Goal: Task Accomplishment & Management: Manage account settings

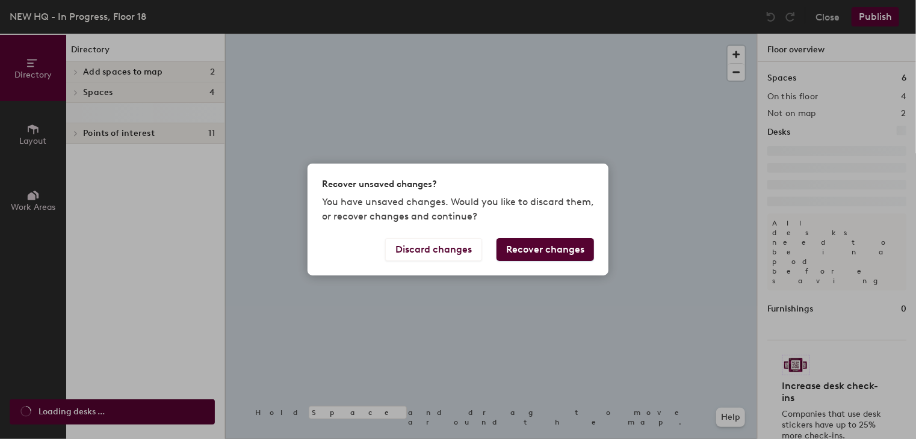
drag, startPoint x: 0, startPoint y: 0, endPoint x: 567, endPoint y: 260, distance: 623.4
click at [567, 260] on div "Discard changes Recover changes" at bounding box center [457, 256] width 301 height 37
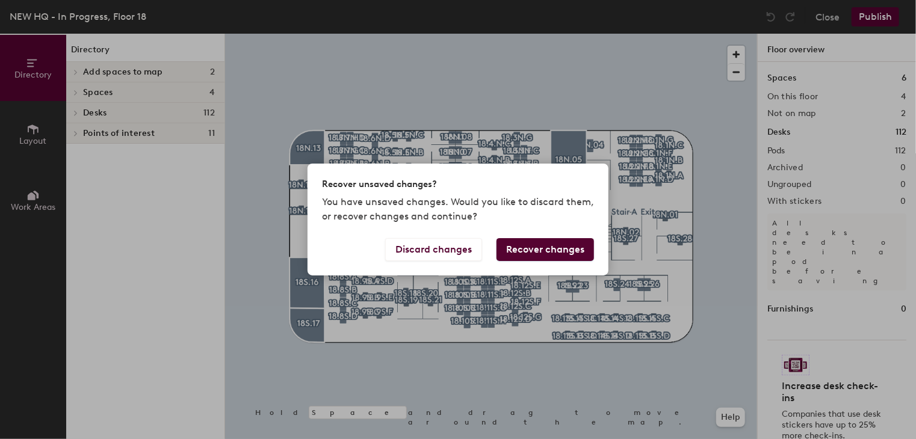
click at [531, 256] on button "Recover changes" at bounding box center [544, 249] width 97 height 23
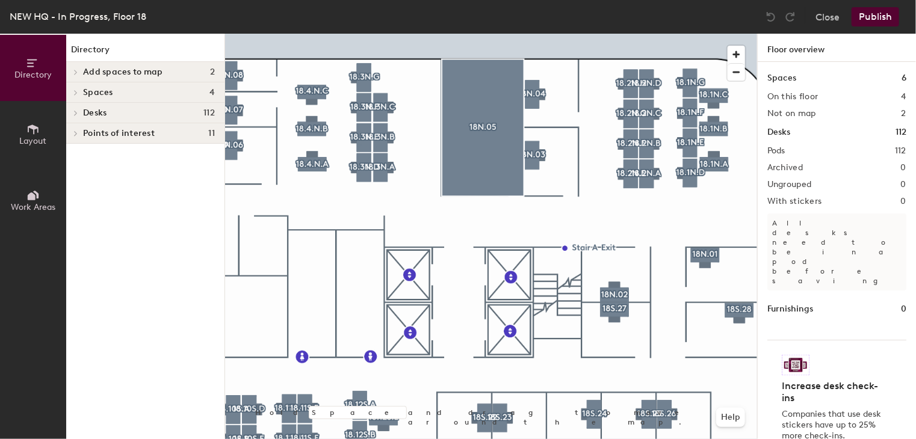
click at [871, 18] on button "Publish" at bounding box center [875, 16] width 48 height 19
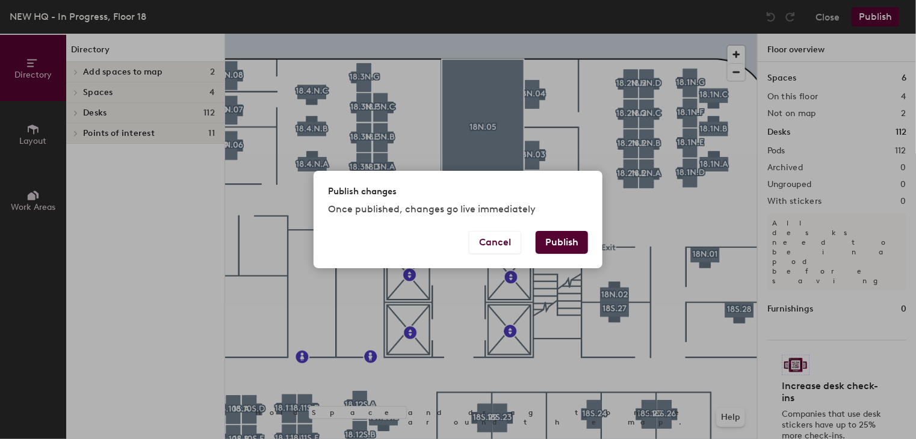
click at [573, 233] on button "Publish" at bounding box center [561, 242] width 52 height 23
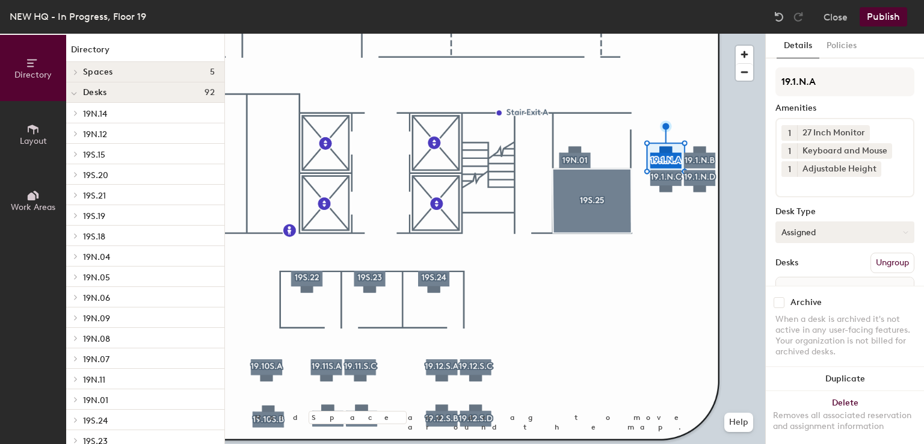
click at [822, 236] on button "Assigned" at bounding box center [844, 232] width 139 height 22
click at [801, 306] on div "Hoteled" at bounding box center [836, 306] width 120 height 18
click at [798, 229] on button "Assigned" at bounding box center [844, 232] width 139 height 22
click at [795, 303] on div "Hoteled" at bounding box center [836, 306] width 120 height 18
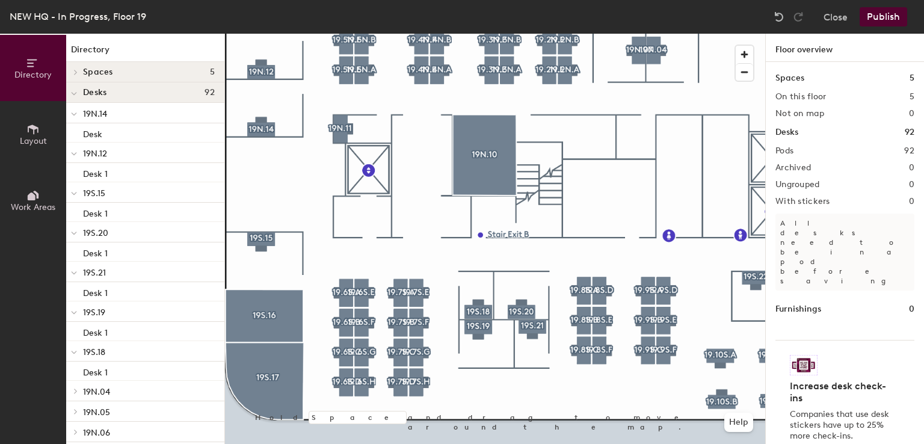
click at [416, 34] on div at bounding box center [495, 34] width 540 height 0
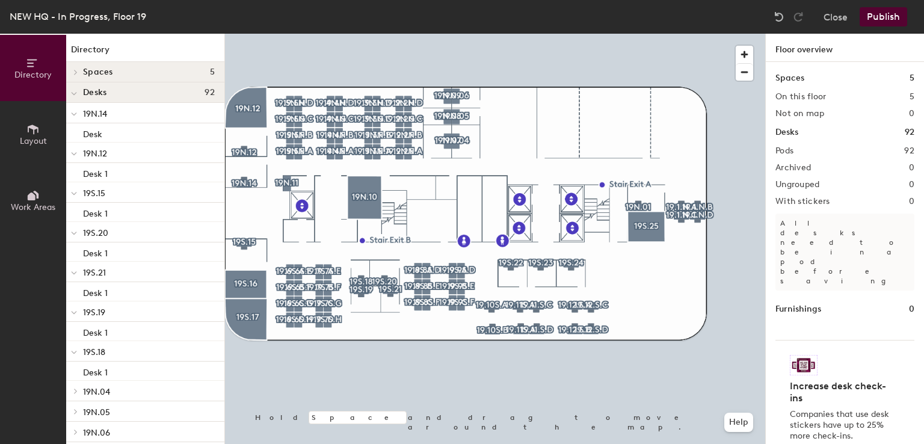
click at [887, 20] on button "Publish" at bounding box center [884, 16] width 48 height 19
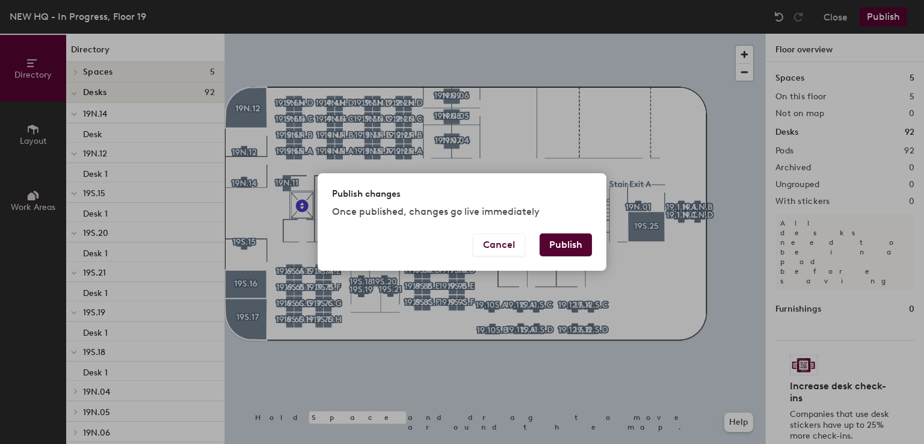
click at [569, 238] on button "Publish" at bounding box center [566, 244] width 52 height 23
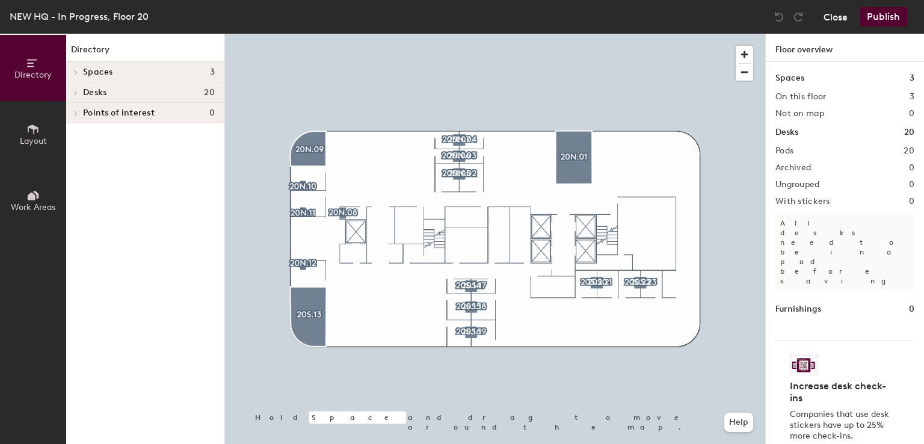
click at [845, 18] on button "Close" at bounding box center [836, 16] width 24 height 19
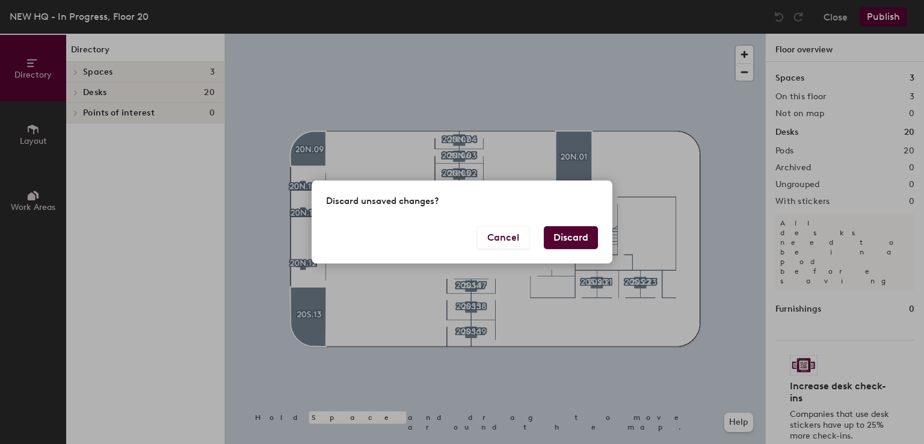
click at [564, 238] on button "Discard" at bounding box center [571, 237] width 54 height 23
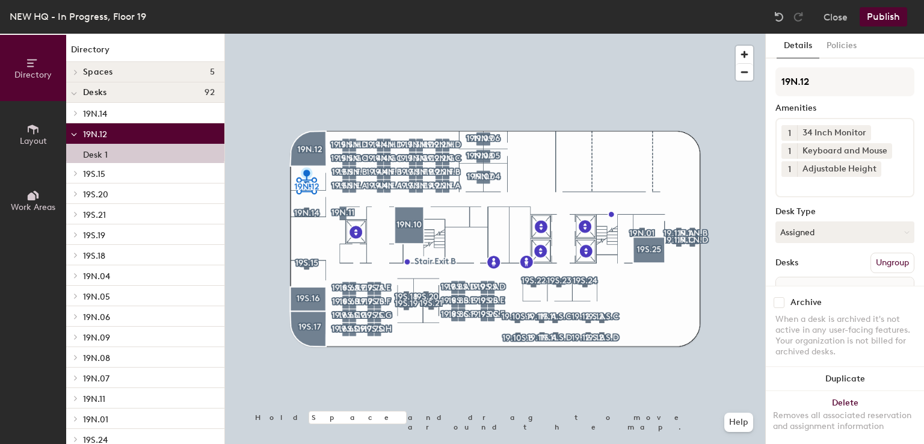
click at [37, 134] on icon at bounding box center [32, 129] width 13 height 13
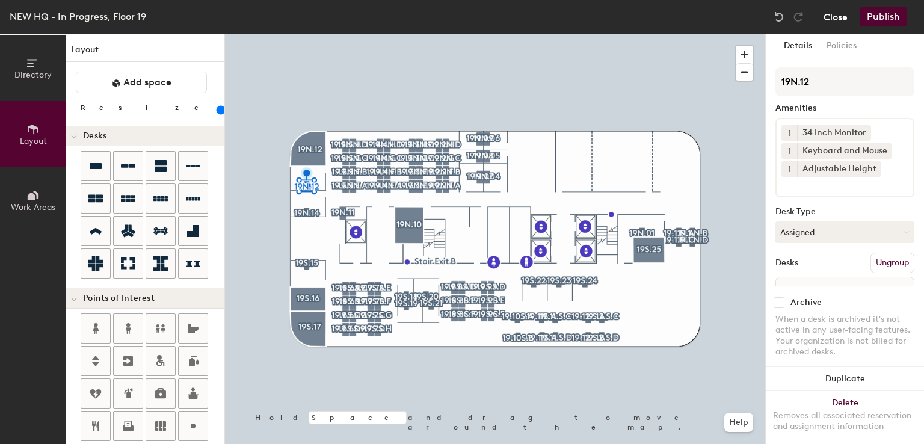
click at [842, 22] on button "Close" at bounding box center [836, 16] width 24 height 19
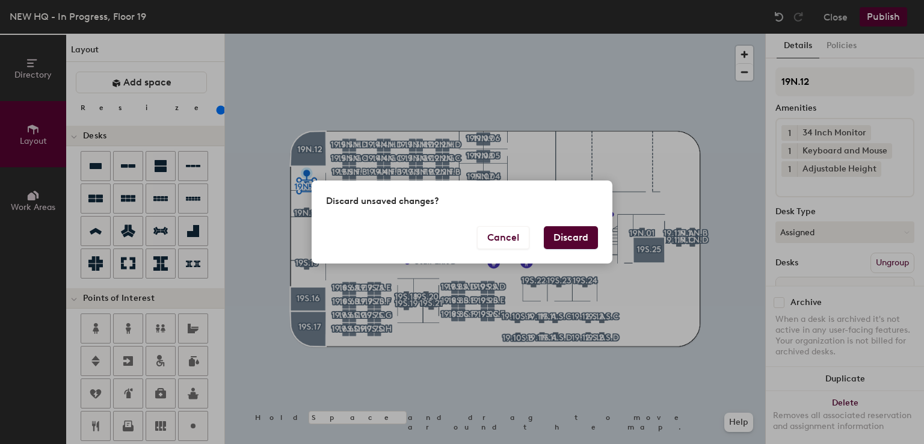
click at [562, 246] on button "Discard" at bounding box center [571, 237] width 54 height 23
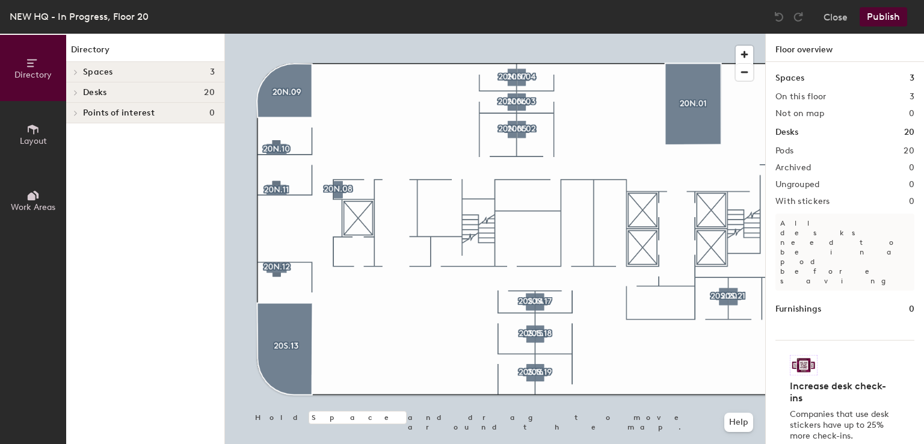
click at [12, 126] on button "Layout" at bounding box center [33, 134] width 66 height 66
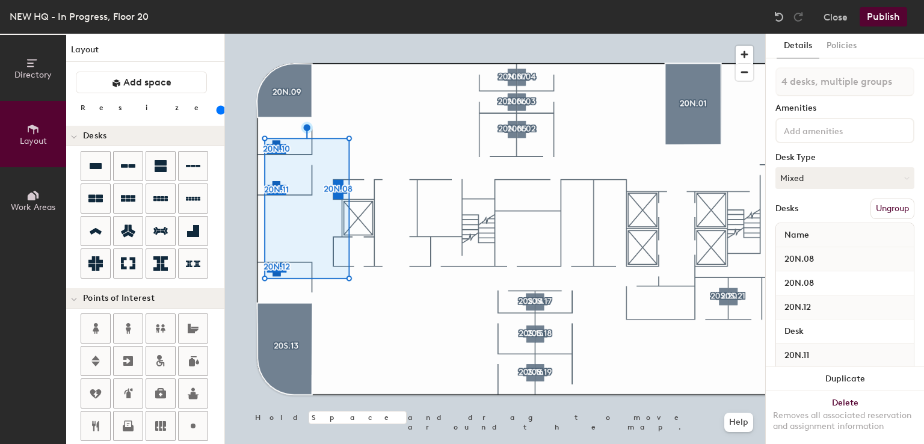
drag, startPoint x: 109, startPoint y: 105, endPoint x: 132, endPoint y: 107, distance: 22.9
click at [218, 107] on input "range" at bounding box center [218, 110] width 0 height 10
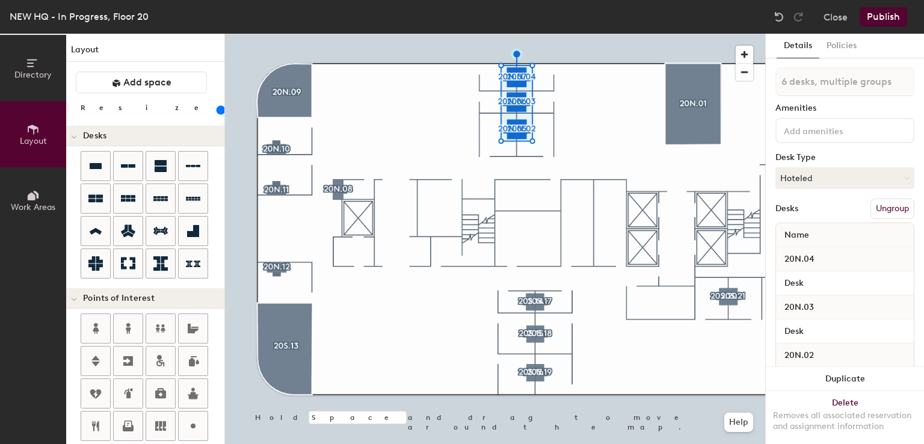
click at [218, 111] on input "range" at bounding box center [218, 110] width 0 height 10
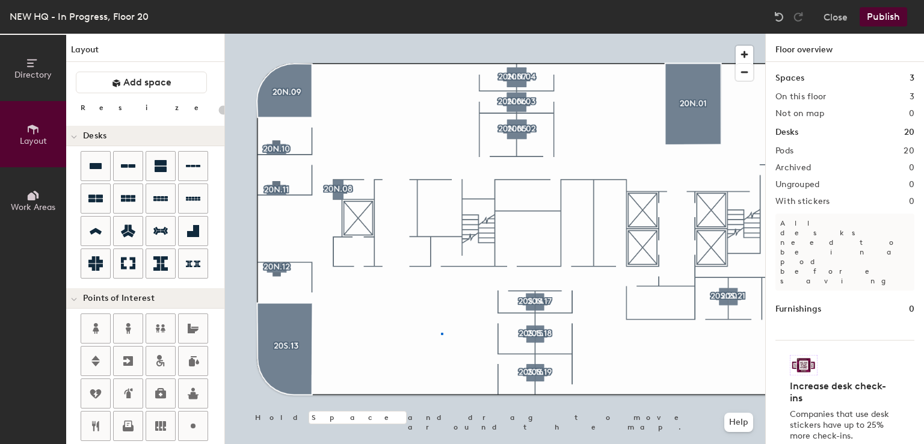
click at [442, 34] on div at bounding box center [495, 34] width 540 height 0
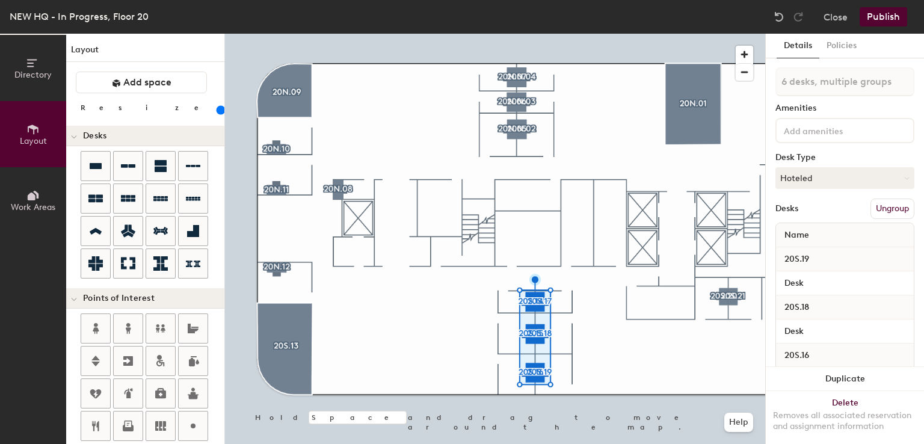
click at [218, 109] on input "range" at bounding box center [218, 110] width 0 height 10
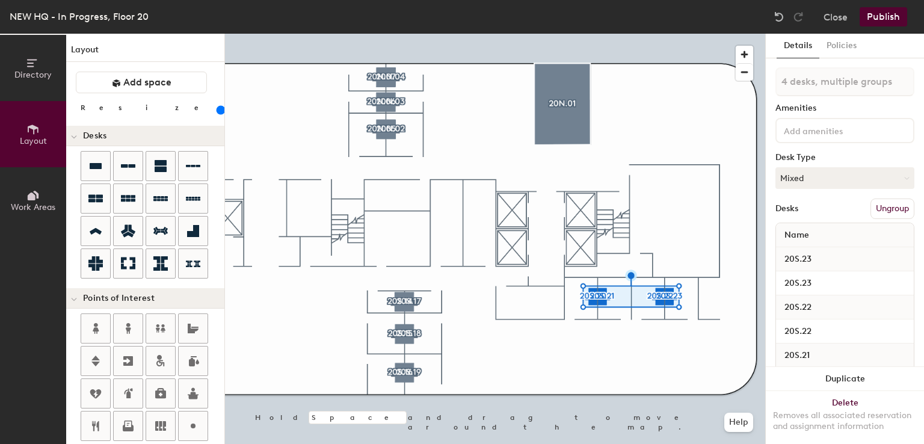
click at [218, 108] on input "range" at bounding box center [218, 110] width 0 height 10
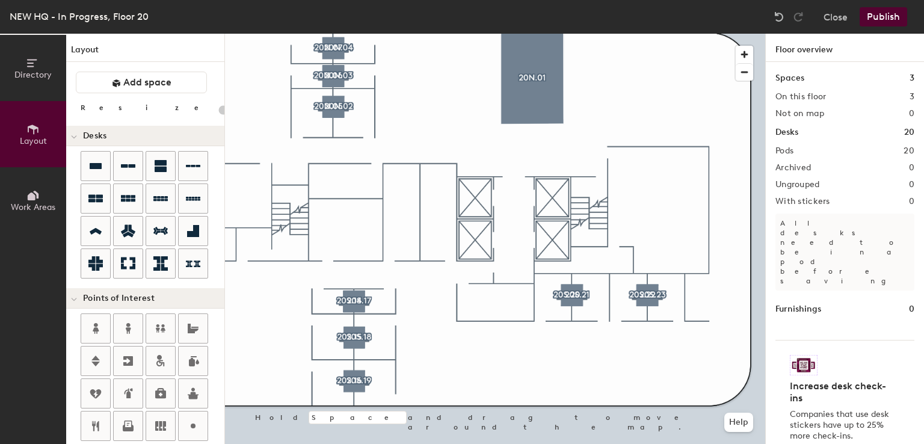
click at [561, 34] on div at bounding box center [495, 34] width 540 height 0
type input "160"
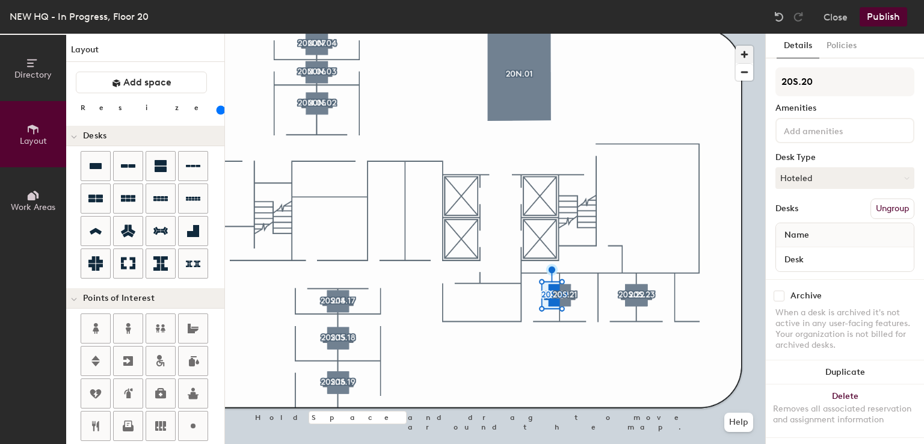
click at [743, 56] on span "button" at bounding box center [744, 54] width 17 height 17
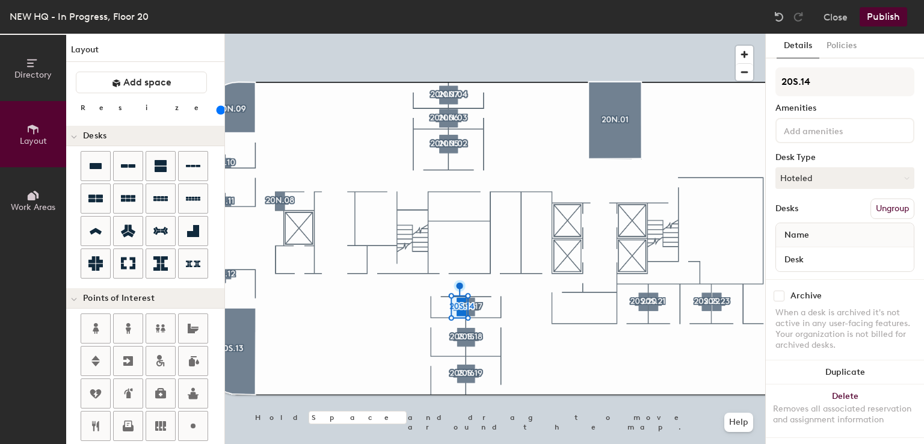
click at [748, 45] on div at bounding box center [747, 60] width 23 height 41
click at [748, 50] on span "button" at bounding box center [744, 54] width 17 height 17
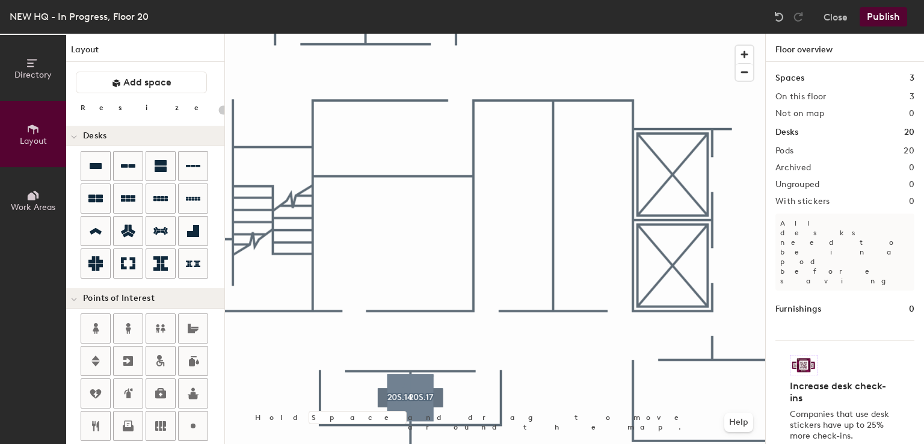
click at [395, 34] on div at bounding box center [495, 34] width 540 height 0
click at [497, 34] on div at bounding box center [495, 34] width 540 height 0
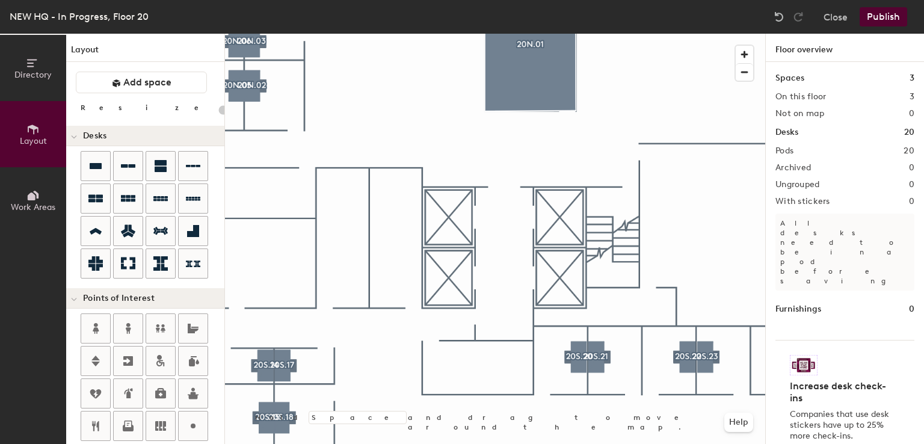
click at [579, 34] on div at bounding box center [495, 34] width 540 height 0
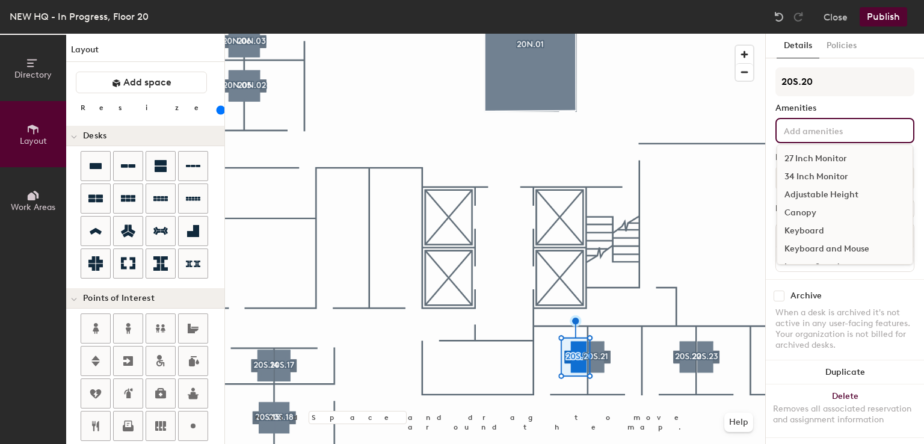
click at [812, 134] on input at bounding box center [835, 130] width 108 height 14
click at [816, 173] on div "34 Inch Monitor" at bounding box center [844, 177] width 135 height 18
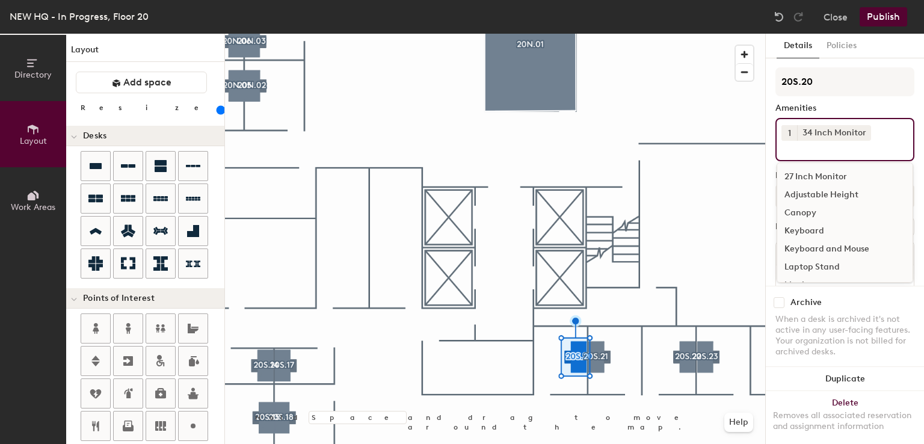
click at [818, 193] on div "Adjustable Height" at bounding box center [844, 195] width 135 height 18
click at [810, 244] on div "Keyboard and Mouse" at bounding box center [844, 249] width 135 height 18
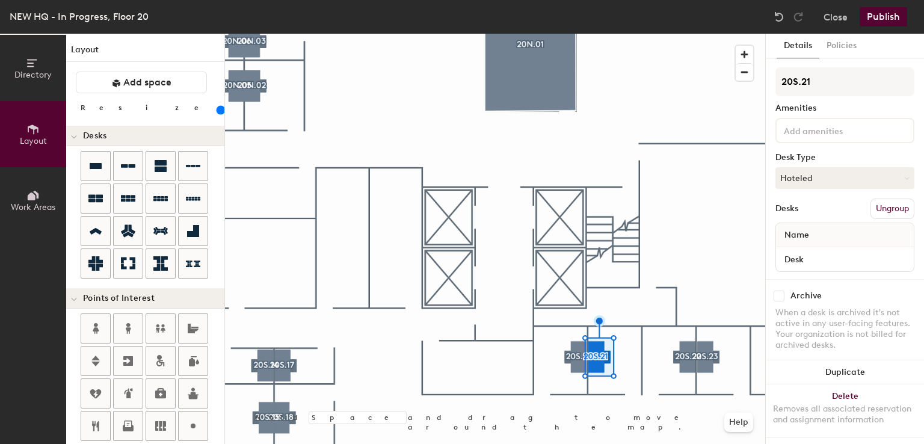
click at [568, 34] on div at bounding box center [495, 34] width 540 height 0
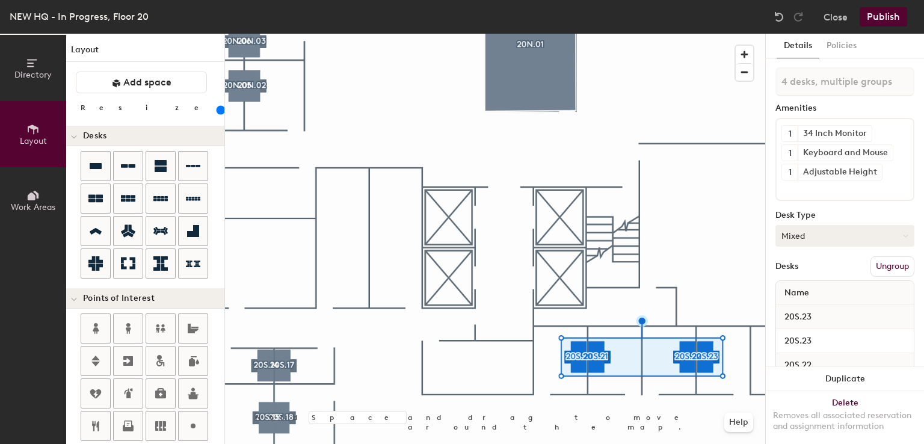
click at [837, 241] on button "Mixed" at bounding box center [844, 236] width 139 height 22
click at [813, 312] on div "Hoteled" at bounding box center [836, 309] width 120 height 18
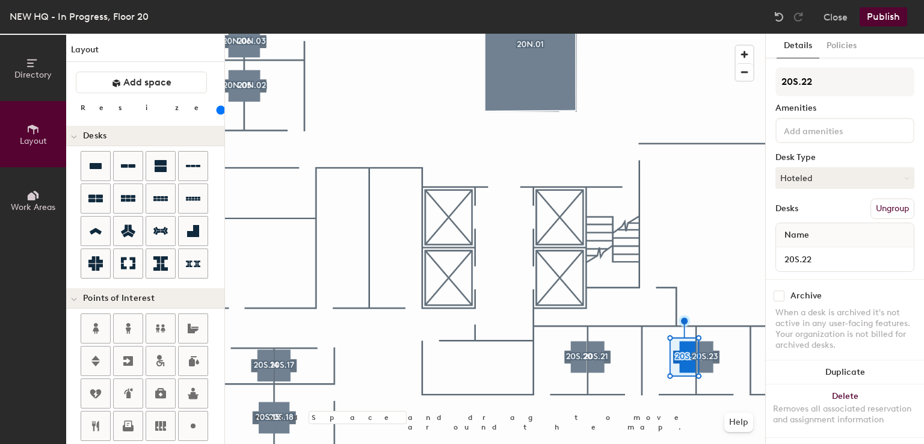
click at [565, 34] on div at bounding box center [495, 34] width 540 height 0
click at [804, 134] on input at bounding box center [835, 130] width 108 height 14
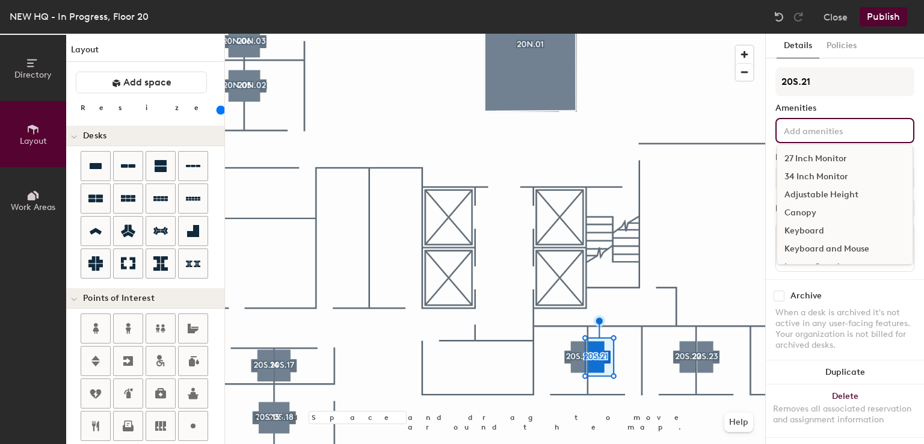
click at [802, 170] on div "34 Inch Monitor" at bounding box center [844, 177] width 135 height 18
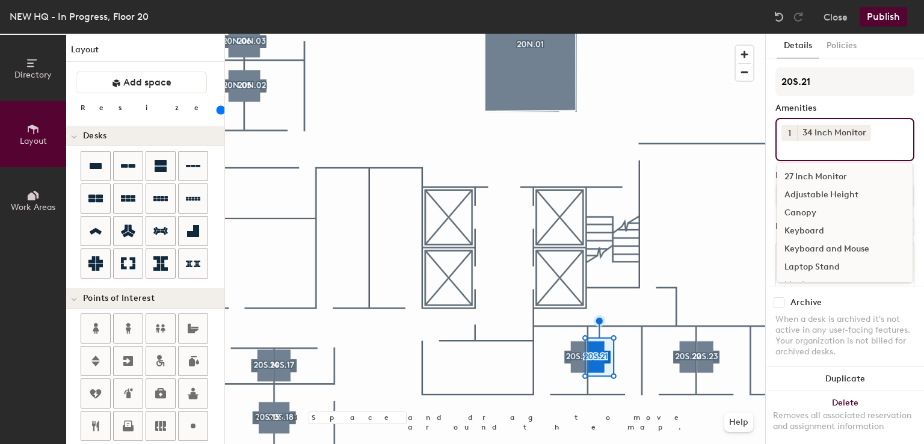
click at [801, 196] on div "Adjustable Height" at bounding box center [844, 195] width 135 height 18
click at [798, 251] on div "Keyboard and Mouse" at bounding box center [844, 249] width 135 height 18
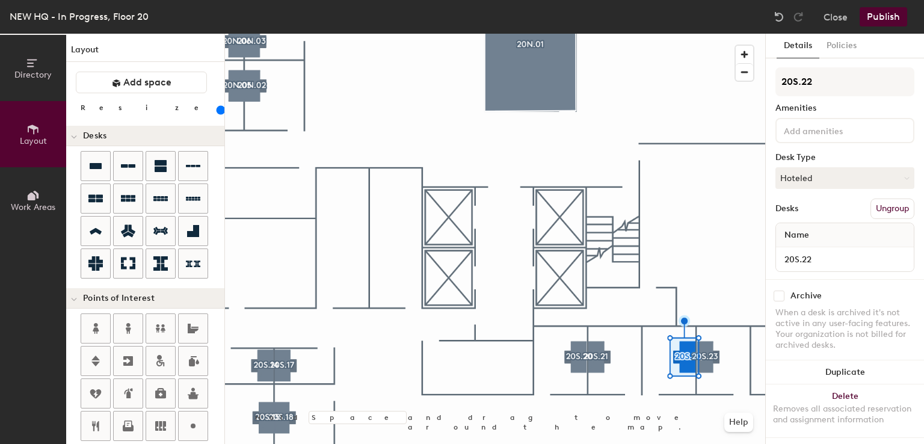
click at [821, 132] on input at bounding box center [835, 130] width 108 height 14
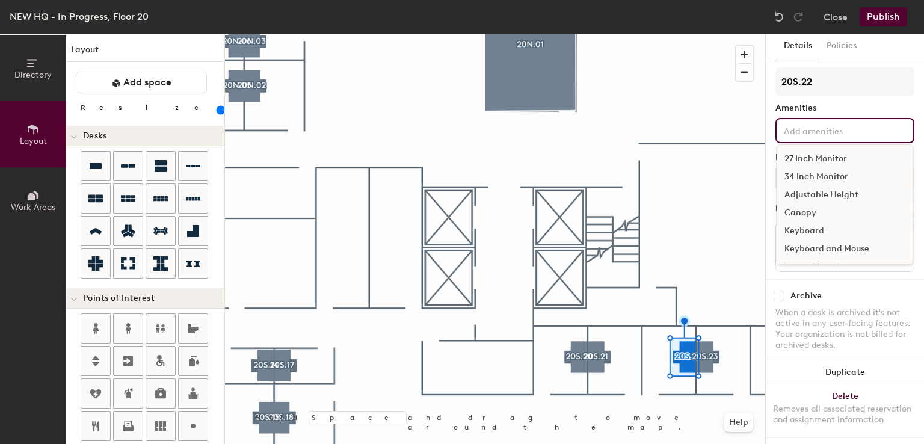
click at [816, 177] on div "34 Inch Monitor" at bounding box center [844, 177] width 135 height 18
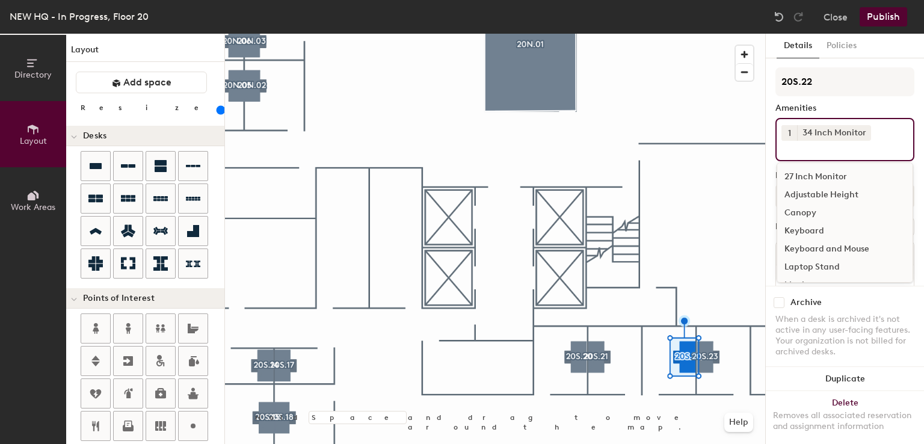
click at [815, 193] on div "Adjustable Height" at bounding box center [844, 195] width 135 height 18
click at [811, 241] on div "Keyboard and Mouse" at bounding box center [844, 249] width 135 height 18
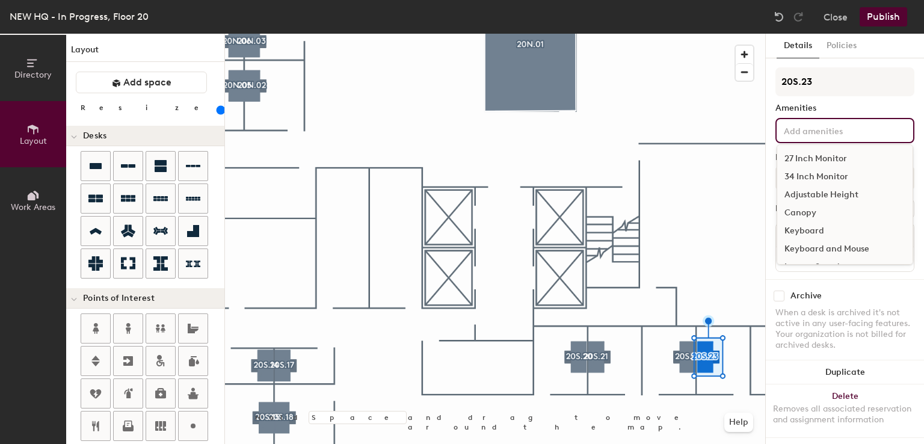
click at [786, 135] on input at bounding box center [835, 130] width 108 height 14
click at [792, 168] on div "34 Inch Monitor" at bounding box center [844, 177] width 135 height 18
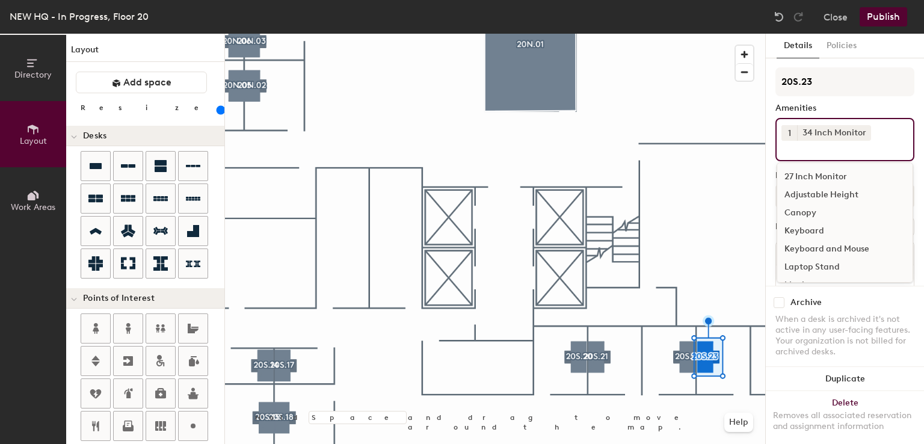
click at [795, 194] on div "Adjustable Height" at bounding box center [844, 195] width 135 height 18
click at [796, 243] on div "Keyboard and Mouse" at bounding box center [844, 249] width 135 height 18
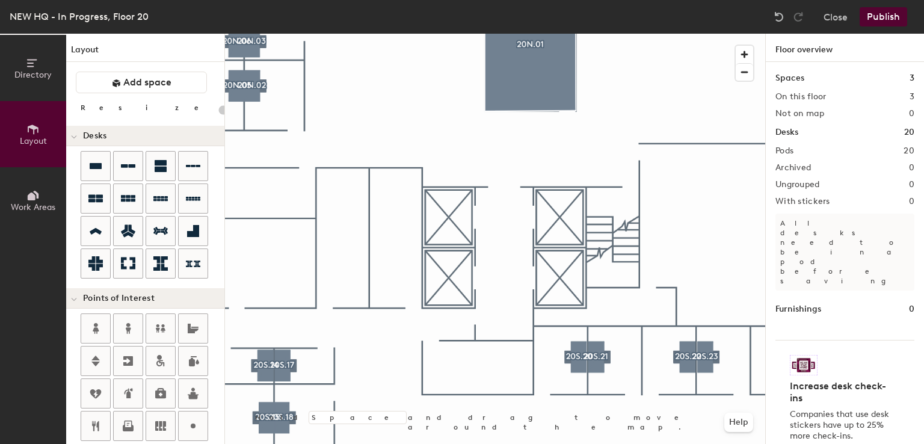
click at [736, 34] on div at bounding box center [495, 34] width 540 height 0
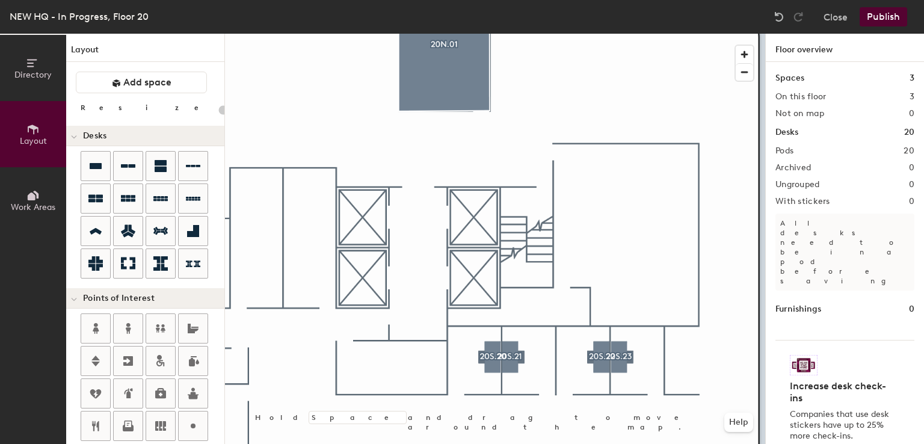
type input "160"
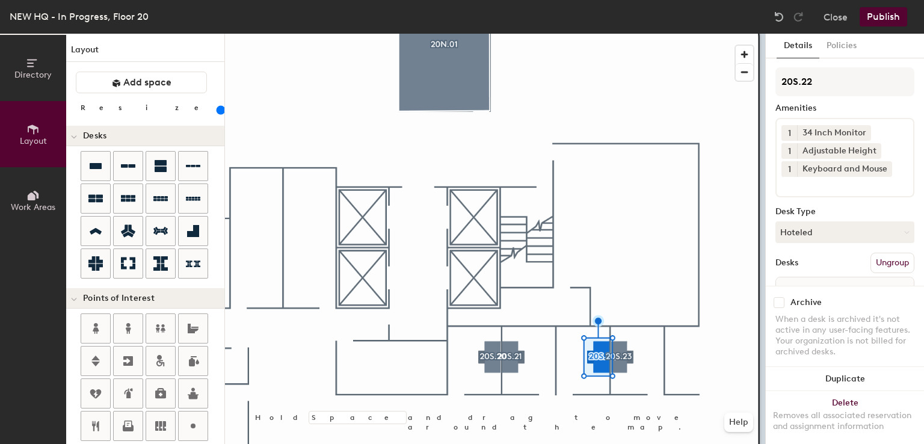
click at [793, 188] on input at bounding box center [835, 184] width 108 height 14
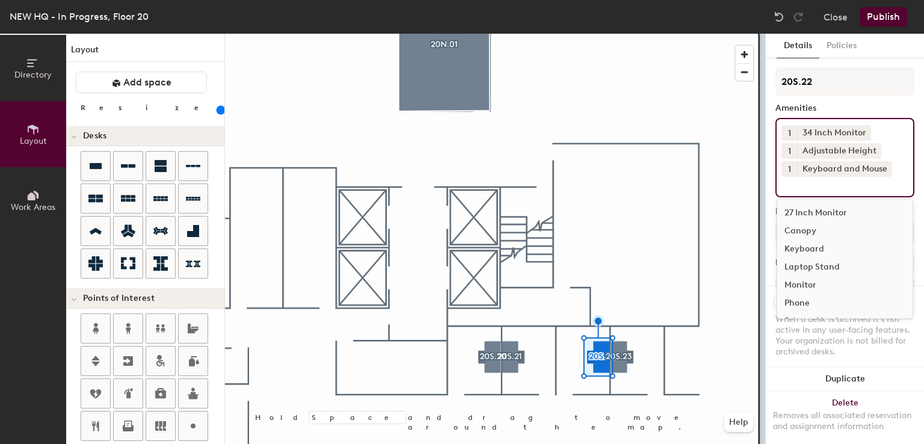
scroll to position [47, 0]
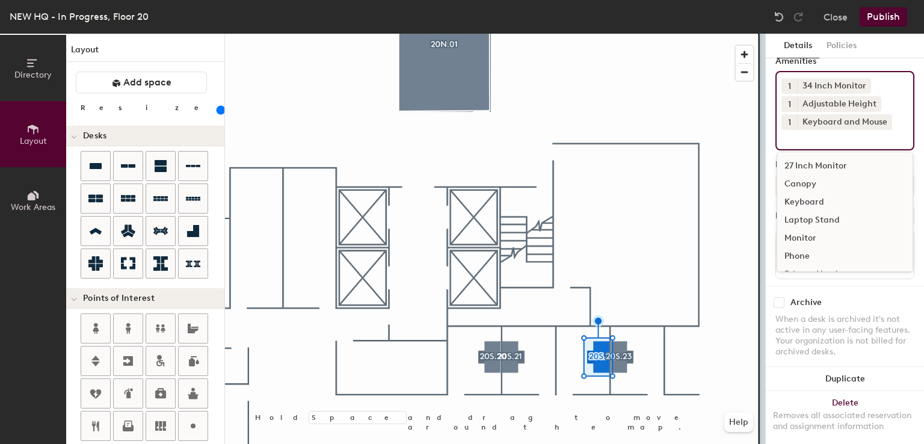
click at [847, 135] on input at bounding box center [835, 137] width 108 height 14
click at [893, 82] on div "1 34 Inch Monitor 1 Adjustable Height 1 Keyboard and Mouse 27 Inch Monitor Cano…" at bounding box center [844, 110] width 139 height 79
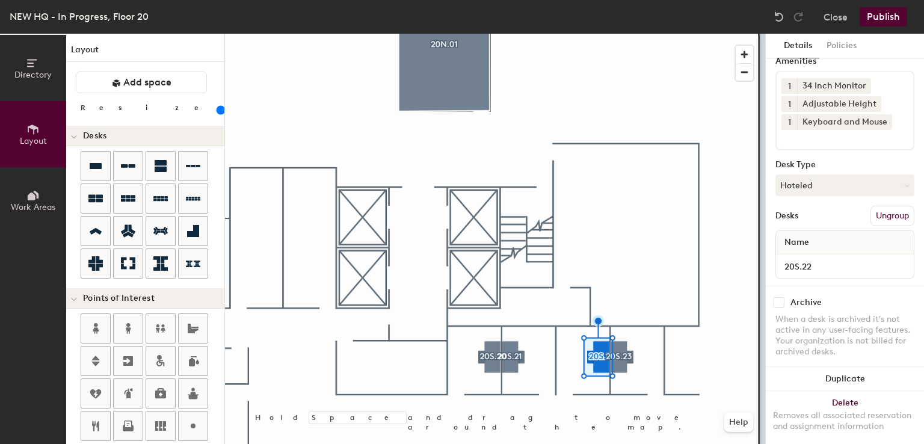
click at [876, 51] on div "Details Policies" at bounding box center [845, 46] width 158 height 25
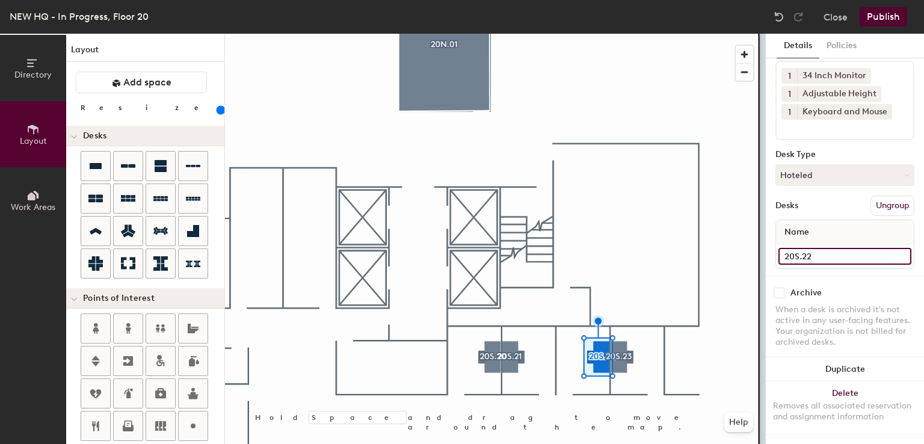
click at [760, 239] on div "Directory Layout Work Areas Layout Add space Resize Desks Points of Interest Fu…" at bounding box center [462, 239] width 924 height 410
type input "Desk"
click at [837, 250] on input "20S.23" at bounding box center [844, 256] width 133 height 17
type input "Desk"
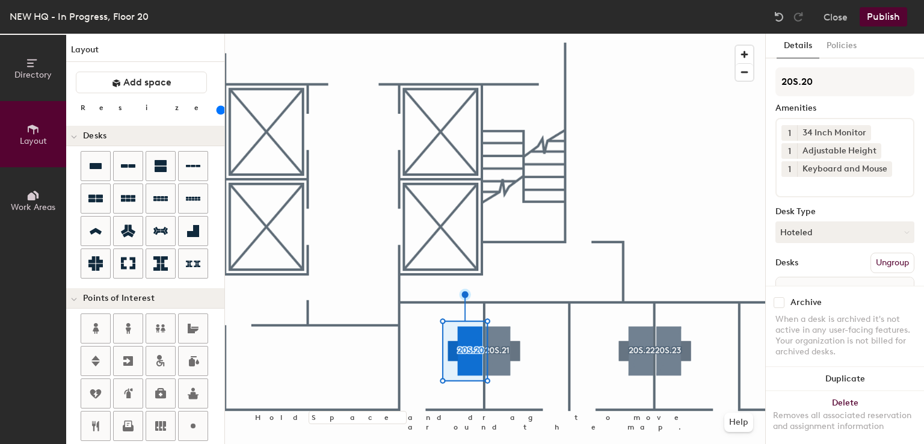
click at [556, 34] on div at bounding box center [495, 34] width 540 height 0
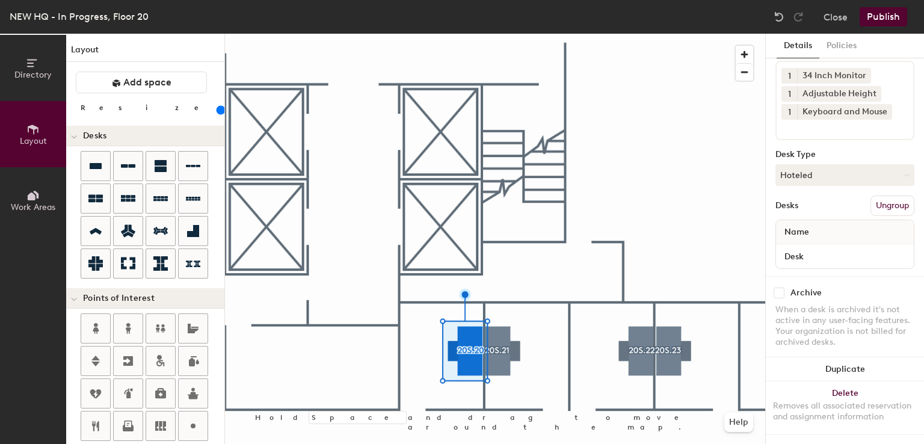
click at [531, 34] on div at bounding box center [495, 34] width 540 height 0
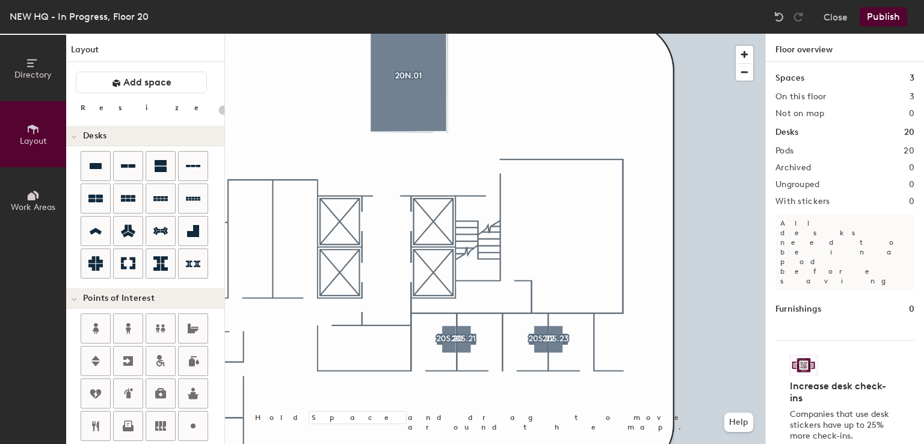
click at [339, 223] on div "Directory Layout Work Areas Layout Add space Resize Desks Points of Interest Fu…" at bounding box center [462, 239] width 924 height 410
type input "20"
click at [387, 224] on input "Elevator" at bounding box center [368, 222] width 43 height 17
type input "Elevator Bank 1"
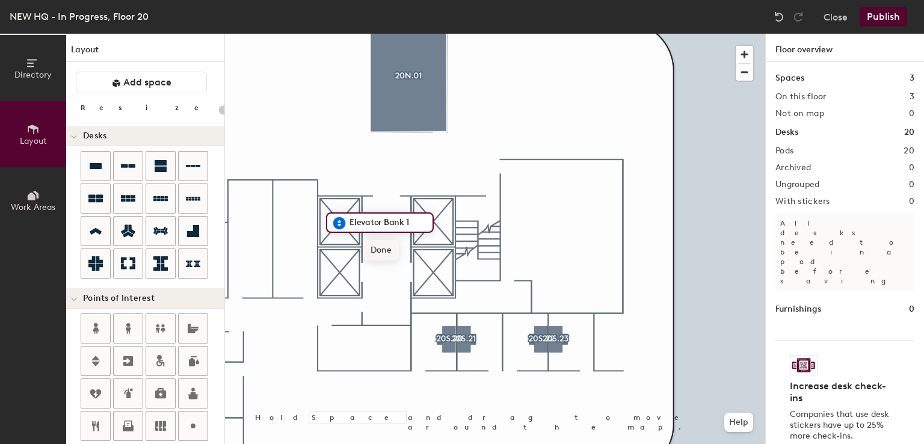
click at [386, 244] on span "Done" at bounding box center [380, 250] width 35 height 20
click at [340, 273] on div "Directory Layout Work Areas Layout Add space Resize Desks Points of Interest Fu…" at bounding box center [462, 239] width 924 height 410
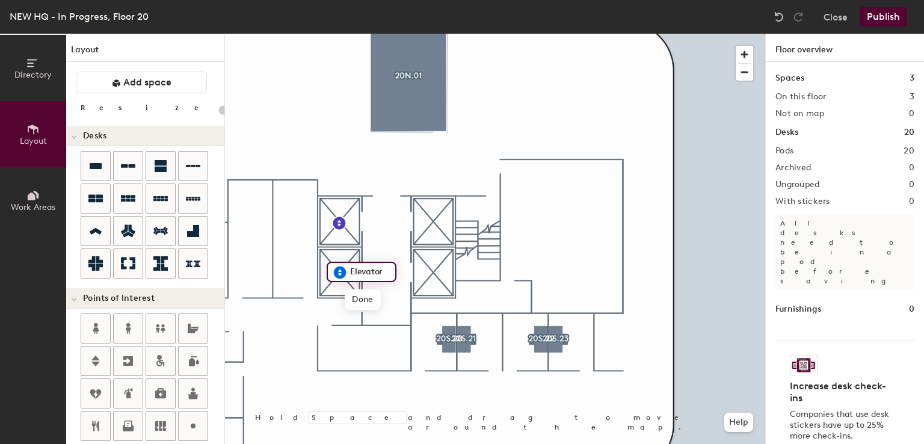
type input "20"
click at [384, 270] on input "Elevator" at bounding box center [368, 271] width 43 height 17
type input "Elevator"
type input "Elevator Bank 2"
click at [385, 301] on span "Done" at bounding box center [381, 299] width 35 height 20
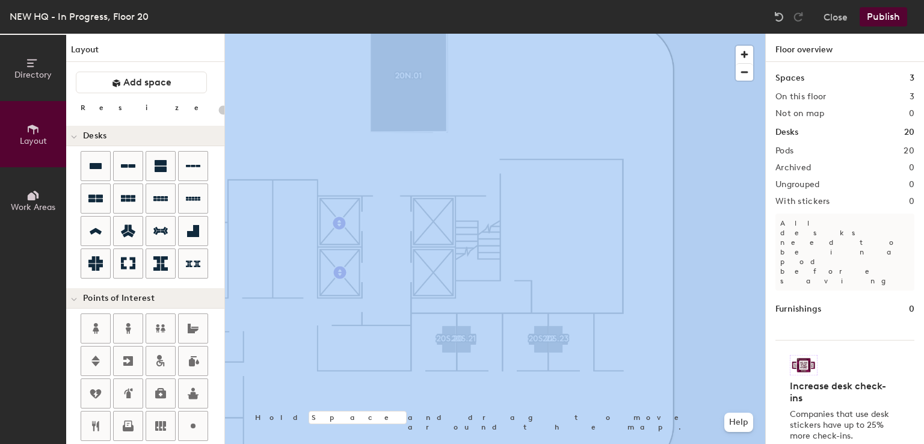
click at [243, 332] on div "Directory Layout Work Areas Layout Add space Resize Desks Points of Interest Fu…" at bounding box center [462, 239] width 924 height 410
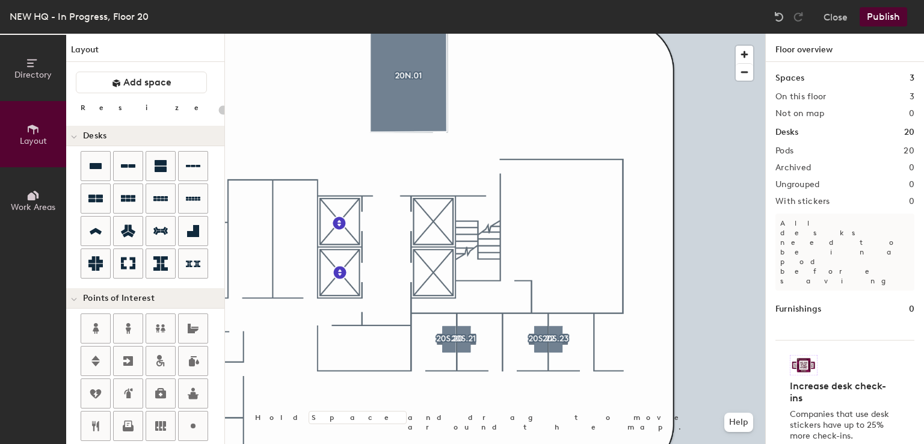
click at [433, 222] on div "Directory Layout Work Areas Layout Add space Resize Desks Points of Interest Fu…" at bounding box center [462, 239] width 924 height 410
type input "20"
click at [476, 218] on input "Elevator" at bounding box center [461, 221] width 43 height 17
type input "Elevator Bank3"
click at [488, 248] on span "Done" at bounding box center [471, 249] width 35 height 20
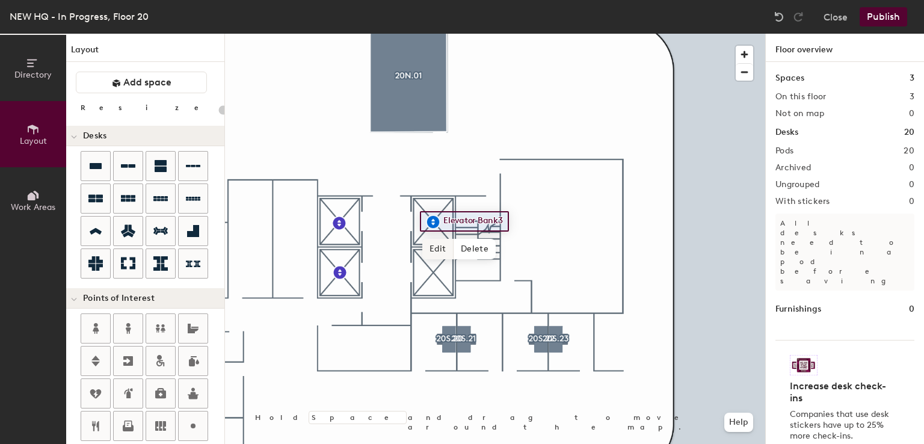
click at [432, 249] on span "Edit" at bounding box center [437, 249] width 31 height 20
click at [497, 224] on input "Elevator Bank3" at bounding box center [478, 221] width 76 height 17
type input "Elevator Bank 3"
click at [469, 247] on span "Done" at bounding box center [474, 249] width 35 height 20
click at [383, 34] on div at bounding box center [495, 34] width 540 height 0
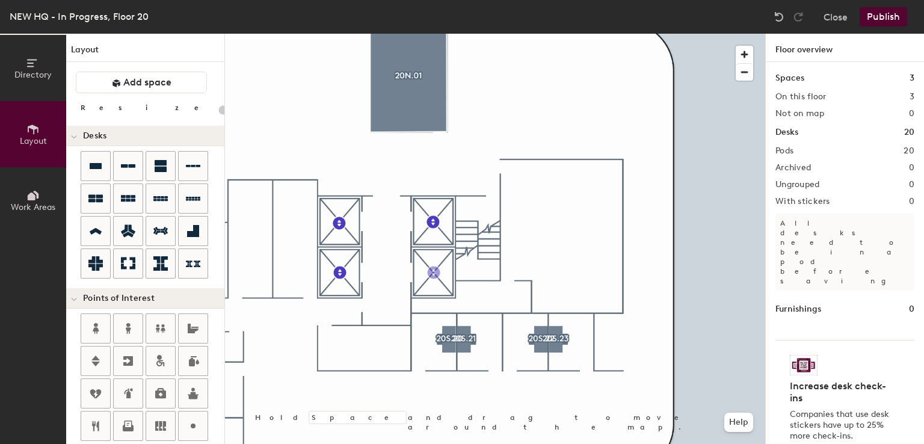
click at [433, 273] on div "Directory Layout Work Areas Layout Add space Resize Desks Points of Interest Fu…" at bounding box center [462, 239] width 924 height 410
click at [479, 272] on input "Elevator" at bounding box center [461, 271] width 43 height 17
type input "20"
type input "Elevator Bank 4"
click at [484, 299] on span "Done" at bounding box center [474, 299] width 35 height 20
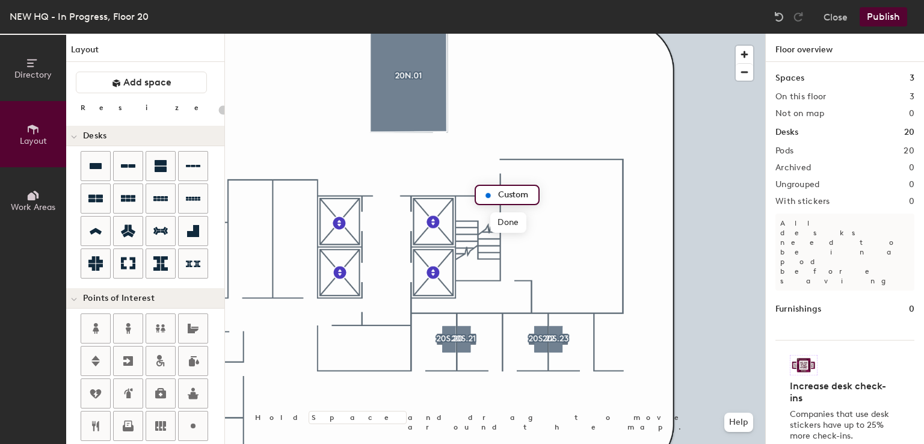
type input "20"
click at [526, 196] on input "Custom" at bounding box center [514, 194] width 39 height 17
type input "C"
click at [526, 196] on input "Sta" at bounding box center [514, 194] width 39 height 17
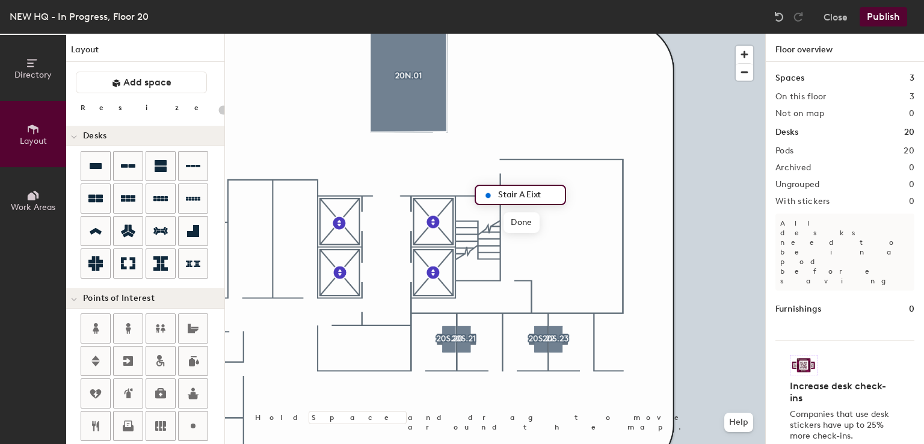
click at [537, 196] on input "Stair A Eixt" at bounding box center [527, 194] width 65 height 17
type input "Stair A Exit"
click at [520, 220] on span "Done" at bounding box center [521, 222] width 35 height 20
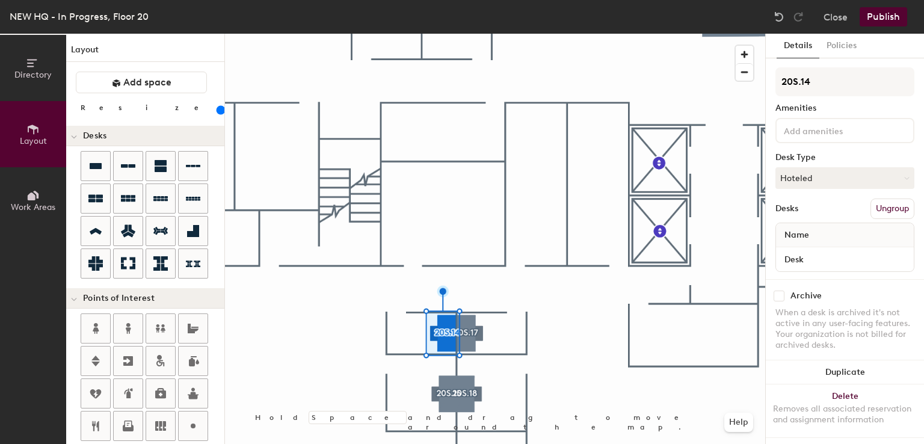
click at [825, 118] on div at bounding box center [844, 130] width 139 height 25
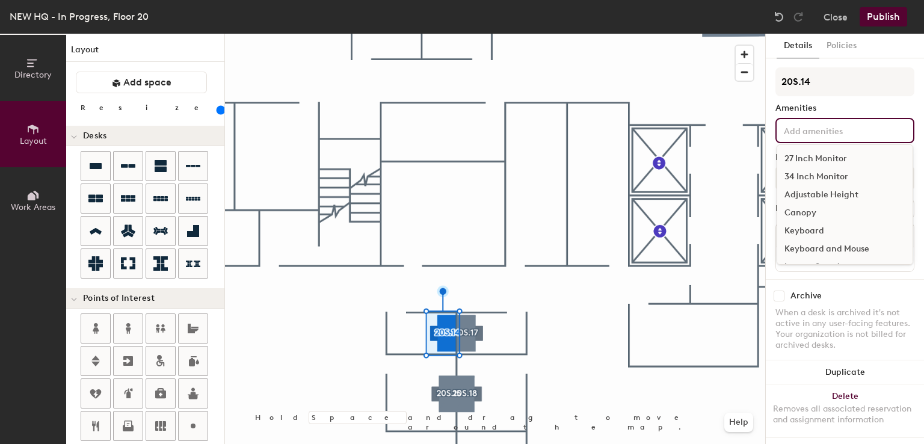
click at [819, 157] on div "27 Inch Monitor" at bounding box center [844, 159] width 135 height 18
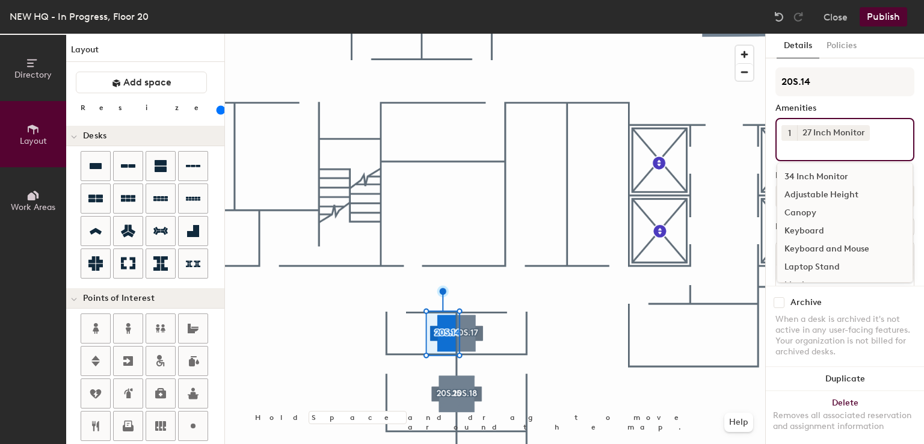
click at [785, 126] on button "1" at bounding box center [789, 133] width 16 height 16
click at [787, 142] on div "2" at bounding box center [789, 149] width 16 height 16
click at [807, 189] on div "Adjustable Height" at bounding box center [844, 195] width 135 height 18
click at [811, 242] on div "Keyboard and Mouse" at bounding box center [844, 249] width 135 height 18
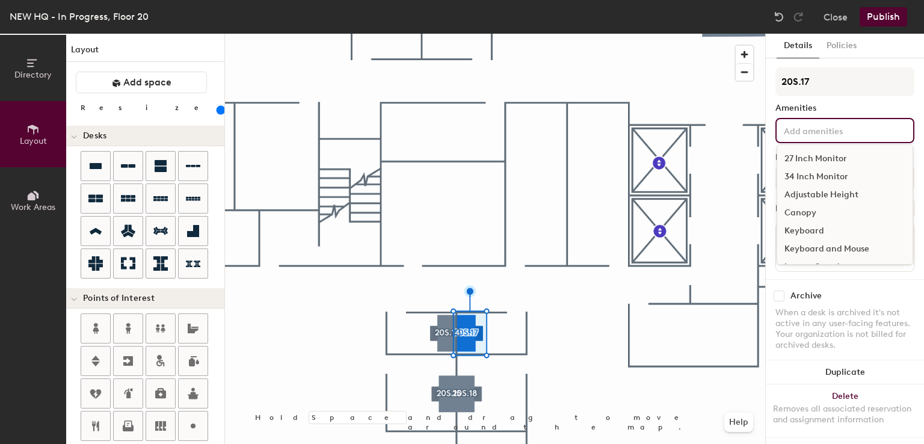
click at [810, 126] on input at bounding box center [835, 130] width 108 height 14
click at [811, 155] on div "27 Inch Monitor" at bounding box center [844, 159] width 135 height 18
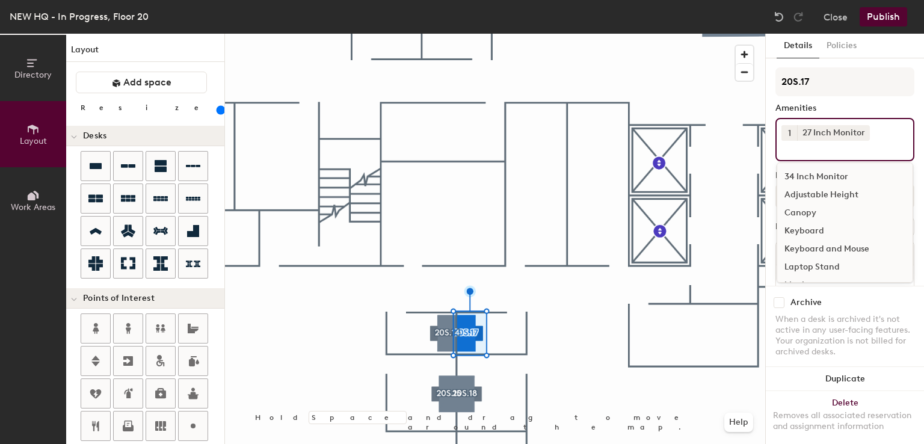
click at [790, 127] on span "1" at bounding box center [789, 133] width 3 height 13
click at [793, 152] on div "2" at bounding box center [789, 149] width 16 height 16
click at [796, 188] on div "Adjustable Height" at bounding box center [844, 195] width 135 height 18
click at [797, 224] on div "Keyboard" at bounding box center [844, 231] width 135 height 18
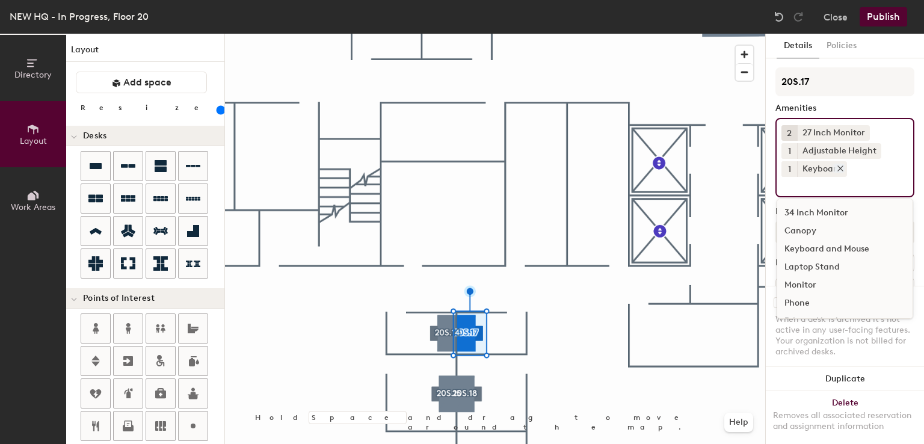
click at [831, 167] on div at bounding box center [837, 168] width 13 height 9
click at [798, 170] on input at bounding box center [835, 166] width 108 height 14
click at [811, 248] on div "Keyboard and Mouse" at bounding box center [844, 249] width 135 height 18
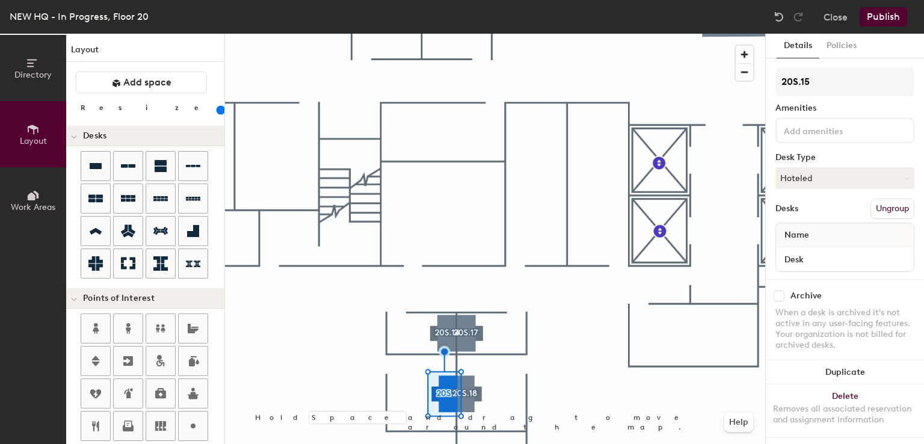
click at [804, 144] on div "20S.15 Amenities Desk Type Hoteled Desks Ungroup Name Desk" at bounding box center [844, 173] width 139 height 212
click at [812, 115] on div "20S.15 Amenities Desk Type Hoteled Desks Ungroup Name Desk" at bounding box center [844, 173] width 139 height 212
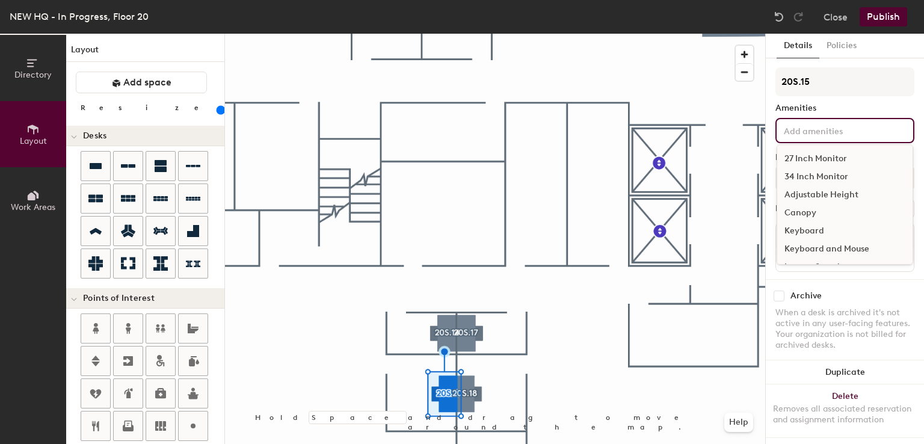
click at [810, 128] on input at bounding box center [835, 130] width 108 height 14
click at [810, 160] on div "27 Inch Monitor" at bounding box center [844, 159] width 135 height 18
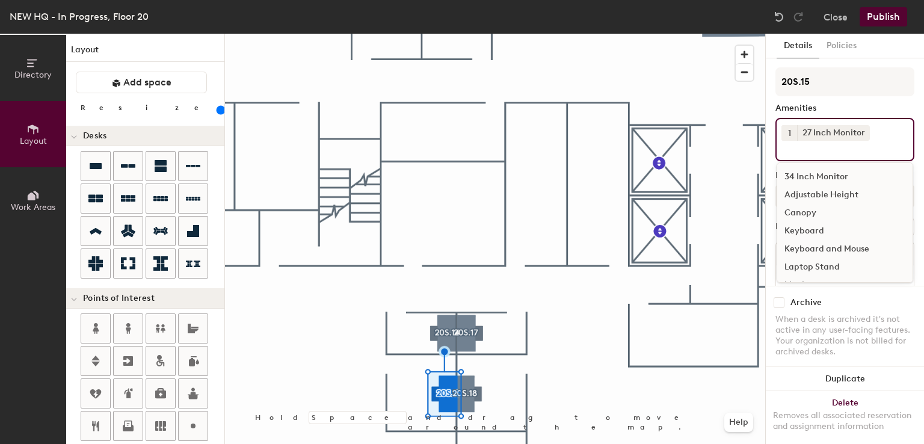
click at [794, 133] on button "1" at bounding box center [789, 133] width 16 height 16
click at [790, 149] on div "2" at bounding box center [789, 149] width 16 height 16
click at [799, 196] on div "Adjustable Height" at bounding box center [844, 195] width 135 height 18
click at [811, 250] on div "Keyboard and Mouse" at bounding box center [844, 249] width 135 height 18
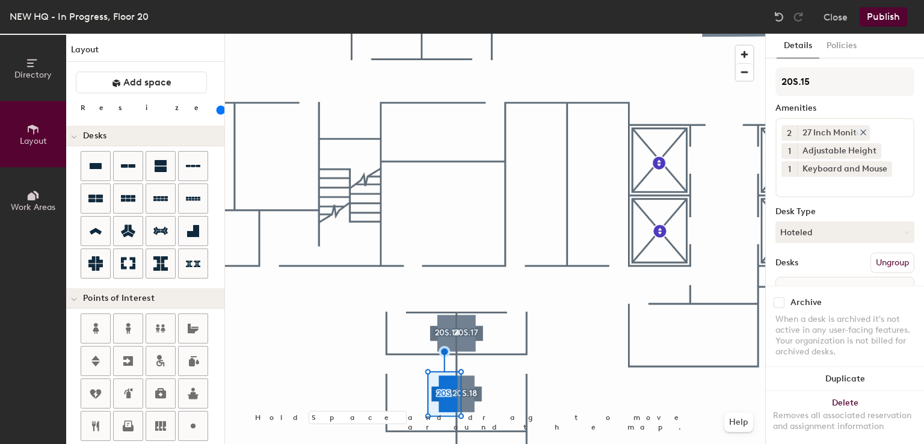
click at [859, 133] on icon at bounding box center [863, 132] width 8 height 8
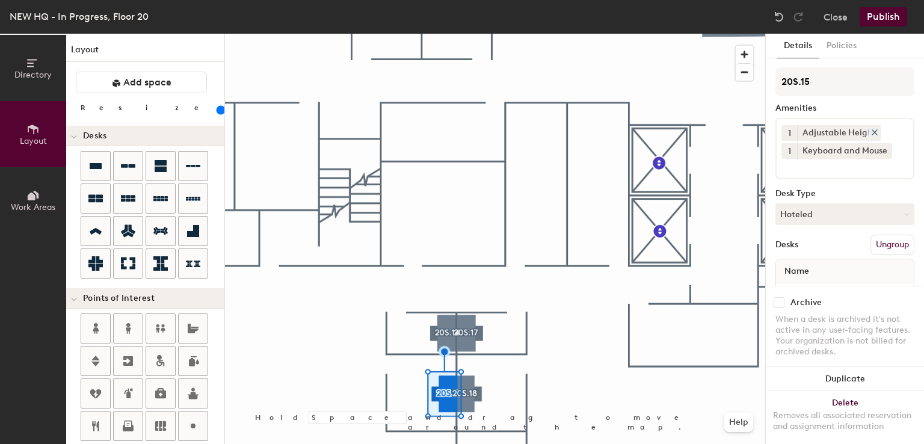
click at [871, 131] on icon at bounding box center [874, 132] width 8 height 8
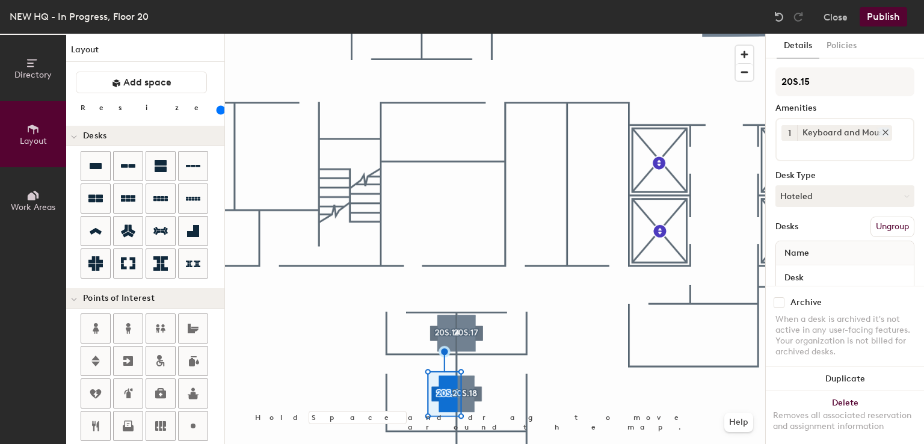
click at [878, 132] on div at bounding box center [882, 132] width 13 height 9
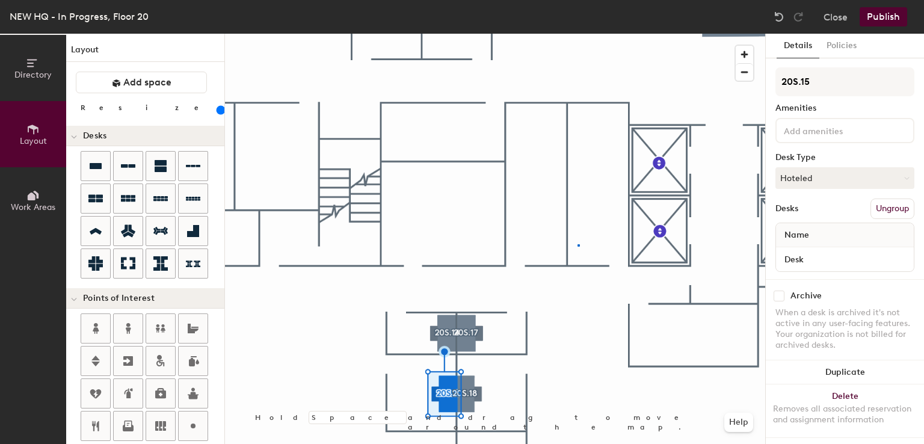
click at [578, 34] on div at bounding box center [495, 34] width 540 height 0
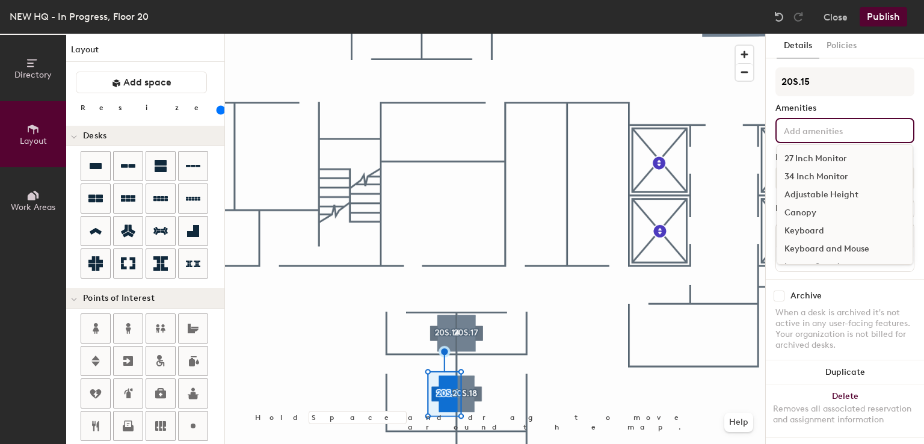
click at [805, 128] on input at bounding box center [835, 130] width 108 height 14
click at [804, 176] on div "34 Inch Monitor" at bounding box center [844, 177] width 135 height 18
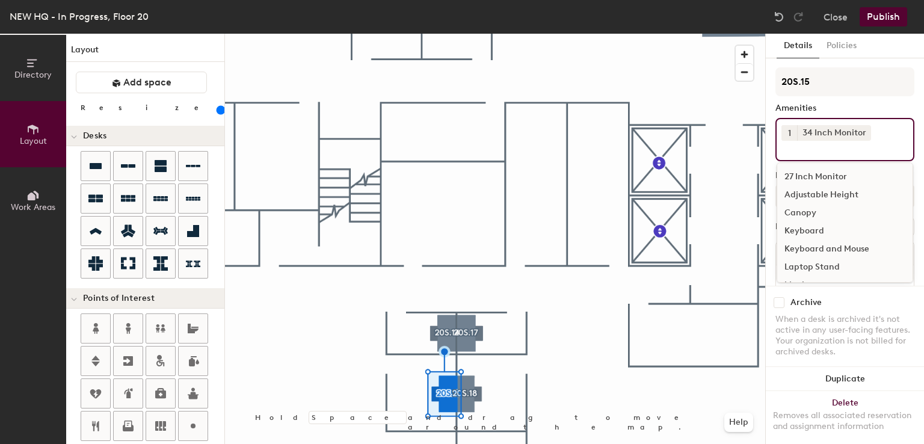
click at [810, 198] on div "Adjustable Height" at bounding box center [844, 195] width 135 height 18
click at [811, 246] on div "Keyboard and Mouse" at bounding box center [844, 249] width 135 height 18
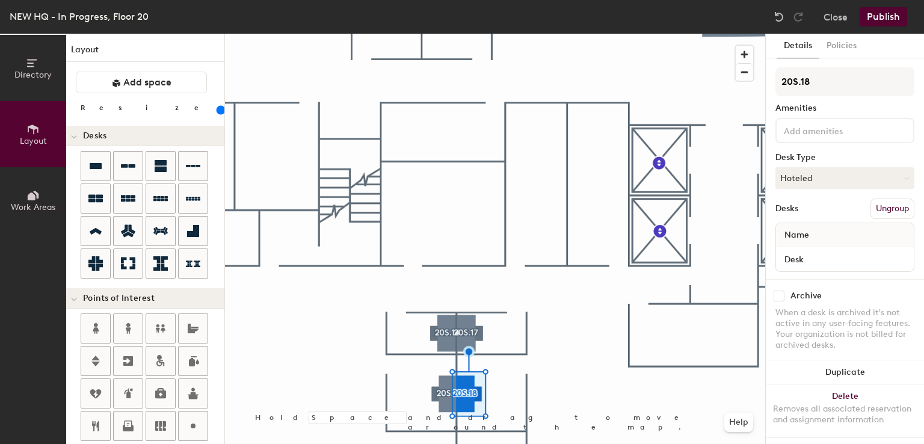
click at [806, 130] on input at bounding box center [835, 130] width 108 height 14
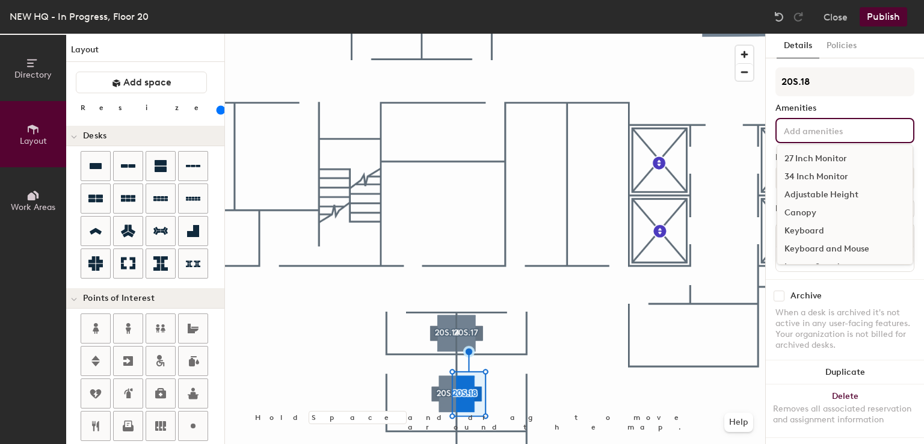
click at [807, 174] on div "34 Inch Monitor" at bounding box center [844, 177] width 135 height 18
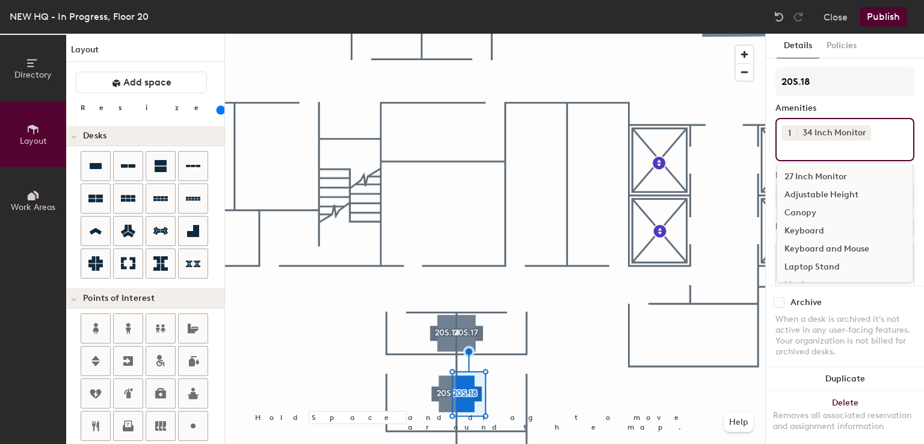
click at [809, 193] on div "Adjustable Height" at bounding box center [844, 195] width 135 height 18
click at [809, 244] on div "Keyboard and Mouse" at bounding box center [844, 249] width 135 height 18
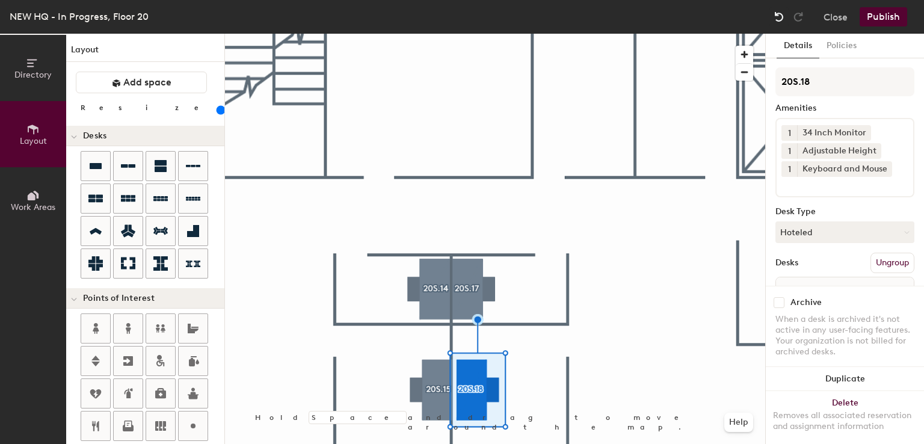
drag, startPoint x: 464, startPoint y: 400, endPoint x: 780, endPoint y: 16, distance: 497.1
click at [780, 16] on img at bounding box center [779, 17] width 12 height 12
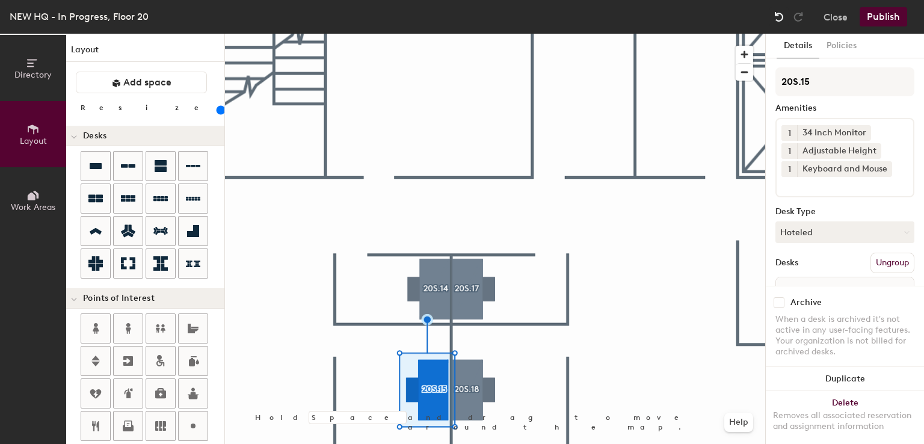
drag, startPoint x: 741, startPoint y: 51, endPoint x: 778, endPoint y: 17, distance: 50.7
click at [778, 17] on img at bounding box center [779, 17] width 12 height 12
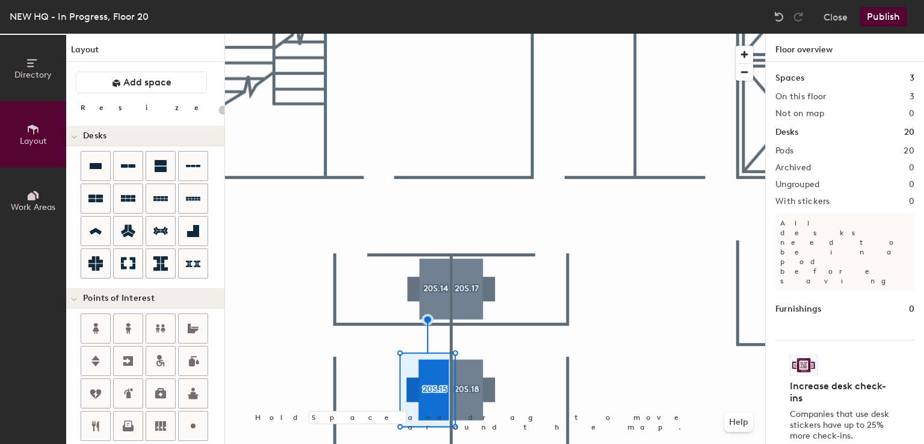
click at [418, 34] on div at bounding box center [495, 34] width 540 height 0
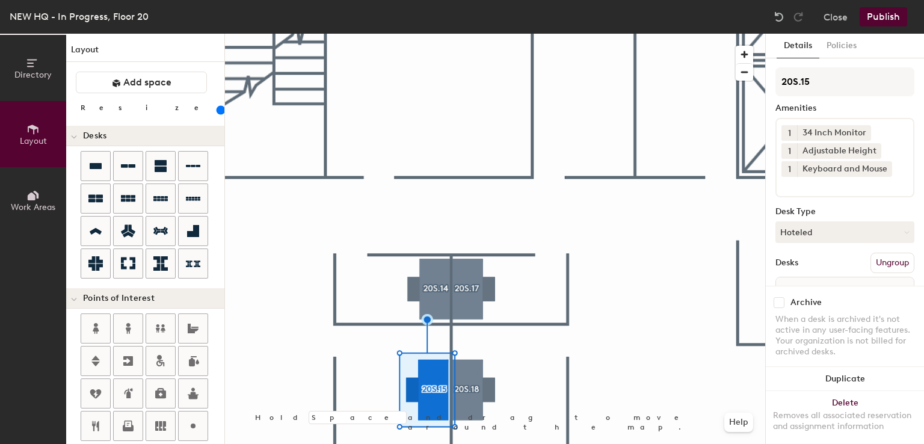
click at [537, 34] on div at bounding box center [495, 34] width 540 height 0
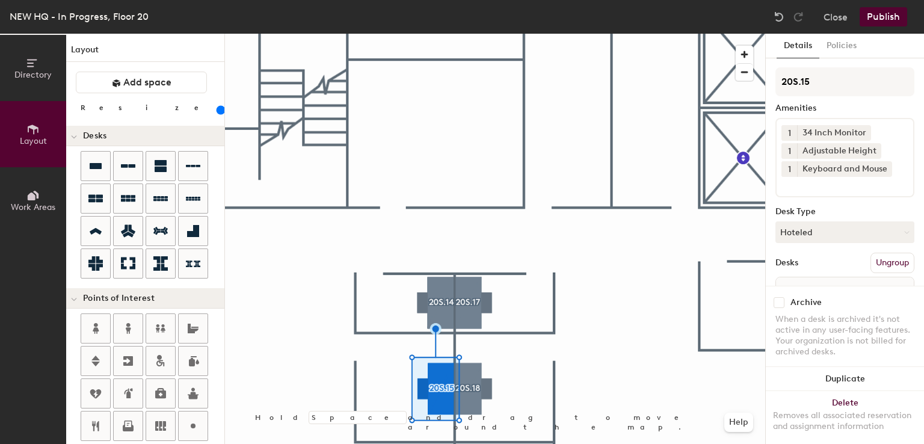
scroll to position [67, 0]
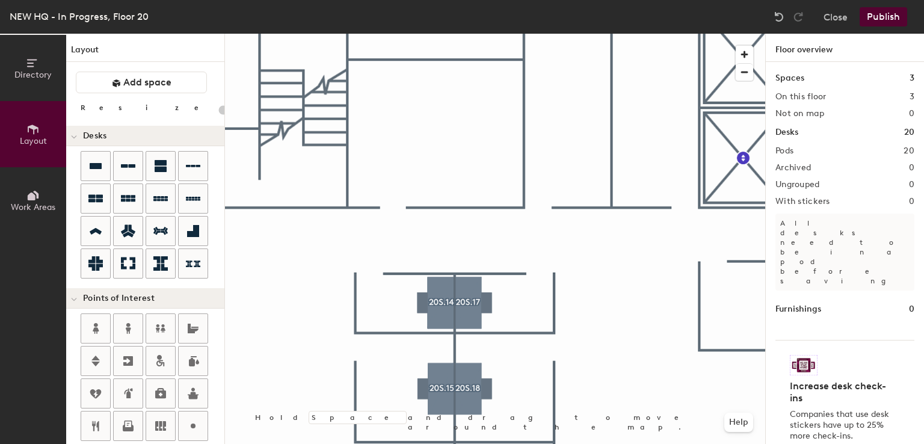
click at [521, 34] on div at bounding box center [495, 34] width 540 height 0
click at [522, 34] on div at bounding box center [495, 34] width 540 height 0
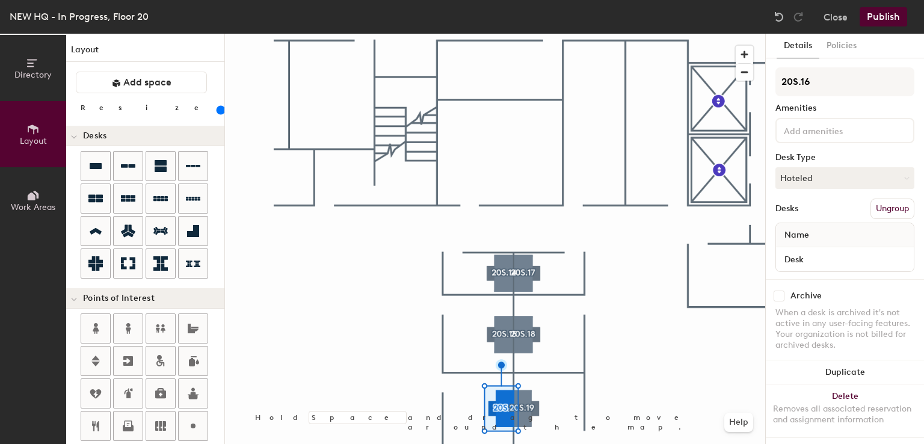
click at [790, 120] on div at bounding box center [844, 130] width 139 height 25
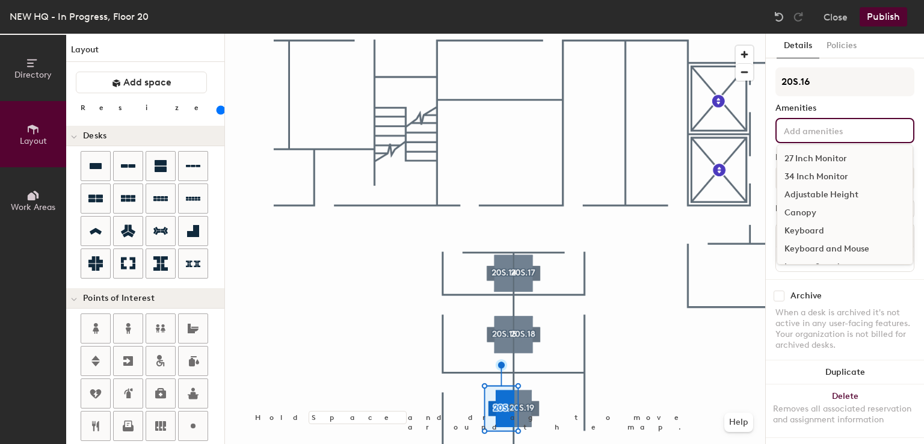
click at [802, 171] on div "34 Inch Monitor" at bounding box center [844, 177] width 135 height 18
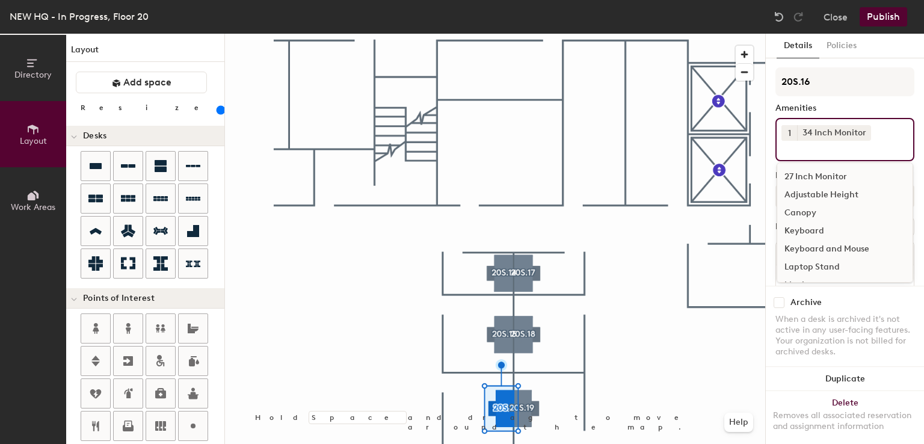
click at [807, 191] on div "Adjustable Height" at bounding box center [844, 195] width 135 height 18
click at [824, 246] on div "Keyboard and Mouse" at bounding box center [844, 249] width 135 height 18
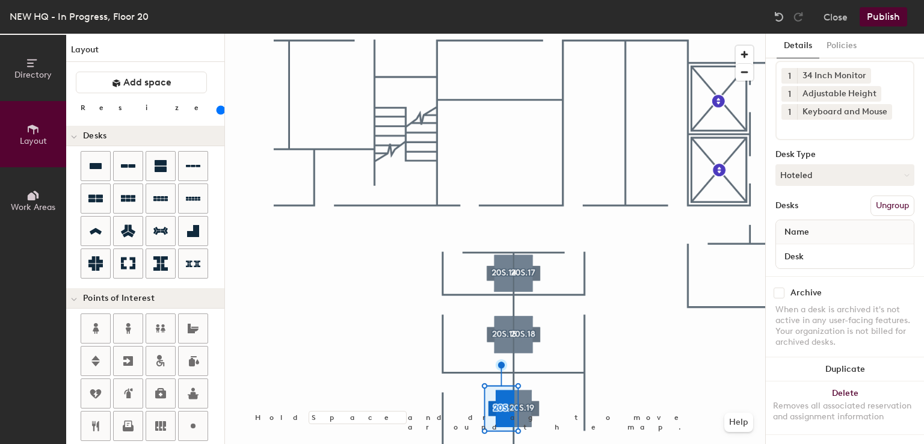
scroll to position [0, 0]
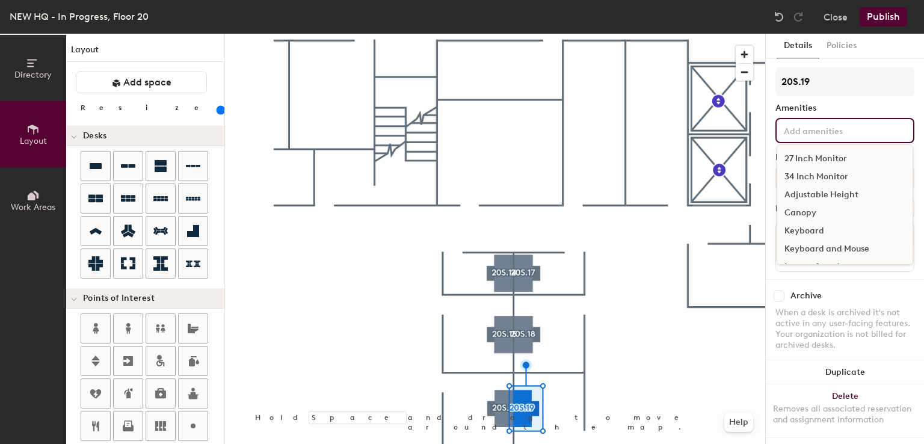
click at [818, 126] on input at bounding box center [835, 130] width 108 height 14
click at [819, 170] on div "34 Inch Monitor" at bounding box center [844, 177] width 135 height 18
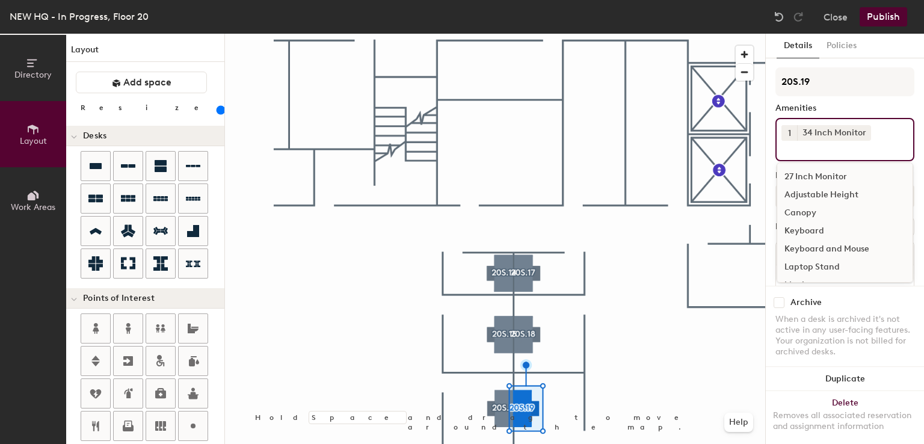
click at [819, 204] on div "Canopy" at bounding box center [844, 213] width 135 height 18
click at [818, 242] on div "Keyboard and Mouse" at bounding box center [844, 249] width 135 height 18
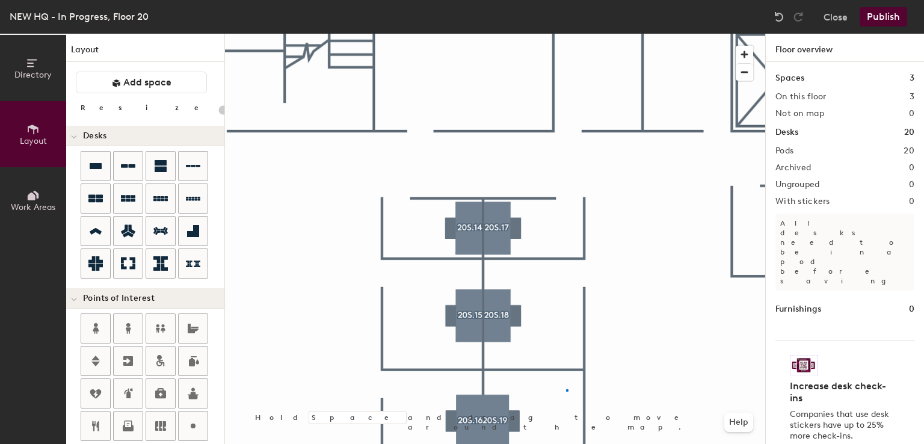
click at [567, 34] on div at bounding box center [495, 34] width 540 height 0
click at [569, 34] on div at bounding box center [495, 34] width 540 height 0
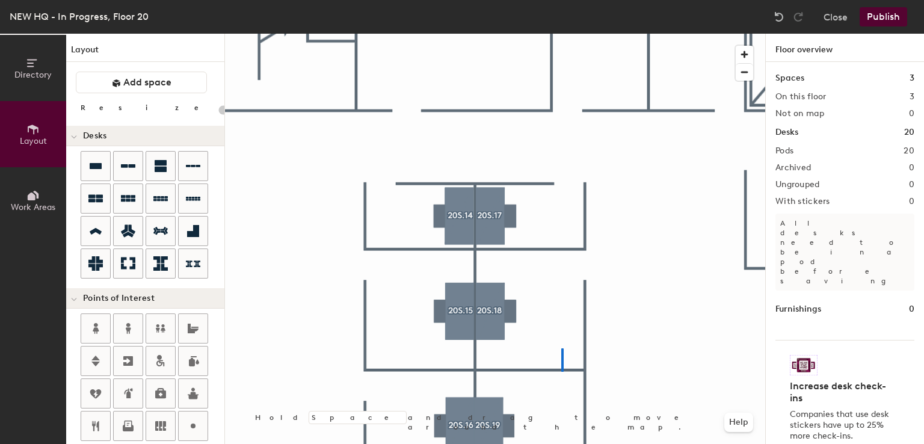
drag, startPoint x: 780, startPoint y: 245, endPoint x: 562, endPoint y: 349, distance: 240.8
click at [562, 34] on div at bounding box center [495, 34] width 540 height 0
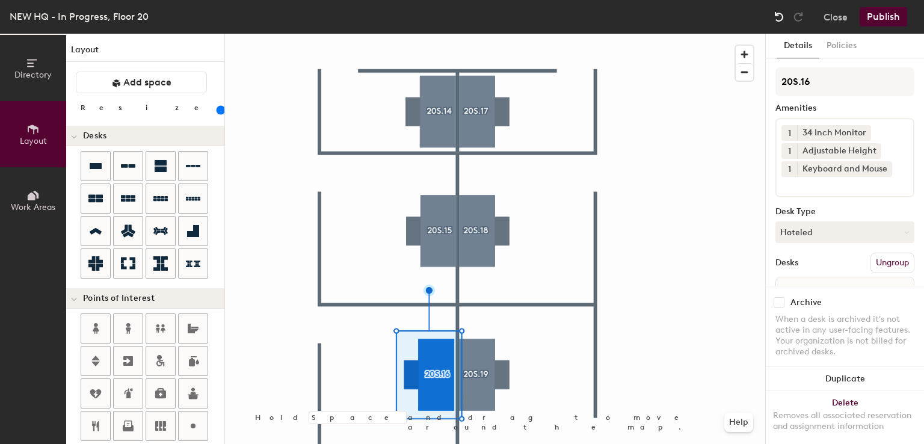
drag, startPoint x: 562, startPoint y: 349, endPoint x: 780, endPoint y: 22, distance: 392.3
click at [780, 22] on img at bounding box center [779, 17] width 12 height 12
click at [547, 34] on div at bounding box center [495, 34] width 540 height 0
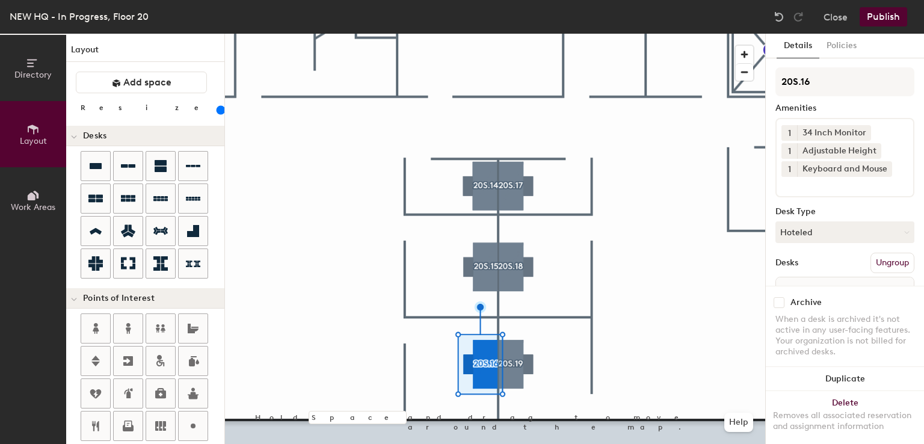
scroll to position [67, 0]
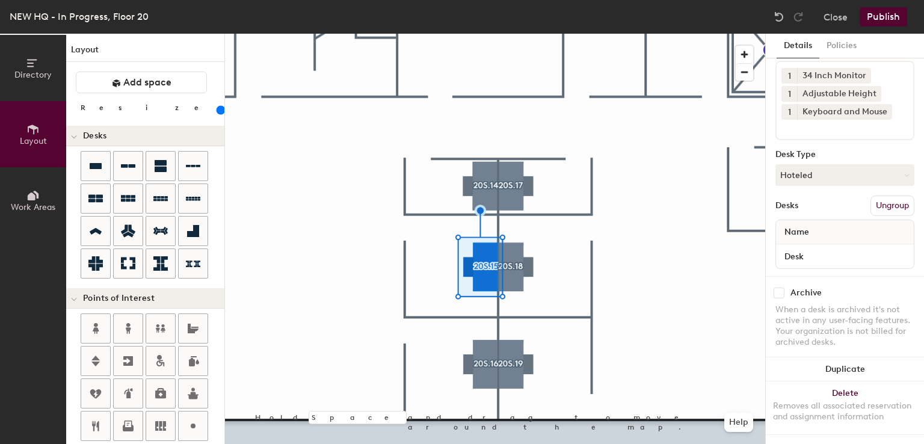
click at [497, 34] on div at bounding box center [495, 34] width 540 height 0
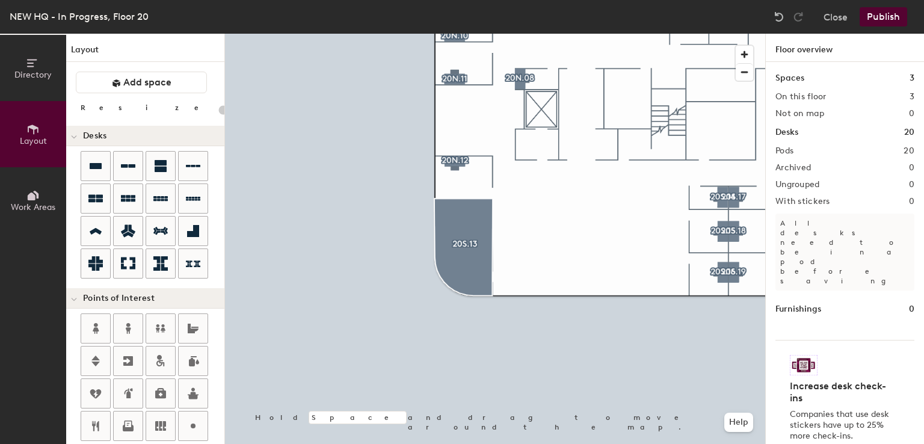
click at [460, 34] on div at bounding box center [495, 34] width 540 height 0
type input "160"
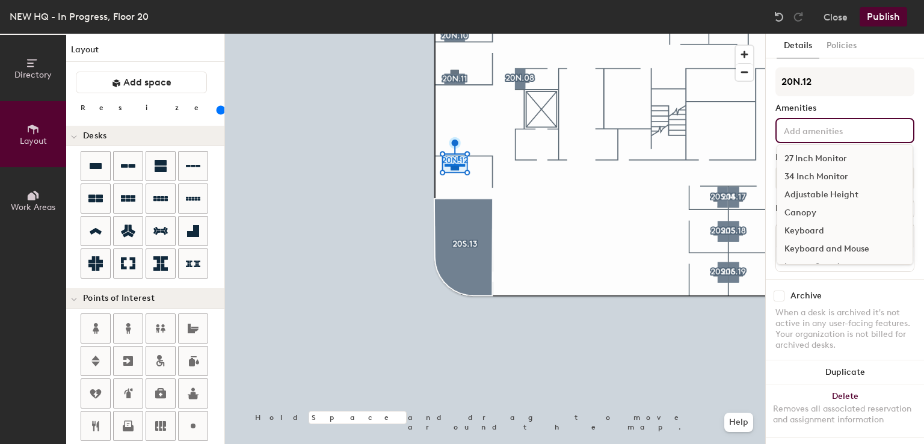
click at [809, 140] on div "27 Inch Monitor 34 Inch Monitor Adjustable Height Canopy Keyboard Keyboard and …" at bounding box center [844, 130] width 139 height 25
click at [807, 173] on div "34 Inch Monitor" at bounding box center [844, 177] width 135 height 18
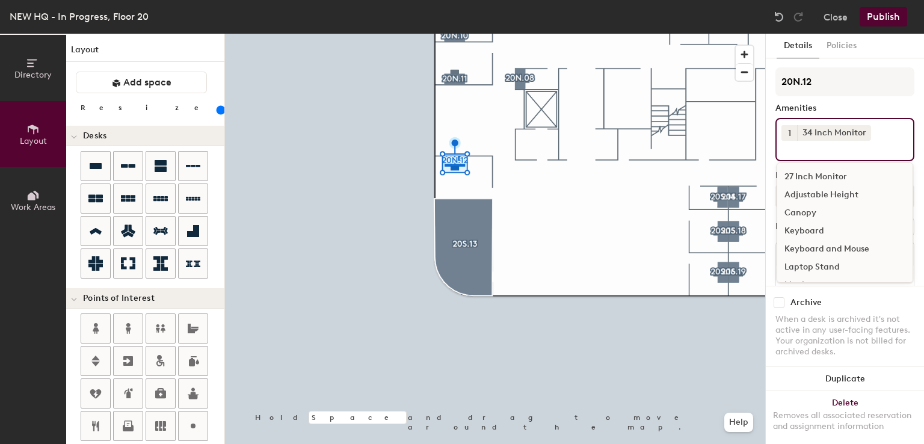
click at [809, 191] on div "Adjustable Height" at bounding box center [844, 195] width 135 height 18
click at [818, 244] on div "Keyboard and Mouse" at bounding box center [844, 249] width 135 height 18
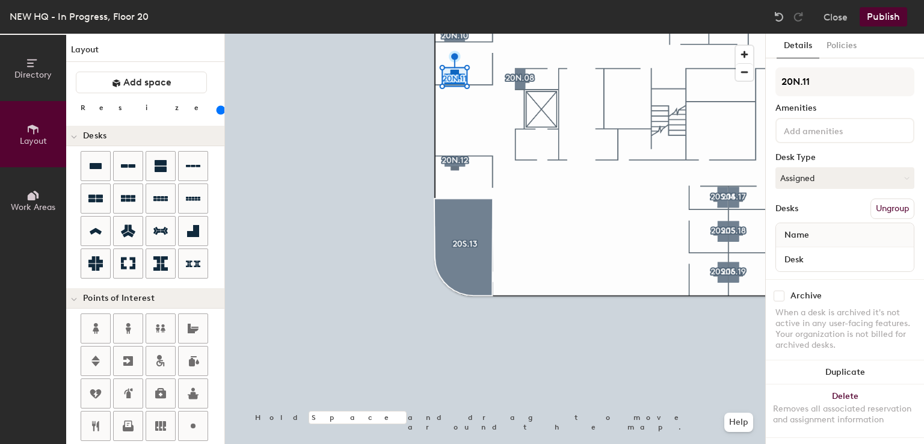
click at [811, 135] on input at bounding box center [835, 130] width 108 height 14
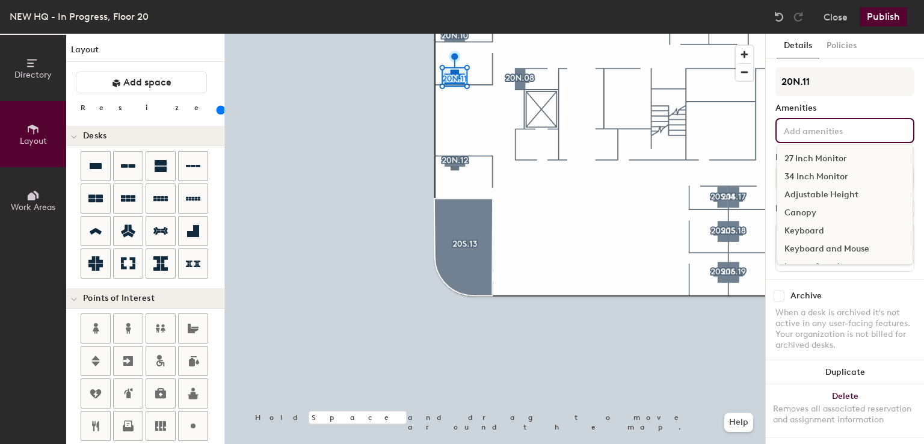
click at [816, 174] on div "34 Inch Monitor" at bounding box center [844, 177] width 135 height 18
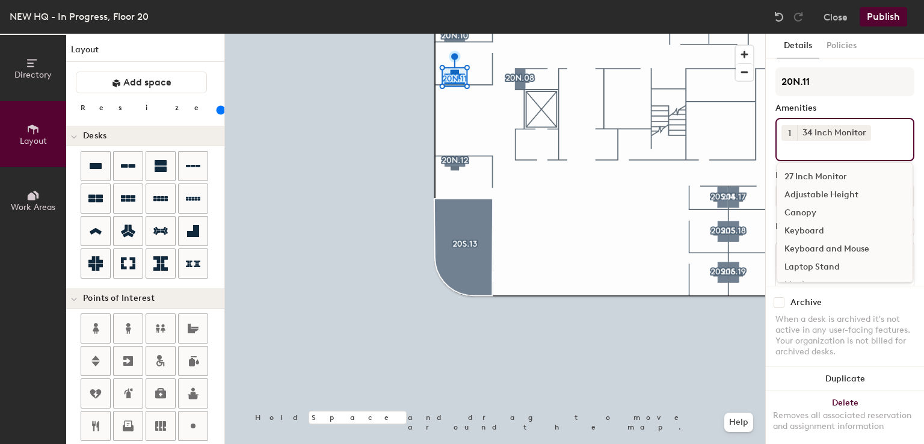
click at [813, 196] on div "Adjustable Height" at bounding box center [844, 195] width 135 height 18
click at [816, 248] on div "Keyboard and Mouse" at bounding box center [844, 249] width 135 height 18
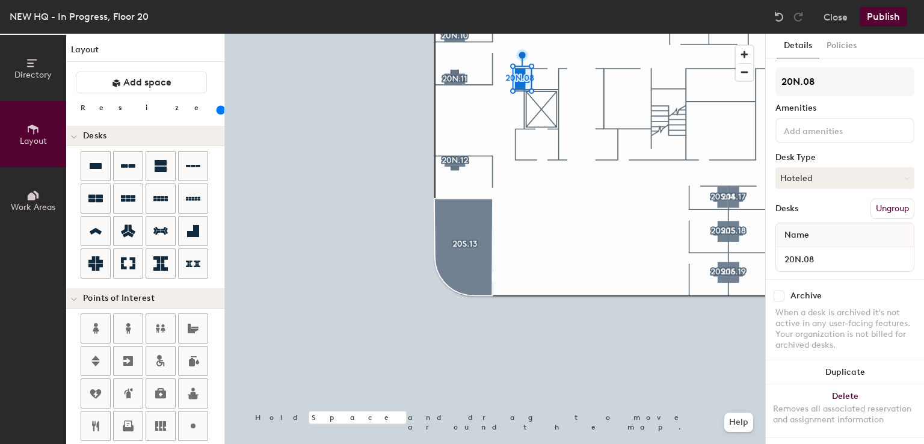
click at [818, 131] on input at bounding box center [835, 130] width 108 height 14
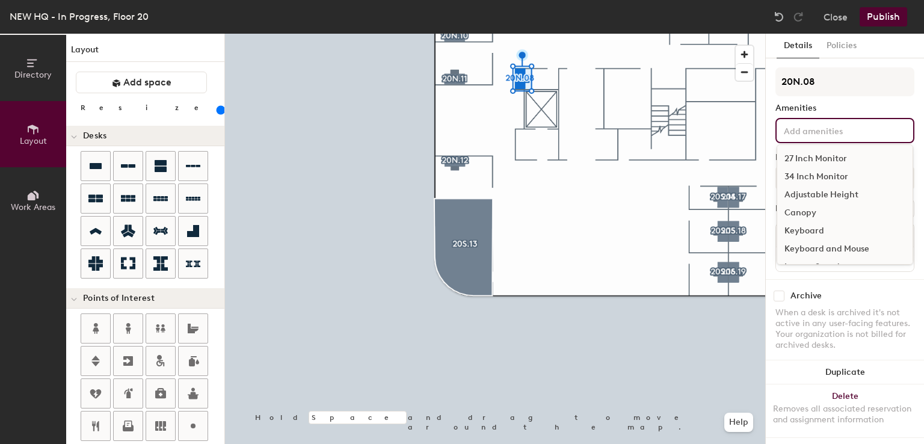
click at [816, 158] on div "27 Inch Monitor" at bounding box center [844, 159] width 135 height 18
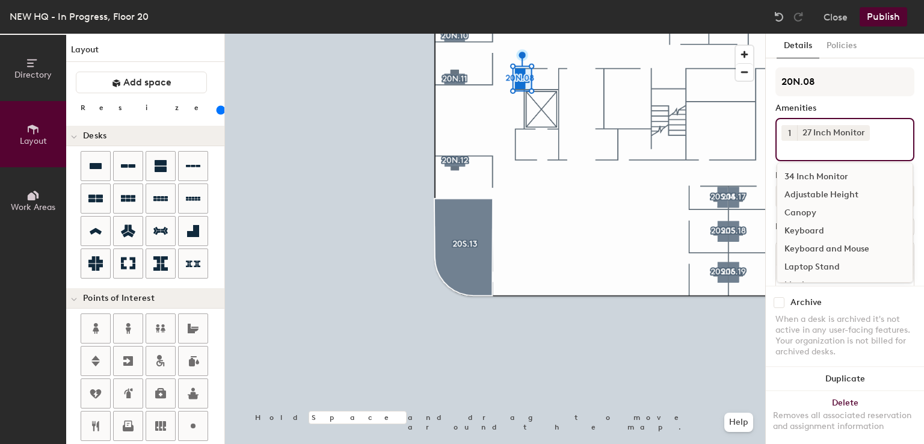
click at [789, 132] on span "1" at bounding box center [789, 133] width 3 height 13
click at [794, 148] on div "2" at bounding box center [789, 149] width 16 height 16
click at [798, 193] on div "Adjustable Height" at bounding box center [844, 195] width 135 height 18
click at [802, 250] on div "Keyboard and Mouse" at bounding box center [844, 249] width 135 height 18
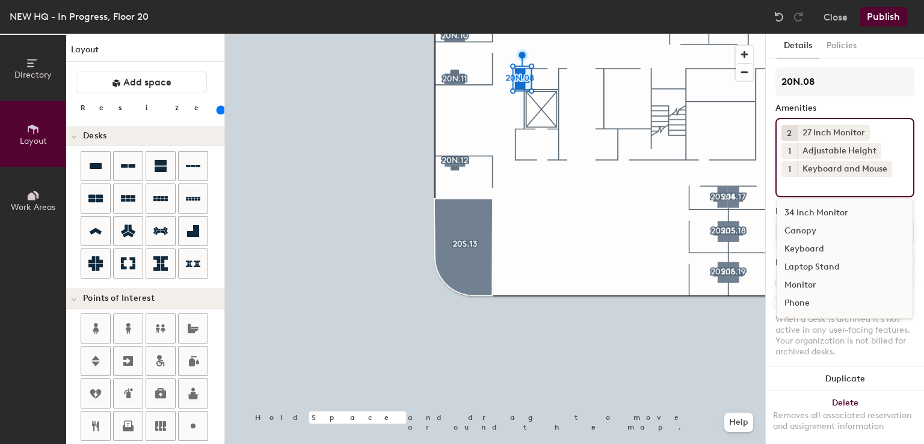
drag, startPoint x: 806, startPoint y: 337, endPoint x: 801, endPoint y: 322, distance: 15.8
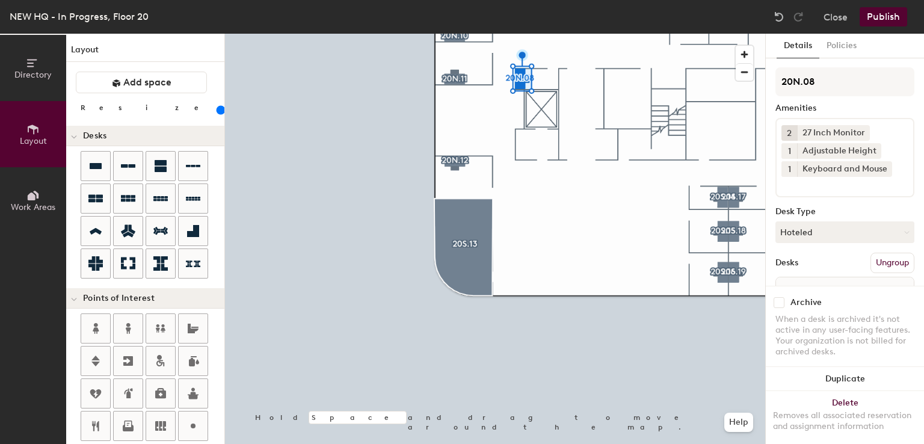
drag, startPoint x: 801, startPoint y: 322, endPoint x: 833, endPoint y: 270, distance: 61.0
click at [833, 270] on div "Desks Ungroup" at bounding box center [844, 263] width 139 height 20
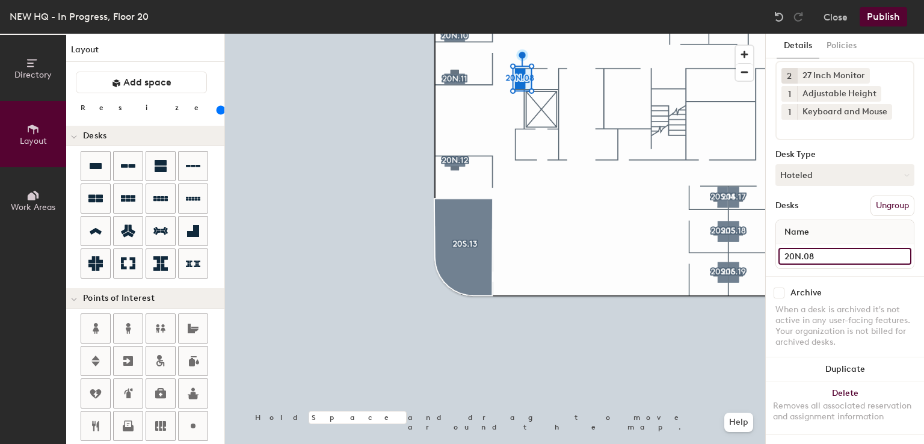
drag, startPoint x: 828, startPoint y: 248, endPoint x: 823, endPoint y: 251, distance: 6.5
click at [823, 251] on input "20N.08" at bounding box center [844, 256] width 133 height 17
type input "Desk"
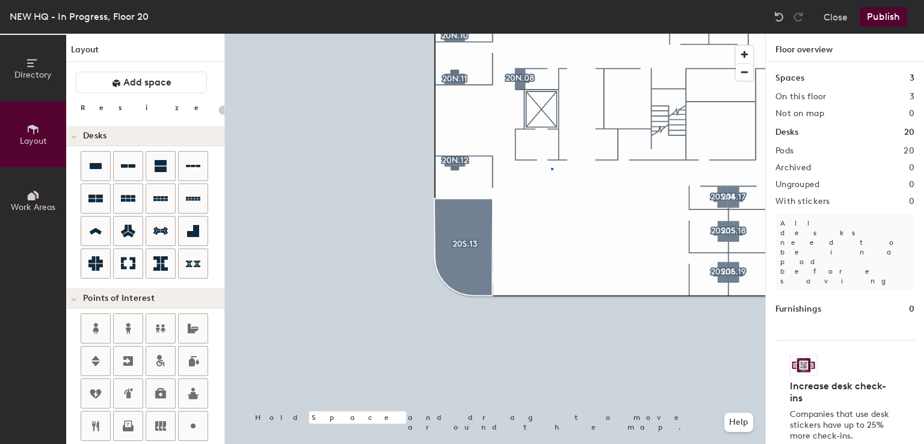
click at [552, 34] on div at bounding box center [495, 34] width 540 height 0
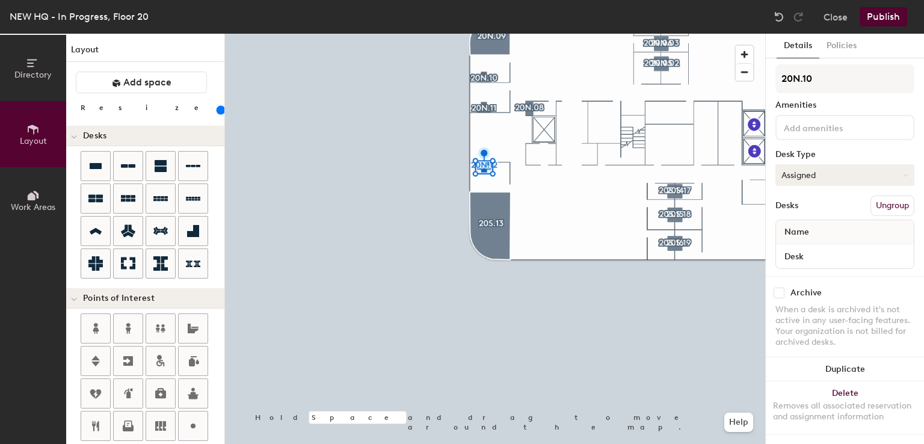
scroll to position [12, 0]
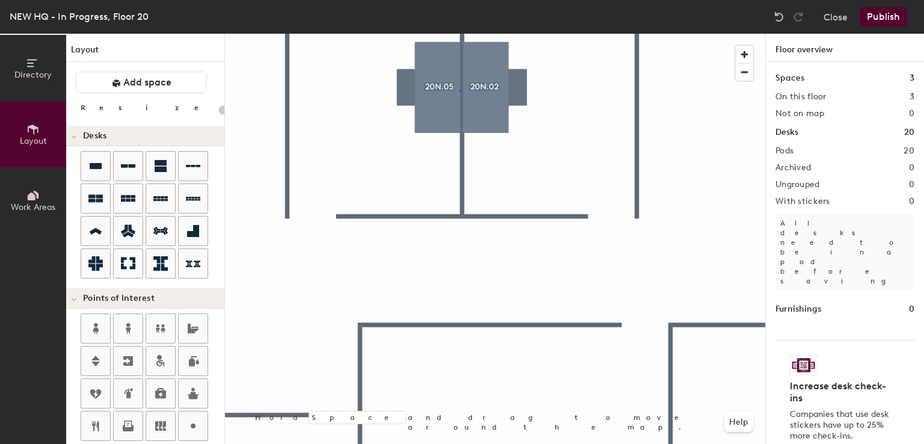
click at [460, 34] on div at bounding box center [495, 34] width 540 height 0
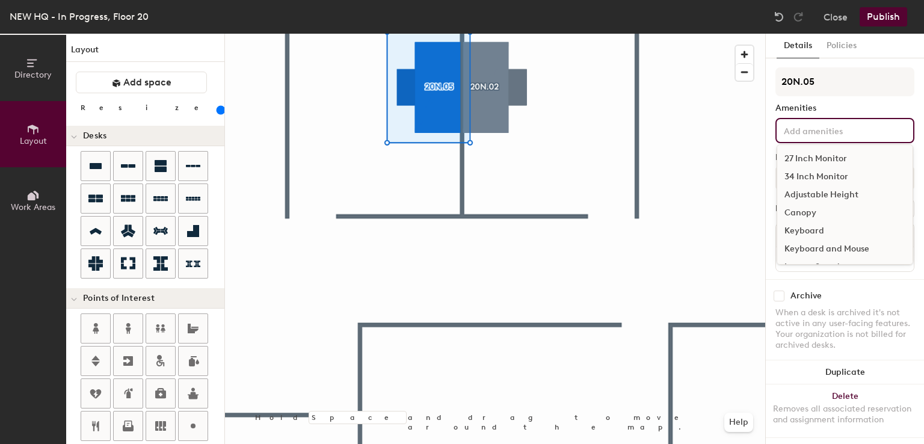
click at [806, 126] on input at bounding box center [835, 130] width 108 height 14
click at [808, 175] on div "34 Inch Monitor" at bounding box center [844, 177] width 135 height 18
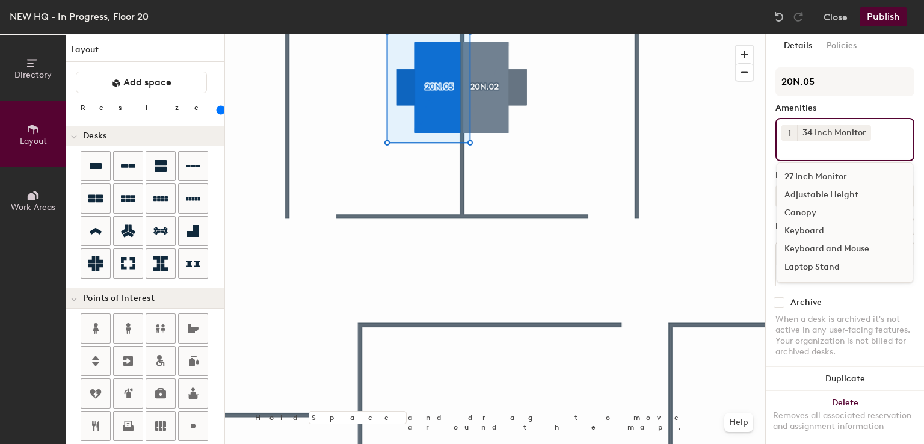
click at [810, 193] on div "Adjustable Height" at bounding box center [844, 195] width 135 height 18
click at [815, 245] on div "Keyboard and Mouse" at bounding box center [844, 249] width 135 height 18
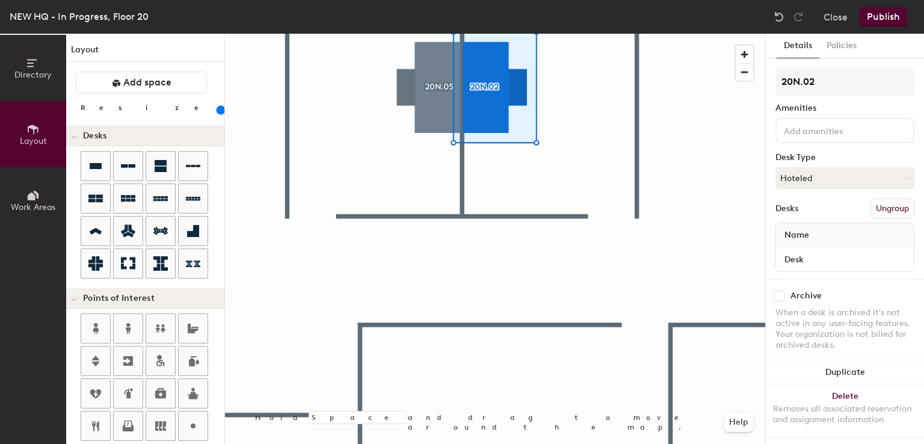
click at [798, 132] on input at bounding box center [835, 130] width 108 height 14
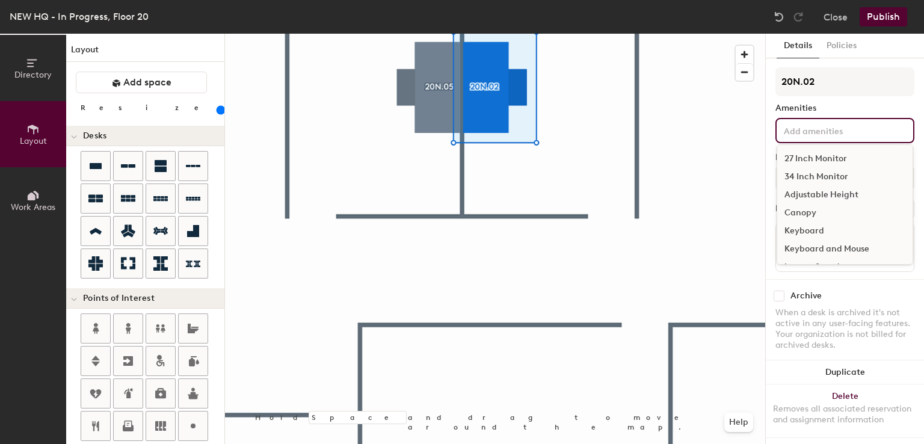
click at [804, 175] on div "34 Inch Monitor" at bounding box center [844, 177] width 135 height 18
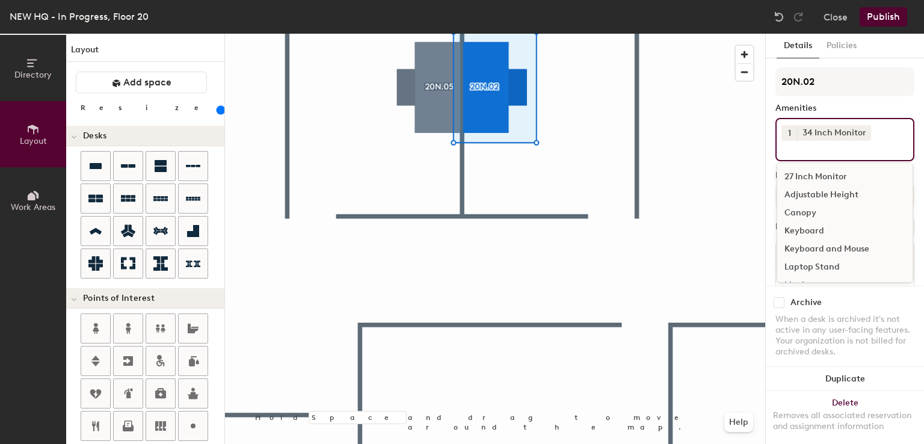
click at [809, 199] on div "Adjustable Height" at bounding box center [844, 195] width 135 height 18
click at [817, 245] on div "Keyboard and Mouse" at bounding box center [844, 249] width 135 height 18
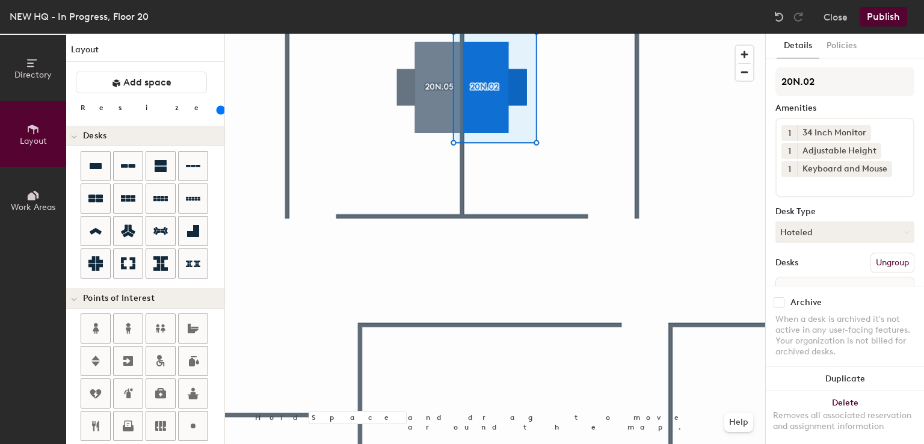
scroll to position [67, 0]
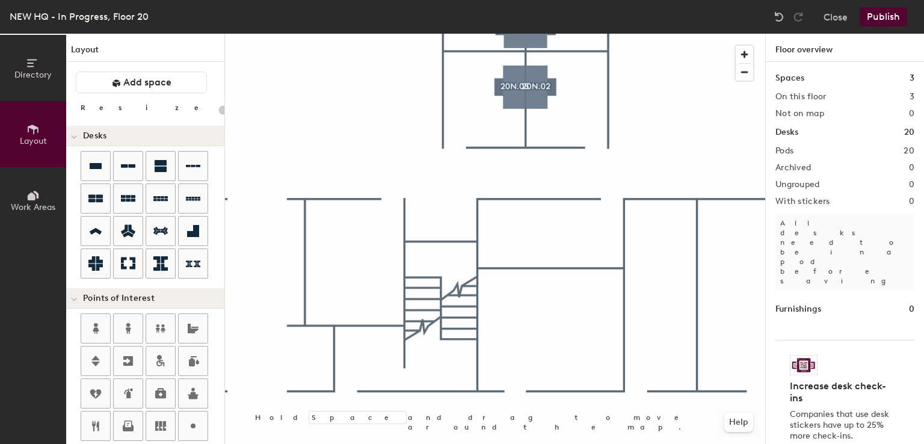
click at [636, 34] on div at bounding box center [495, 34] width 540 height 0
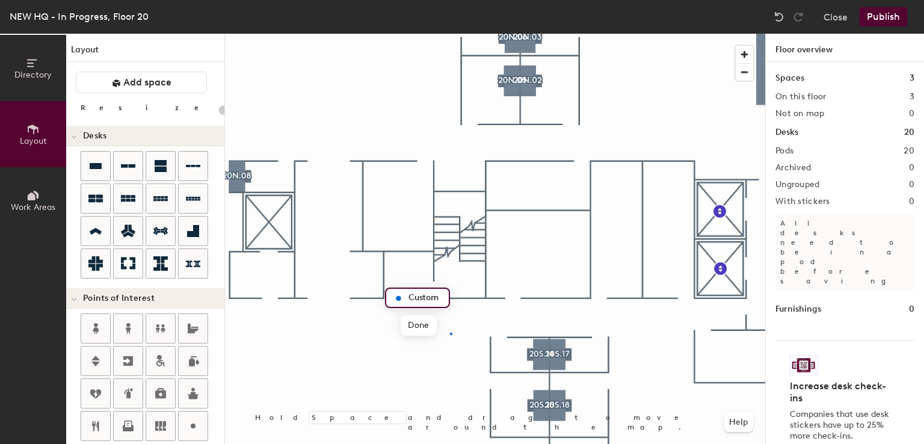
drag, startPoint x: 193, startPoint y: 419, endPoint x: 214, endPoint y: 409, distance: 23.2
click at [415, 34] on div at bounding box center [495, 34] width 540 height 0
type input "20"
click at [401, 327] on span "Edit" at bounding box center [402, 325] width 31 height 20
type input "Stair Exit"
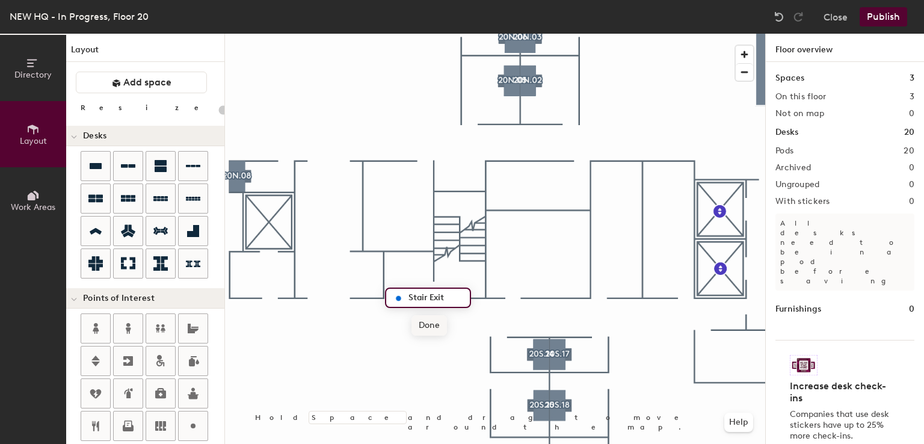
click at [541, 34] on div at bounding box center [495, 34] width 540 height 0
click at [401, 325] on span "Edit" at bounding box center [402, 325] width 31 height 20
type input "20"
click at [453, 297] on input "Stair Exit" at bounding box center [435, 297] width 60 height 17
type input "Stair Exit B"
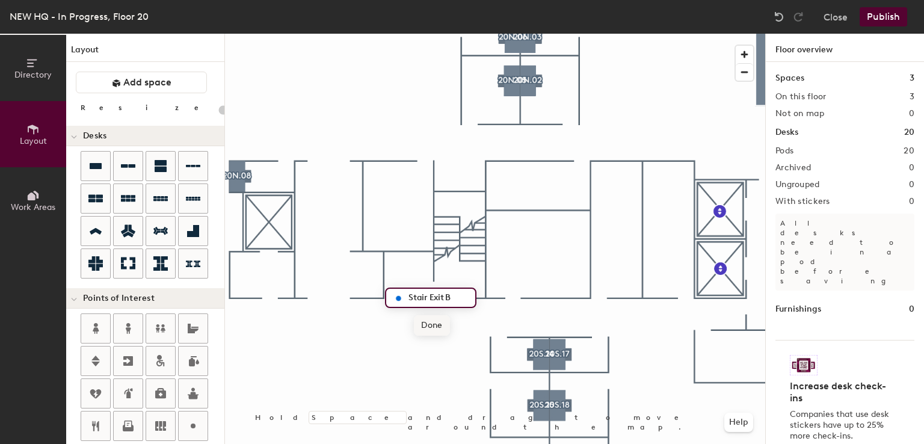
click at [422, 320] on span "Done" at bounding box center [431, 325] width 35 height 20
click at [623, 34] on div at bounding box center [495, 34] width 540 height 0
click at [599, 296] on div "Directory Layout Work Areas Layout Add space Resize Desks Points of Interest Fu…" at bounding box center [462, 239] width 924 height 410
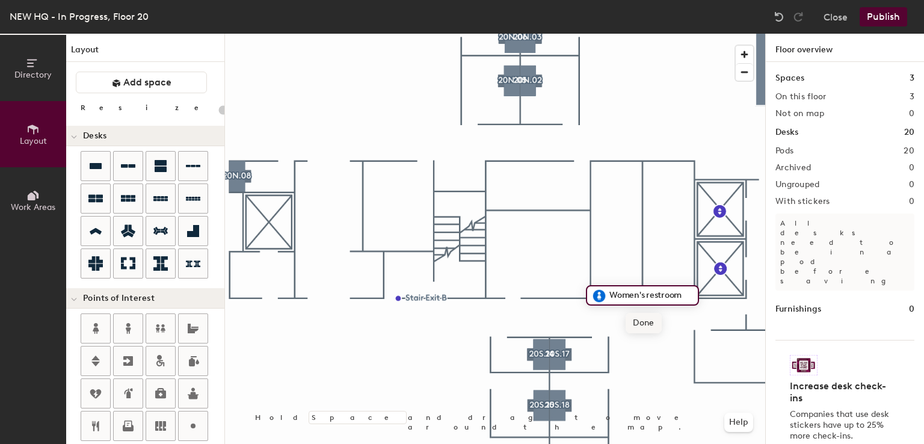
click at [652, 325] on span "Done" at bounding box center [643, 323] width 35 height 20
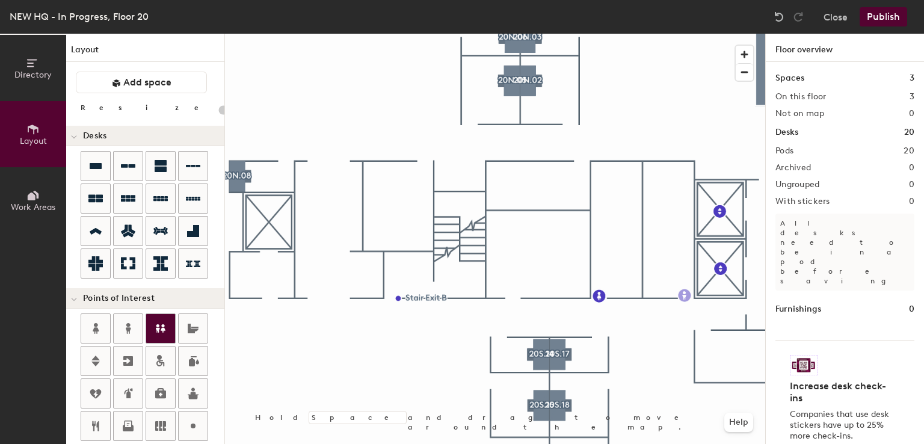
click at [685, 295] on div "Directory Layout Work Areas Layout Add space Resize Desks Points of Interest Fu…" at bounding box center [462, 239] width 924 height 410
click at [722, 321] on span "Done" at bounding box center [723, 322] width 35 height 20
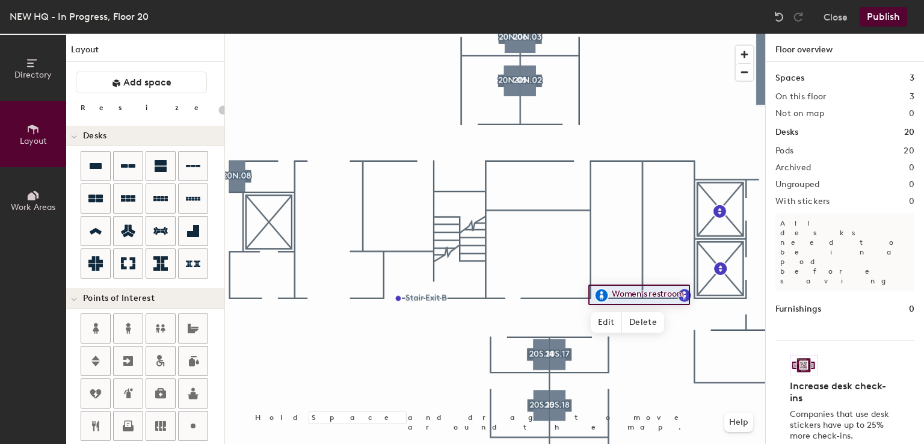
click at [526, 34] on div at bounding box center [495, 34] width 540 height 0
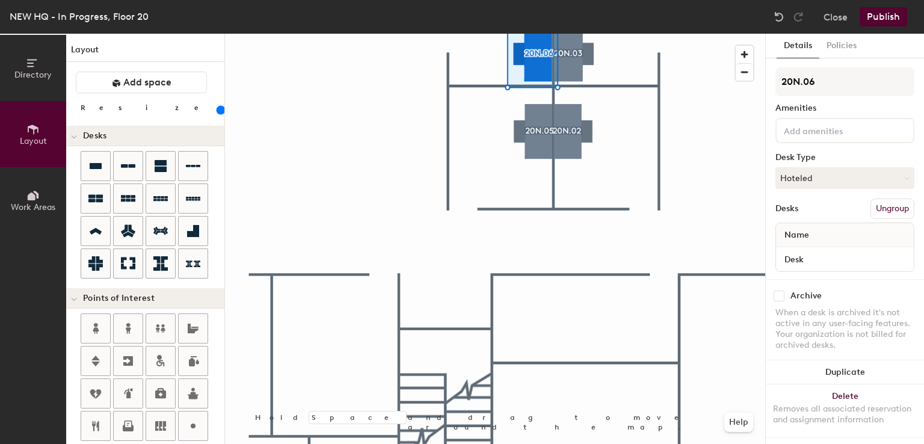
click at [843, 118] on div at bounding box center [844, 130] width 139 height 25
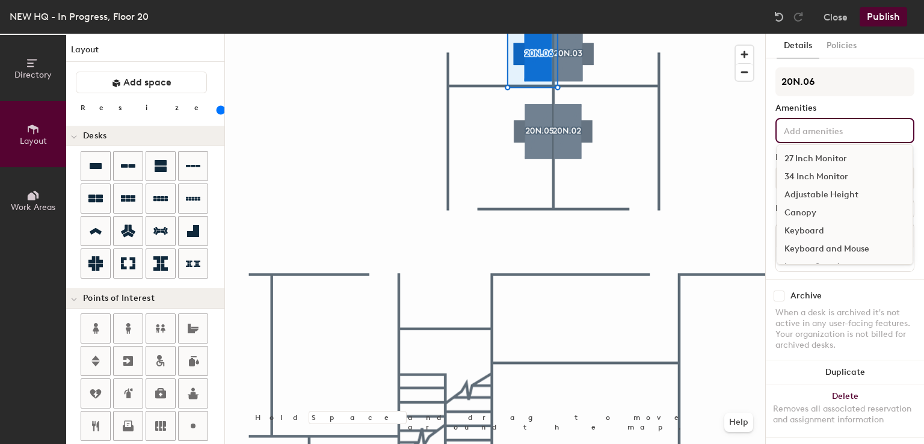
click at [832, 162] on div "27 Inch Monitor" at bounding box center [844, 159] width 135 height 18
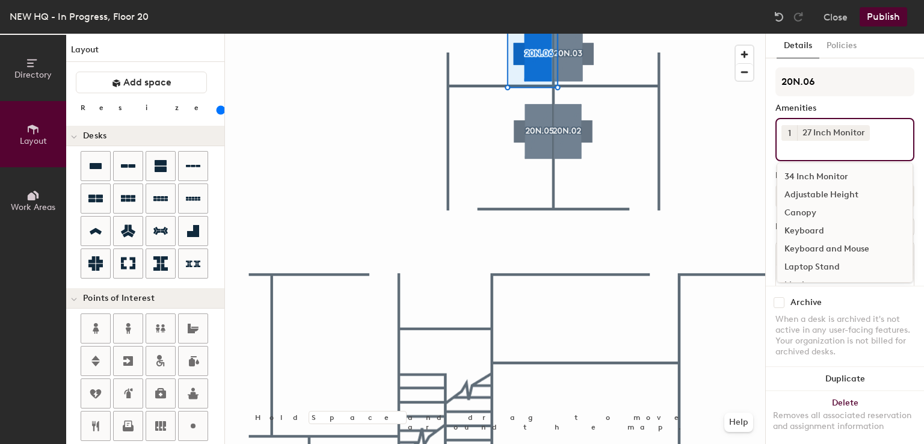
click at [793, 132] on button "1" at bounding box center [789, 133] width 16 height 16
click at [793, 144] on div "2" at bounding box center [789, 149] width 16 height 16
click at [805, 191] on div "Adjustable Height" at bounding box center [844, 195] width 135 height 18
click at [815, 244] on div "Keyboard and Mouse" at bounding box center [844, 249] width 135 height 18
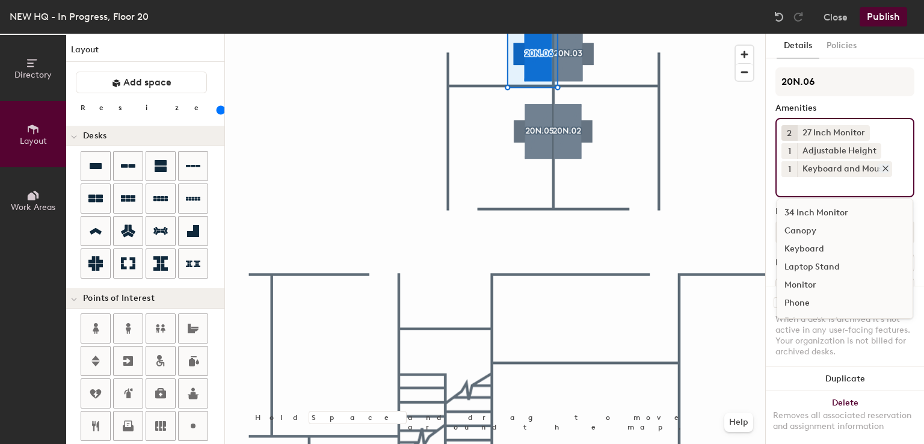
click at [801, 173] on div "Keyboard and Mouse" at bounding box center [844, 169] width 95 height 16
click at [855, 97] on div "20N.06 Amenities 2 27 Inch Monitor 1 Adjustable Height 1 Keyboard and Mouse 34 …" at bounding box center [844, 200] width 139 height 266
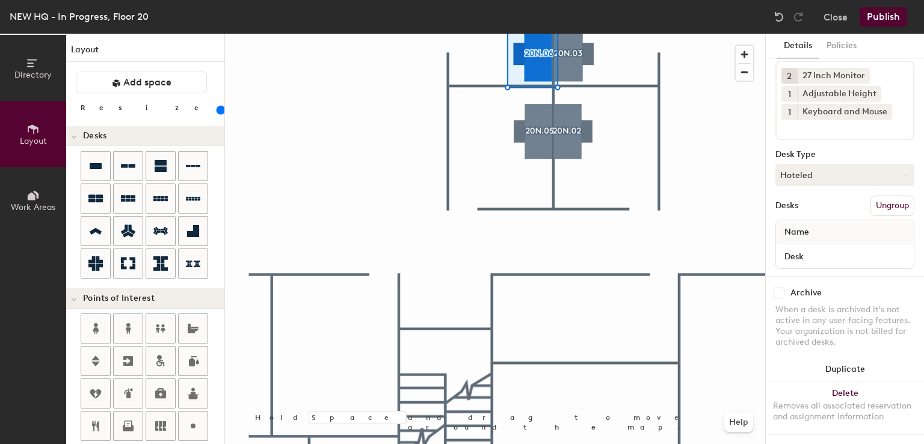
click at [588, 34] on div at bounding box center [495, 34] width 540 height 0
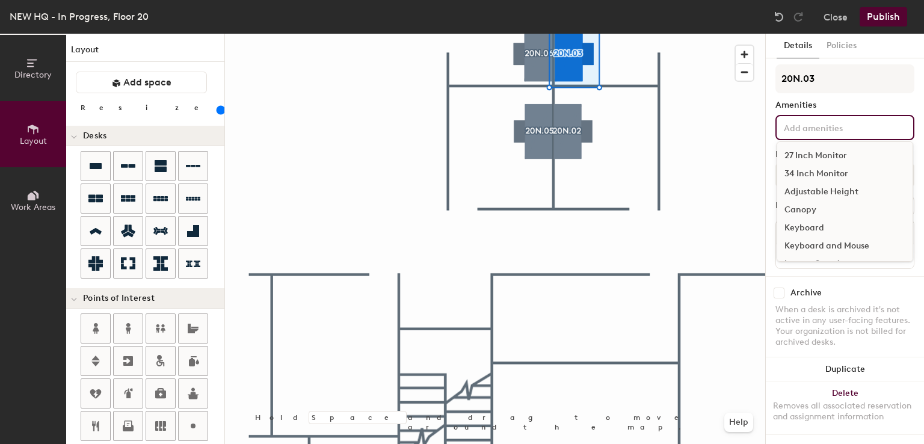
click at [840, 120] on input at bounding box center [835, 127] width 108 height 14
click at [834, 147] on div "27 Inch Monitor" at bounding box center [844, 156] width 135 height 18
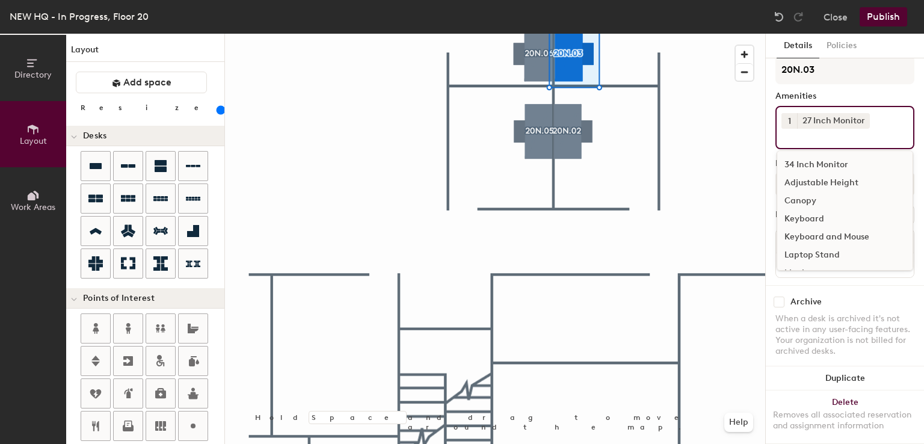
click at [788, 122] on span "1" at bounding box center [789, 121] width 3 height 13
click at [790, 138] on div "2" at bounding box center [789, 137] width 16 height 16
click at [810, 177] on div "Adjustable Height" at bounding box center [844, 183] width 135 height 18
click at [810, 232] on div "Keyboard and Mouse" at bounding box center [844, 237] width 135 height 18
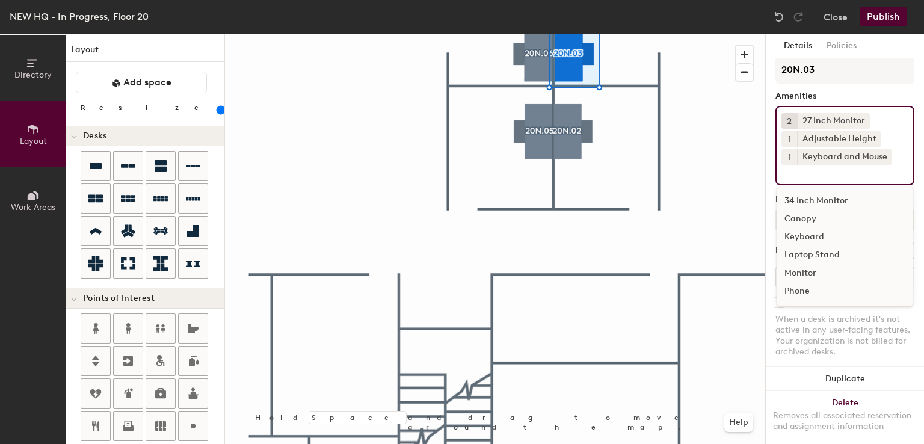
click at [830, 316] on div "When a desk is archived it's not active in any user-facing features. Your organ…" at bounding box center [844, 335] width 139 height 43
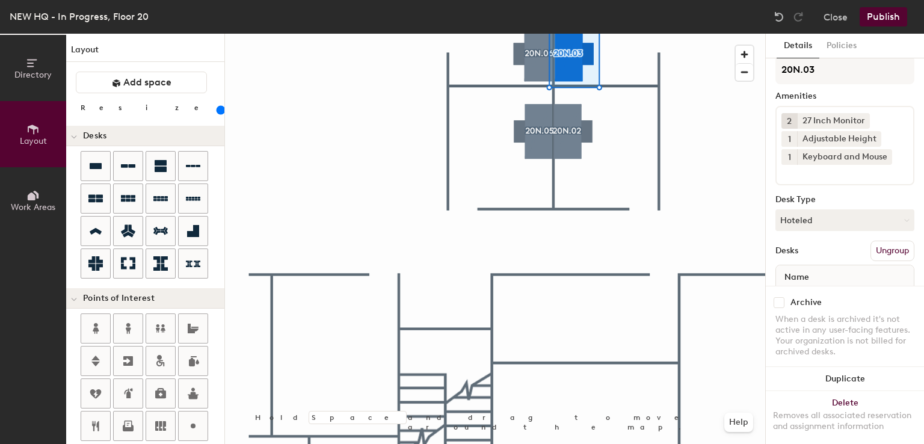
scroll to position [67, 0]
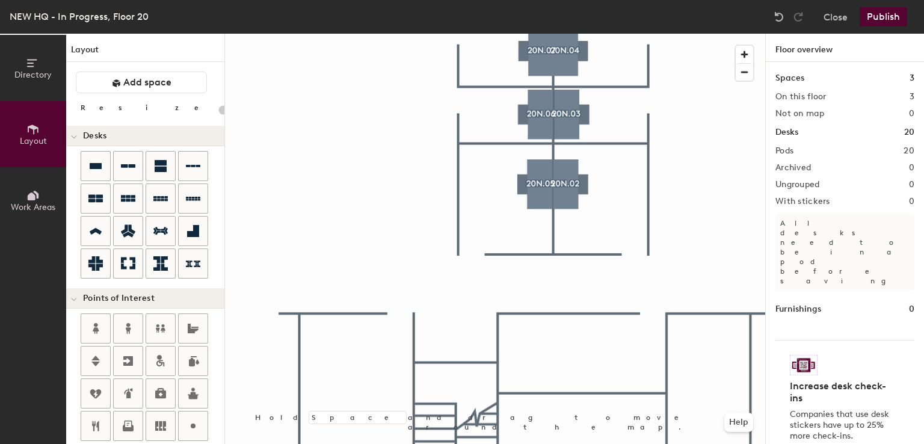
type input "160"
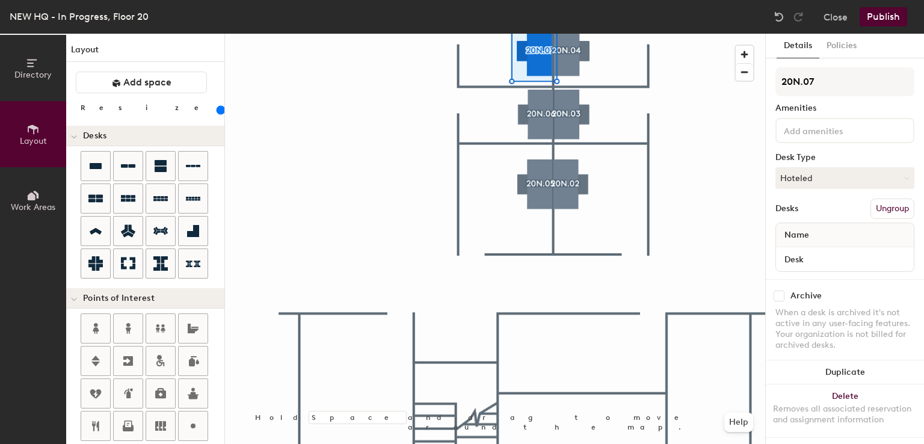
click at [805, 133] on input at bounding box center [835, 130] width 108 height 14
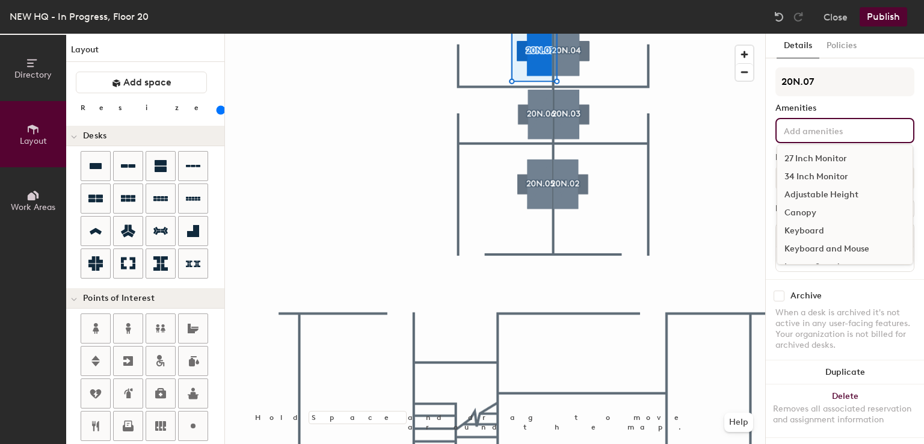
click at [801, 158] on div "27 Inch Monitor" at bounding box center [844, 159] width 135 height 18
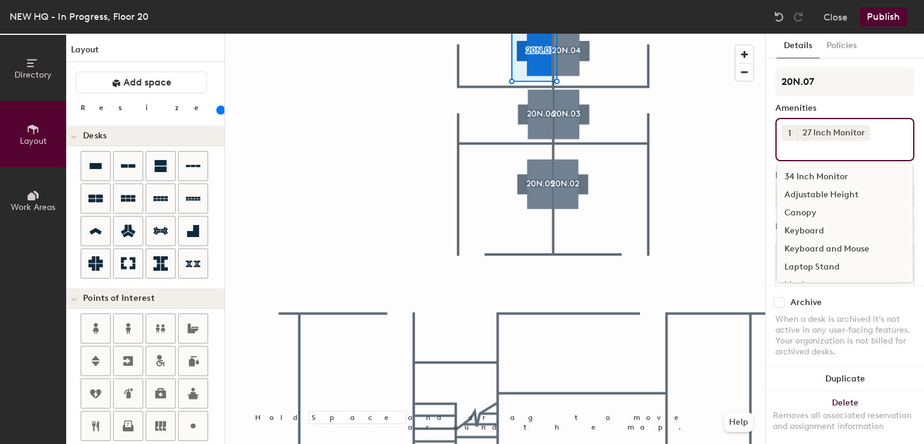
click at [792, 137] on button "1" at bounding box center [789, 133] width 16 height 16
click at [792, 144] on div "2" at bounding box center [789, 149] width 16 height 16
click at [804, 197] on div "Adjustable Height" at bounding box center [844, 195] width 135 height 18
click at [813, 251] on div "Keyboard and Mouse" at bounding box center [844, 249] width 135 height 18
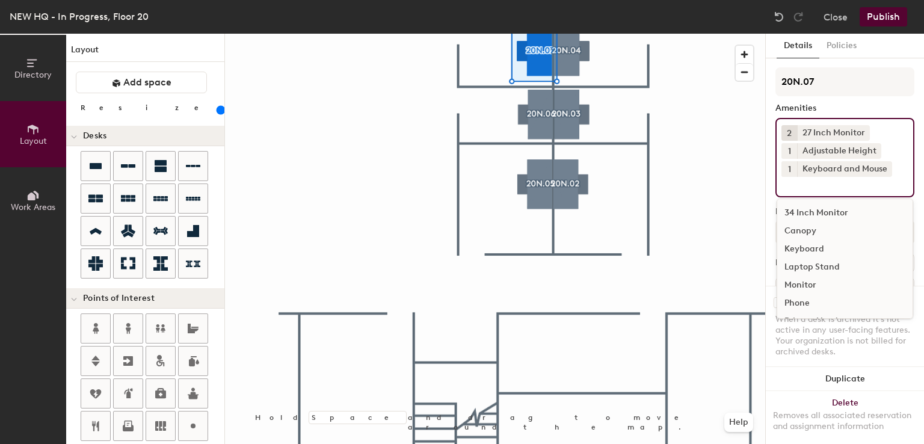
click at [805, 186] on input at bounding box center [835, 184] width 108 height 14
click at [855, 107] on div "Amenities" at bounding box center [844, 108] width 139 height 10
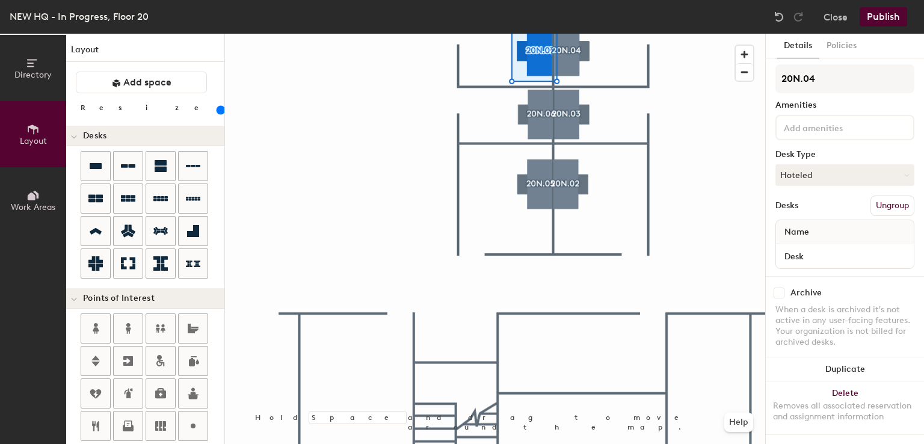
scroll to position [12, 0]
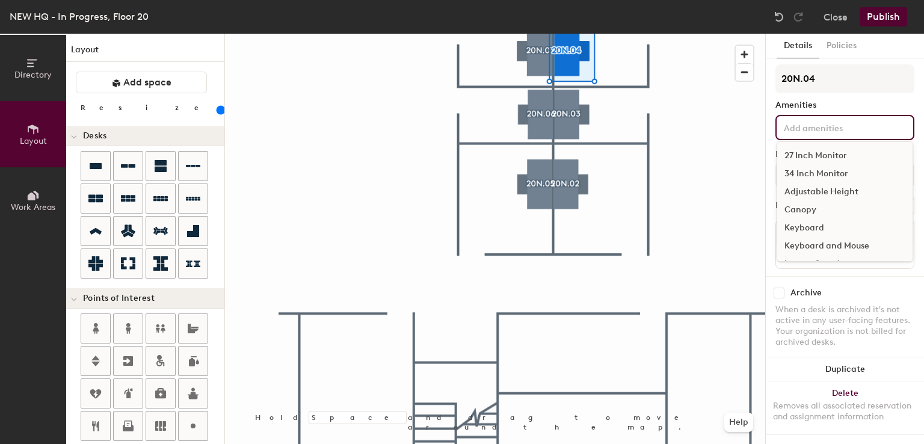
click at [809, 120] on input at bounding box center [835, 127] width 108 height 14
click at [816, 147] on div "27 Inch Monitor" at bounding box center [844, 156] width 135 height 18
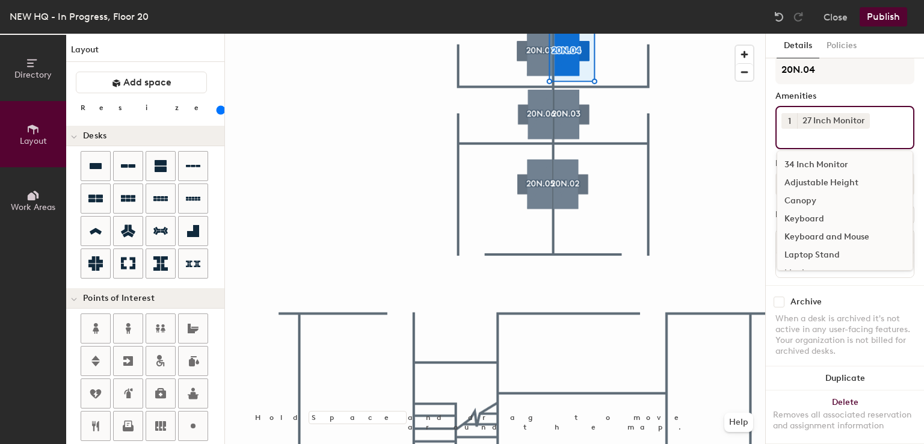
click at [789, 120] on span "1" at bounding box center [789, 121] width 3 height 13
click at [792, 134] on div "2" at bounding box center [789, 137] width 16 height 16
click at [801, 179] on div "Adjustable Height" at bounding box center [844, 183] width 135 height 18
click at [811, 231] on div "Keyboard and Mouse" at bounding box center [844, 237] width 135 height 18
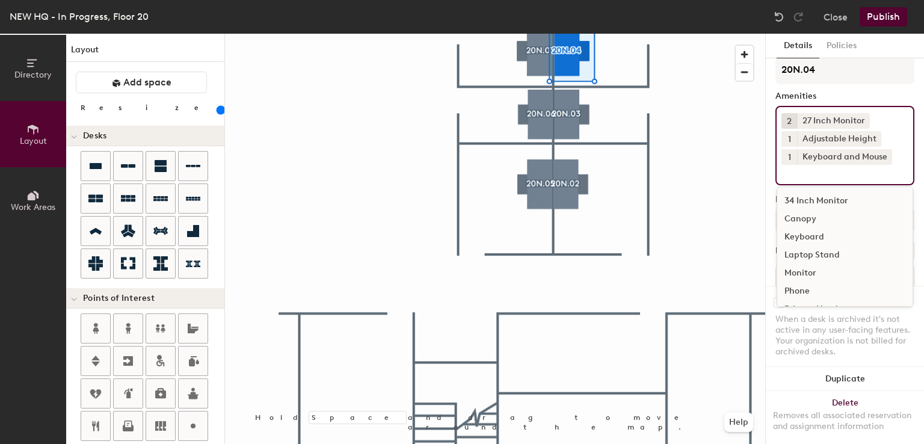
click at [866, 97] on div "Amenities" at bounding box center [844, 96] width 139 height 10
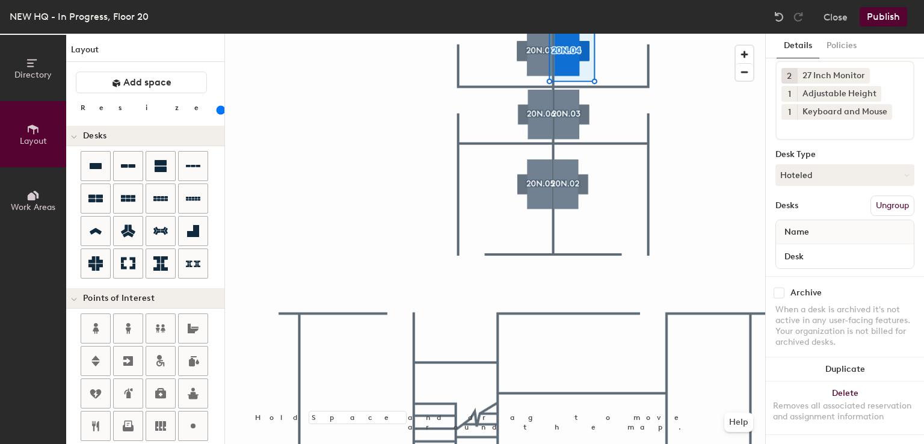
scroll to position [50, 0]
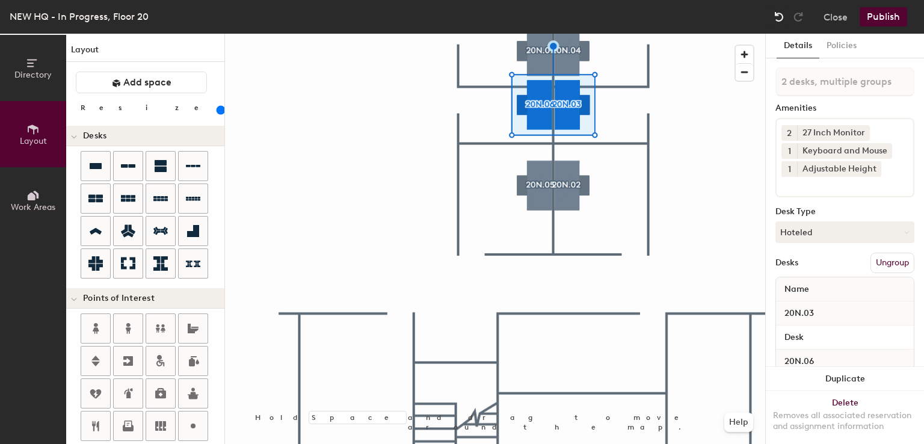
click at [784, 20] on img at bounding box center [779, 17] width 12 height 12
click at [783, 17] on img at bounding box center [779, 17] width 12 height 12
click at [783, 14] on img at bounding box center [779, 17] width 12 height 12
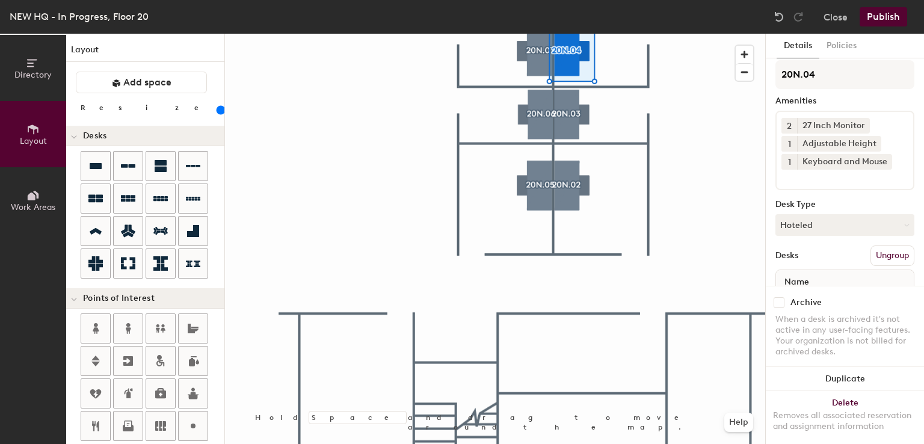
scroll to position [67, 0]
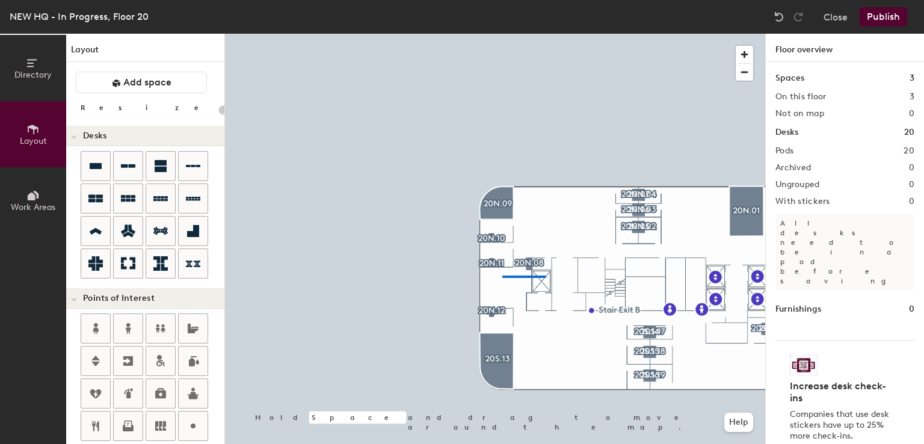
click at [440, 34] on div at bounding box center [495, 34] width 540 height 0
click at [604, 34] on div at bounding box center [495, 34] width 540 height 0
click at [476, 232] on div "Directory Layout Work Areas Layout Add space Resize Desks Points of Interest Fu…" at bounding box center [462, 239] width 924 height 410
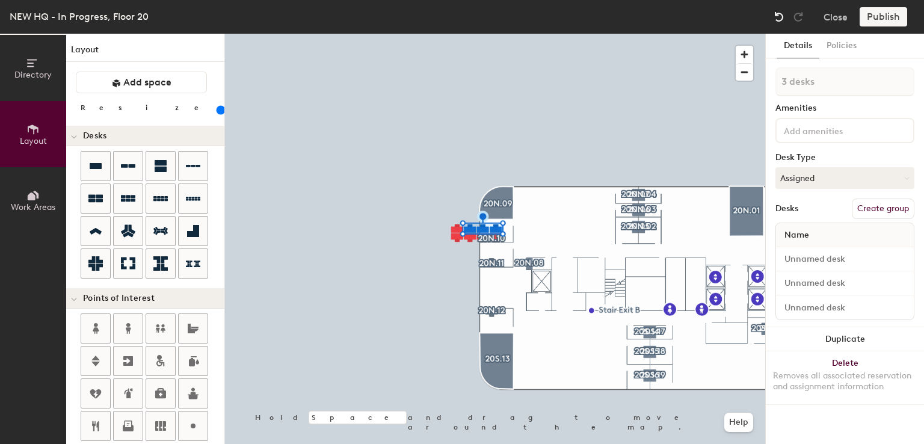
click at [778, 13] on img at bounding box center [779, 17] width 12 height 12
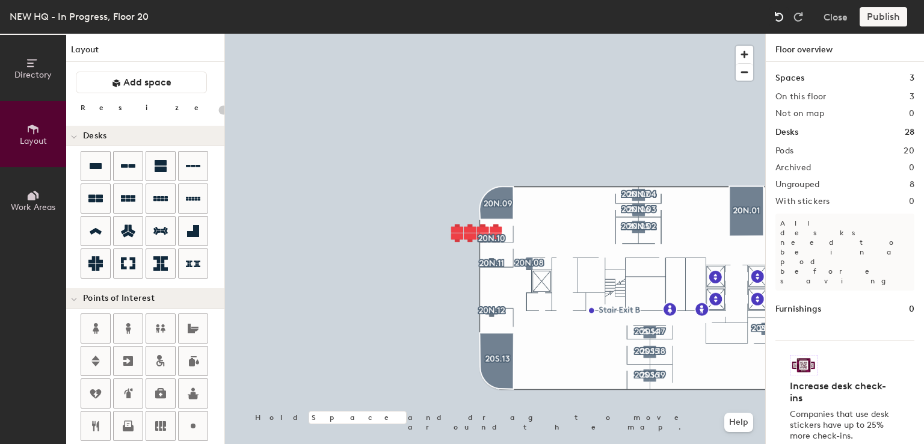
click at [778, 13] on img at bounding box center [779, 17] width 12 height 12
click at [164, 194] on icon at bounding box center [160, 198] width 14 height 14
click at [218, 116] on div at bounding box center [218, 109] width 0 height 13
type input "160"
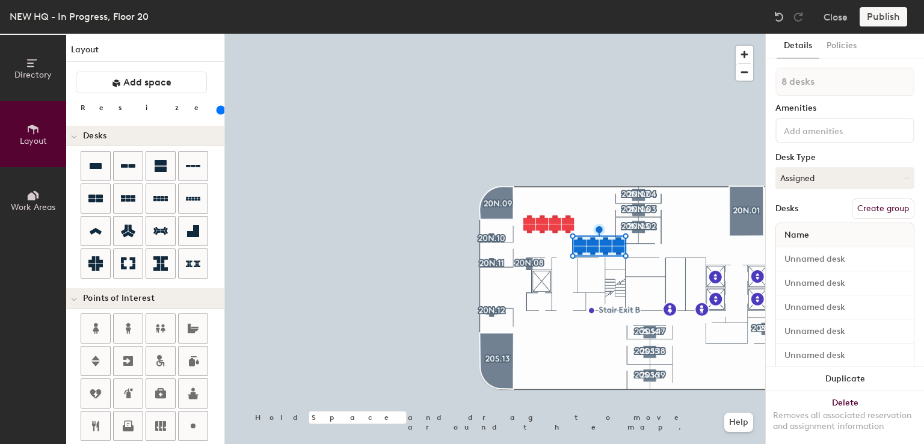
click at [553, 34] on div at bounding box center [495, 34] width 540 height 0
type input "1 desk"
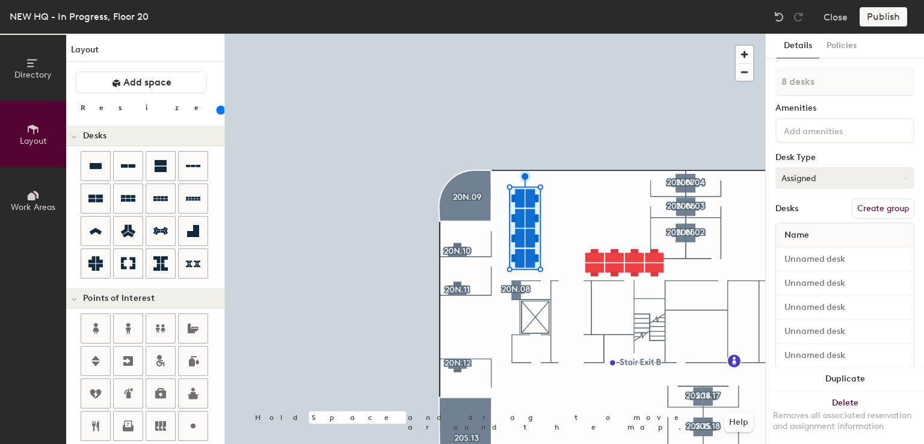
click at [811, 180] on button "Assigned" at bounding box center [844, 178] width 139 height 22
click at [806, 253] on div "Hoteled" at bounding box center [836, 251] width 120 height 18
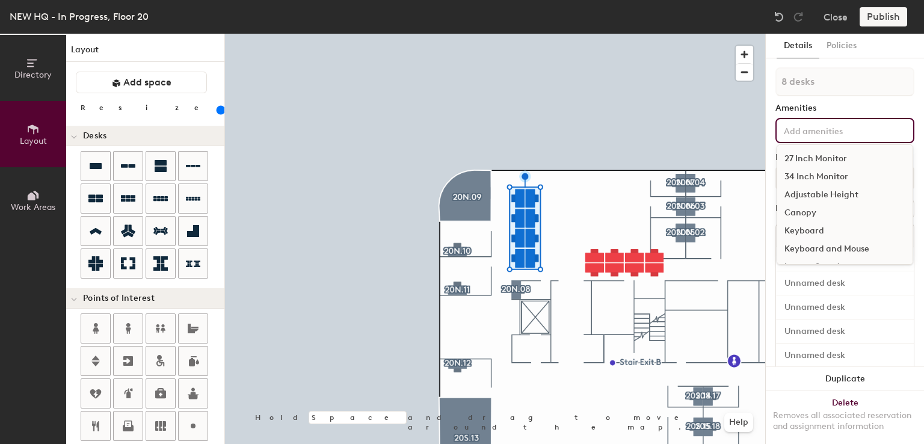
click at [829, 126] on input at bounding box center [835, 130] width 108 height 14
click at [821, 155] on div "27 Inch Monitor" at bounding box center [844, 159] width 135 height 18
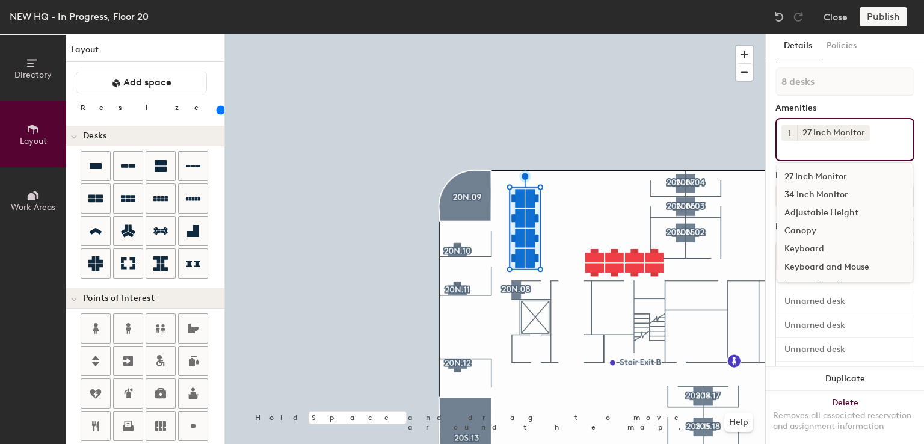
click at [816, 205] on div "Adjustable Height" at bounding box center [844, 213] width 135 height 18
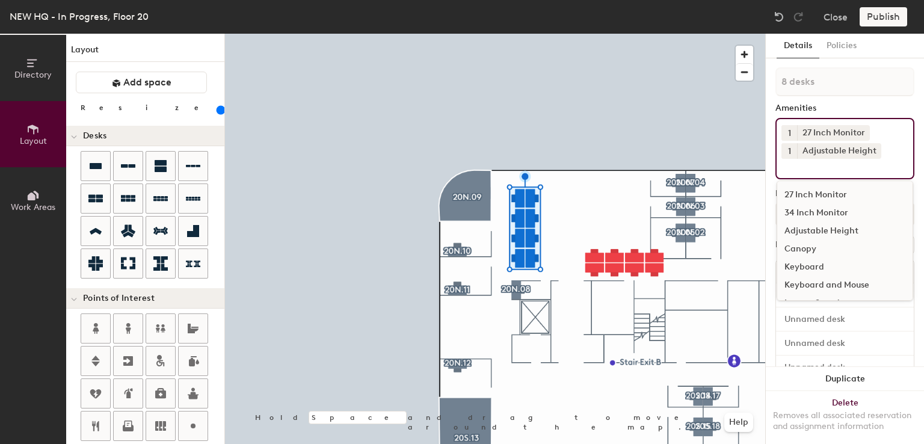
click at [800, 285] on div "Keyboard and Mouse" at bounding box center [844, 285] width 135 height 18
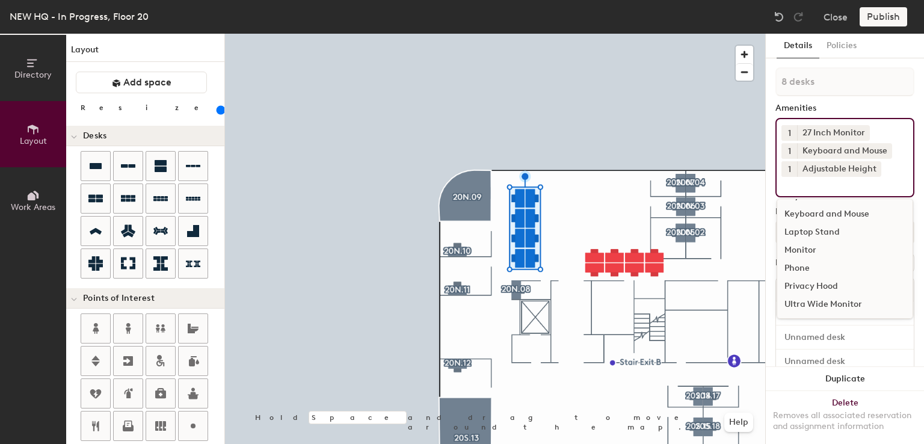
scroll to position [0, 0]
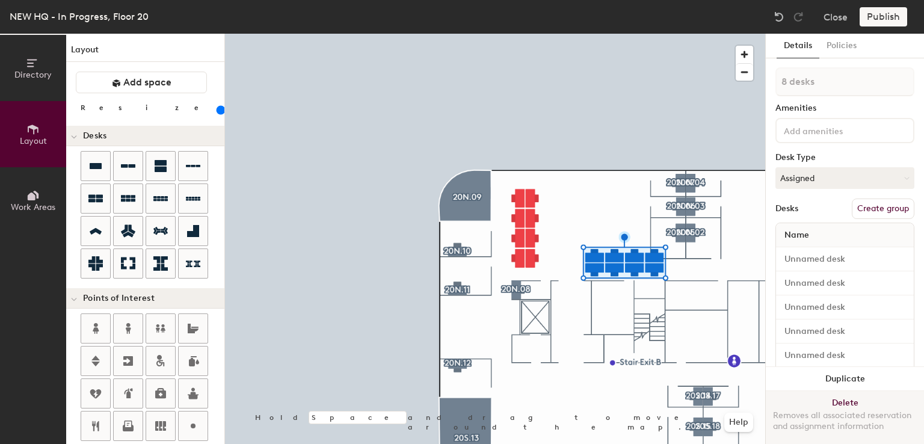
click at [846, 391] on button "Delete Removes all associated reservation and assignment information" at bounding box center [845, 417] width 158 height 53
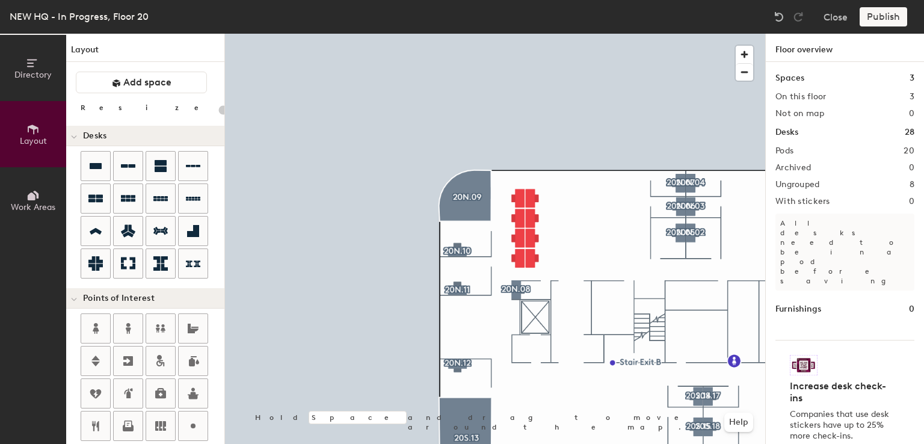
type input "160"
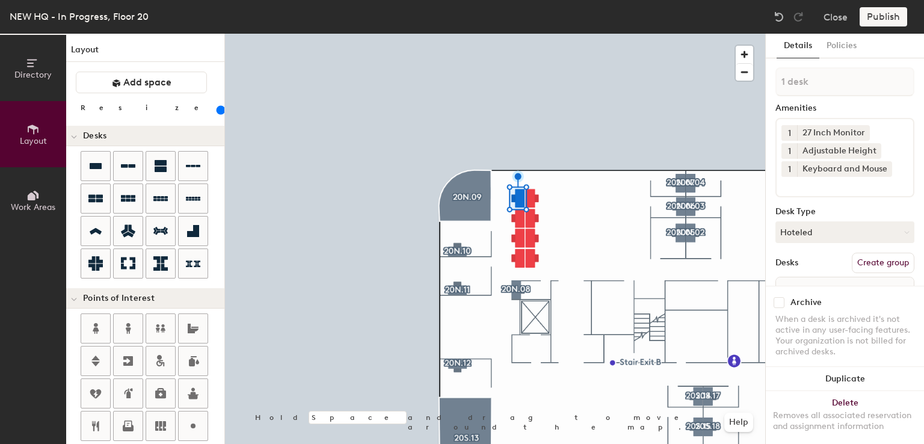
click at [885, 258] on button "Create group" at bounding box center [883, 263] width 63 height 20
type input "P"
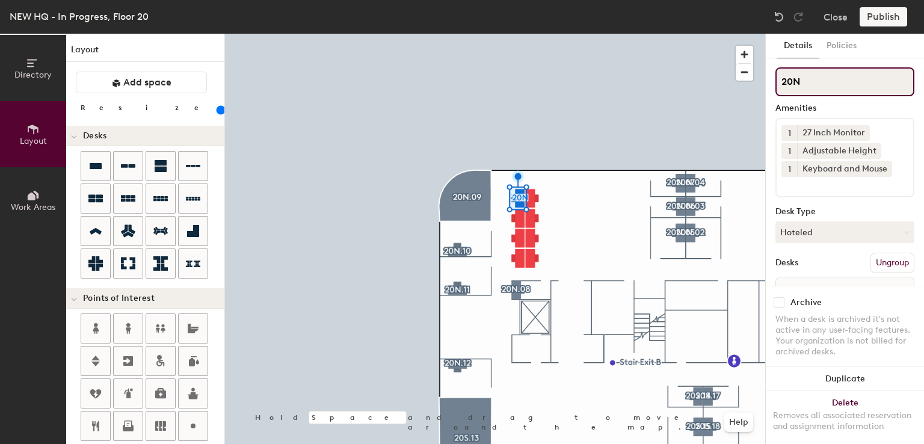
click at [804, 84] on input "20N" at bounding box center [844, 81] width 139 height 29
click at [818, 90] on input "20.8N" at bounding box center [844, 81] width 139 height 29
type input "20.8N.H"
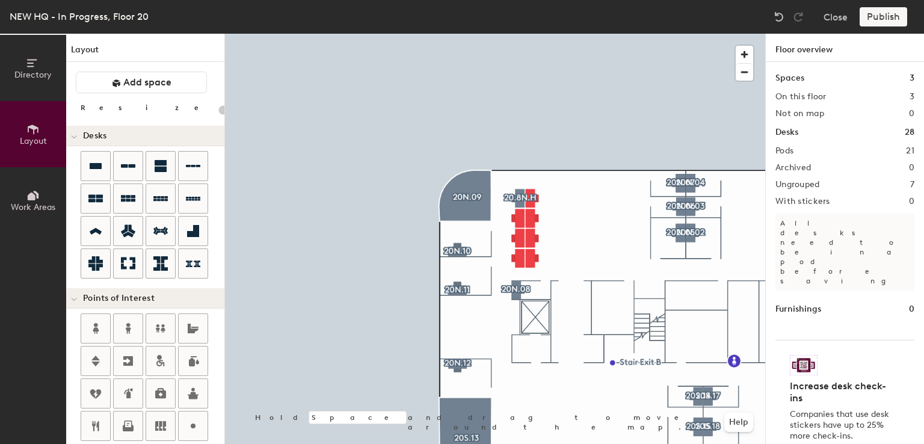
type input "160"
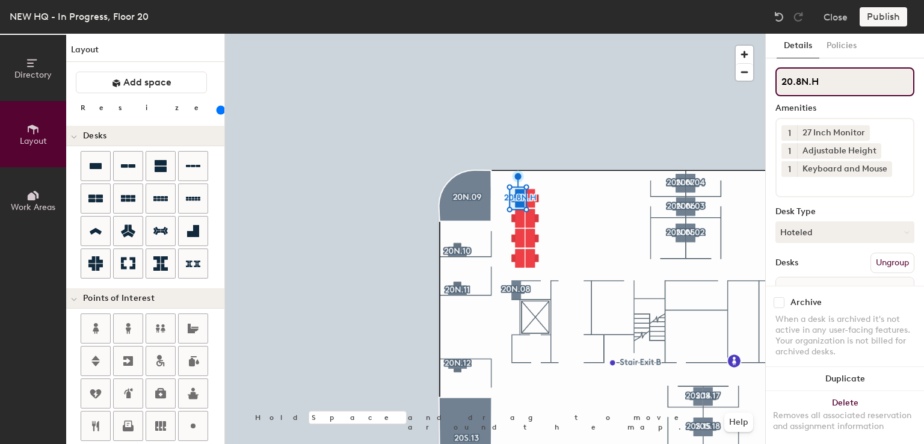
click at [757, 82] on div "Directory Layout Work Areas Layout Add space Resize Desks Points of Interest Fu…" at bounding box center [462, 239] width 924 height 410
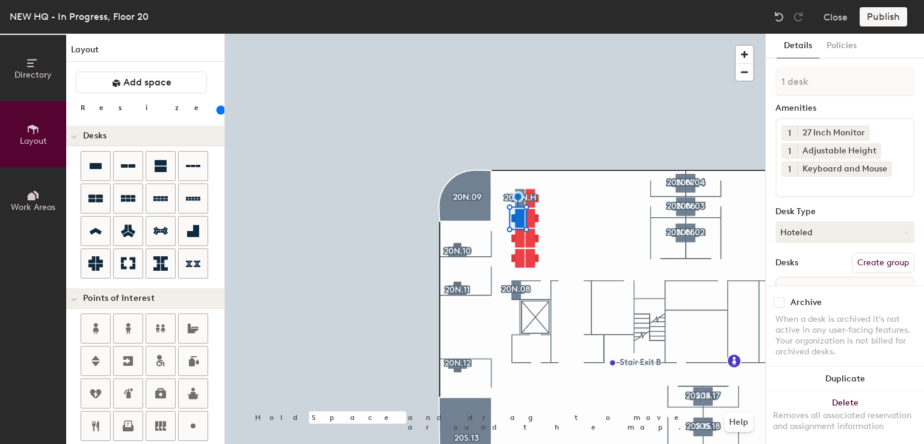
click at [860, 262] on button "Create group" at bounding box center [883, 263] width 63 height 20
type input "P"
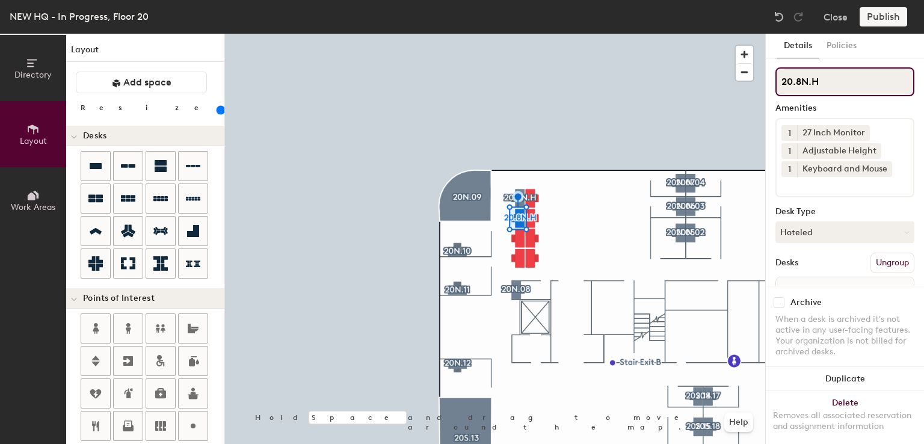
click at [828, 84] on input "20.8N.H" at bounding box center [844, 81] width 139 height 29
type input "20.8N.G"
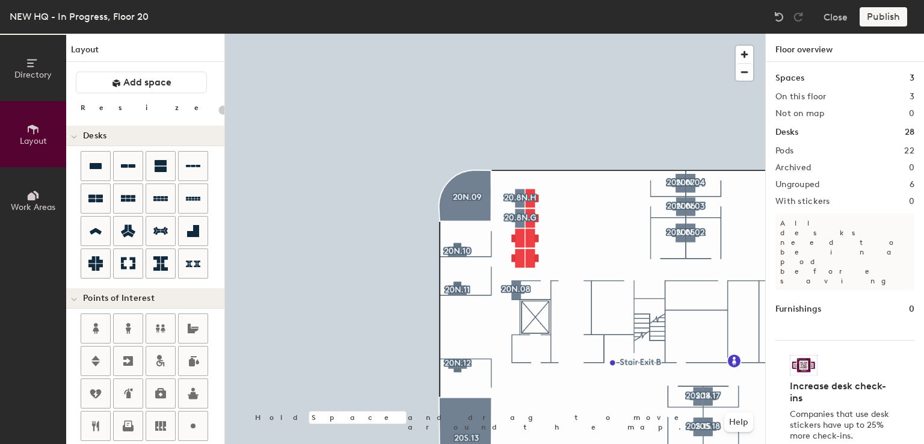
type input "160"
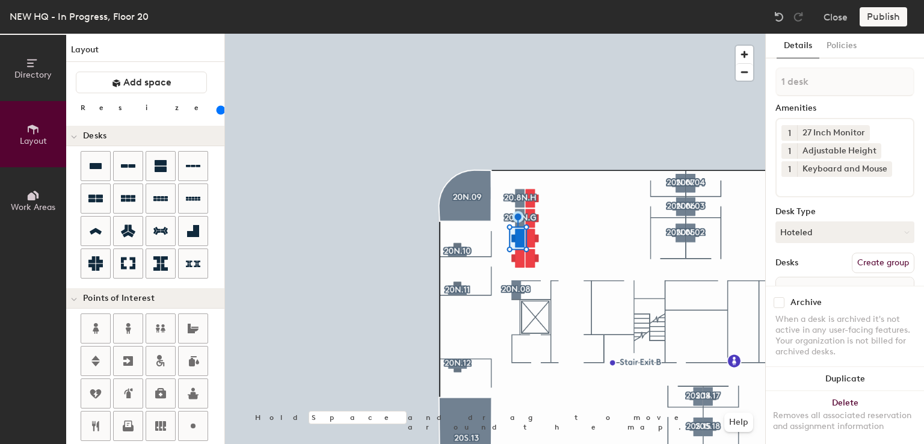
click at [873, 265] on button "Create group" at bounding box center [883, 263] width 63 height 20
type input "P"
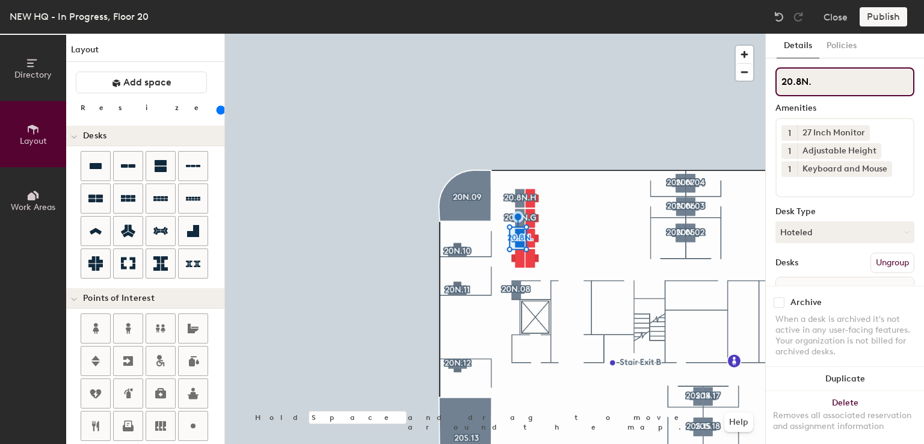
click at [822, 76] on input "20.8N." at bounding box center [844, 81] width 139 height 29
type input "20.8N.F"
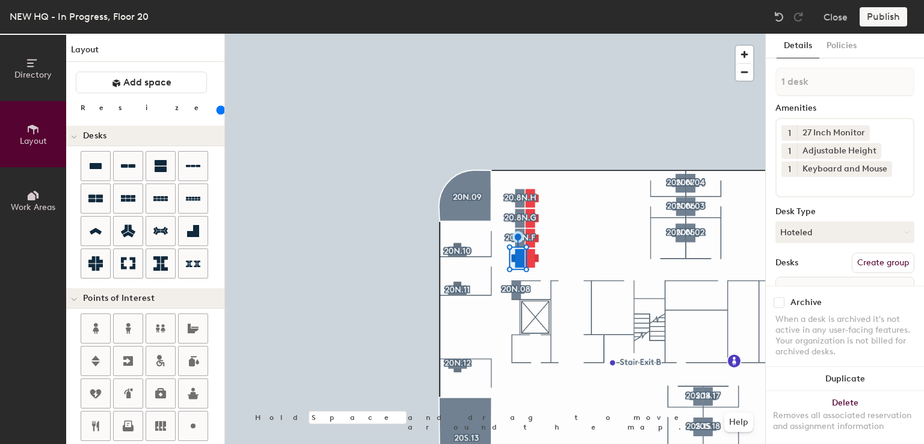
click at [866, 259] on button "Create group" at bounding box center [883, 263] width 63 height 20
type input "P"
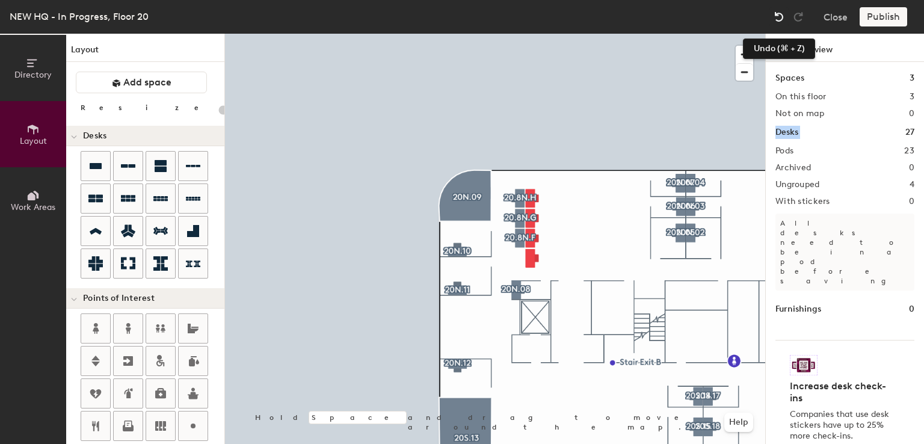
click at [780, 16] on img at bounding box center [779, 17] width 12 height 12
type input "160"
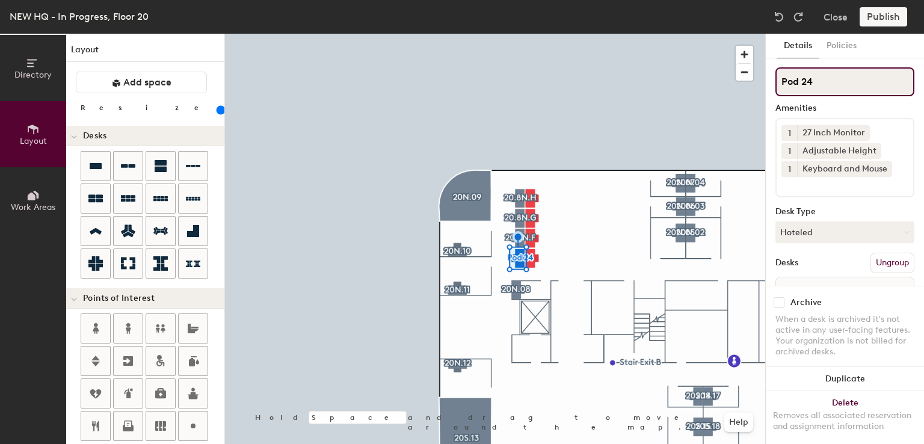
click at [822, 80] on input "Pod 24" at bounding box center [844, 81] width 139 height 29
type input "P"
paste input "20.8N.H"
type input "20.8N.E"
click at [808, 171] on div "Keyboard and Mouse" at bounding box center [844, 169] width 95 height 16
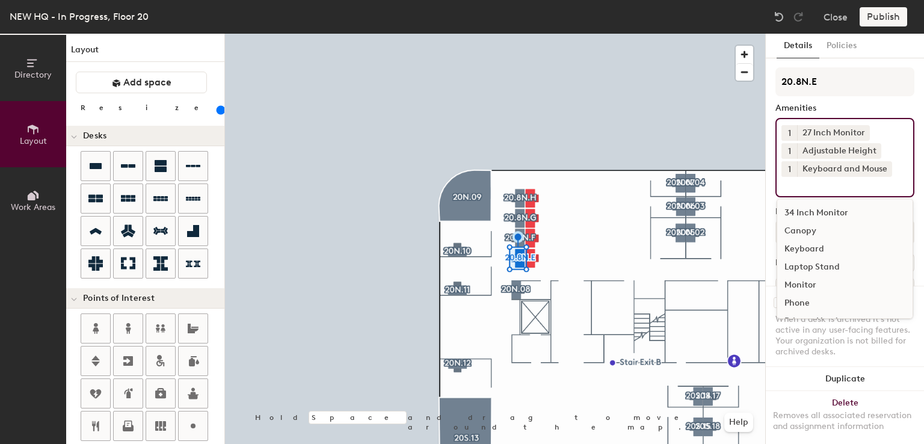
click at [807, 186] on input at bounding box center [835, 184] width 108 height 14
click at [801, 226] on div "Canopy" at bounding box center [844, 231] width 135 height 18
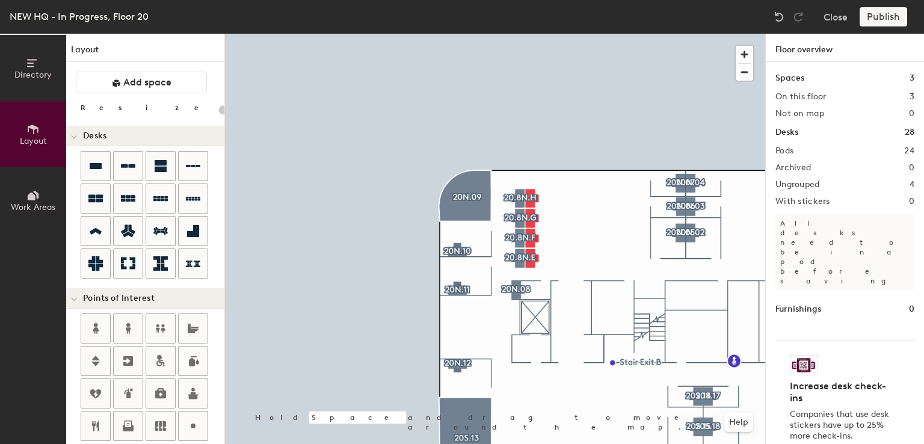
type input "160"
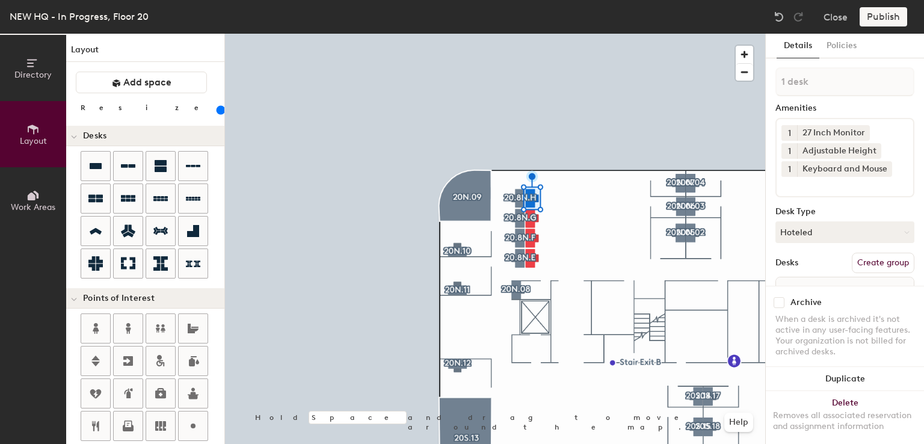
click at [865, 258] on button "Create group" at bounding box center [883, 263] width 63 height 20
type input "P"
type input "V"
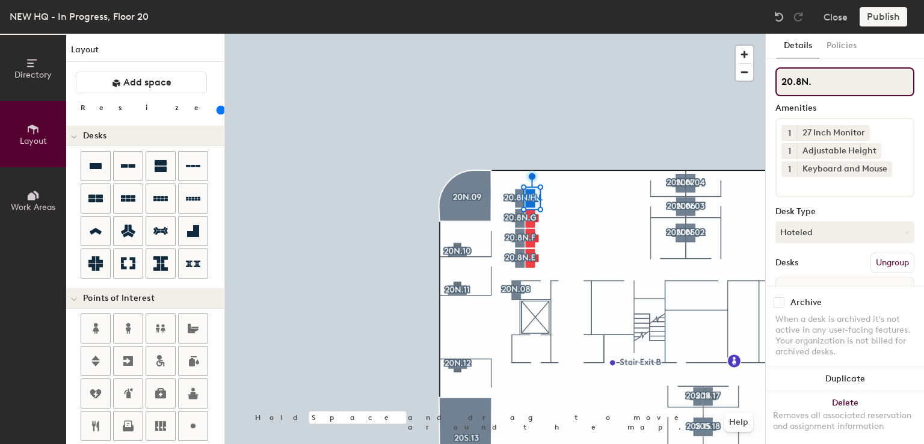
drag, startPoint x: 828, startPoint y: 82, endPoint x: 826, endPoint y: 73, distance: 9.9
click at [826, 73] on input "20.8N." at bounding box center [844, 81] width 139 height 29
type input "20.8N.D"
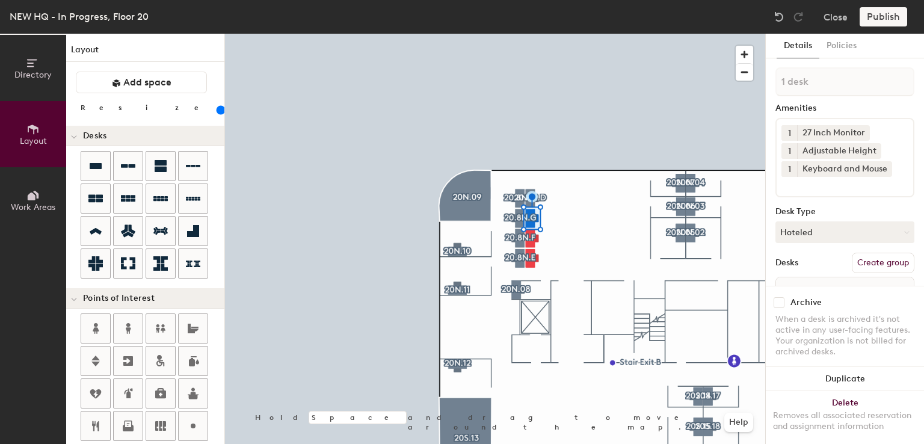
click at [872, 254] on button "Create group" at bounding box center [883, 263] width 63 height 20
type input "P"
type input "20.8N.C"
click at [531, 34] on div at bounding box center [495, 34] width 540 height 0
click at [869, 260] on button "Create group" at bounding box center [883, 263] width 63 height 20
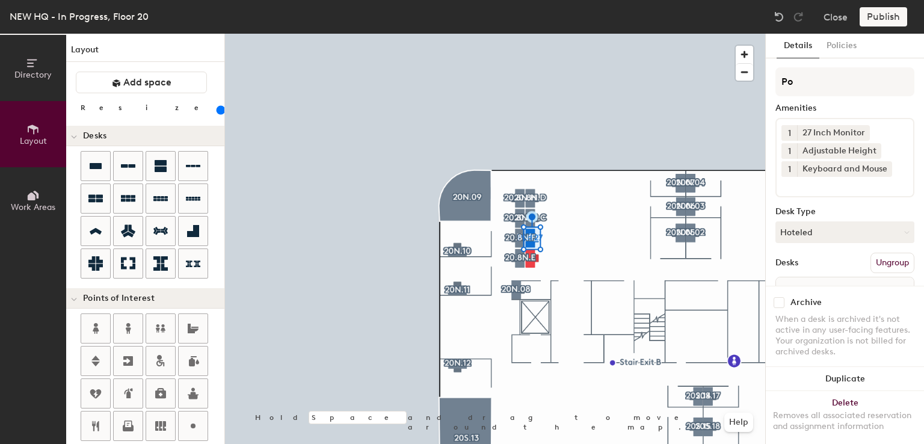
type input "P"
click at [870, 260] on button "Ungroup" at bounding box center [892, 263] width 44 height 20
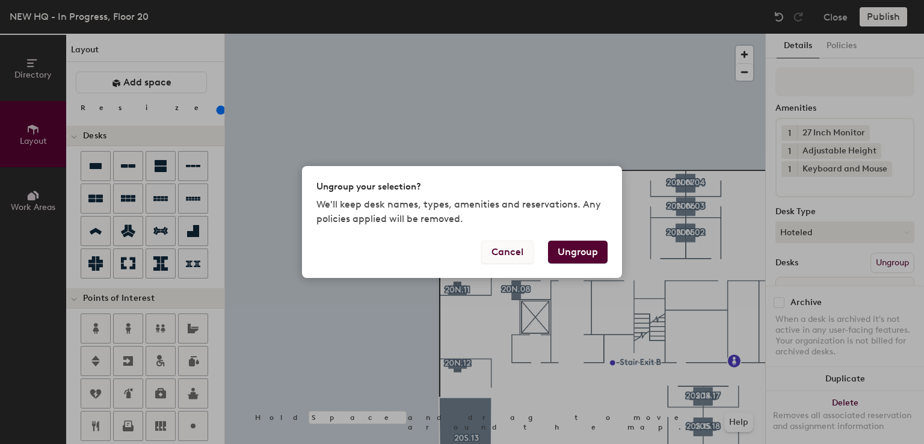
click at [508, 256] on button "Cancel" at bounding box center [507, 252] width 52 height 23
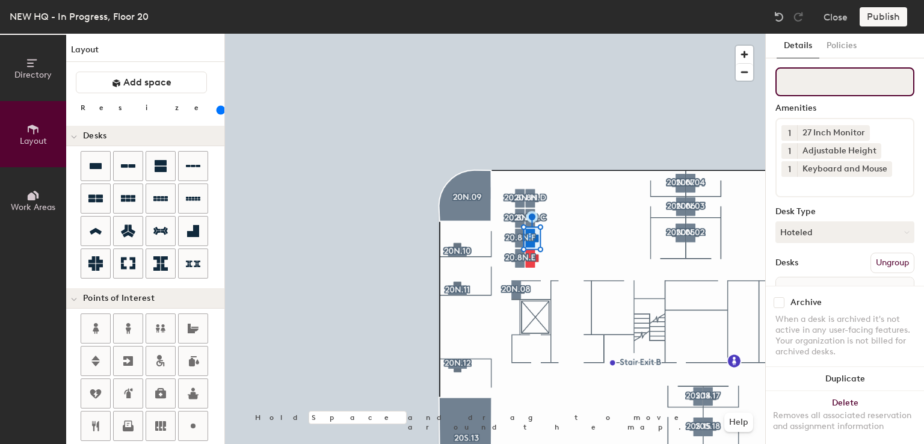
click at [842, 81] on input at bounding box center [844, 81] width 139 height 29
paste input "20.8N.H"
type input "20.8N.B"
click at [534, 34] on div at bounding box center [495, 34] width 540 height 0
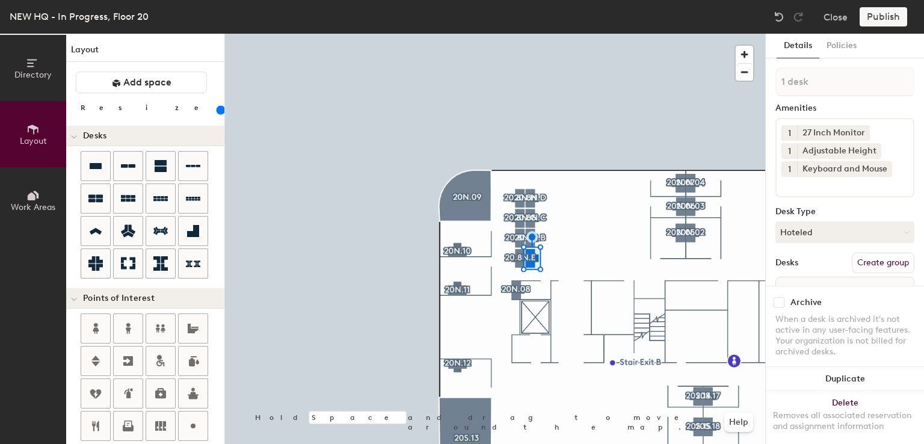
click at [863, 260] on button "Create group" at bounding box center [883, 263] width 63 height 20
type input "P"
type input "20.8N.A"
click at [604, 34] on div at bounding box center [495, 34] width 540 height 0
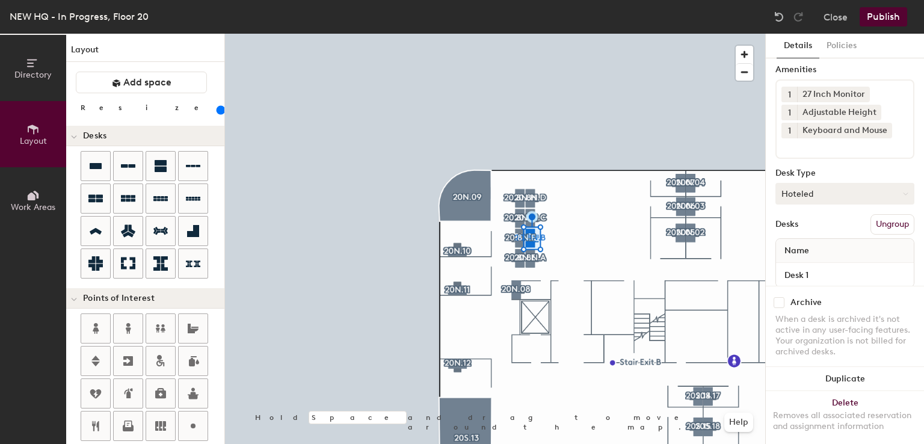
scroll to position [38, 0]
click at [835, 146] on input at bounding box center [835, 146] width 108 height 14
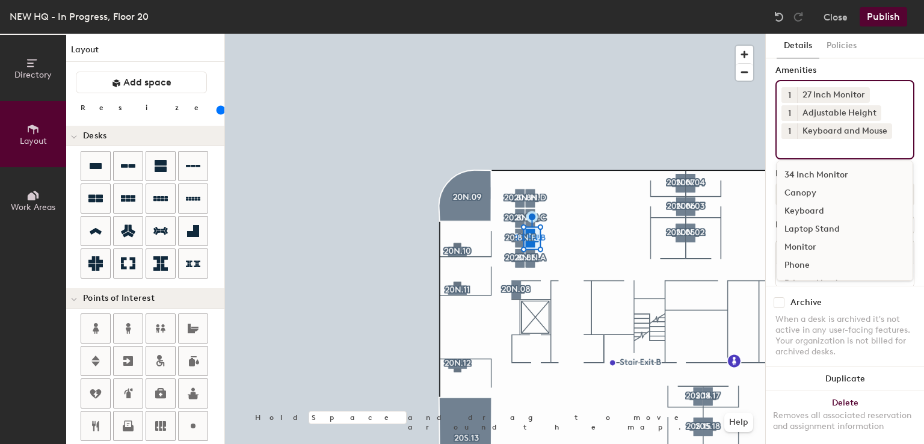
click at [806, 191] on div "Canopy" at bounding box center [844, 193] width 135 height 18
click at [596, 34] on div at bounding box center [495, 34] width 540 height 0
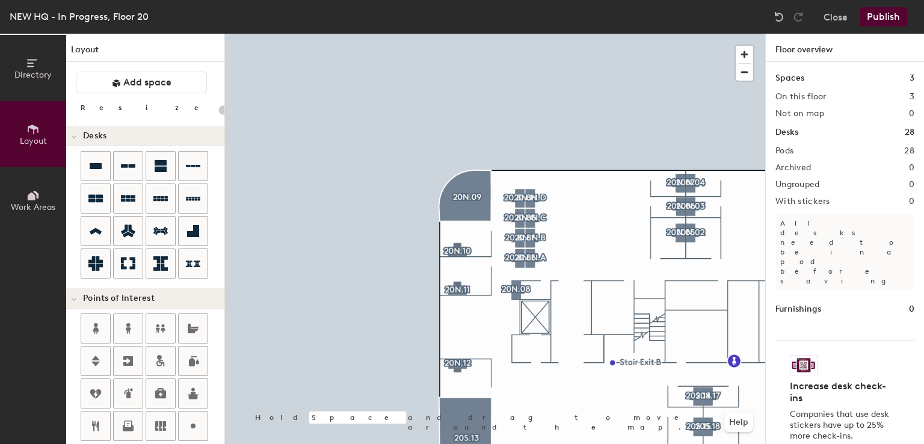
type input "160"
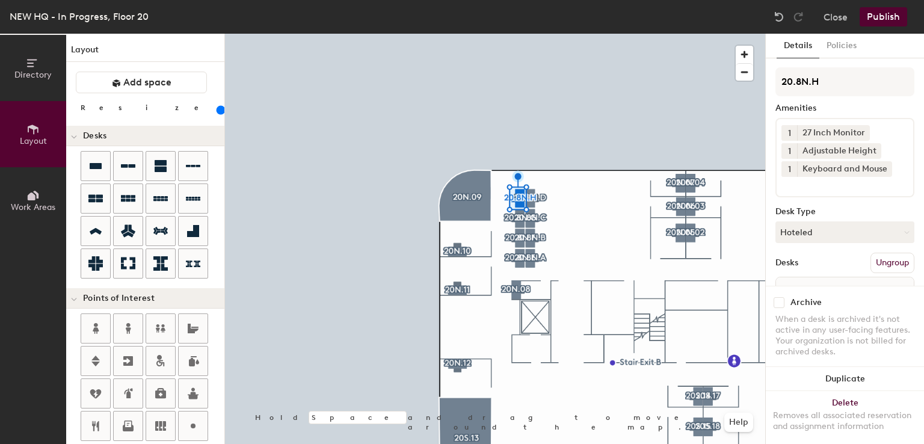
scroll to position [67, 0]
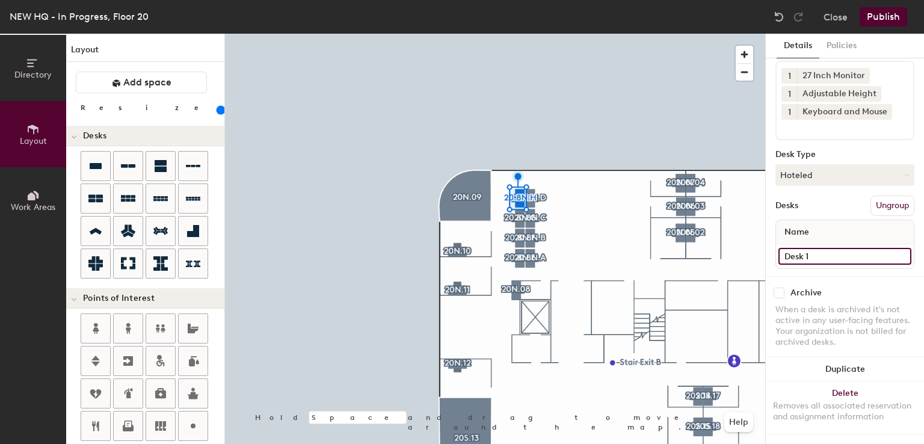
click at [813, 248] on input "Desk 1" at bounding box center [844, 256] width 133 height 17
click at [816, 226] on div "Name" at bounding box center [845, 232] width 138 height 24
click at [813, 248] on input "Desk 1" at bounding box center [844, 256] width 133 height 17
click at [813, 244] on div "Desk 1" at bounding box center [845, 256] width 138 height 24
click at [812, 248] on input "Desk 1" at bounding box center [844, 256] width 133 height 17
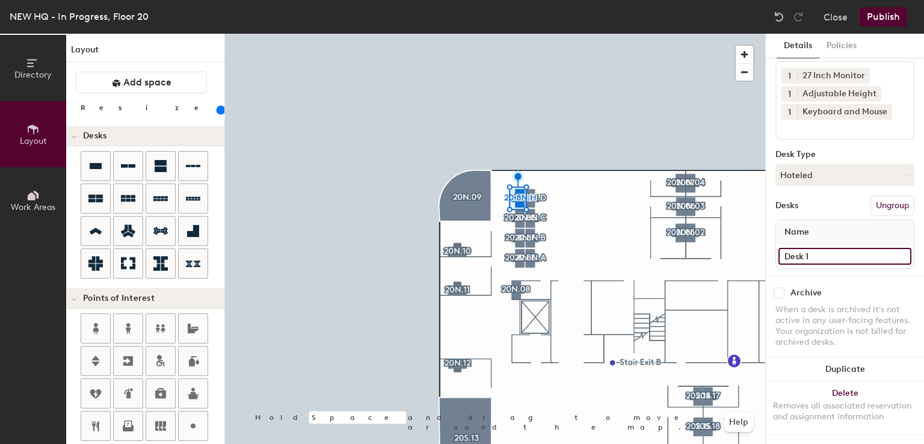
click at [812, 248] on input "Desk 1" at bounding box center [844, 256] width 133 height 17
type input "Desk"
click at [818, 248] on input "Desk 1" at bounding box center [844, 256] width 133 height 17
click at [819, 248] on input "Desk 1" at bounding box center [844, 256] width 133 height 17
type input "Desk"
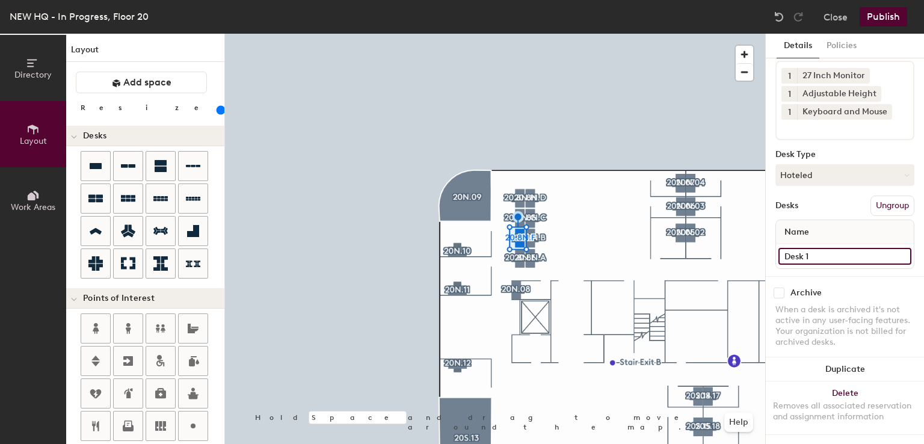
click at [833, 248] on input "Desk 1" at bounding box center [844, 256] width 133 height 17
click at [832, 248] on input "Desk 1" at bounding box center [844, 256] width 133 height 17
type input "Desk"
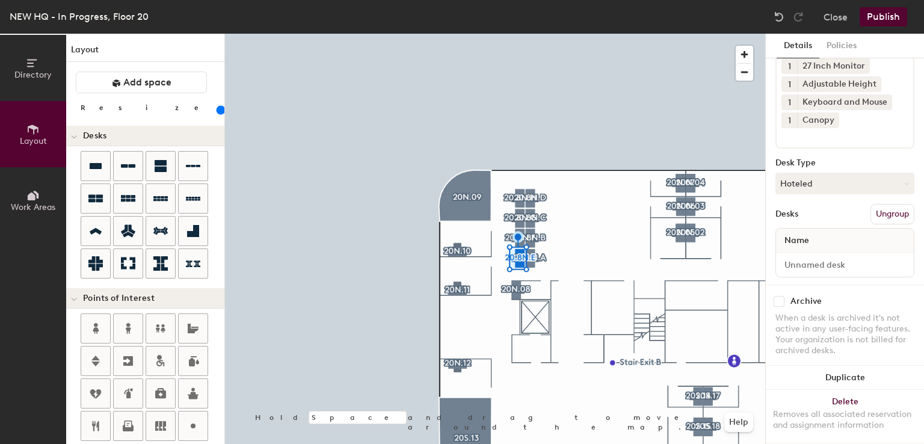
scroll to position [84, 0]
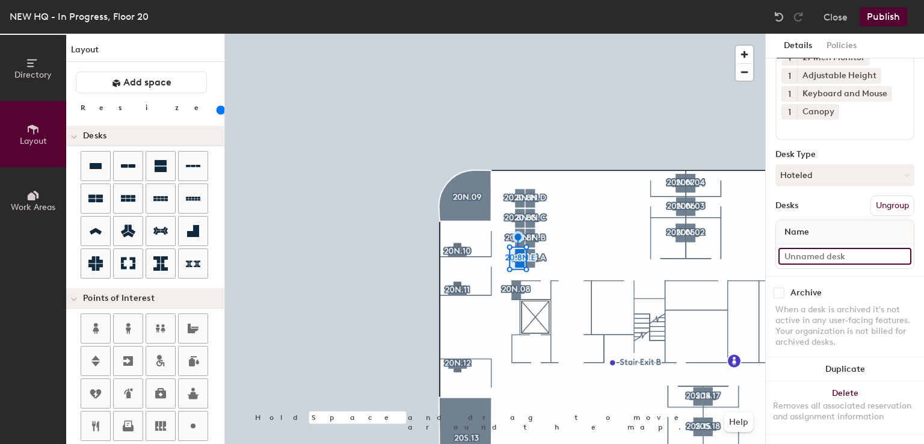
click at [806, 248] on input at bounding box center [844, 256] width 133 height 17
type input "Desk"
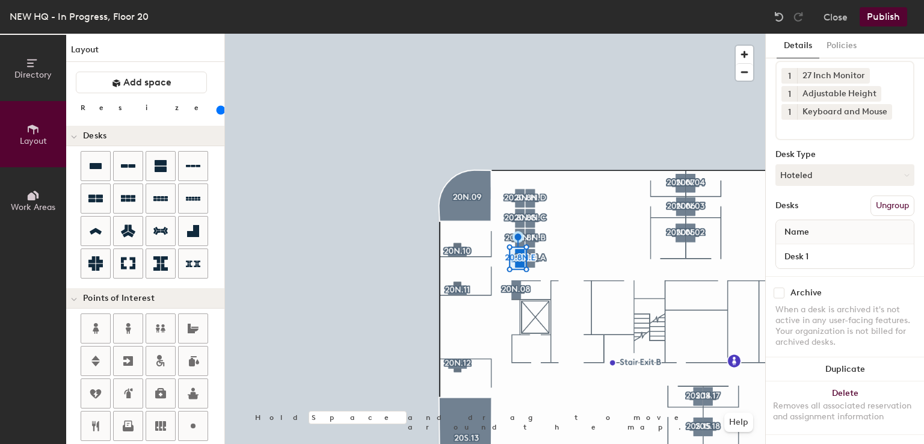
scroll to position [67, 0]
click at [840, 248] on input "Desk 1" at bounding box center [844, 256] width 133 height 17
type input "Desk"
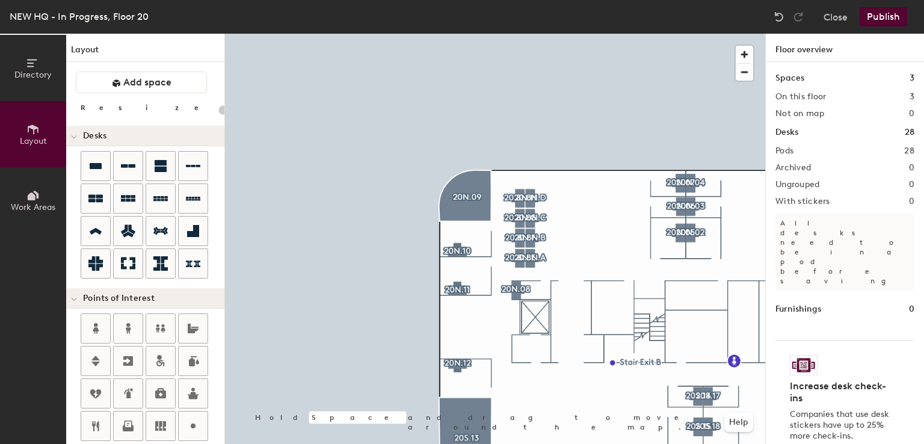
type input "160"
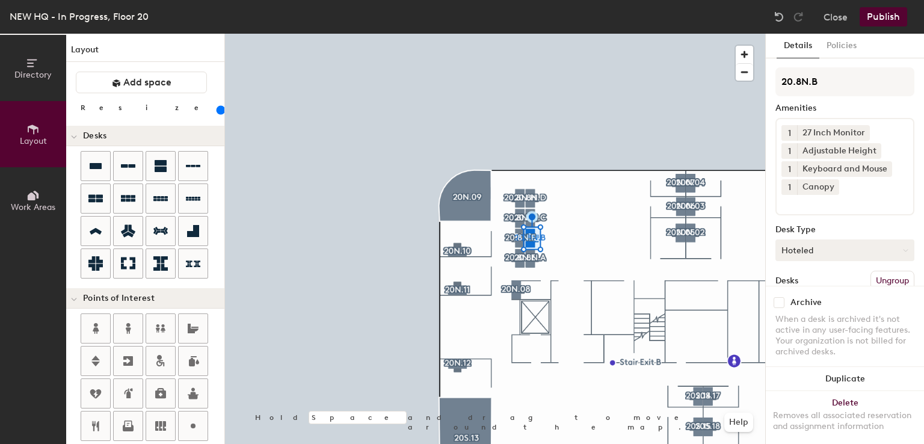
scroll to position [84, 0]
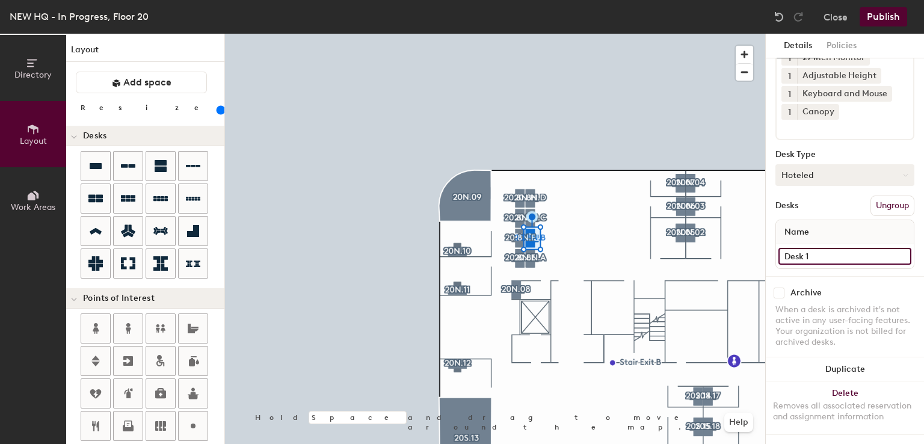
click at [823, 248] on input "Desk 1" at bounding box center [844, 256] width 133 height 17
type input "Desk"
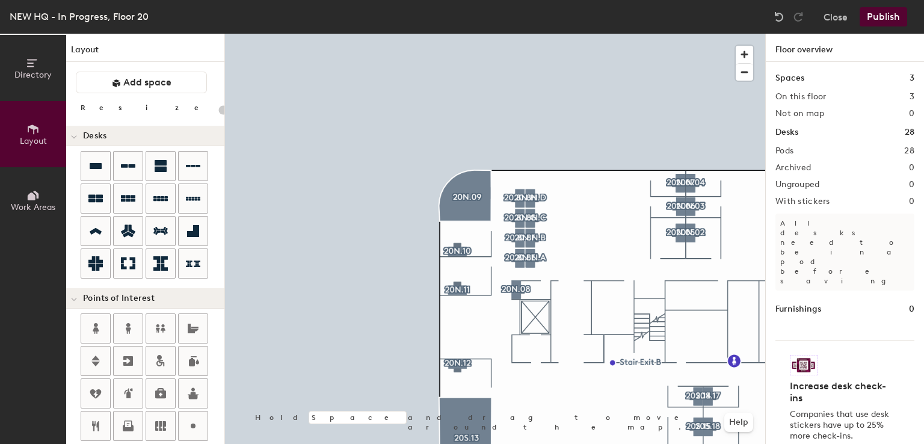
type input "160"
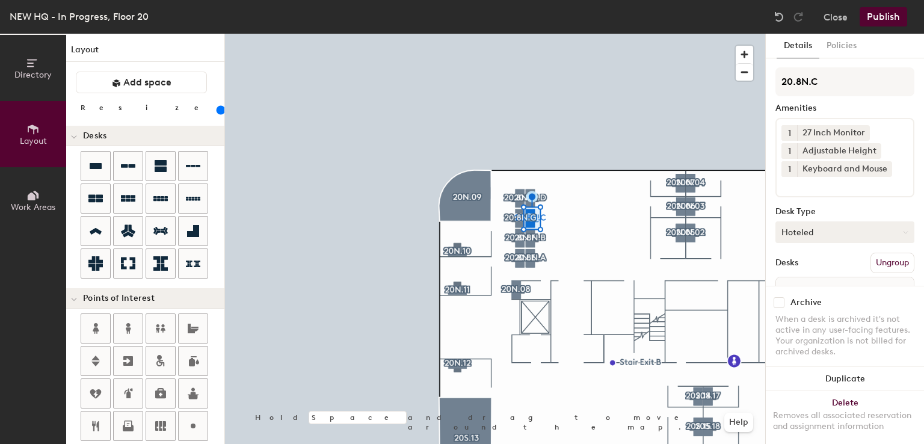
scroll to position [67, 0]
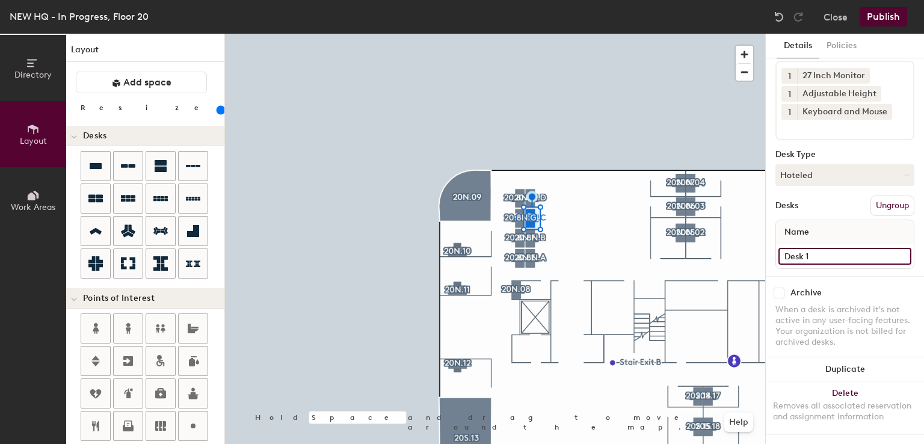
click at [812, 248] on input "Desk 1" at bounding box center [844, 256] width 133 height 17
type input "Desk"
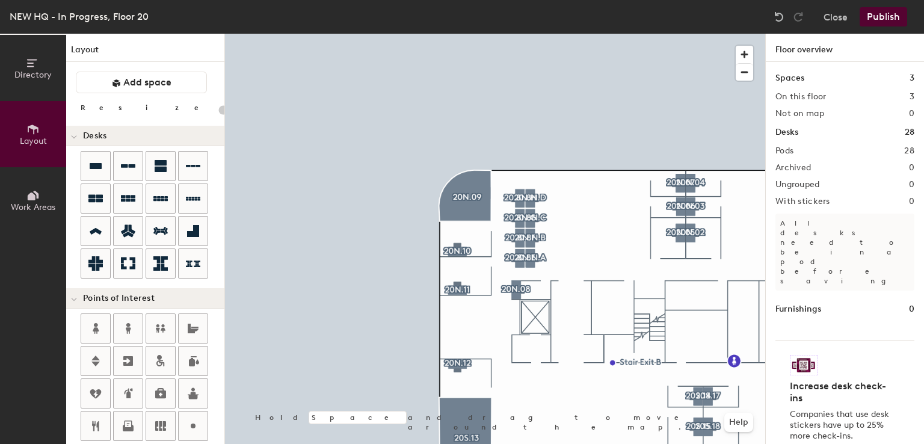
type input "160"
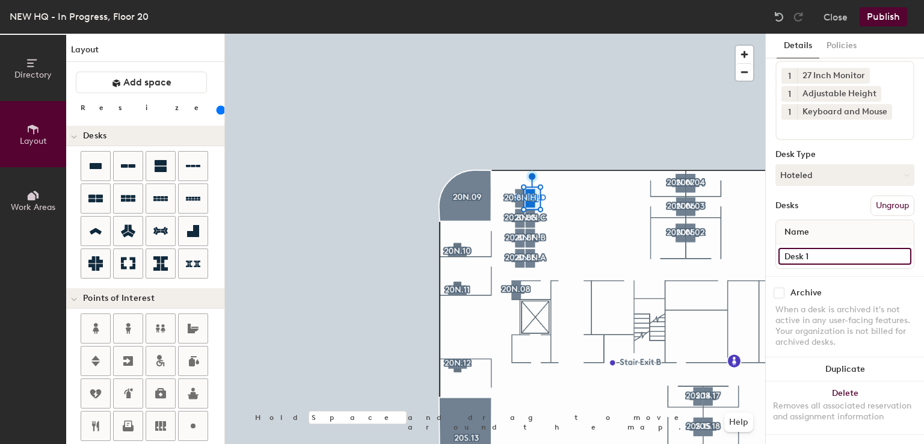
click at [829, 248] on input "Desk 1" at bounding box center [844, 256] width 133 height 17
type input "Desk"
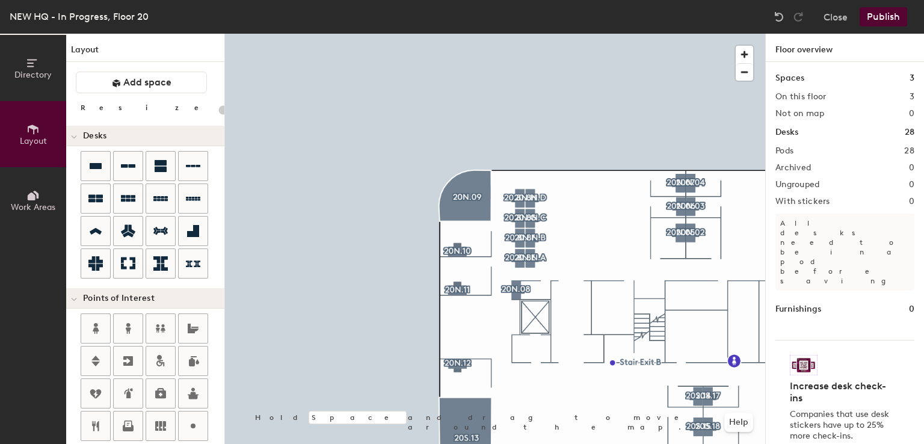
click at [608, 34] on div at bounding box center [495, 34] width 540 height 0
click at [581, 230] on div "Directory Layout Work Areas Layout Add space Resize Desks Points of Interest Fu…" at bounding box center [462, 239] width 924 height 410
type input "160"
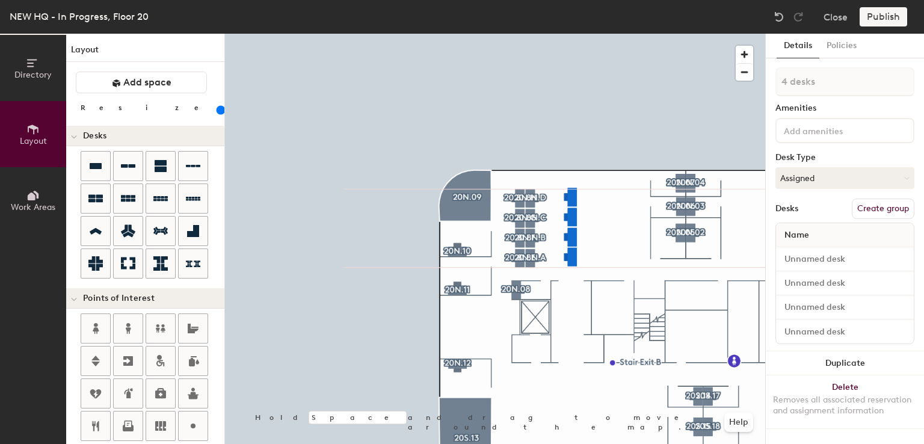
type input "1 desk"
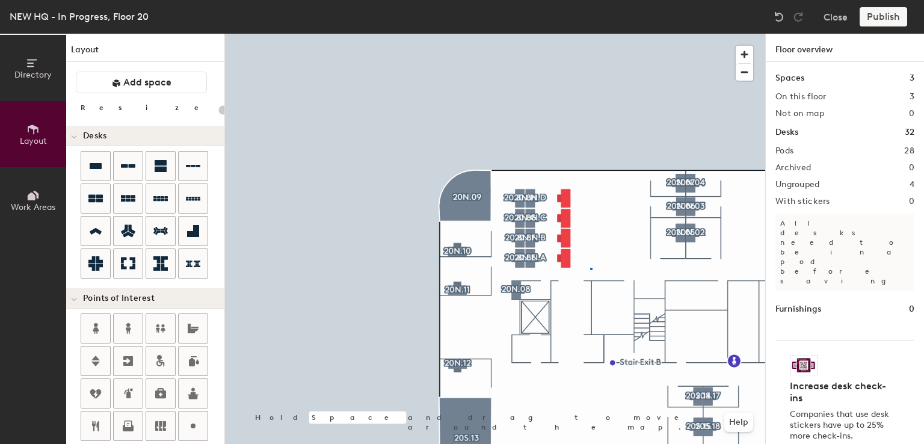
drag, startPoint x: 100, startPoint y: 196, endPoint x: 220, endPoint y: 211, distance: 120.1
click at [590, 34] on div at bounding box center [495, 34] width 540 height 0
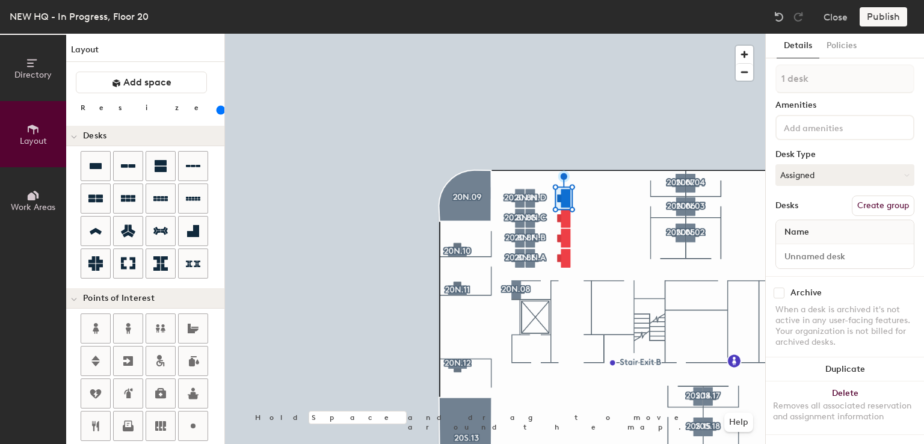
scroll to position [0, 0]
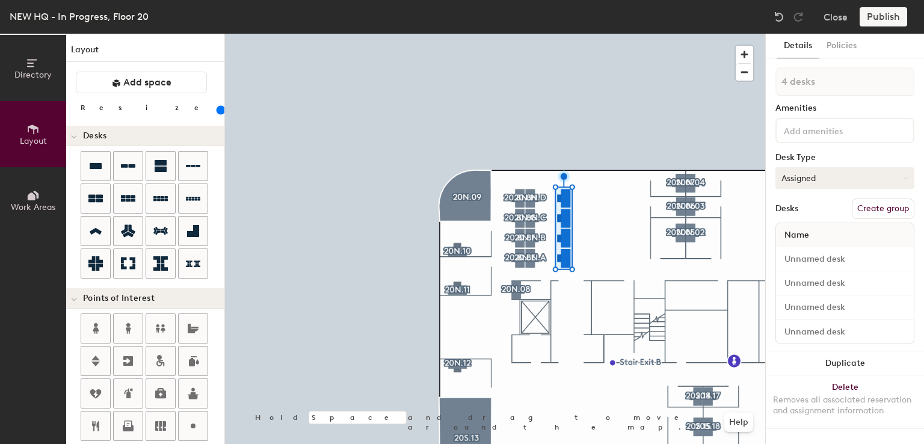
click at [822, 171] on button "Assigned" at bounding box center [844, 178] width 139 height 22
click at [810, 251] on div "Hoteled" at bounding box center [836, 251] width 120 height 18
click at [837, 127] on input at bounding box center [835, 130] width 108 height 14
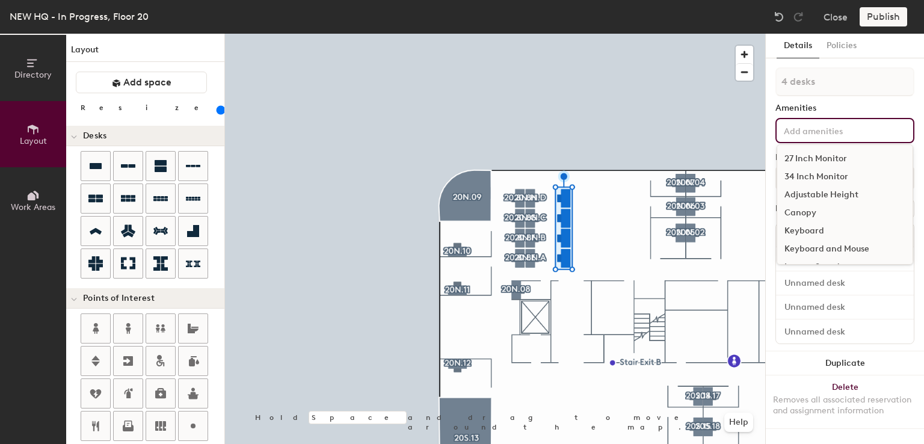
click at [823, 156] on div "27 Inch Monitor" at bounding box center [844, 159] width 135 height 18
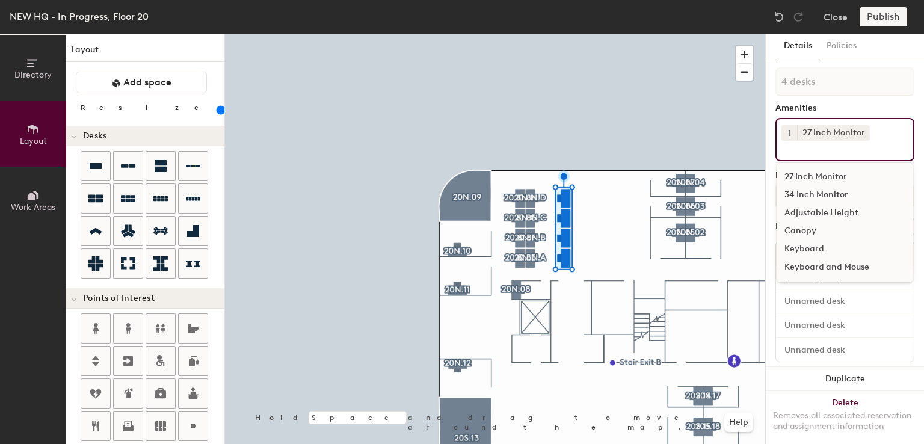
click at [818, 206] on div "Adjustable Height" at bounding box center [844, 213] width 135 height 18
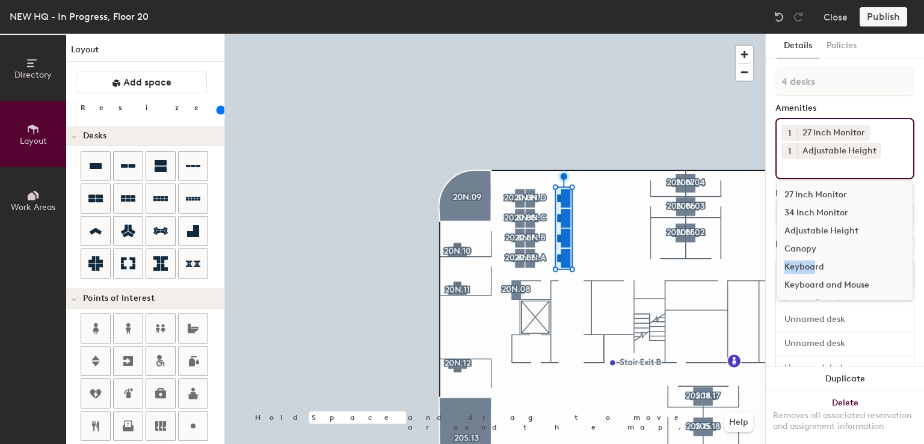
drag, startPoint x: 815, startPoint y: 249, endPoint x: 815, endPoint y: 260, distance: 11.4
click at [815, 260] on div "27 Inch Monitor 34 Inch Monitor Adjustable Height Canopy Keyboard Keyboard and …" at bounding box center [845, 240] width 137 height 120
click at [821, 283] on div "Keyboard and Mouse" at bounding box center [844, 285] width 135 height 18
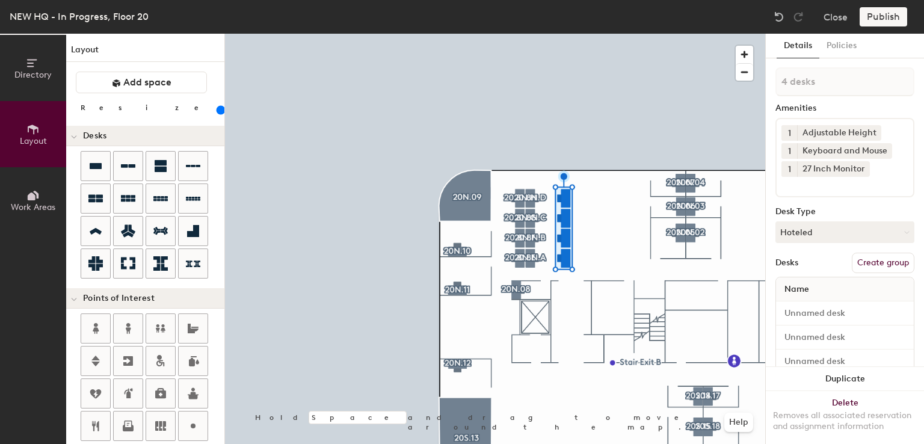
click at [881, 104] on div "Amenities" at bounding box center [844, 108] width 139 height 10
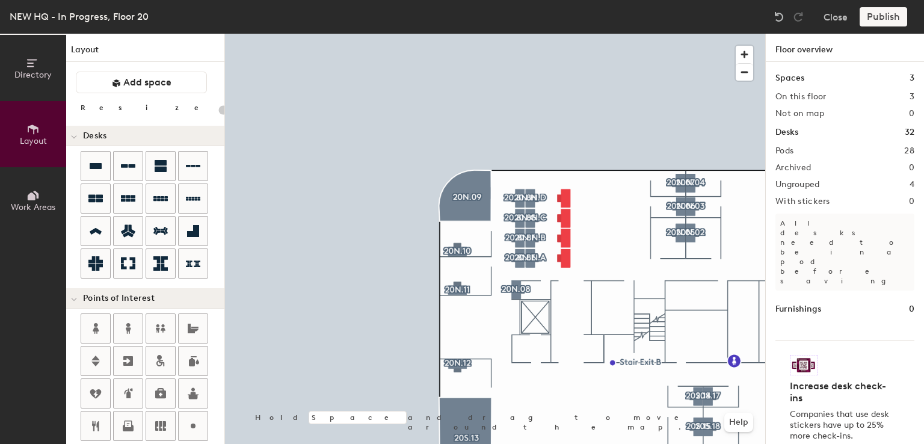
type input "160"
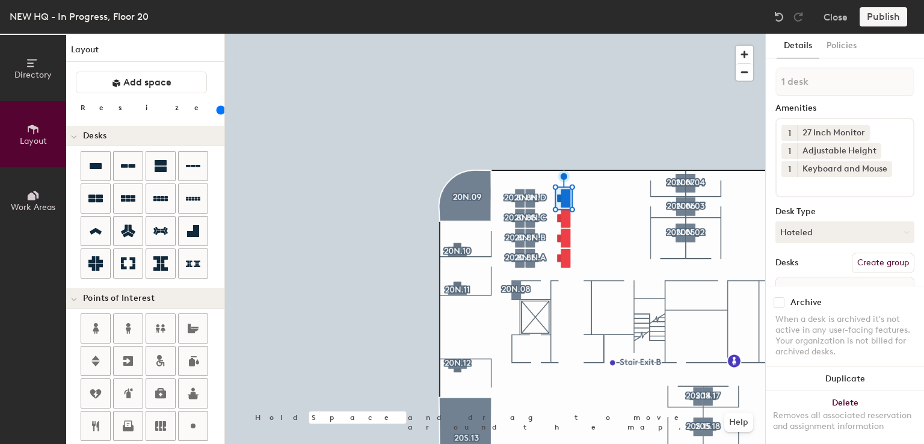
click at [864, 254] on button "Create group" at bounding box center [883, 263] width 63 height 20
type input "P"
click at [818, 80] on input at bounding box center [844, 81] width 139 height 29
paste input "20.8N.H"
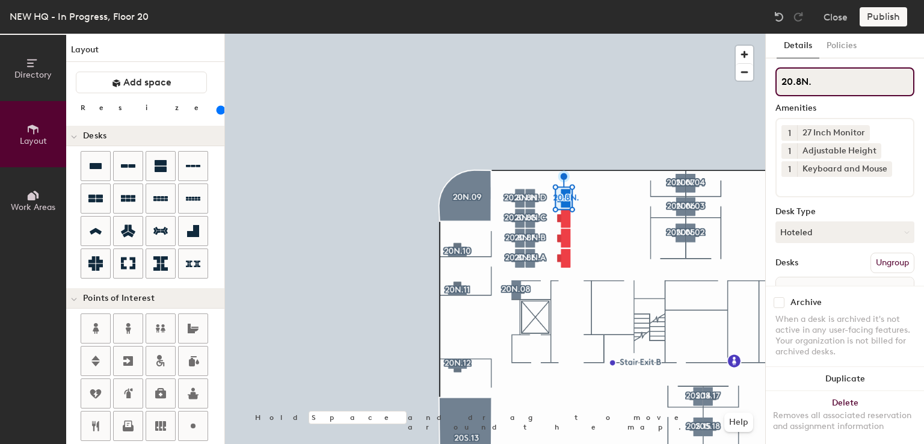
click at [799, 80] on input "20.8N." at bounding box center [844, 81] width 139 height 29
click at [817, 72] on input "20.7N." at bounding box center [844, 81] width 139 height 29
click at [816, 80] on input "20.7N." at bounding box center [844, 81] width 139 height 29
drag, startPoint x: 825, startPoint y: 80, endPoint x: 765, endPoint y: 82, distance: 60.2
click at [766, 82] on div "Details Policies 20.7N.D Amenities 1 27 Inch Monitor 1 Adjustable Height 1 Keyb…" at bounding box center [845, 239] width 158 height 410
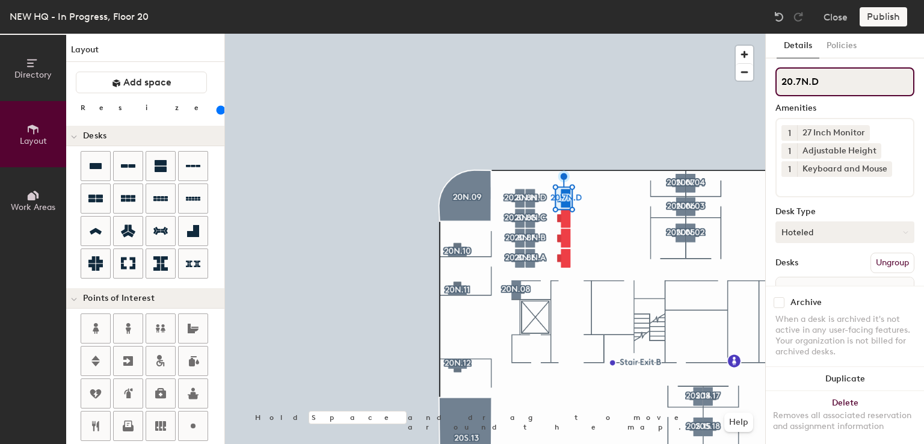
type input "20.7N.D"
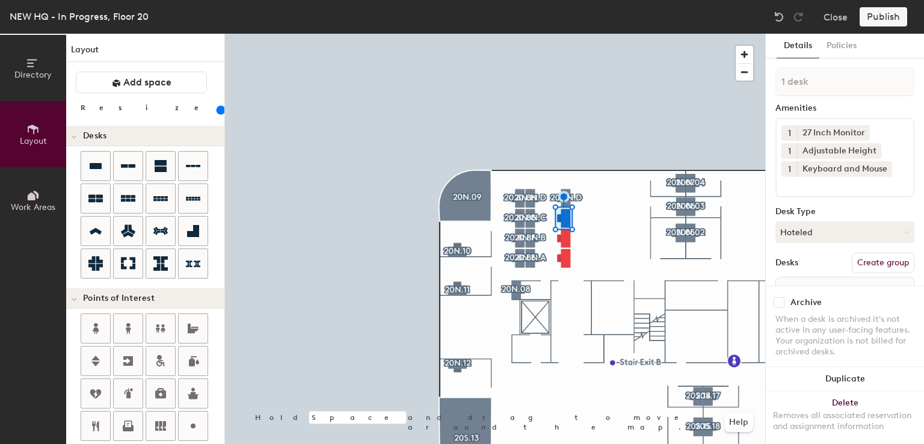
click at [871, 261] on button "Create group" at bounding box center [883, 263] width 63 height 20
type input "P"
type input "20.7N.C"
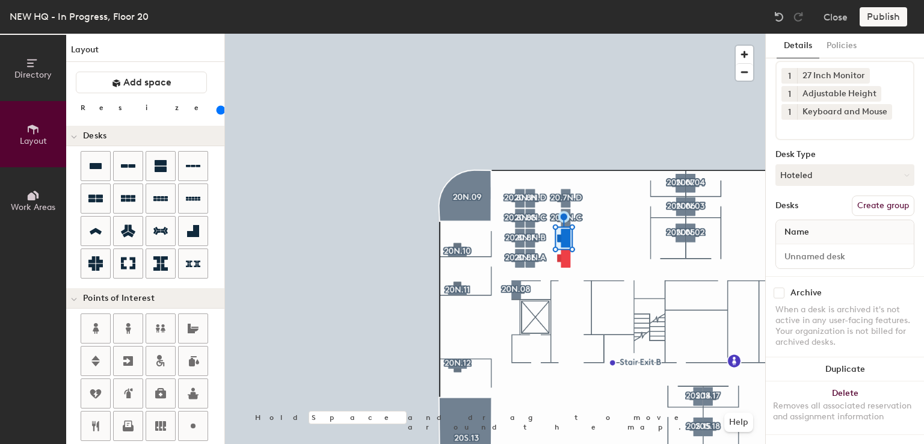
click at [881, 196] on button "Create group" at bounding box center [883, 206] width 63 height 20
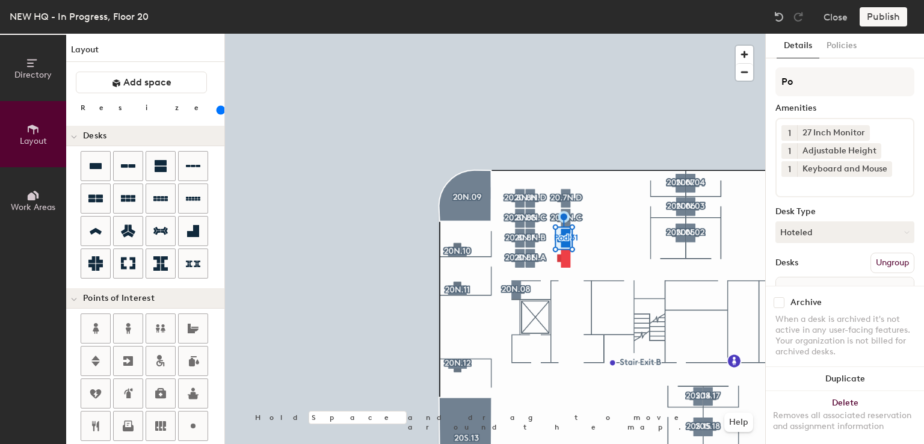
type input "P"
click at [833, 93] on input "20.7N.E" at bounding box center [844, 81] width 139 height 29
type input "20.7N.B"
click at [865, 260] on button "Create group" at bounding box center [883, 263] width 63 height 20
type input "P"
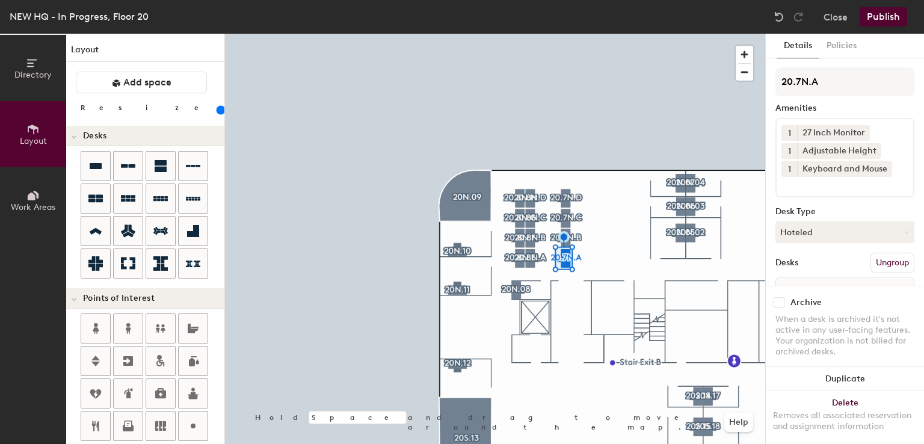
scroll to position [67, 0]
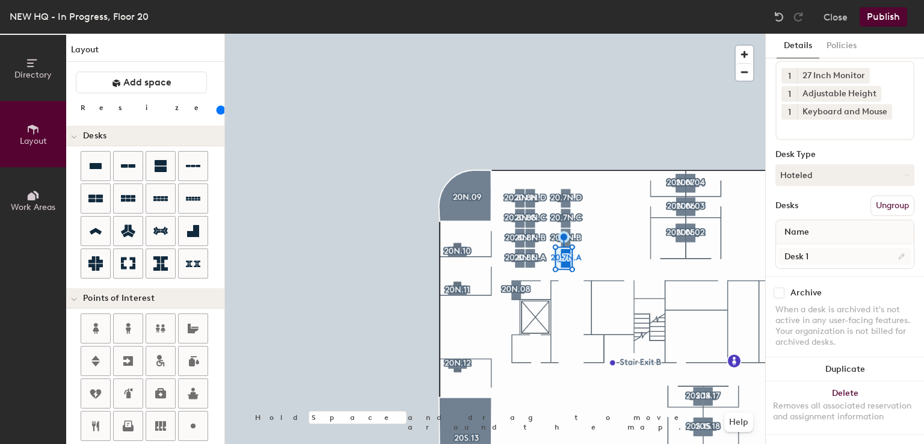
type input "20.7N.A"
click at [813, 248] on input "Desk 1" at bounding box center [844, 256] width 133 height 17
type input "Desk"
click at [599, 34] on div at bounding box center [495, 34] width 540 height 0
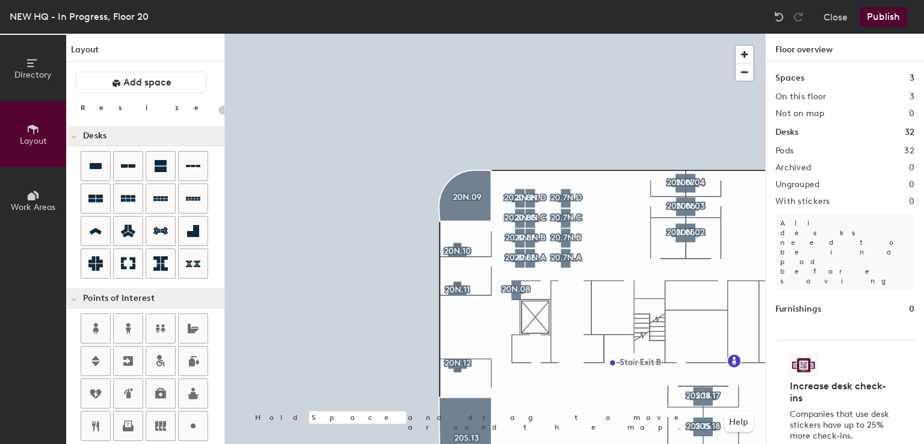
type input "160"
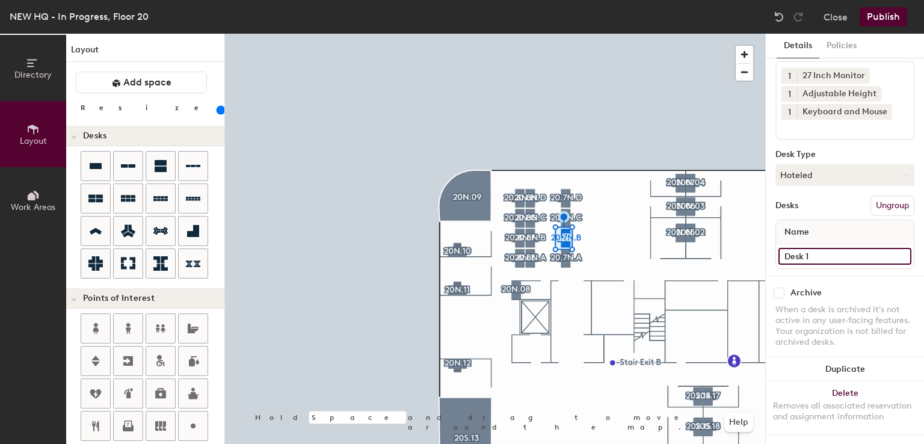
click at [816, 248] on input "Desk 1" at bounding box center [844, 256] width 133 height 17
paste input "20.7N.D"
type input "2"
type input "Desk"
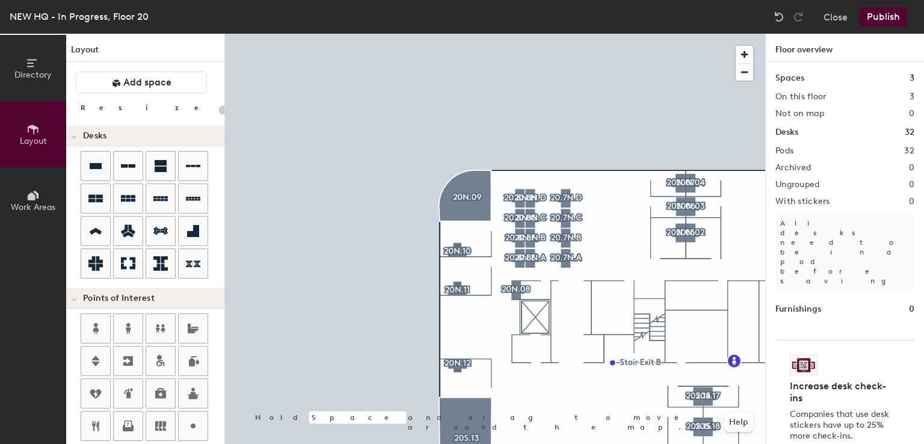
type input "160"
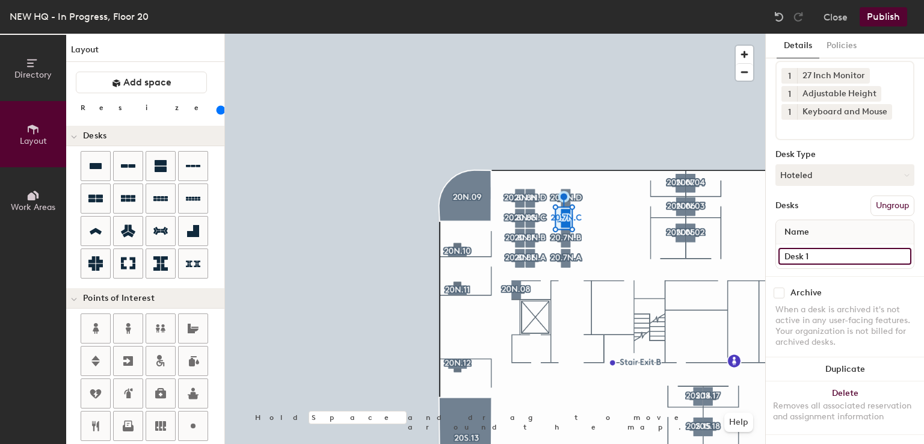
click at [820, 248] on input "Desk 1" at bounding box center [844, 256] width 133 height 17
type input "Desk"
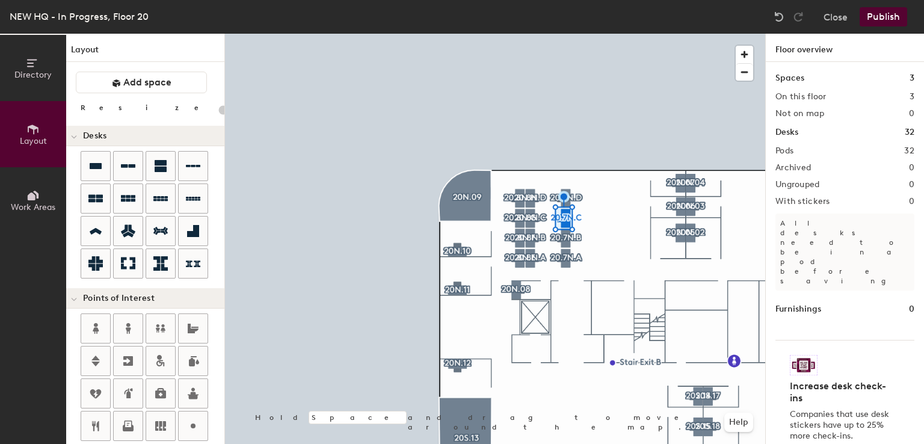
type input "160"
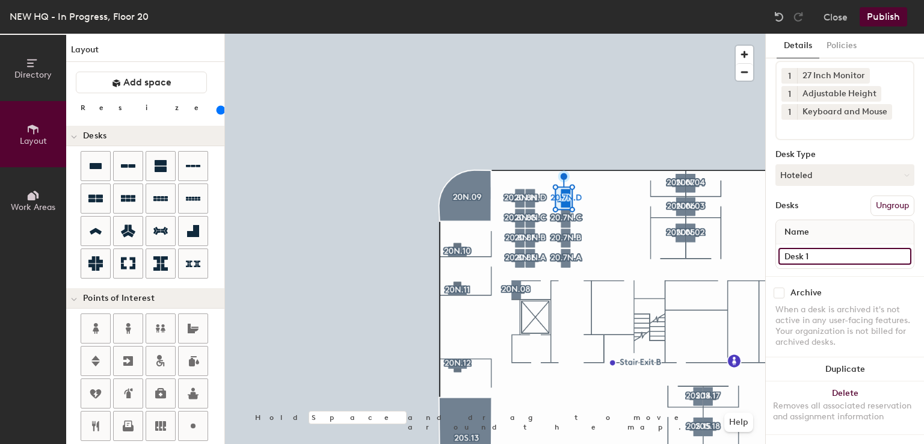
click at [819, 248] on input "Desk 1" at bounding box center [844, 256] width 133 height 17
type input "Desk"
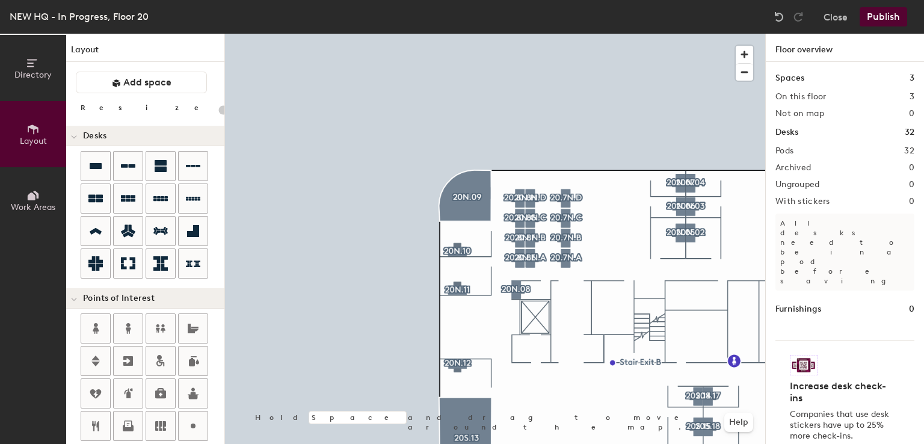
click at [891, 12] on button "Publish" at bounding box center [884, 16] width 48 height 19
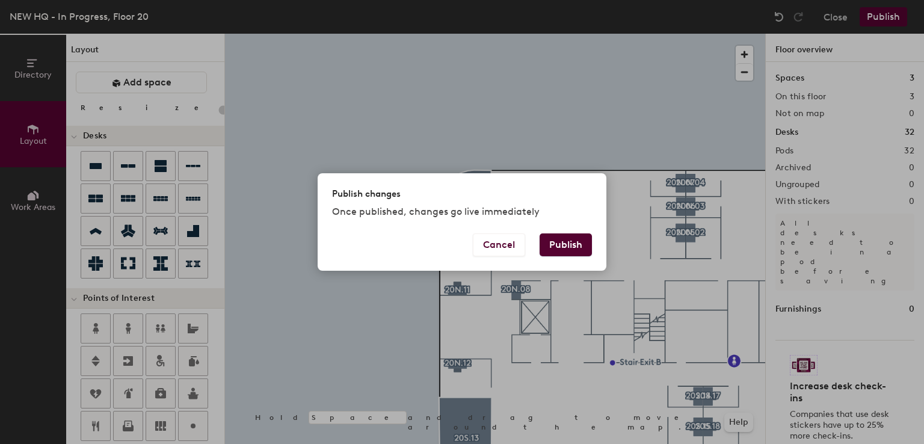
click at [552, 248] on button "Publish" at bounding box center [566, 244] width 52 height 23
type input "20"
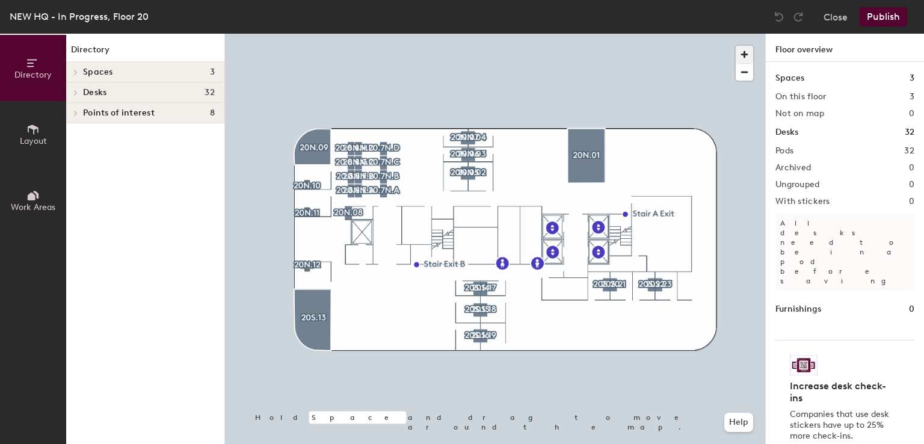
click at [744, 53] on span "button" at bounding box center [744, 54] width 17 height 17
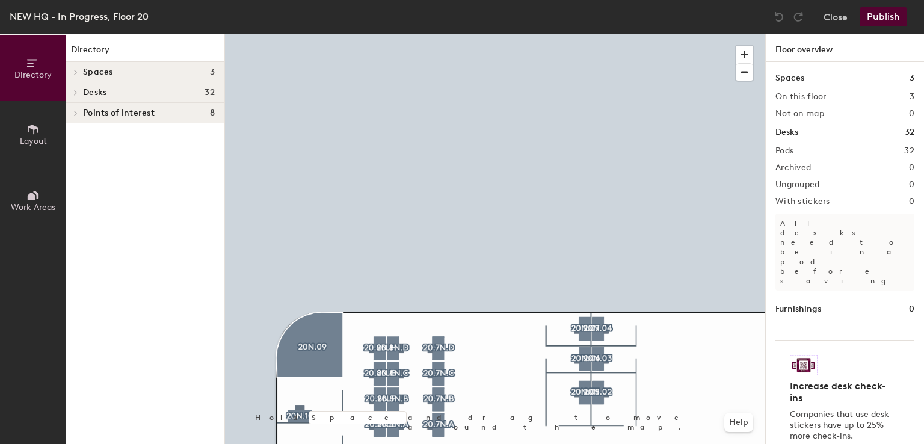
click at [415, 34] on div at bounding box center [495, 34] width 540 height 0
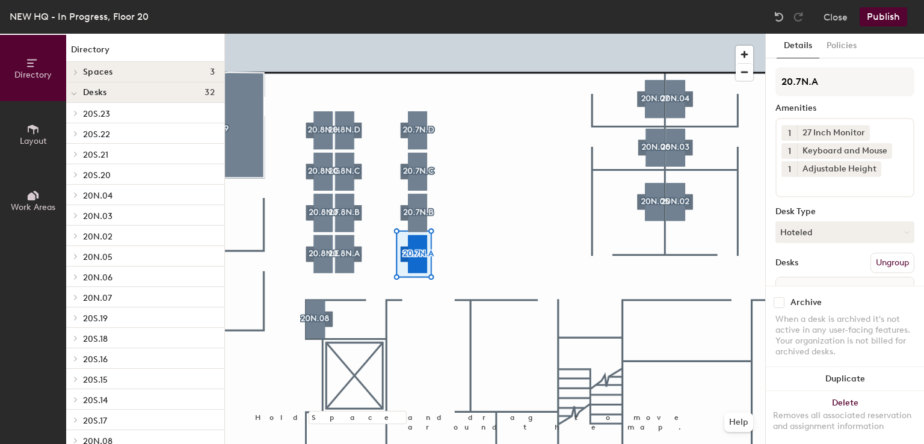
click at [549, 34] on div at bounding box center [495, 34] width 540 height 0
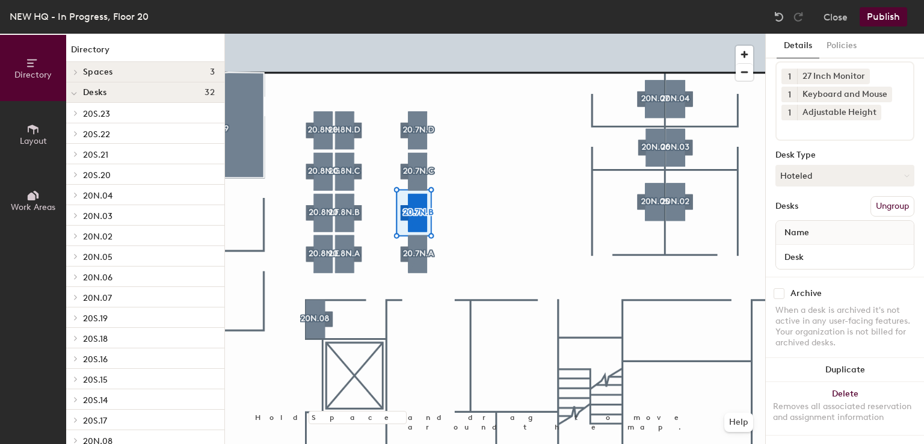
scroll to position [57, 0]
click at [816, 135] on div "1 27 Inch Monitor 1 Keyboard and Mouse 1 Adjustable Height" at bounding box center [844, 100] width 139 height 79
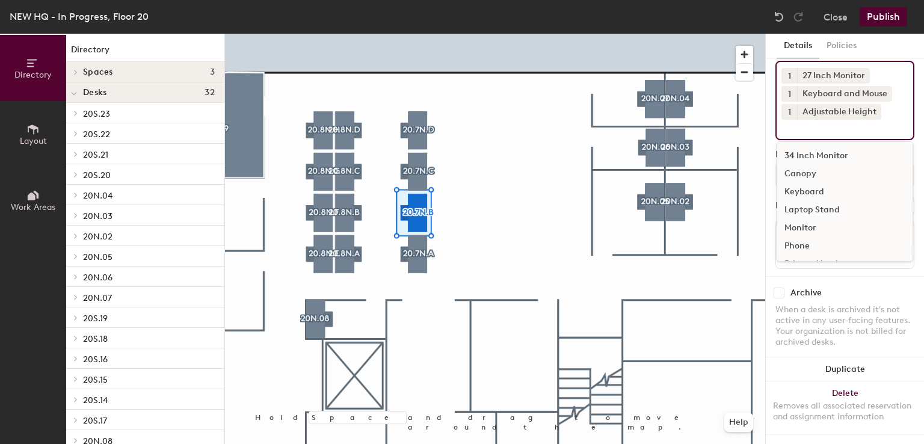
click at [811, 179] on div "Canopy" at bounding box center [844, 174] width 135 height 18
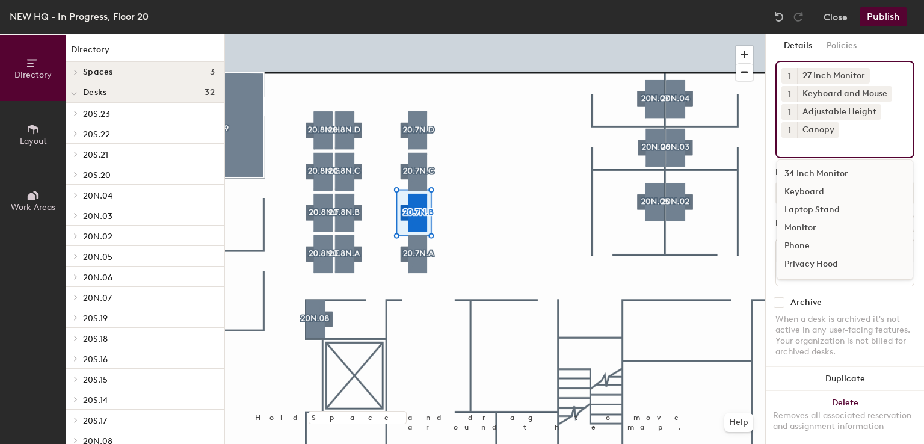
click at [525, 34] on div at bounding box center [495, 34] width 540 height 0
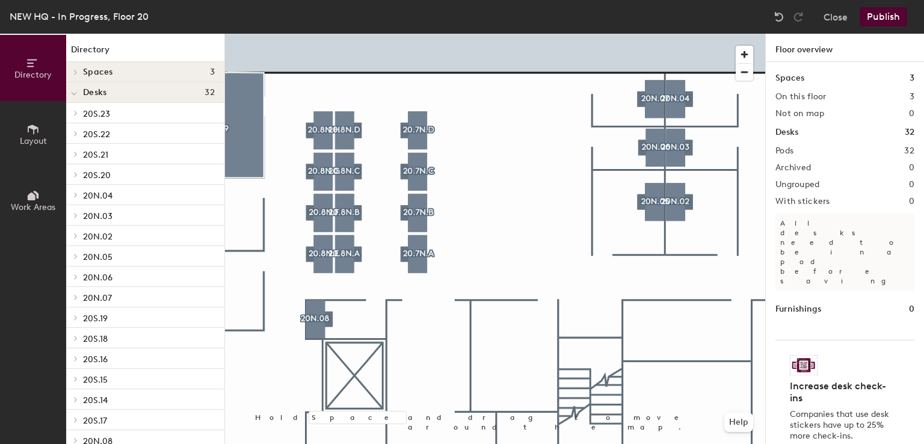
click at [29, 138] on span "Layout" at bounding box center [33, 141] width 27 height 10
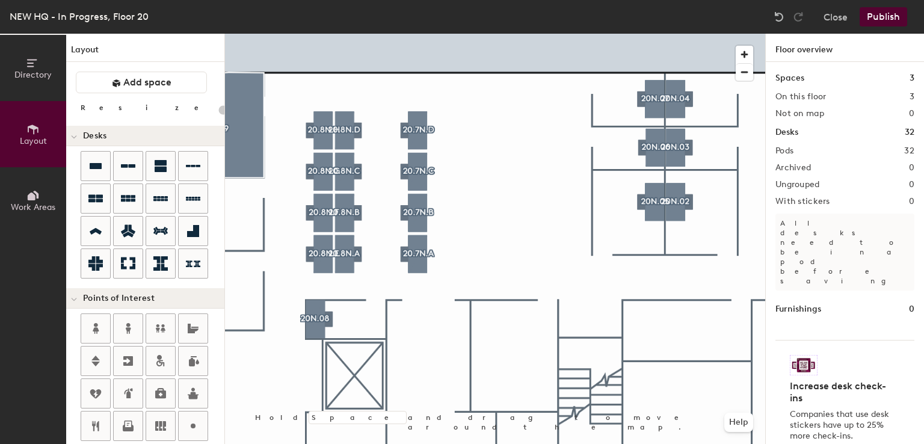
click at [371, 199] on div "Directory Layout Work Areas Layout Add space Resize Desks Points of Interest Fu…" at bounding box center [462, 239] width 924 height 410
click at [508, 139] on div "Directory Layout Work Areas Layout Add space Resize Desks Points of Interest Fu…" at bounding box center [462, 239] width 924 height 410
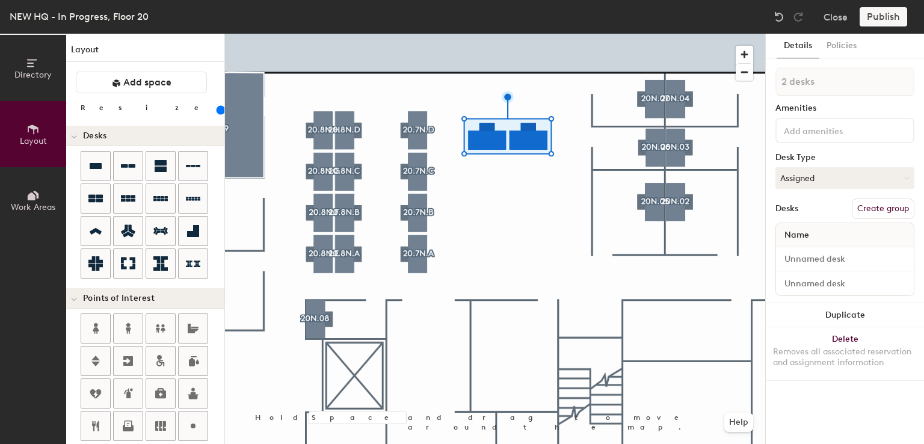
click at [555, 34] on div at bounding box center [495, 34] width 540 height 0
click at [539, 34] on div at bounding box center [495, 34] width 540 height 0
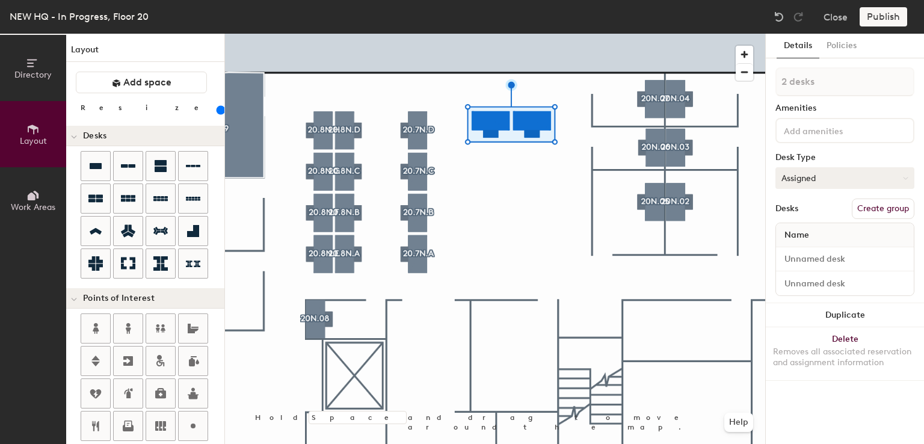
click at [799, 180] on button "Assigned" at bounding box center [844, 178] width 139 height 22
click at [807, 251] on div "Hoteled" at bounding box center [836, 251] width 120 height 18
click at [806, 141] on div at bounding box center [844, 130] width 139 height 25
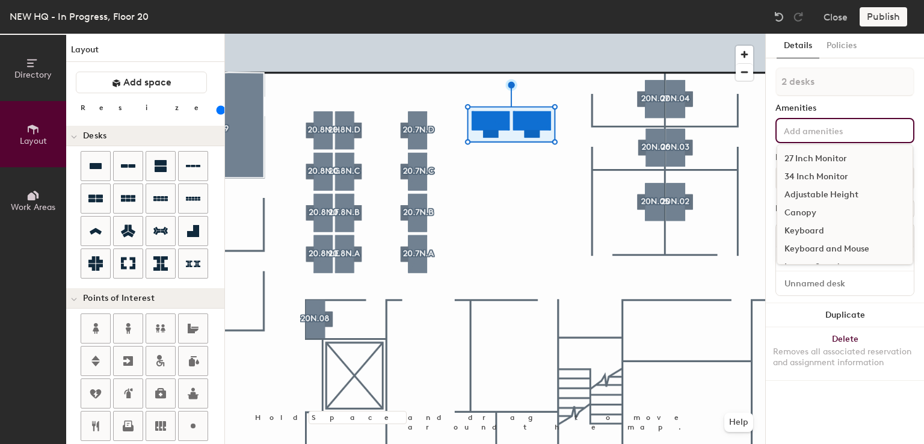
click at [806, 159] on div "27 Inch Monitor" at bounding box center [844, 159] width 135 height 18
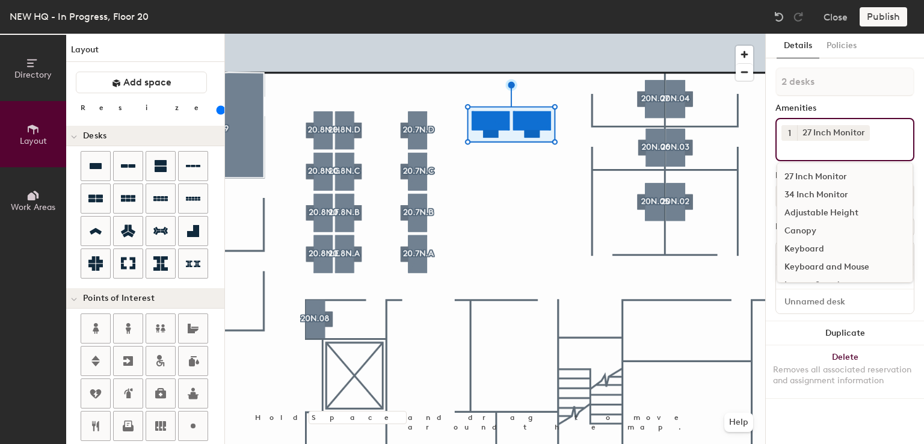
click at [799, 209] on div "Adjustable Height" at bounding box center [844, 213] width 135 height 18
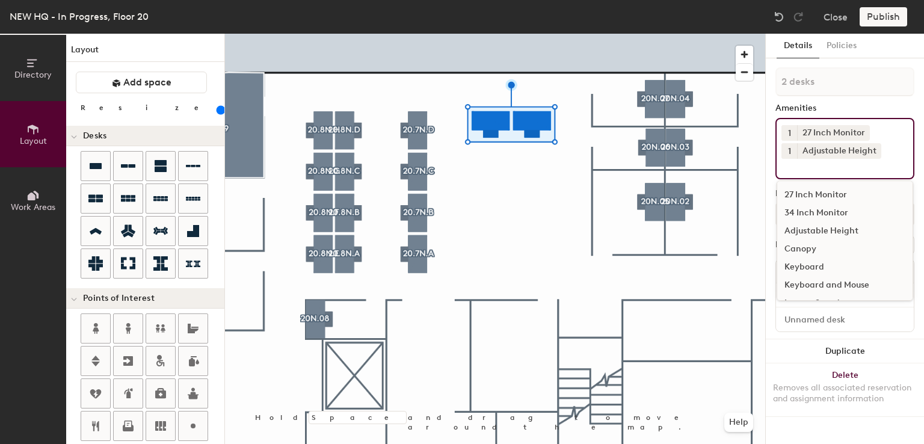
click at [808, 278] on div "Keyboard and Mouse" at bounding box center [844, 285] width 135 height 18
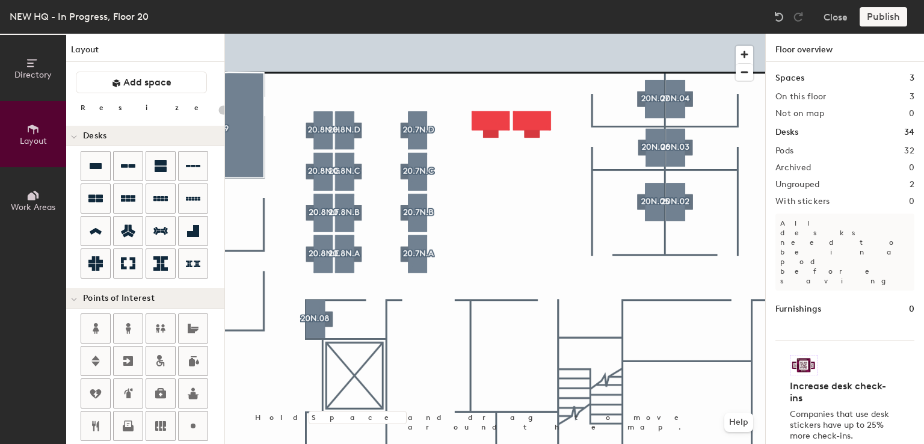
type input "160"
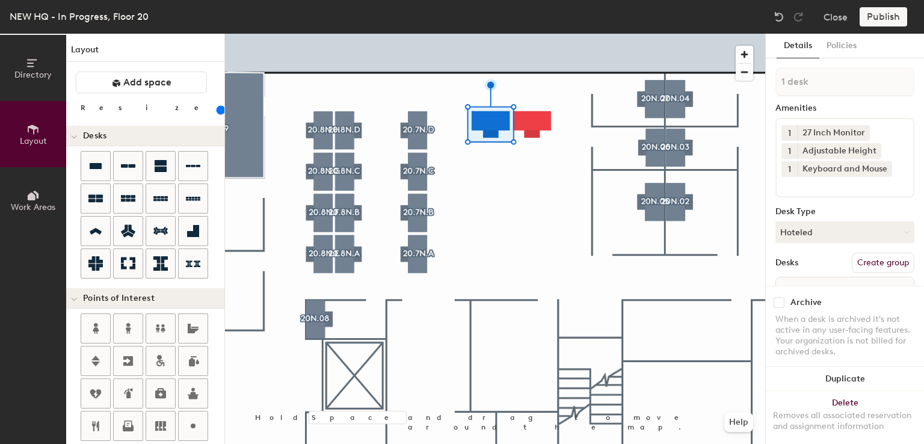
click at [860, 253] on button "Create group" at bounding box center [883, 263] width 63 height 20
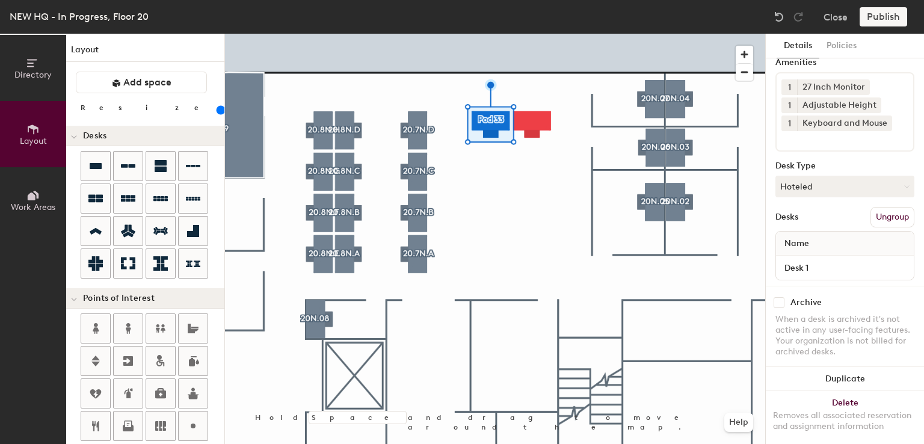
click at [840, 256] on div "Desk 1" at bounding box center [845, 268] width 138 height 24
click at [817, 268] on input "Desk 1" at bounding box center [844, 267] width 133 height 17
click at [817, 267] on input "Desk 1" at bounding box center [844, 267] width 133 height 17
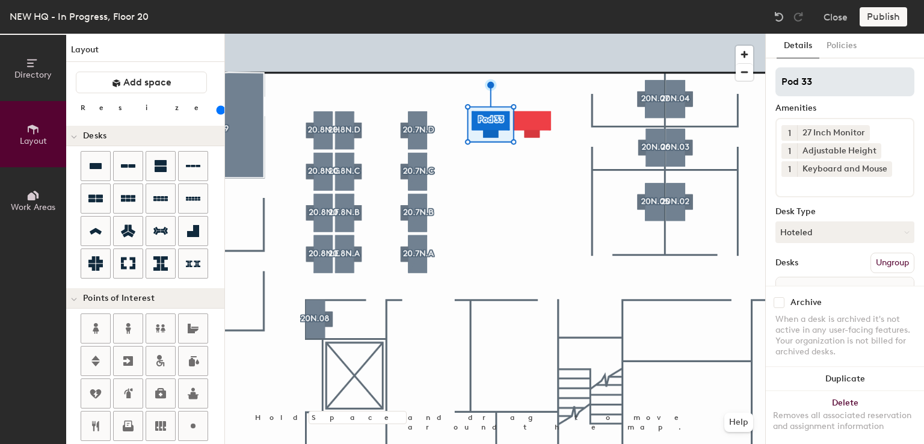
type input "Desk"
click at [815, 79] on input "Pod 33" at bounding box center [844, 81] width 139 height 29
type input "P"
paste input "20.7N.D"
click at [799, 81] on input "20.7N.D" at bounding box center [844, 81] width 139 height 29
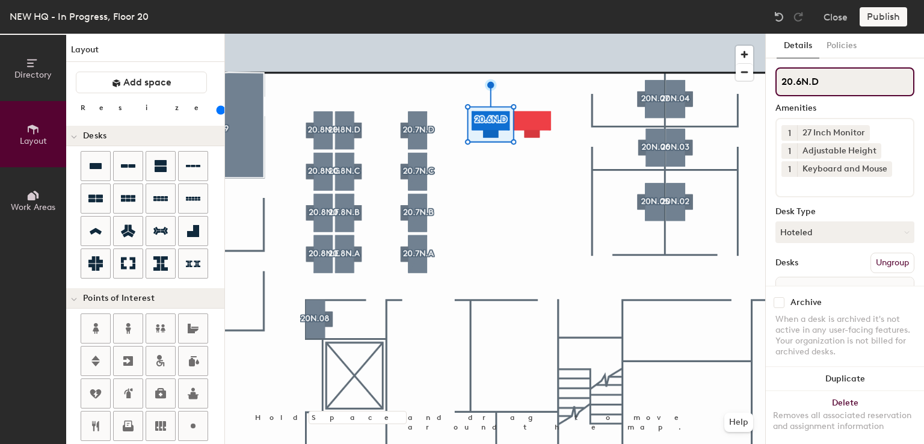
click at [821, 82] on input "20.6N.D" at bounding box center [844, 81] width 139 height 29
click at [833, 75] on input "20.6N.D" at bounding box center [844, 81] width 139 height 29
drag, startPoint x: 834, startPoint y: 75, endPoint x: 777, endPoint y: 79, distance: 56.7
click at [777, 79] on input "20.6N.F" at bounding box center [844, 81] width 139 height 29
type input "20.6N.F"
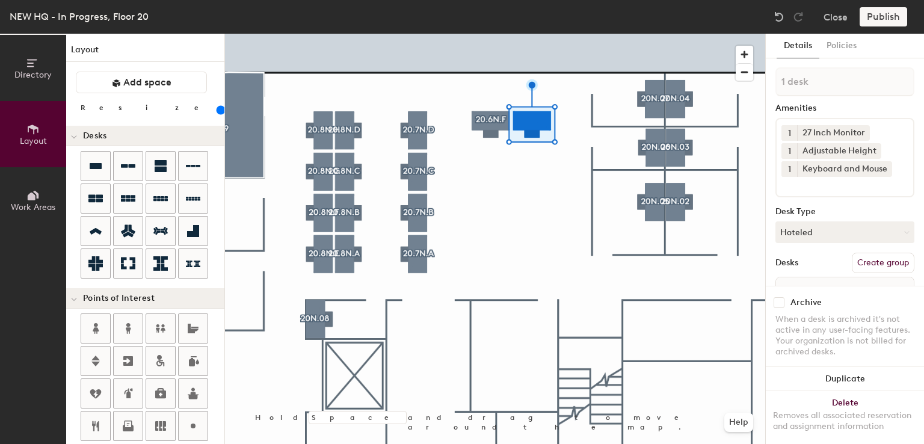
click at [872, 258] on button "Create group" at bounding box center [883, 263] width 63 height 20
type input "P"
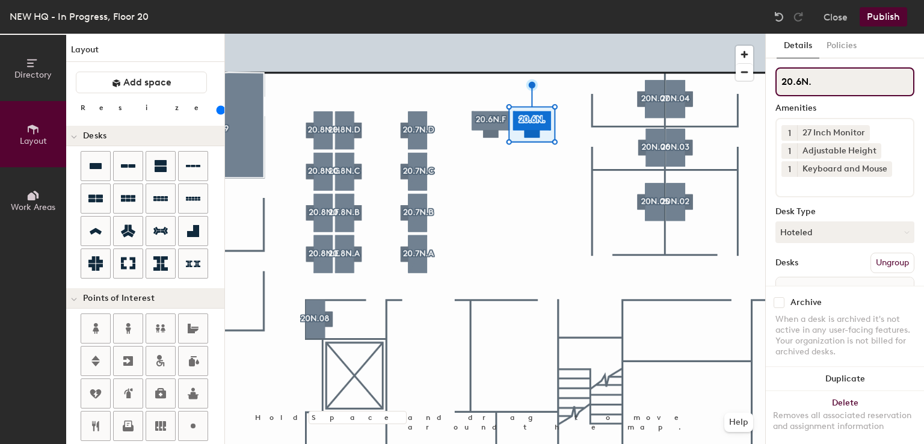
click at [822, 82] on input "20.6N." at bounding box center [844, 81] width 139 height 29
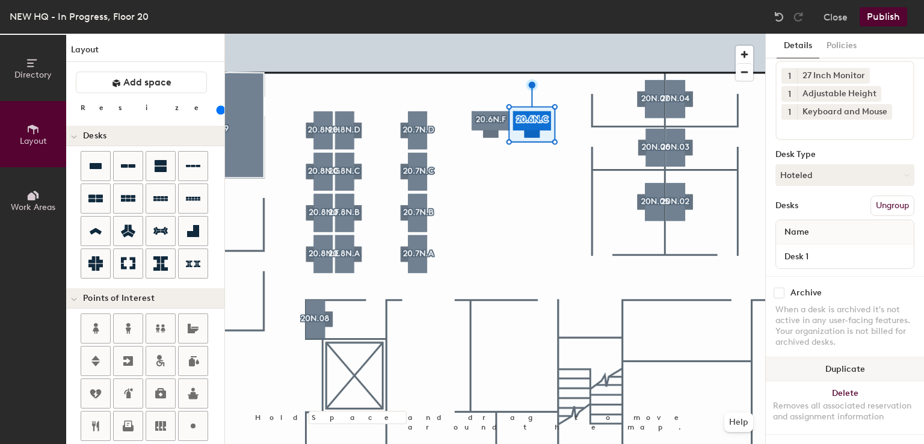
type input "20.6N.C"
click at [828, 357] on button "Duplicate" at bounding box center [845, 369] width 158 height 24
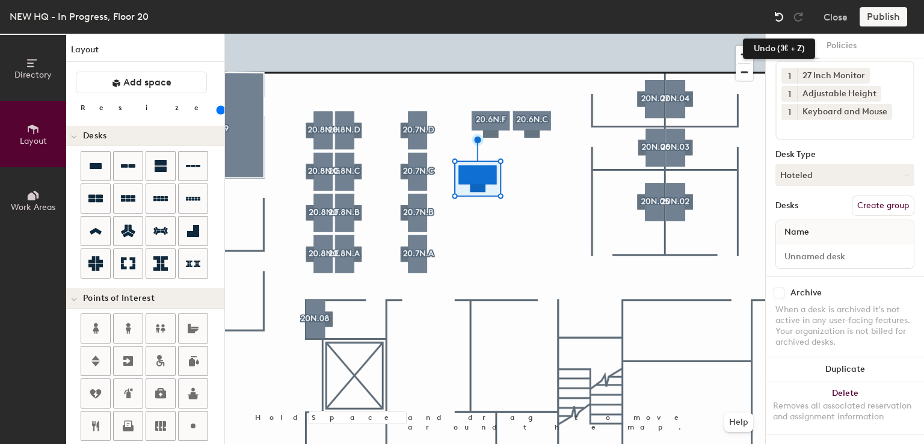
click at [780, 11] on img at bounding box center [779, 17] width 12 height 12
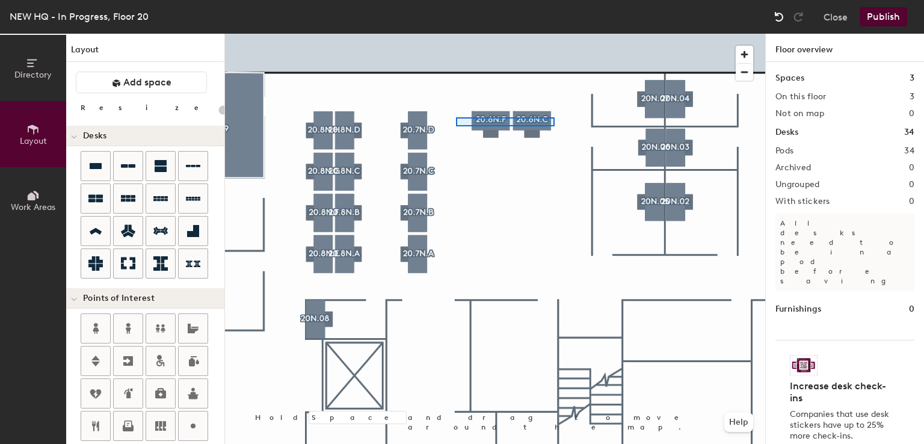
type input "160"
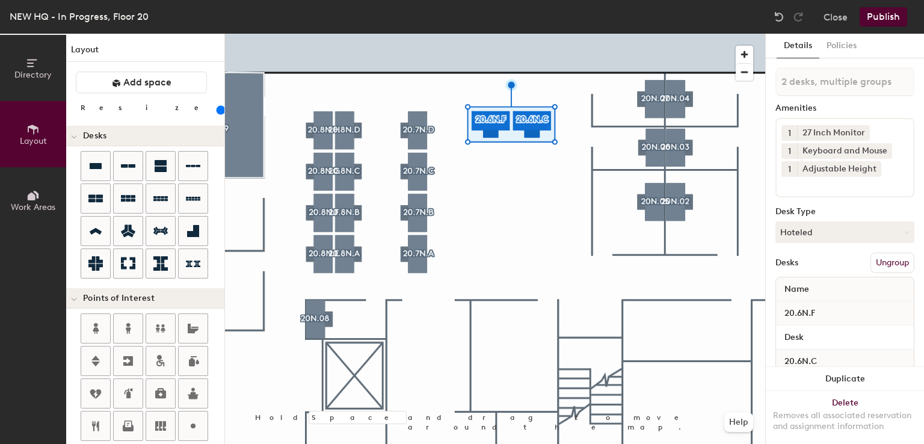
scroll to position [58, 0]
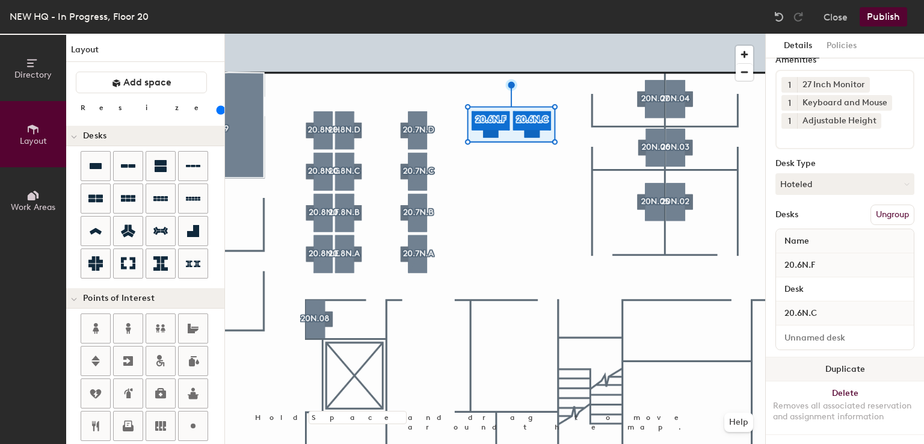
click at [830, 357] on button "Duplicate" at bounding box center [845, 369] width 158 height 24
type input "2 desks"
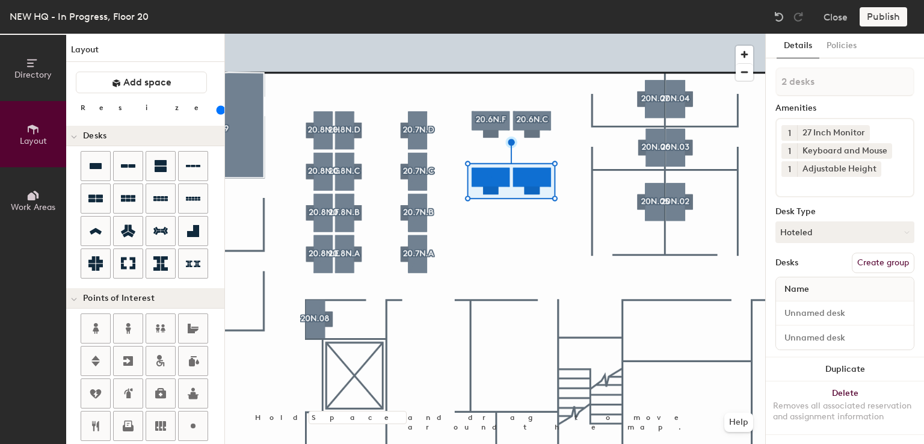
click at [546, 34] on div at bounding box center [495, 34] width 540 height 0
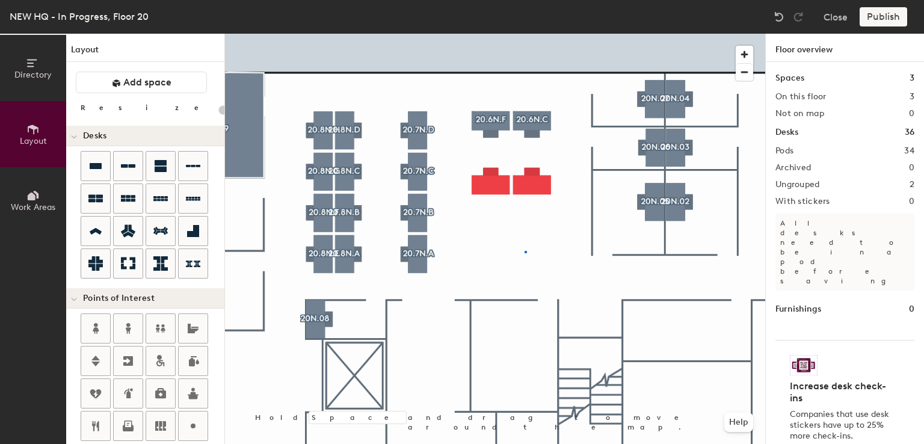
click at [525, 34] on div at bounding box center [495, 34] width 540 height 0
type input "160"
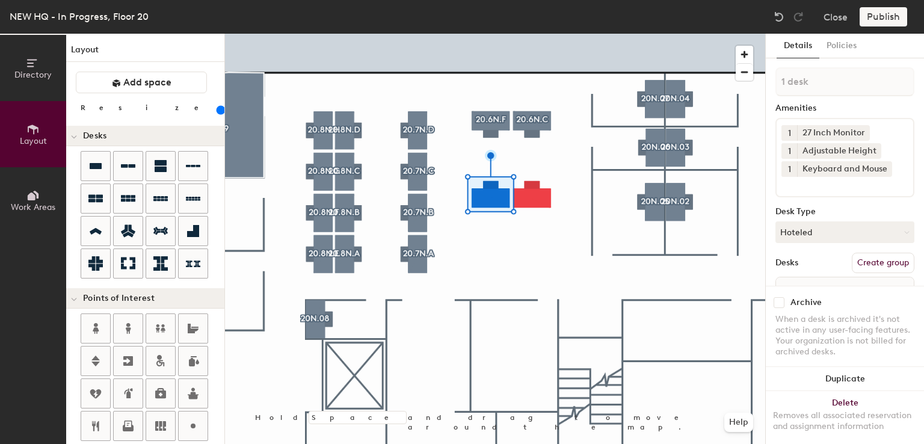
click at [859, 260] on button "Create group" at bounding box center [883, 263] width 63 height 20
type input "P"
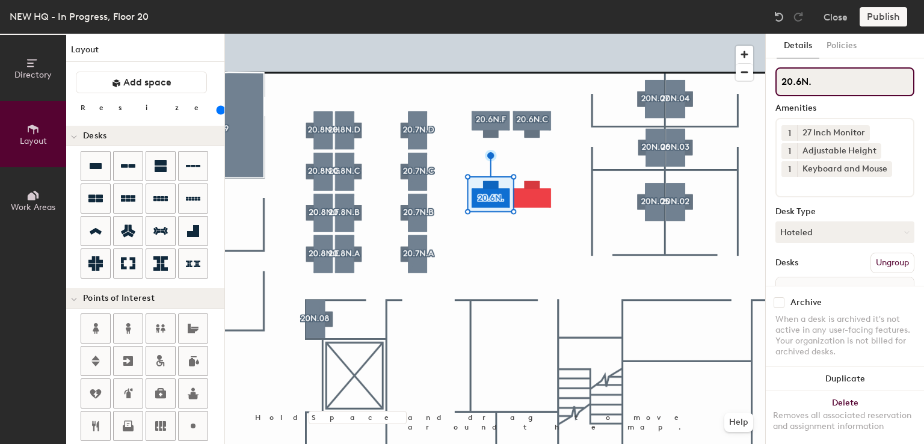
click at [849, 80] on input "20.6N." at bounding box center [844, 81] width 139 height 29
type input "20.6N.E"
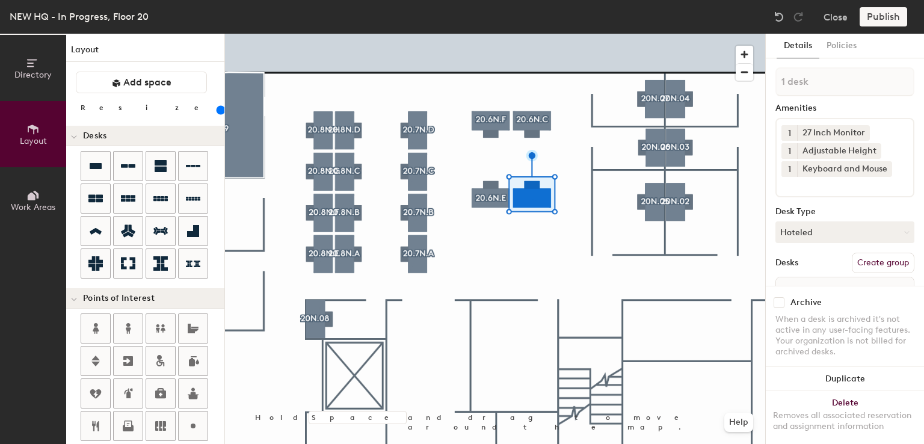
click at [866, 257] on button "Create group" at bounding box center [883, 263] width 63 height 20
type input "P"
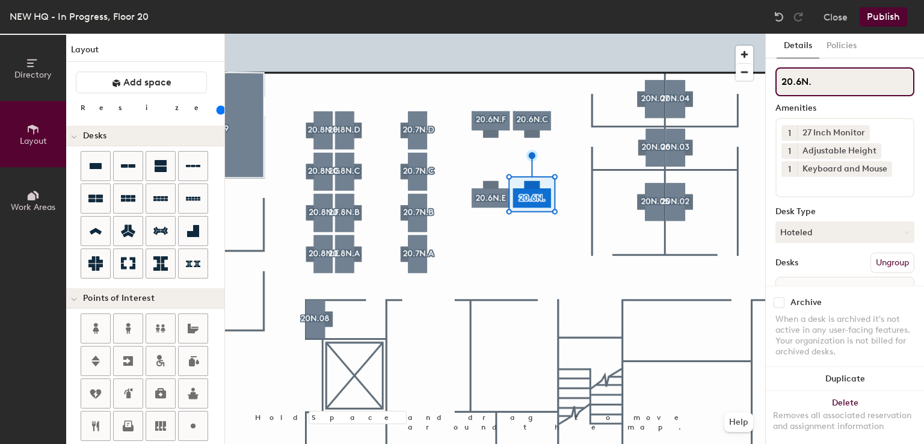
click at [858, 76] on input "20.6N." at bounding box center [844, 81] width 139 height 29
type input "20.6N.B"
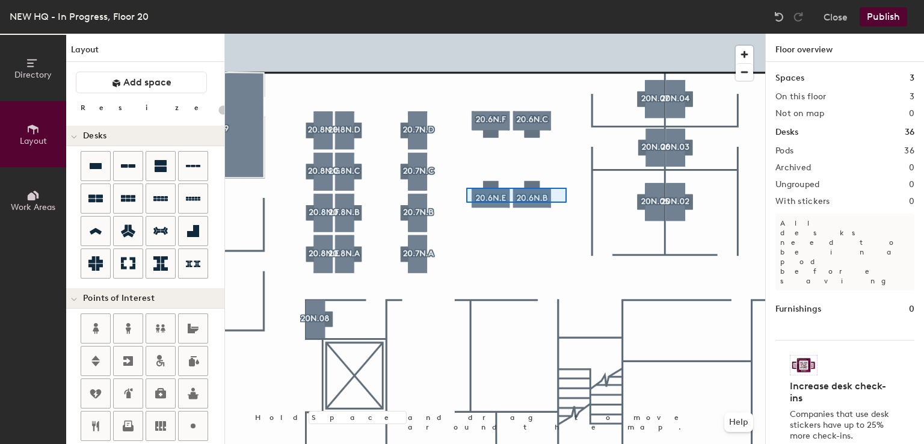
type input "160"
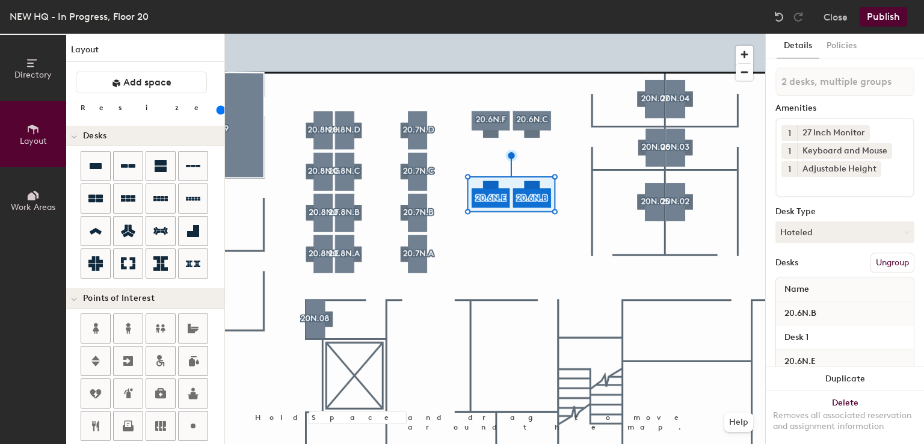
scroll to position [58, 0]
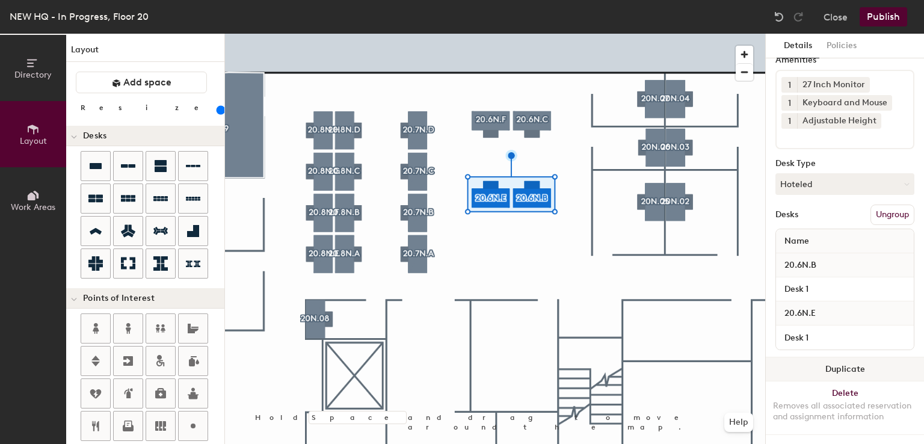
click at [827, 357] on button "Duplicate" at bounding box center [845, 369] width 158 height 24
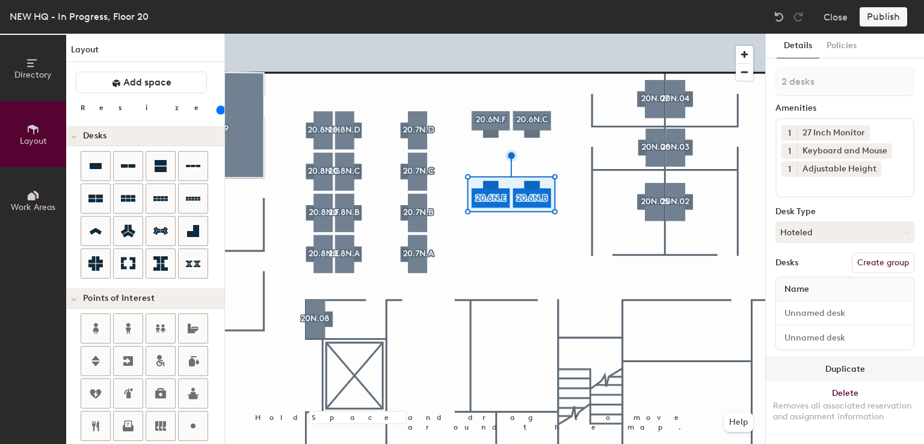
scroll to position [10, 0]
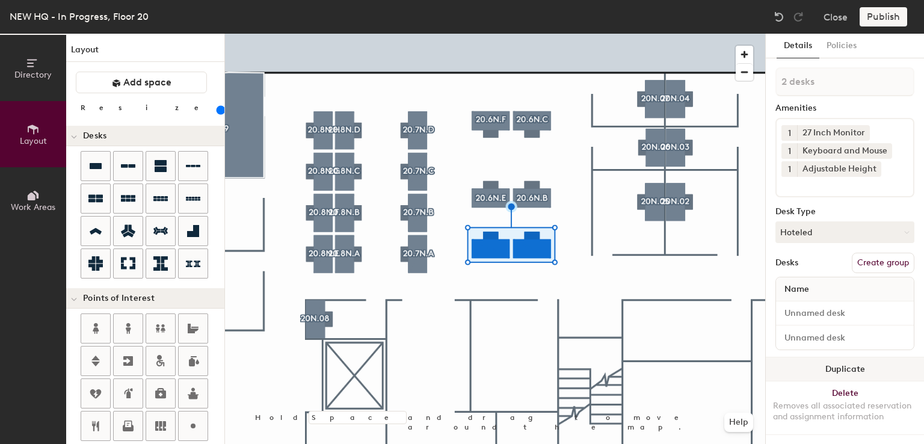
type input "1 desk"
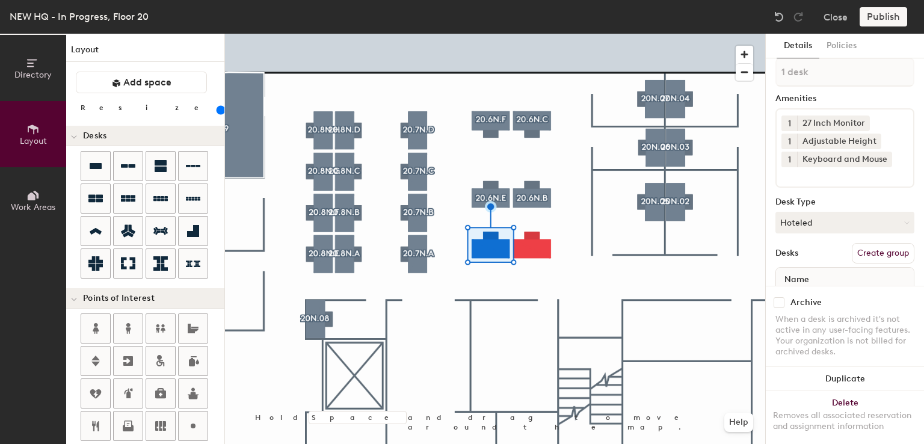
click at [867, 245] on button "Create group" at bounding box center [883, 253] width 63 height 20
type input "P"
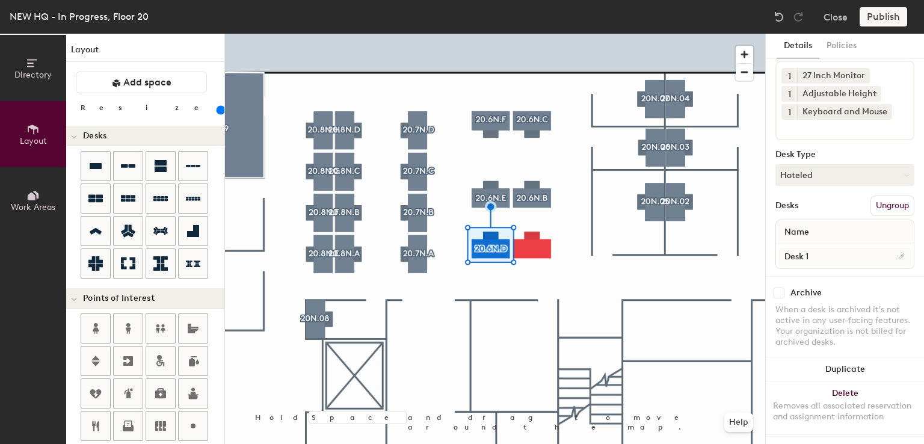
type input "20.6N.D"
click at [814, 248] on input "Desk 1" at bounding box center [844, 256] width 133 height 17
click at [815, 248] on input "Desk 1" at bounding box center [844, 256] width 133 height 17
type input "Desk"
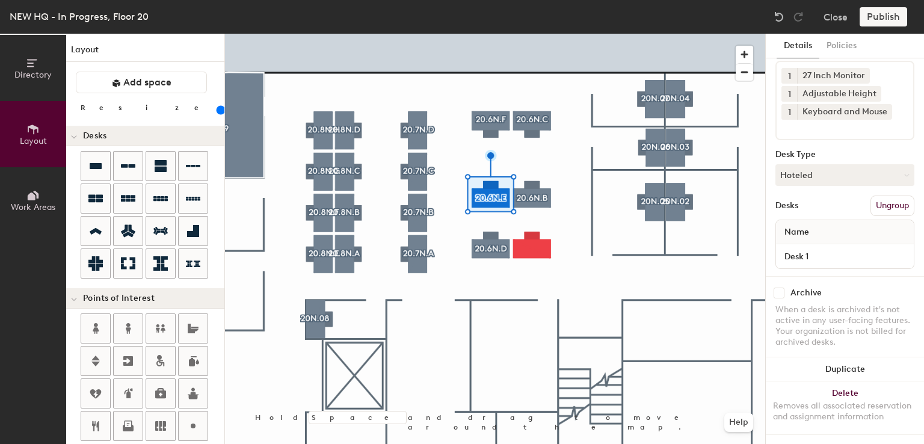
click at [825, 254] on div "Desk 1" at bounding box center [845, 256] width 138 height 24
click at [823, 248] on input "Desk 1" at bounding box center [844, 256] width 133 height 17
type input "Desk"
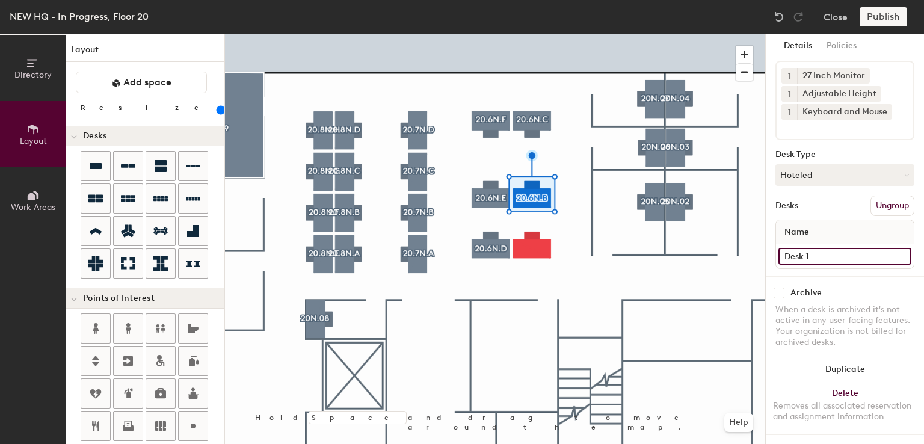
drag, startPoint x: 836, startPoint y: 244, endPoint x: 842, endPoint y: 246, distance: 6.3
click at [842, 248] on input "Desk 1" at bounding box center [844, 256] width 133 height 17
type input "Desk"
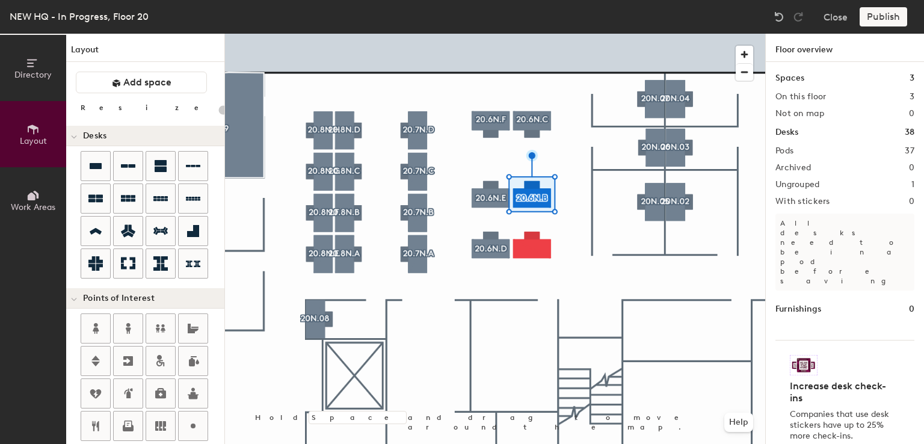
type input "160"
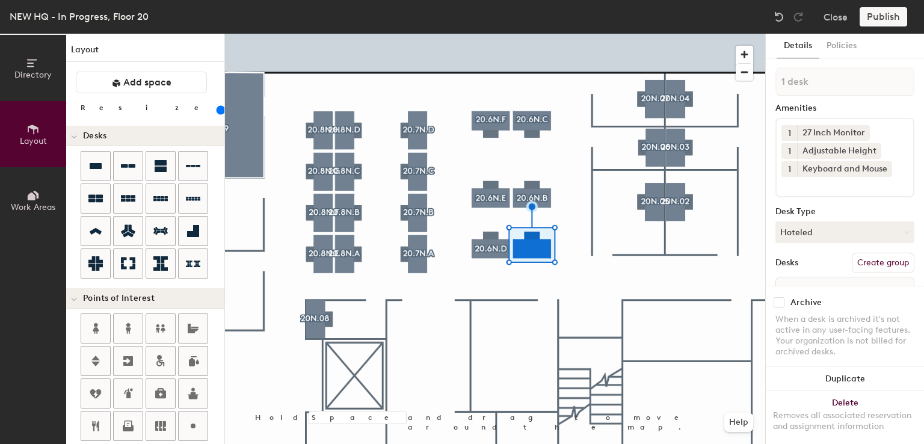
click at [863, 259] on button "Create group" at bounding box center [883, 263] width 63 height 20
type input "P"
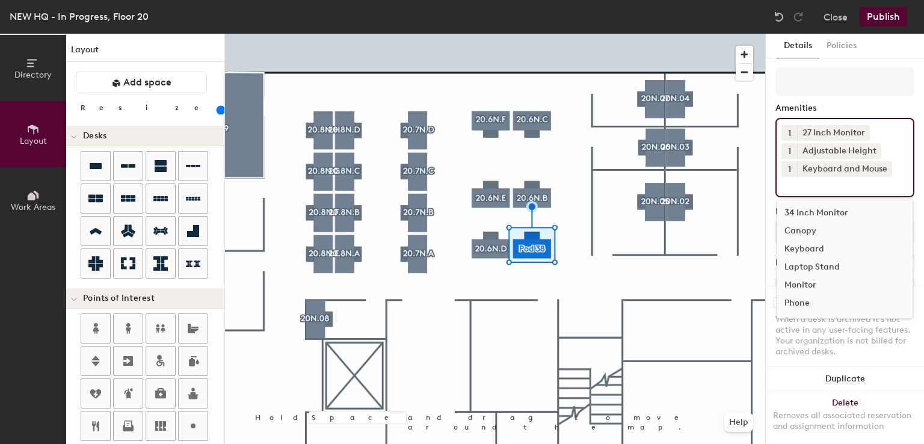
click at [843, 186] on input at bounding box center [835, 184] width 108 height 14
paste input "20.6N.F"
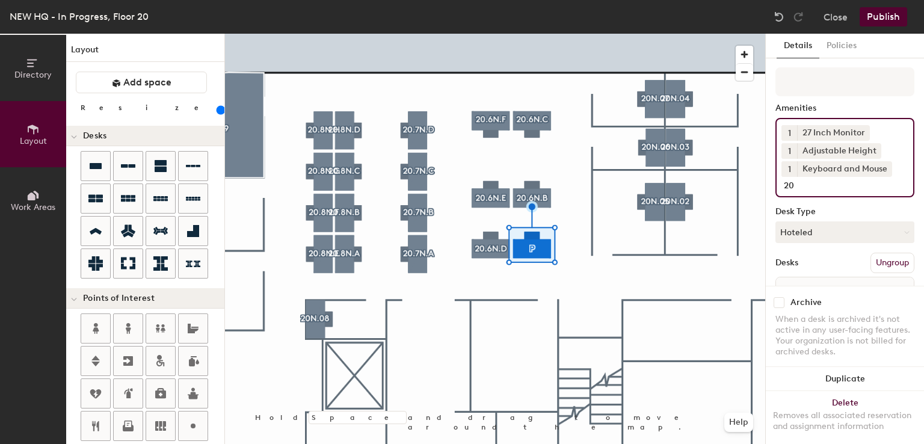
type input "2"
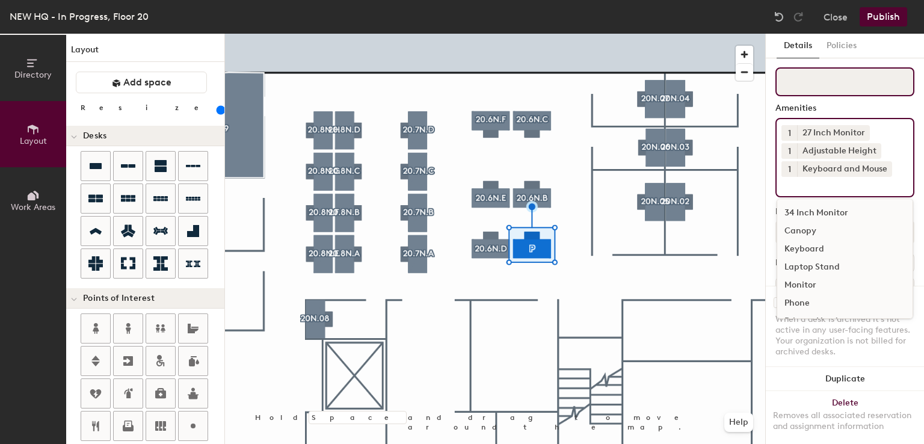
click at [804, 70] on input at bounding box center [844, 81] width 139 height 29
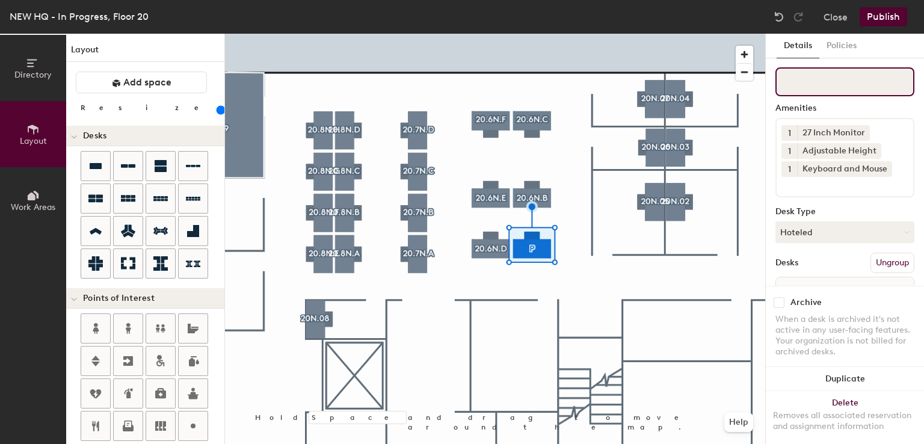
paste input "20.6N.F"
click at [830, 88] on input "20.6N." at bounding box center [844, 81] width 139 height 29
type input "20.6N.A"
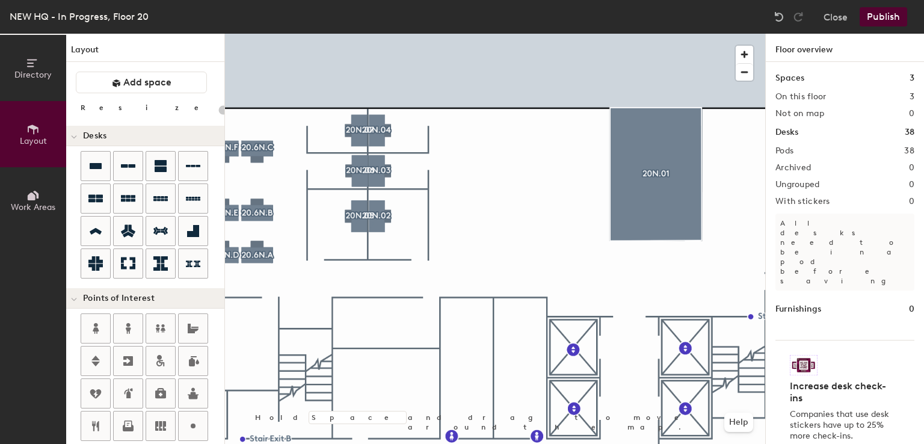
click at [596, 34] on div at bounding box center [495, 34] width 540 height 0
click at [492, 194] on div "Directory Layout Work Areas Layout Add space Resize Desks Points of Interest Fu…" at bounding box center [462, 239] width 924 height 410
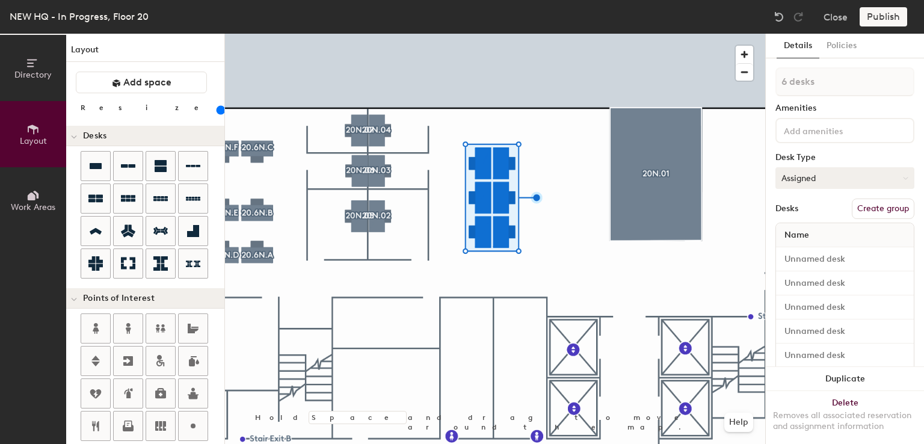
click at [796, 176] on button "Assigned" at bounding box center [844, 178] width 139 height 22
click at [795, 246] on div "Hoteled" at bounding box center [836, 251] width 120 height 18
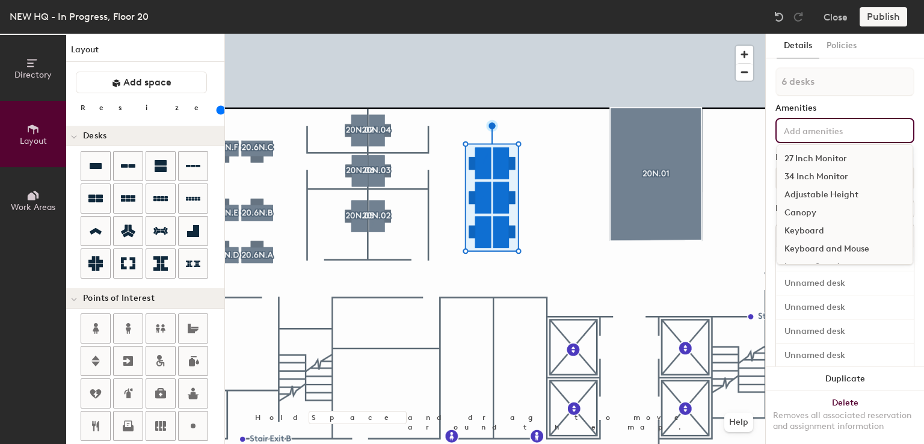
click at [806, 129] on input at bounding box center [835, 130] width 108 height 14
click at [808, 162] on div "27 Inch Monitor" at bounding box center [844, 159] width 135 height 18
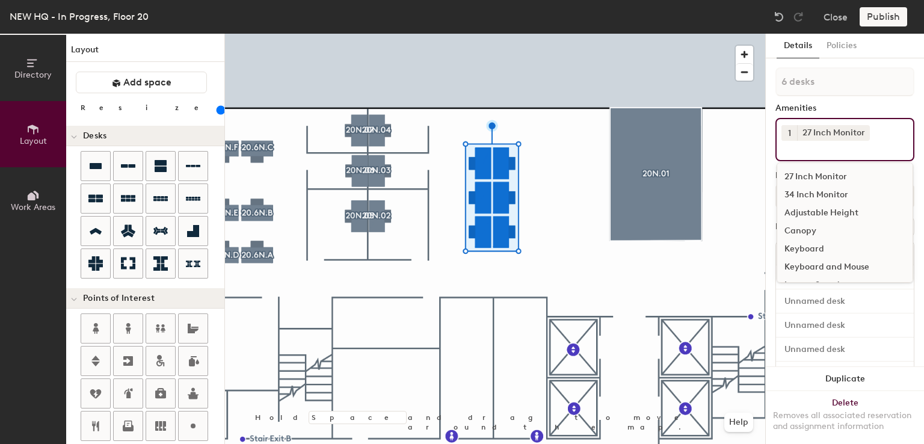
click at [803, 208] on div "Adjustable Height" at bounding box center [844, 213] width 135 height 18
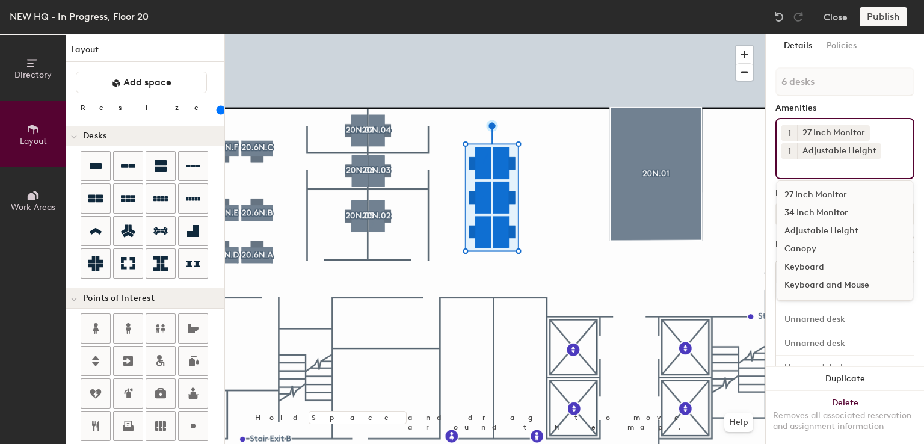
click at [804, 280] on div "Keyboard and Mouse" at bounding box center [844, 285] width 135 height 18
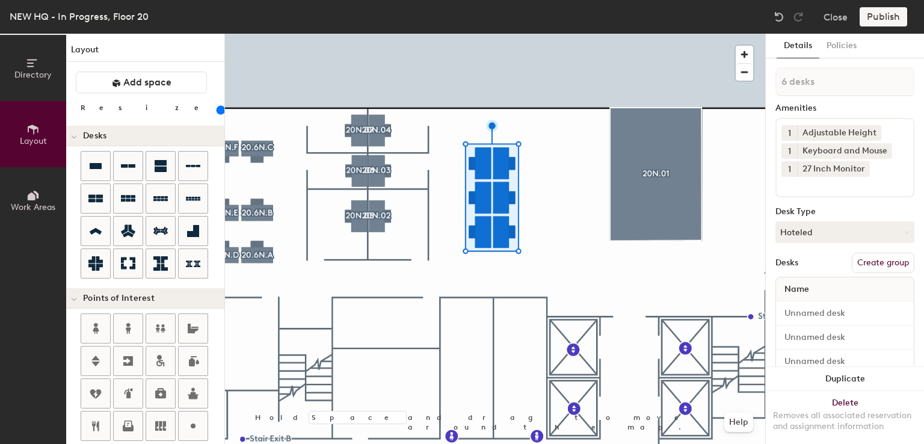
click at [855, 100] on div "6 desks Amenities 1 Adjustable Height 1 Keyboard and Mouse 1 27 Inch Monitor De…" at bounding box center [844, 260] width 139 height 386
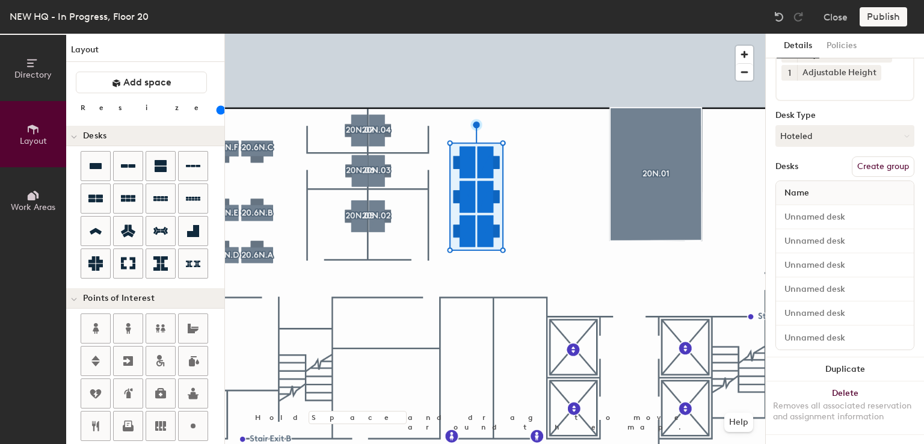
click at [534, 34] on div at bounding box center [495, 34] width 540 height 0
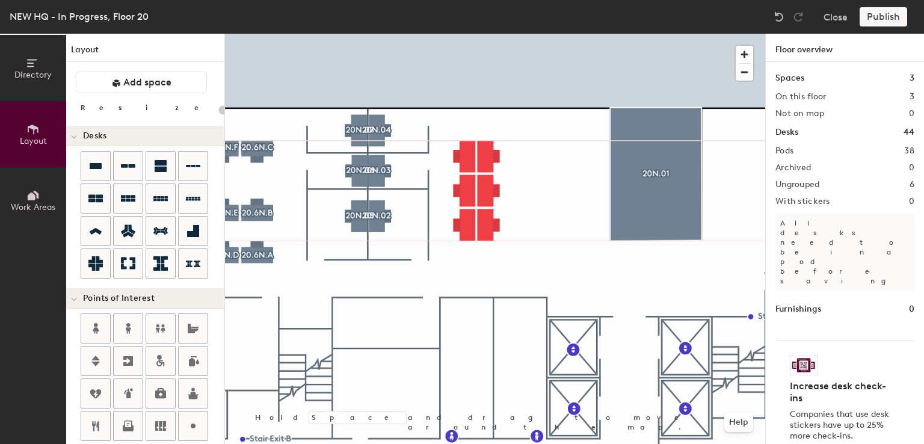
type input "160"
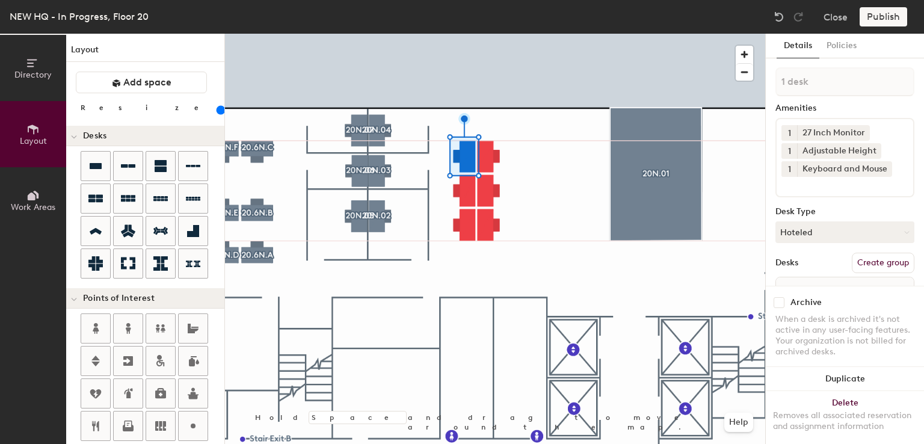
click at [859, 265] on button "Create group" at bounding box center [883, 263] width 63 height 20
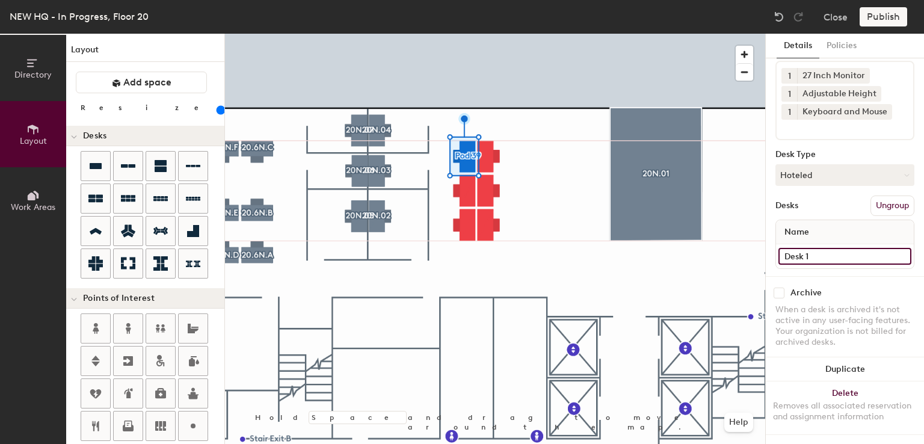
click at [816, 248] on input "Desk 1" at bounding box center [844, 256] width 133 height 17
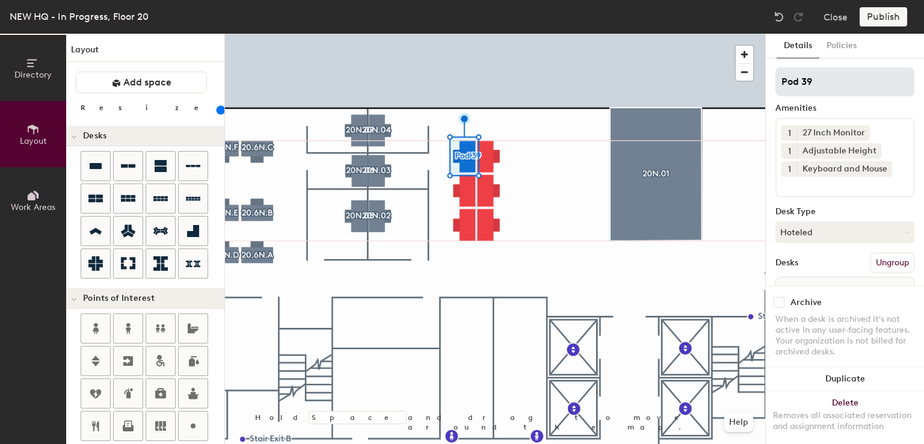
type input "Desk"
click at [824, 88] on input "Pod 39" at bounding box center [844, 81] width 139 height 29
type input "P"
paste input "20.6N.F"
click at [800, 81] on input "20.6N.F" at bounding box center [844, 81] width 139 height 29
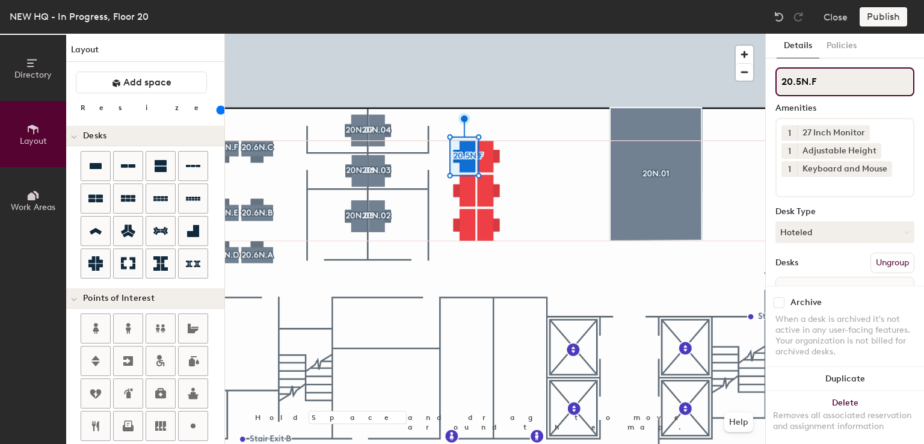
click at [822, 82] on input "20.5N.F" at bounding box center [844, 81] width 139 height 29
type input "20.5N.F"
drag, startPoint x: 832, startPoint y: 76, endPoint x: 771, endPoint y: 77, distance: 60.8
click at [771, 77] on div "Details Policies 20.5N.F Amenities 1 27 Inch Monitor 1 Adjustable Height 1 Keyb…" at bounding box center [845, 239] width 158 height 410
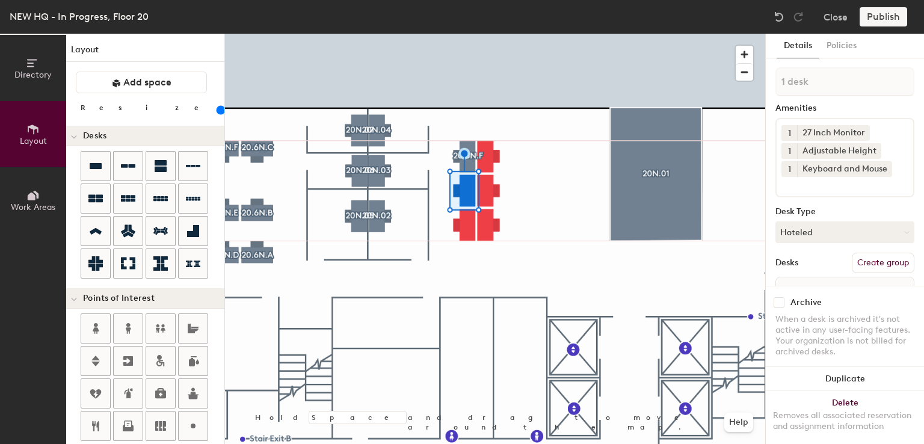
click at [882, 263] on button "Create group" at bounding box center [883, 263] width 63 height 20
type input "P"
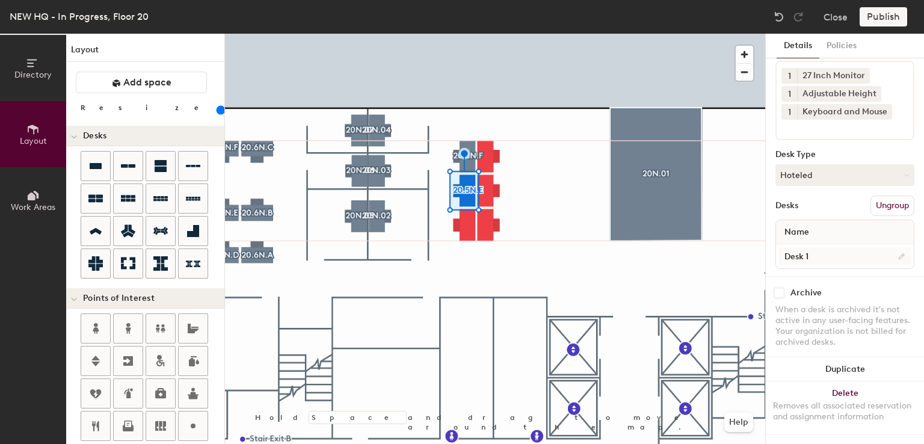
type input "20.5N.E"
click at [818, 251] on input "Desk 1" at bounding box center [844, 256] width 133 height 17
type input "Desk"
click at [501, 34] on div at bounding box center [495, 34] width 540 height 0
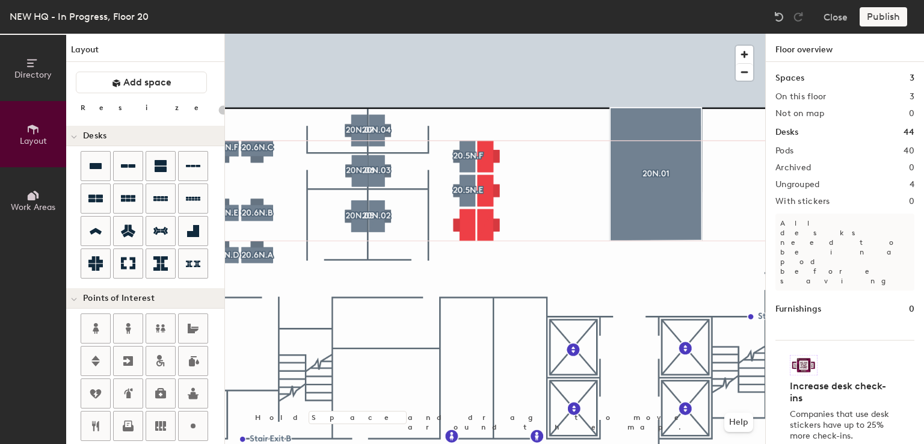
type input "160"
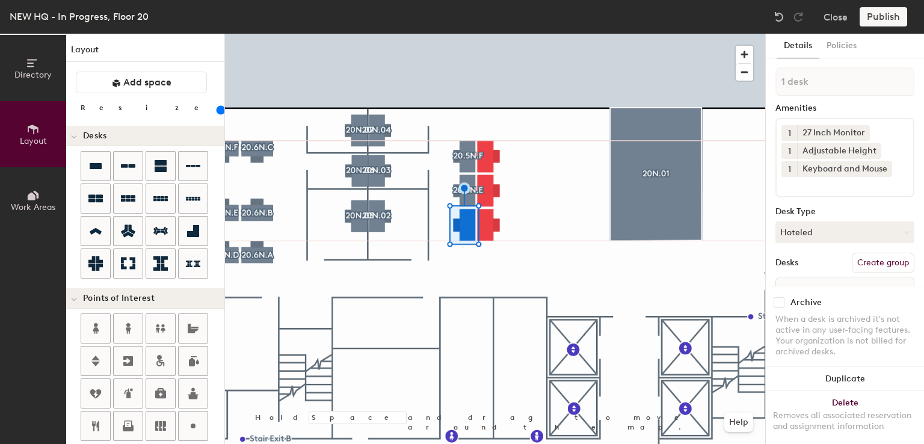
click at [878, 255] on button "Create group" at bounding box center [883, 263] width 63 height 20
type input "P"
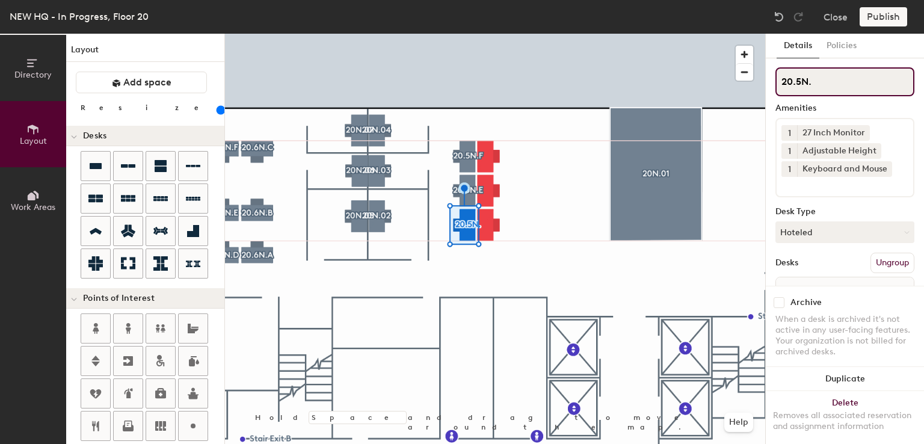
click at [830, 88] on input "20.5N." at bounding box center [844, 81] width 139 height 29
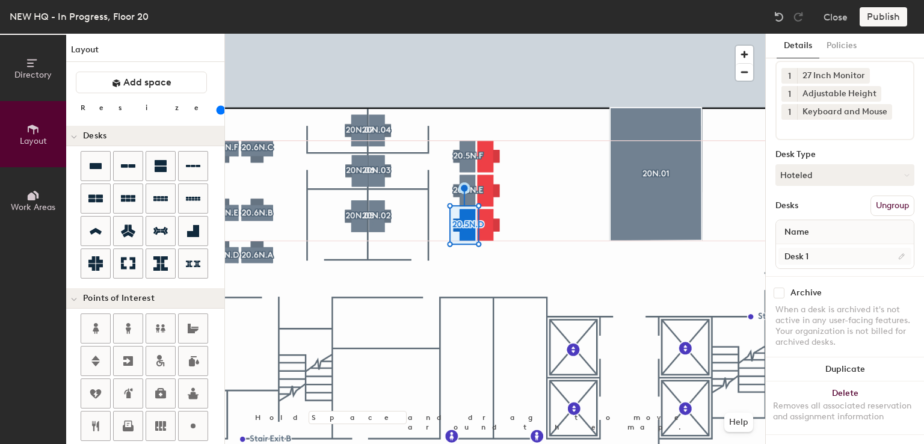
type input "20.5N.D"
click at [818, 248] on input "Desk 1" at bounding box center [844, 256] width 133 height 17
type input "Desk"
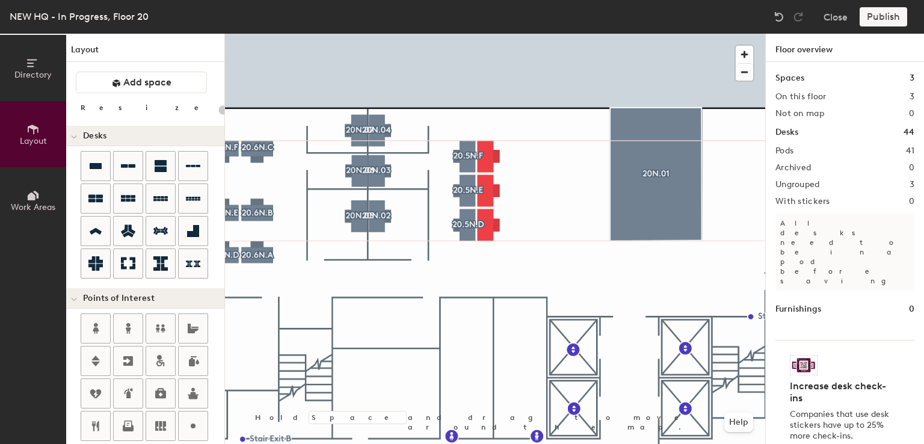
type input "160"
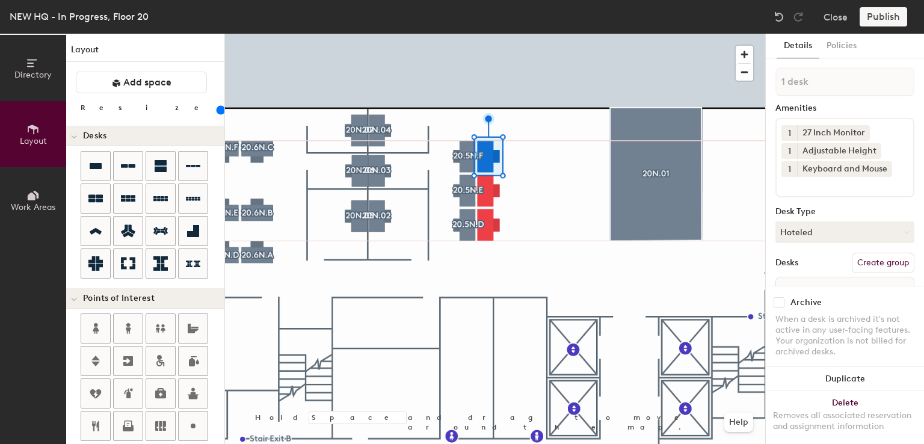
click at [883, 263] on button "Create group" at bounding box center [883, 263] width 63 height 20
type input "P"
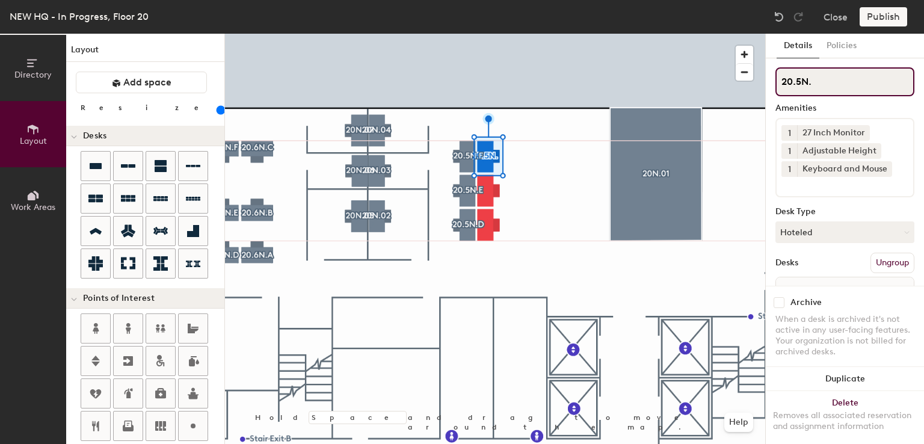
click at [871, 81] on input "20.5N." at bounding box center [844, 81] width 139 height 29
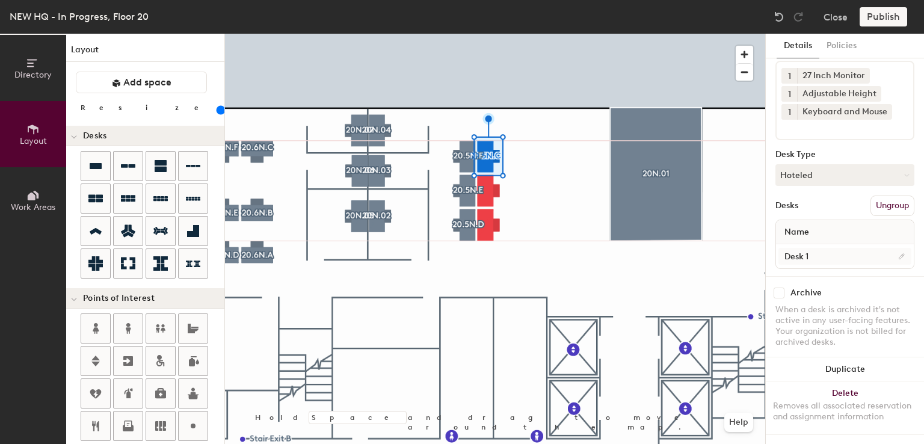
type input "20.5N.C"
click at [832, 248] on input "Desk 1" at bounding box center [844, 256] width 133 height 17
type input "Desk"
click at [540, 34] on div at bounding box center [495, 34] width 540 height 0
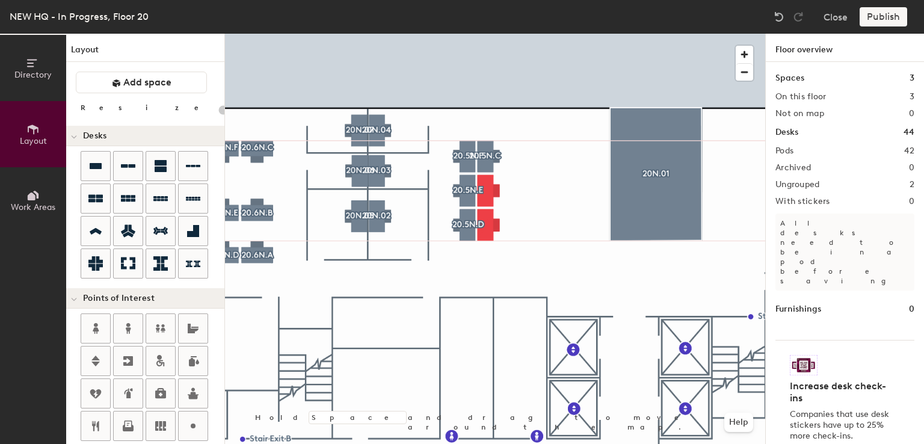
type input "160"
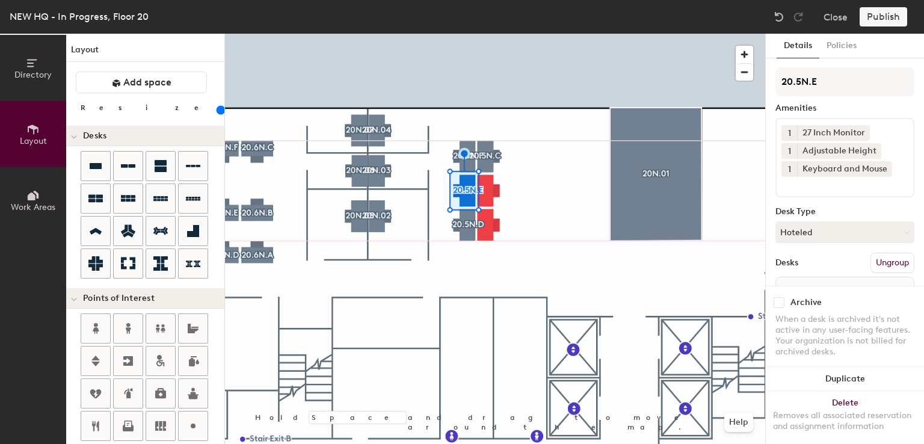
click at [828, 186] on input at bounding box center [835, 184] width 108 height 14
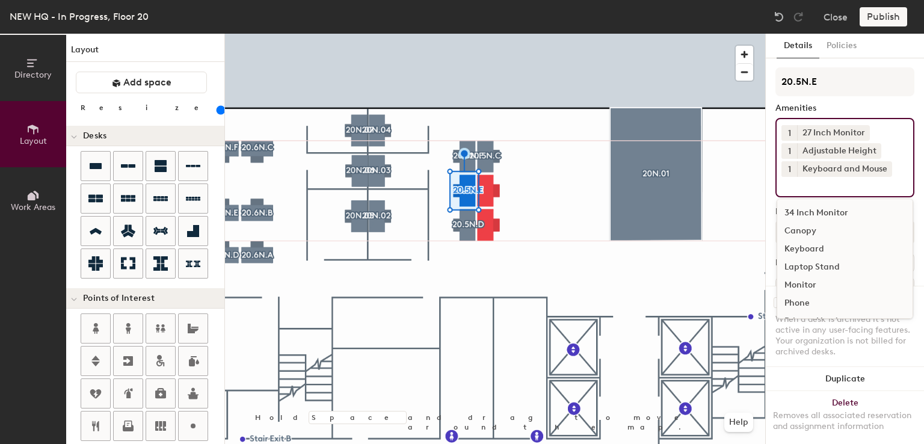
click at [804, 230] on div "Canopy" at bounding box center [844, 231] width 135 height 18
click at [488, 34] on div at bounding box center [495, 34] width 540 height 0
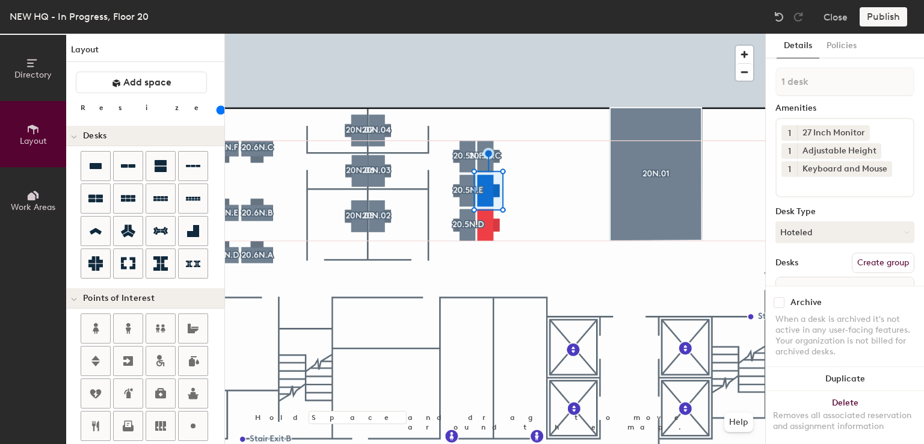
click at [878, 262] on button "Create group" at bounding box center [883, 263] width 63 height 20
type input "P"
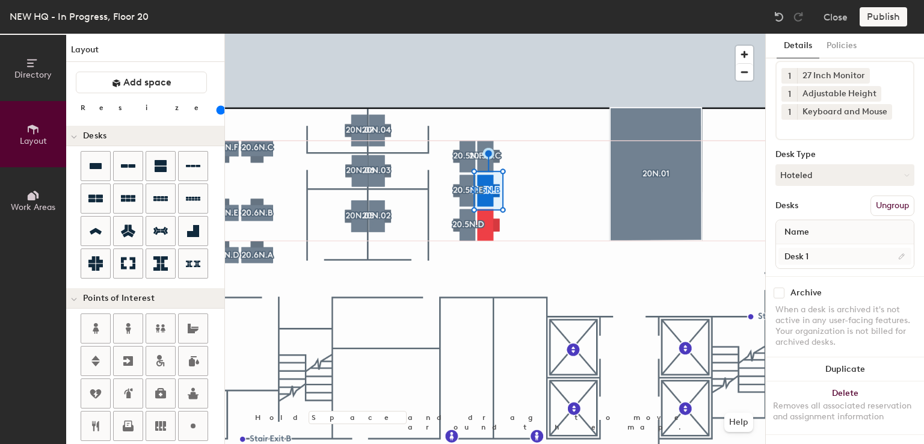
type input "20.5N.B"
click at [813, 248] on input "Desk 1" at bounding box center [844, 256] width 133 height 17
type input "Desk"
click at [491, 34] on div at bounding box center [495, 34] width 540 height 0
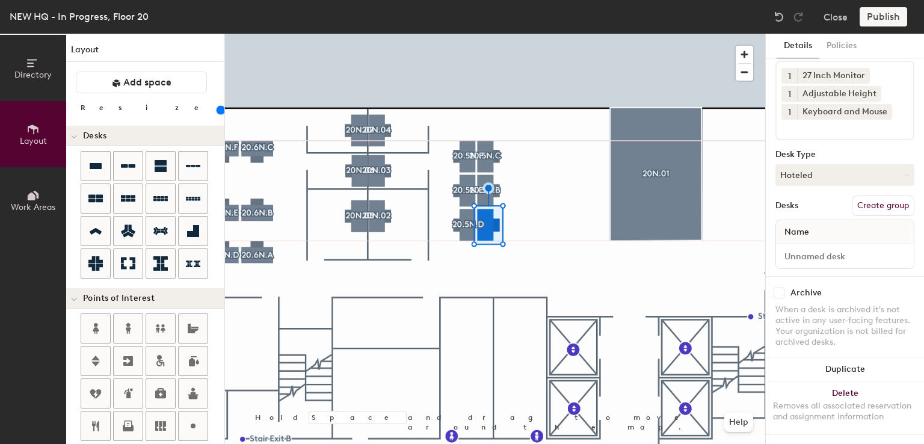
scroll to position [0, 0]
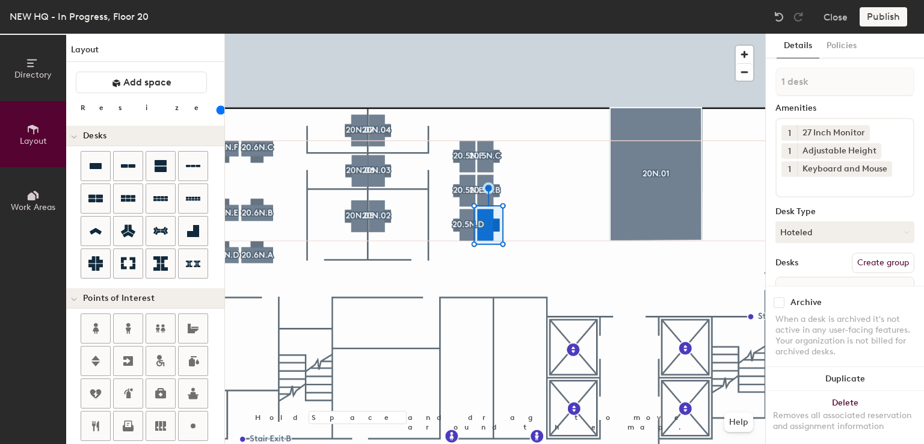
click at [872, 259] on button "Create group" at bounding box center [883, 263] width 63 height 20
type input "P"
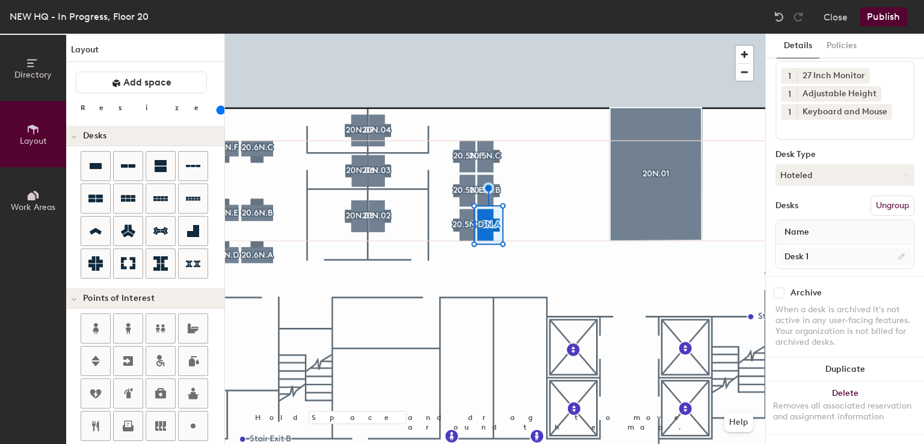
type input "20.5N.A"
click at [811, 248] on input "Desk 1" at bounding box center [844, 256] width 133 height 17
type input "Desk"
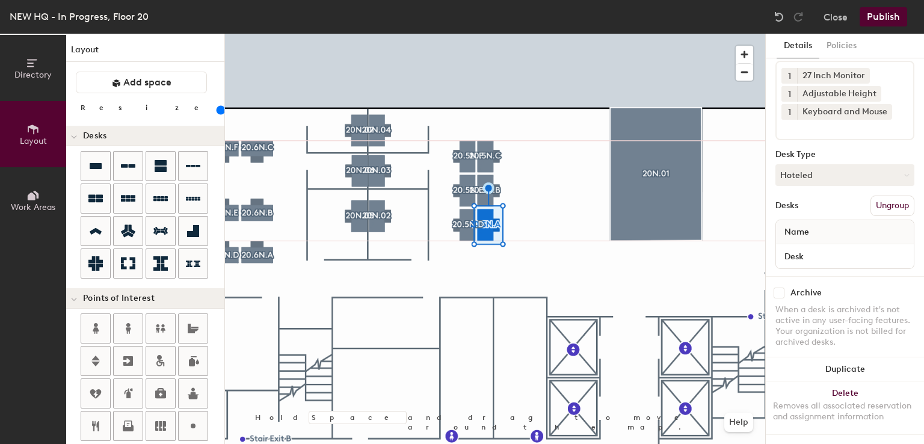
click at [830, 120] on input at bounding box center [835, 127] width 108 height 14
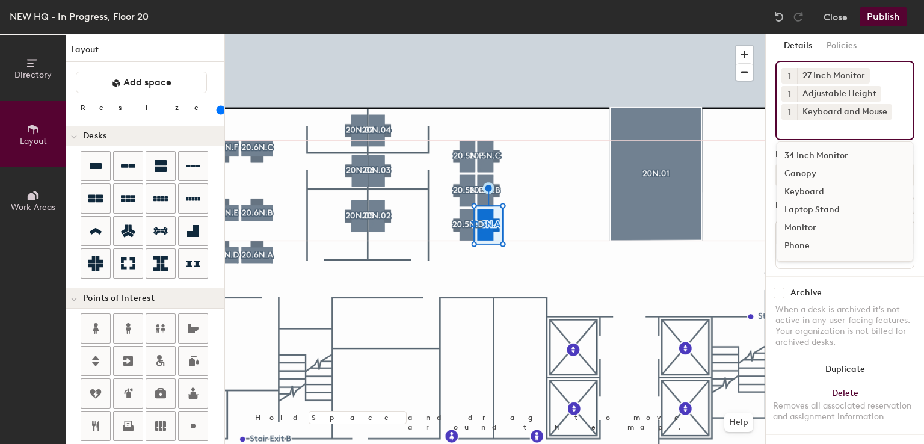
click at [795, 165] on div "Canopy" at bounding box center [844, 174] width 135 height 18
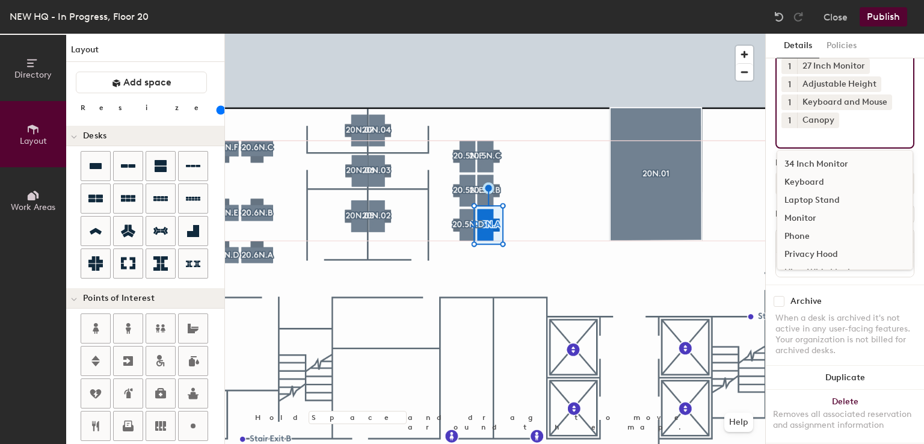
click at [605, 34] on div at bounding box center [495, 34] width 540 height 0
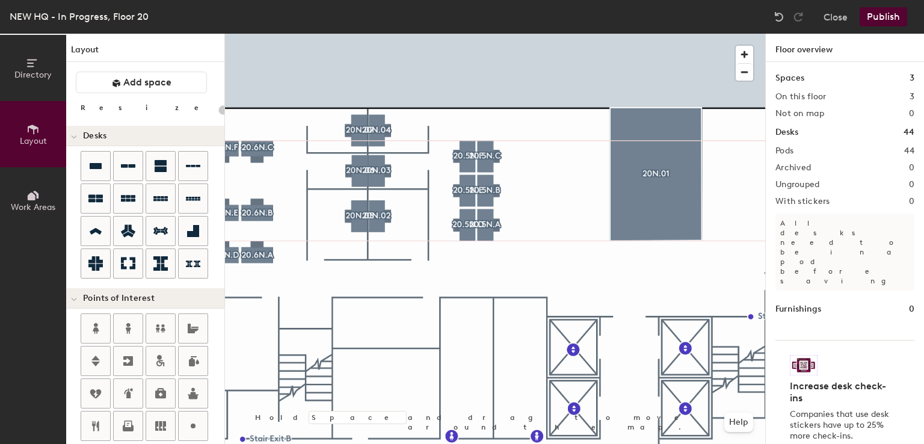
click at [508, 34] on div at bounding box center [495, 34] width 540 height 0
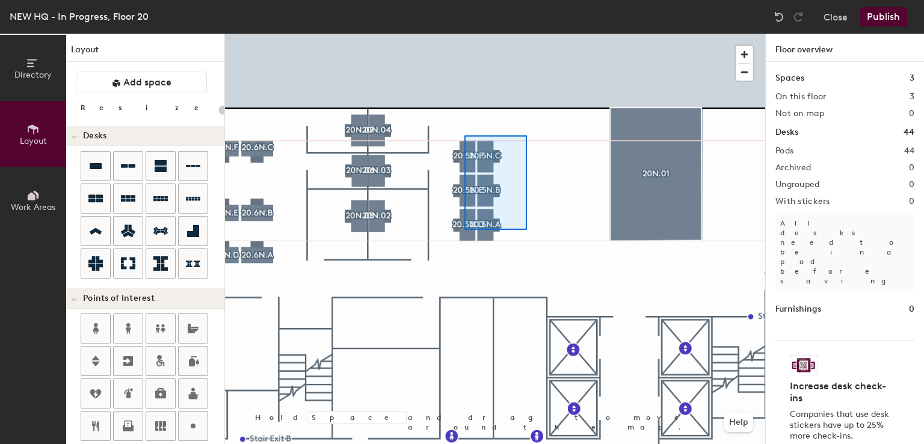
type input "160"
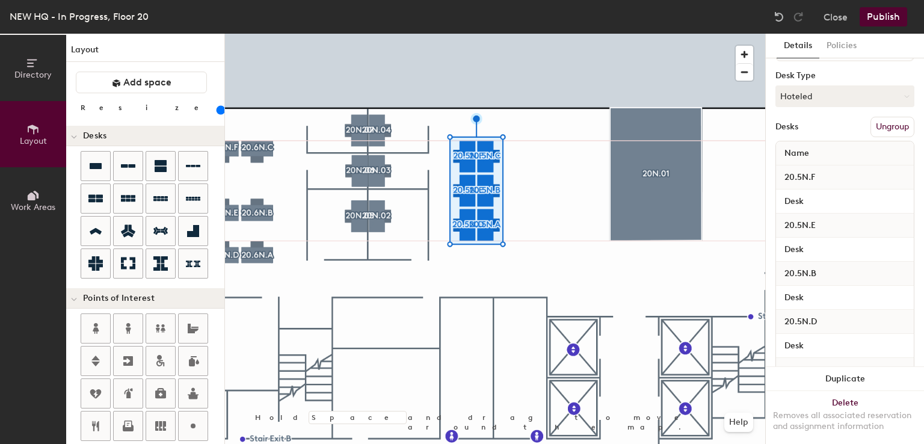
scroll to position [167, 0]
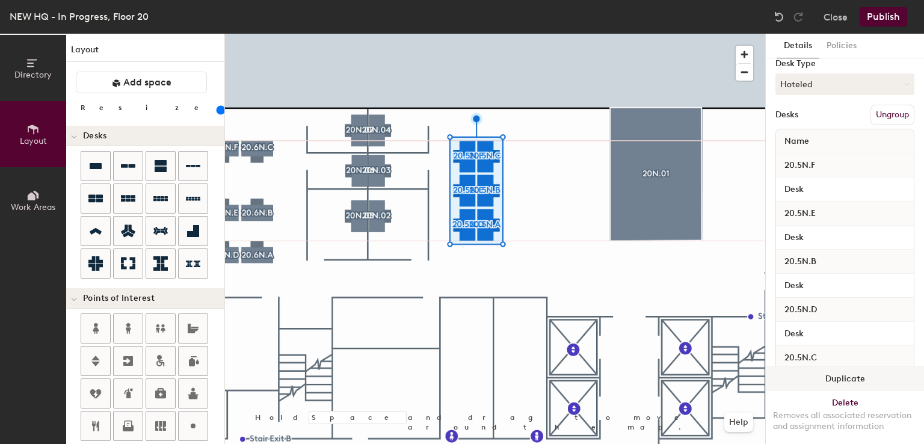
click at [815, 367] on button "Duplicate" at bounding box center [845, 379] width 158 height 24
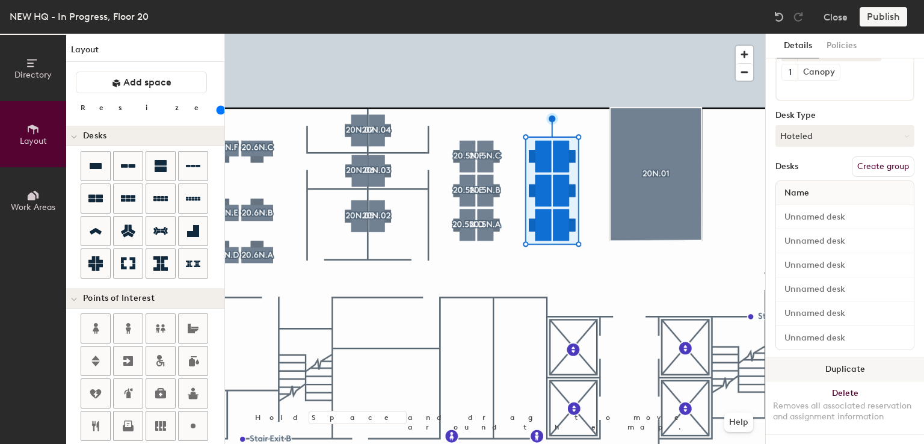
type input "1 desk"
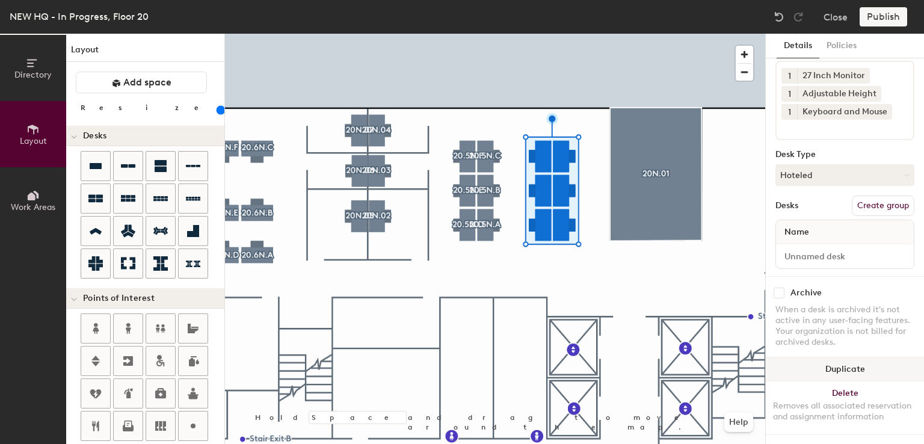
scroll to position [67, 0]
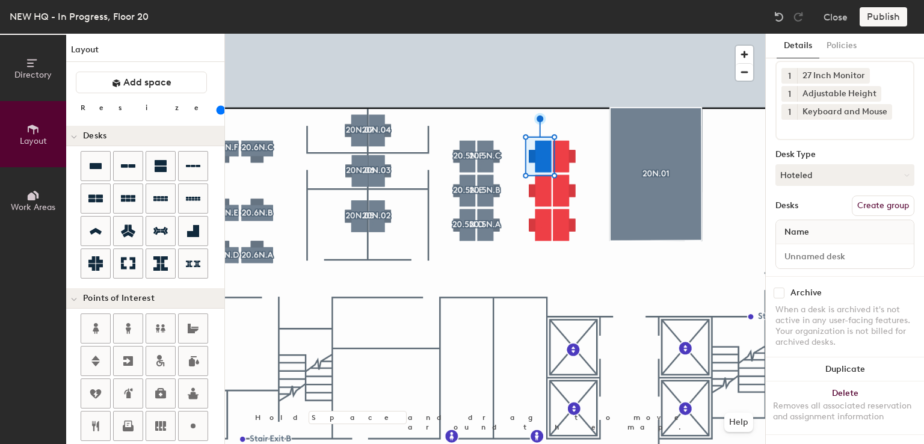
click at [862, 196] on button "Create group" at bounding box center [883, 206] width 63 height 20
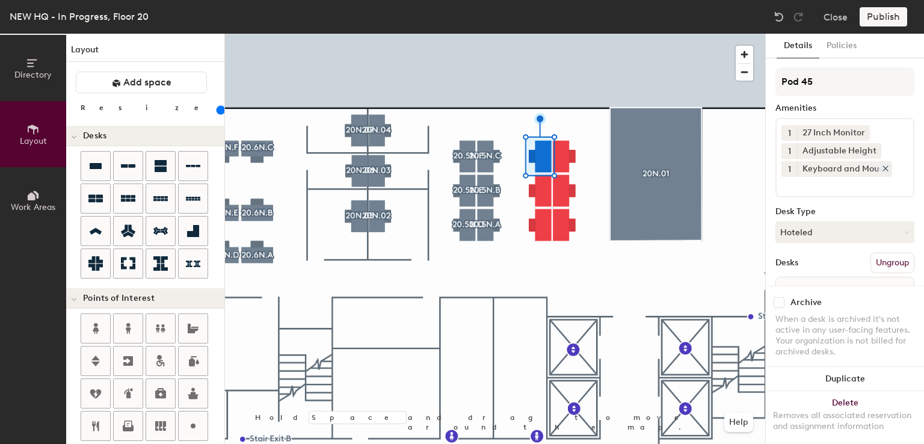
scroll to position [0, 0]
type input "P"
click at [801, 78] on input "20.5N.F" at bounding box center [844, 81] width 139 height 29
type input "20.4N.F"
click at [544, 34] on div at bounding box center [495, 34] width 540 height 0
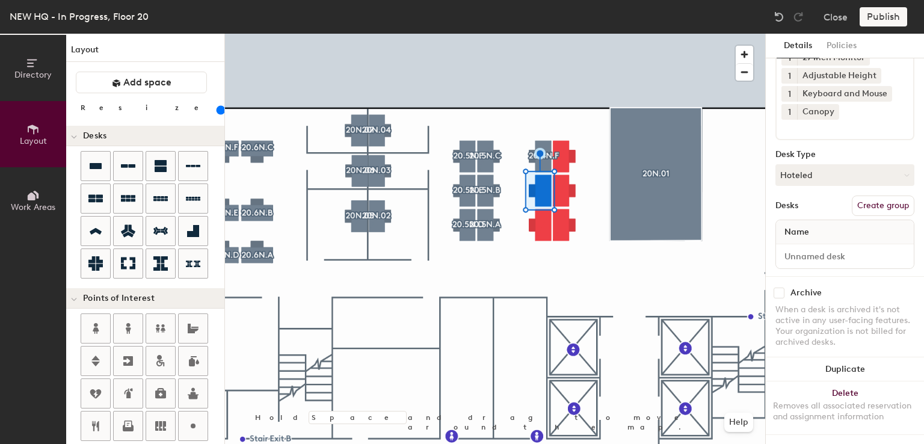
scroll to position [84, 0]
click at [861, 196] on button "Create group" at bounding box center [883, 206] width 63 height 20
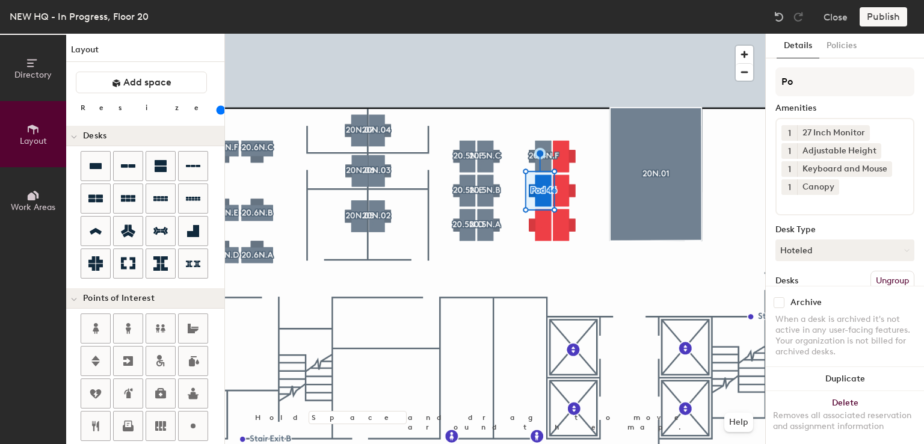
type input "P"
type input "20.5N.E"
click at [829, 186] on icon at bounding box center [832, 186] width 8 height 8
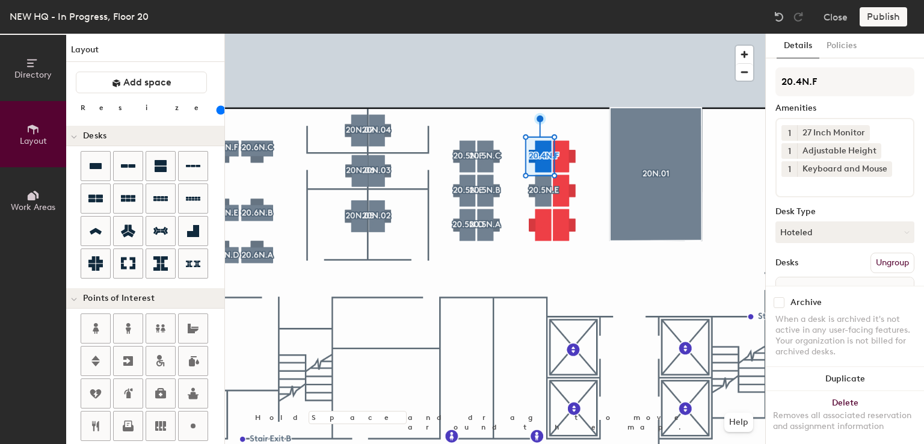
scroll to position [67, 0]
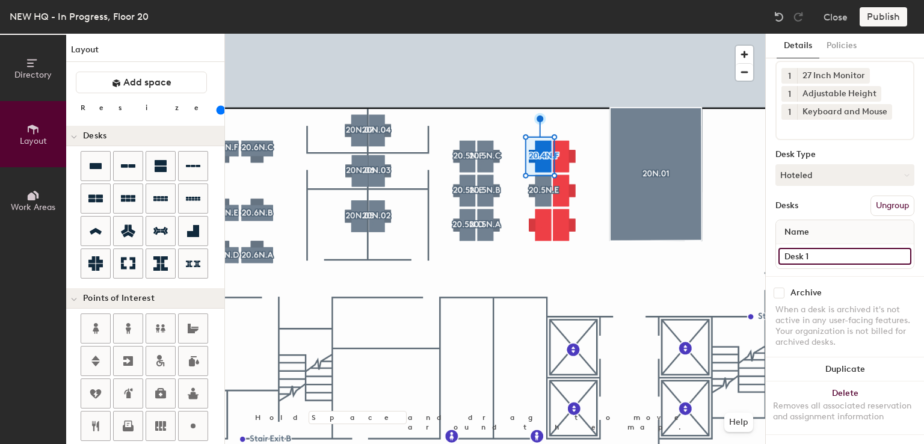
click at [819, 248] on input "Desk 1" at bounding box center [844, 256] width 133 height 17
type input "Desk"
click at [816, 248] on input "Desk 1" at bounding box center [844, 256] width 133 height 17
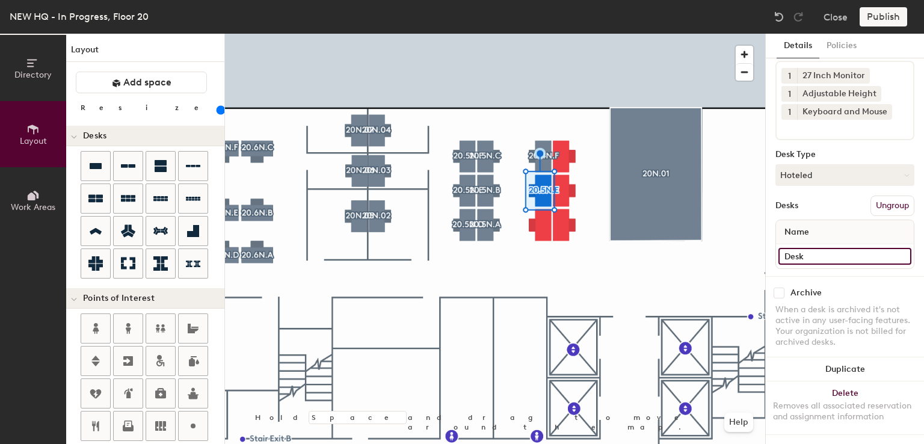
type input "Desk"
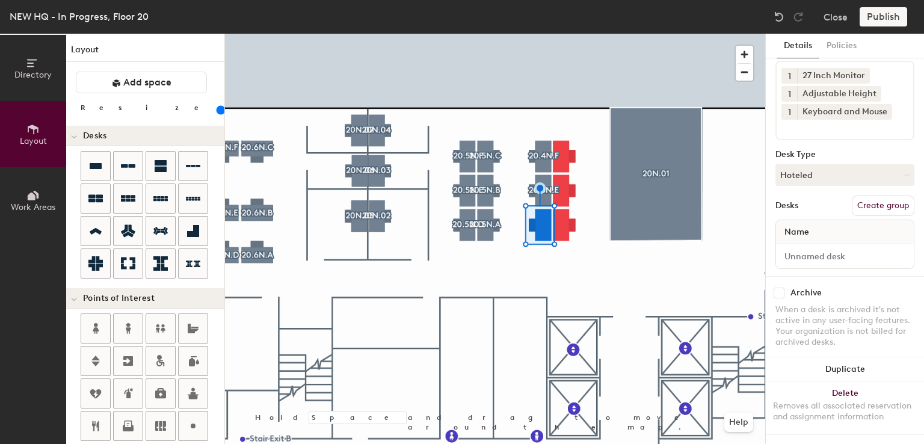
click at [876, 197] on button "Create group" at bounding box center [883, 206] width 63 height 20
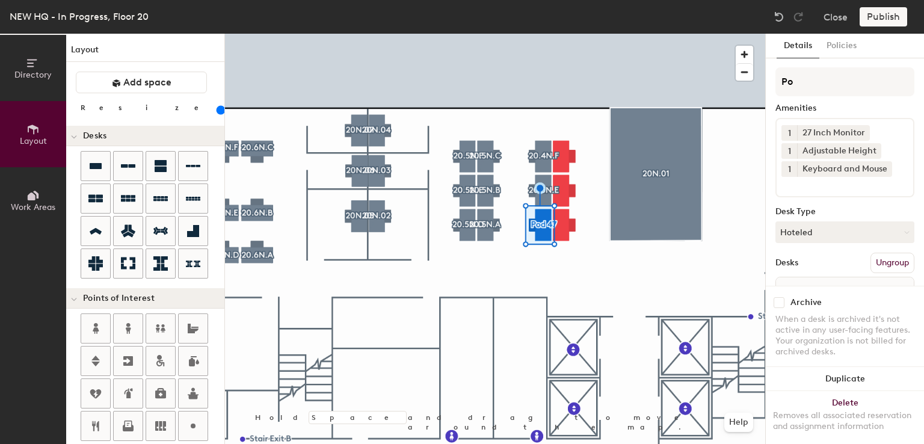
type input "P"
click at [812, 102] on div "Amenities 1 27 Inch Monitor 1 Adjustable Height 1 Keyboard and Mouse Desk Type …" at bounding box center [844, 200] width 139 height 266
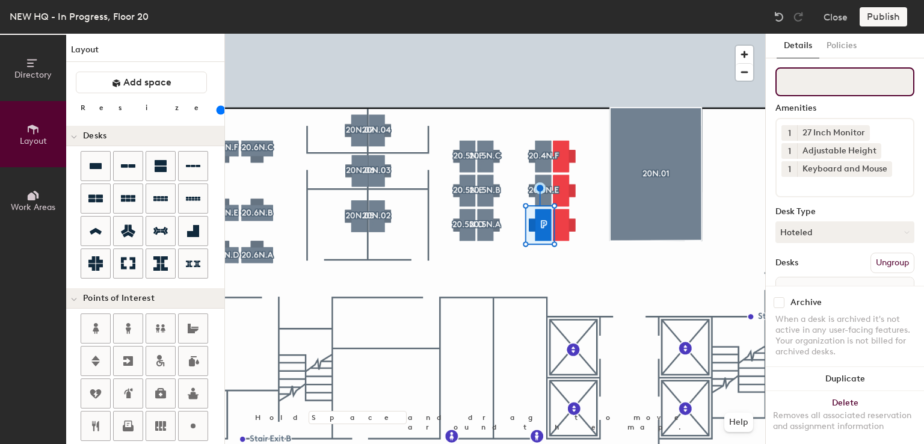
click at [806, 89] on input at bounding box center [844, 81] width 139 height 29
paste input "20.5N.F"
type input "20.5N.D"
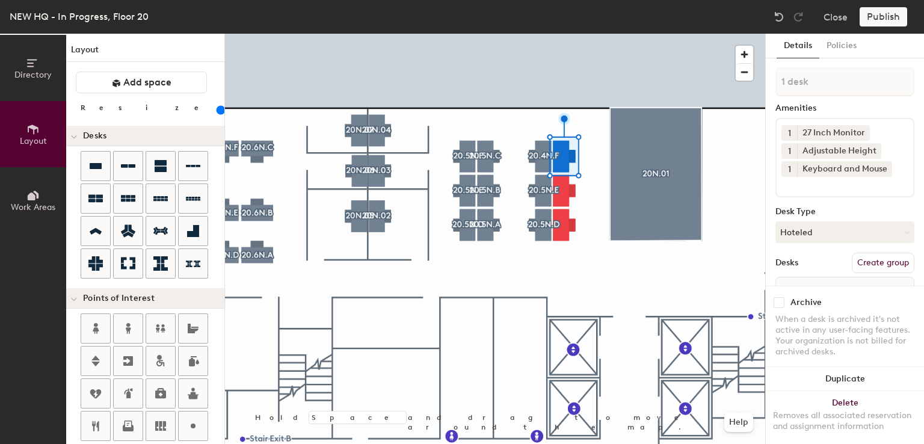
click at [870, 260] on button "Create group" at bounding box center [883, 263] width 63 height 20
type input "P"
click at [820, 107] on div "Amenities" at bounding box center [844, 108] width 139 height 10
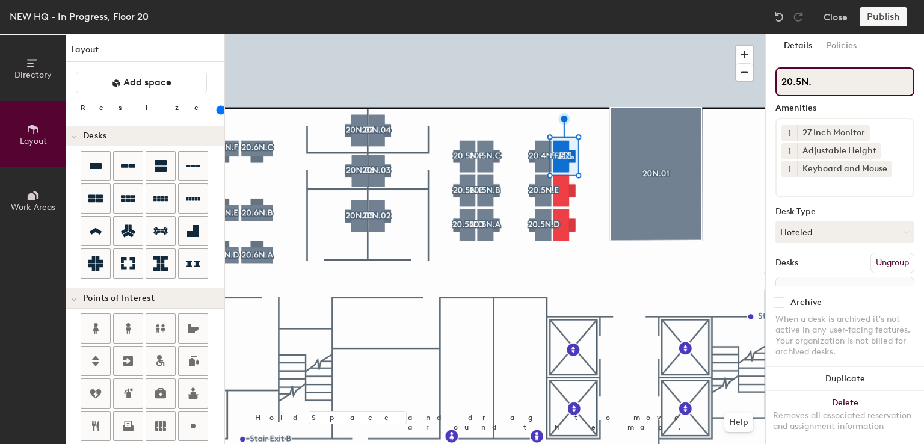
click at [817, 78] on input "20.5N." at bounding box center [844, 81] width 139 height 29
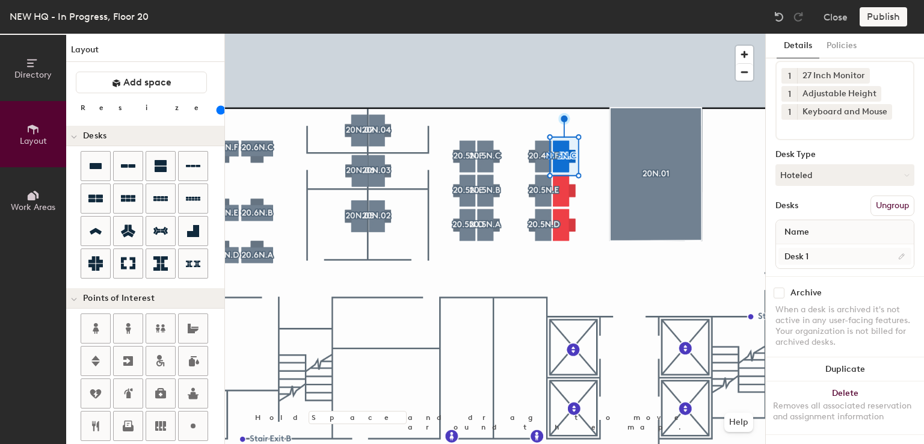
type input "20.5N.C"
click at [812, 248] on input "Desk 1" at bounding box center [844, 256] width 133 height 17
type input "Desk"
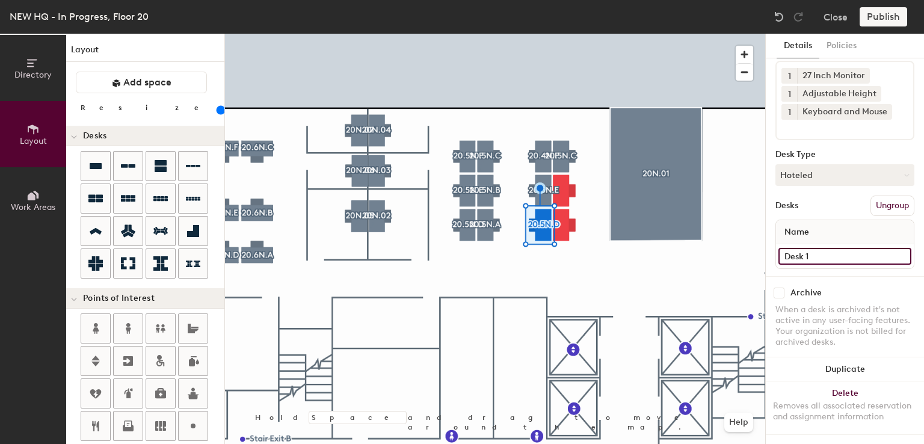
click at [807, 248] on input "Desk 1" at bounding box center [844, 256] width 133 height 17
click at [810, 248] on input "Desk 1" at bounding box center [844, 256] width 133 height 17
type input "Desk"
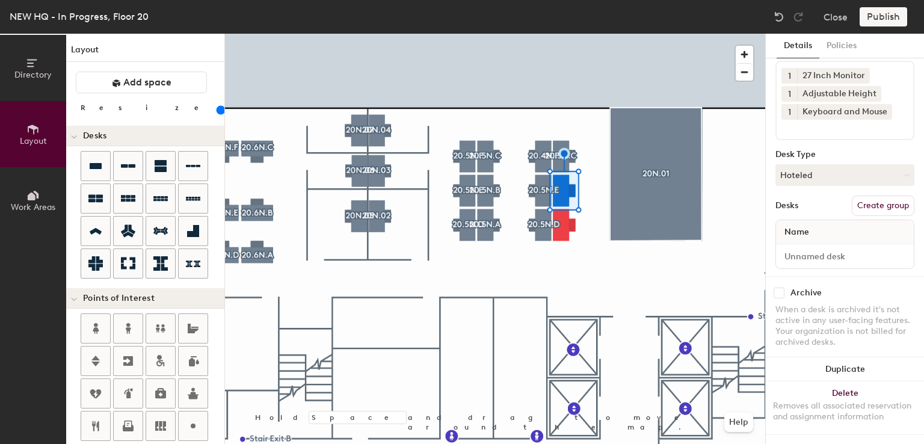
click at [870, 197] on button "Create group" at bounding box center [883, 206] width 63 height 20
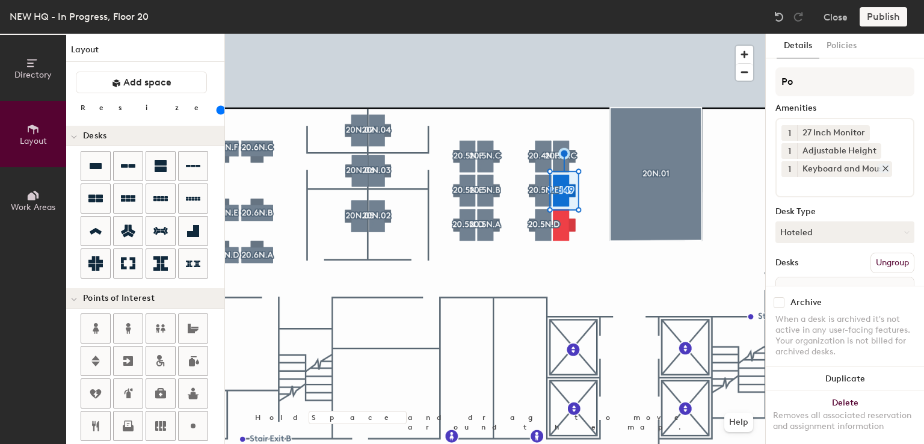
type input "P"
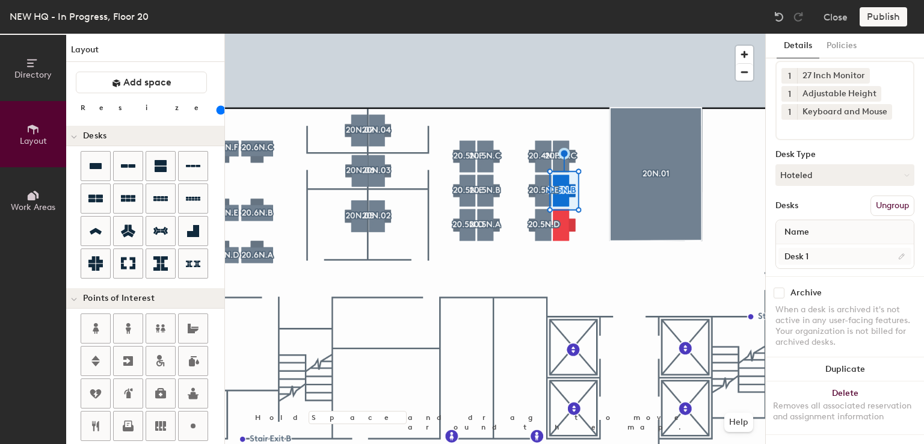
type input "20.5N.B"
click at [806, 248] on input "Desk 1" at bounding box center [844, 256] width 133 height 17
click at [816, 248] on input "Desk 1" at bounding box center [844, 256] width 133 height 17
type input "Desk"
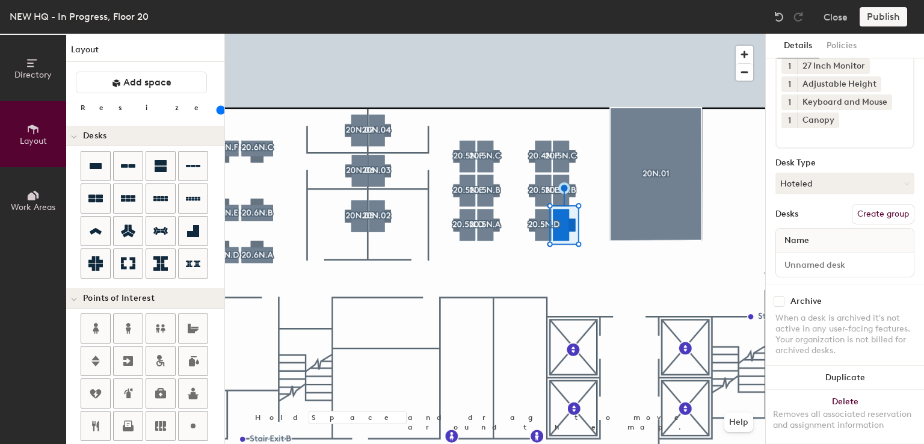
click at [893, 209] on button "Create group" at bounding box center [883, 214] width 63 height 20
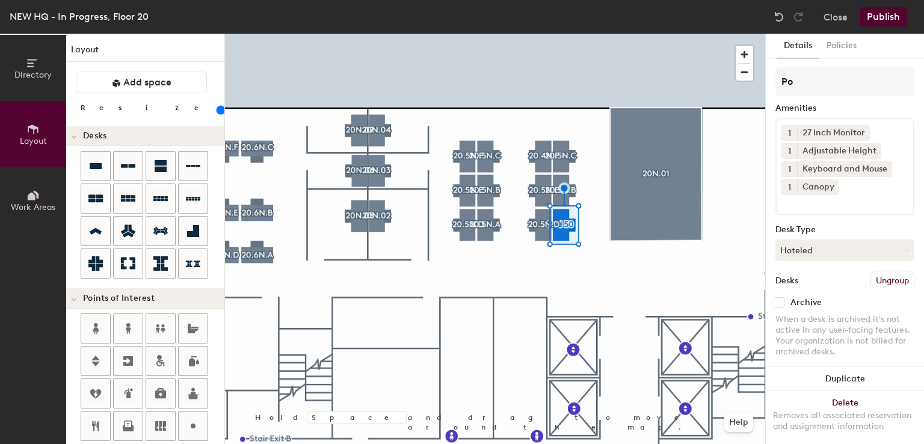
type input "P"
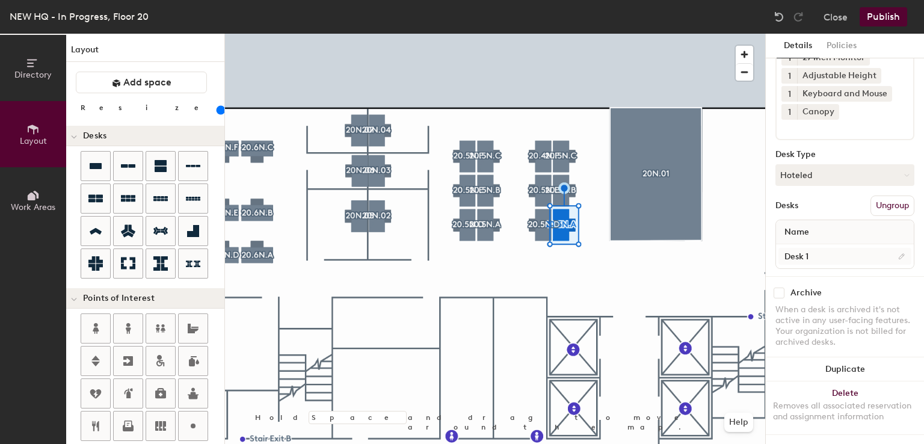
type input "20.5N.A"
click at [811, 248] on input "Desk 1" at bounding box center [844, 256] width 133 height 17
click at [816, 248] on input "Desk 1" at bounding box center [844, 256] width 133 height 17
type input "Desk"
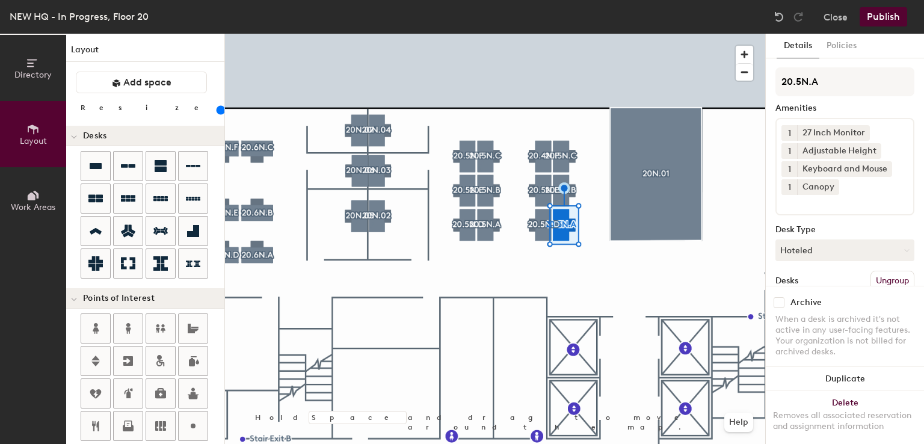
scroll to position [84, 0]
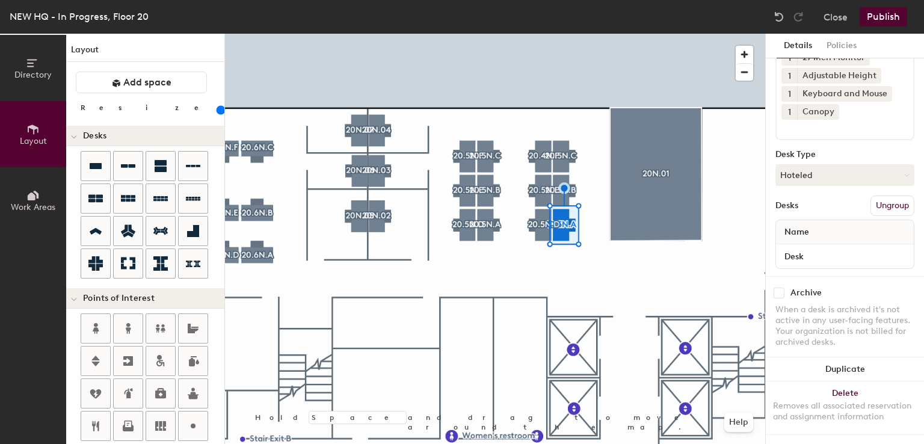
type input "Desk"
click at [830, 109] on icon at bounding box center [832, 111] width 5 height 5
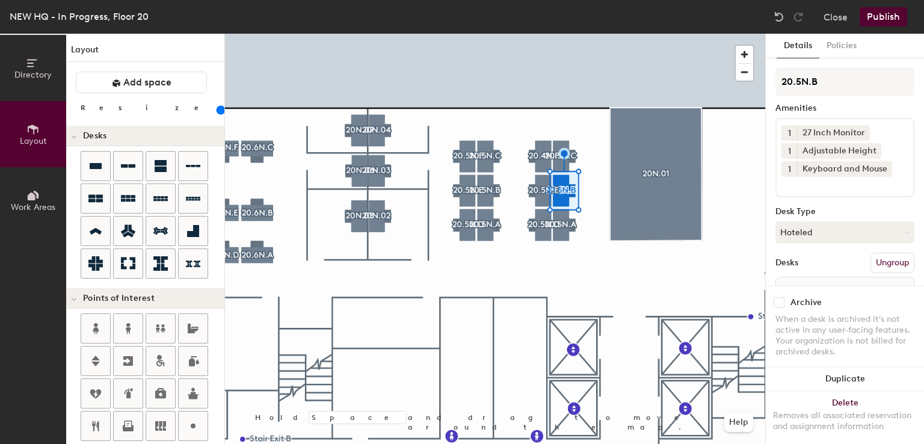
click at [801, 179] on input at bounding box center [835, 184] width 108 height 14
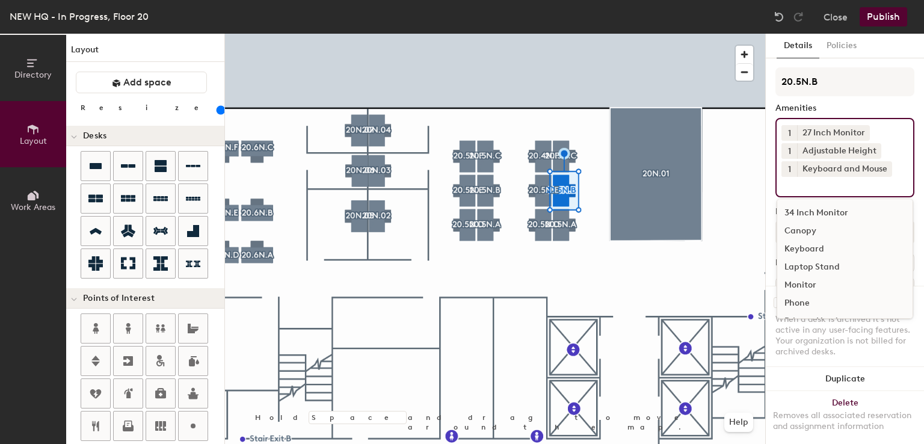
click at [801, 227] on div "Canopy" at bounding box center [844, 231] width 135 height 18
click at [539, 34] on div at bounding box center [495, 34] width 540 height 0
click at [823, 188] on input at bounding box center [835, 184] width 108 height 14
click at [794, 232] on div "Canopy" at bounding box center [844, 231] width 135 height 18
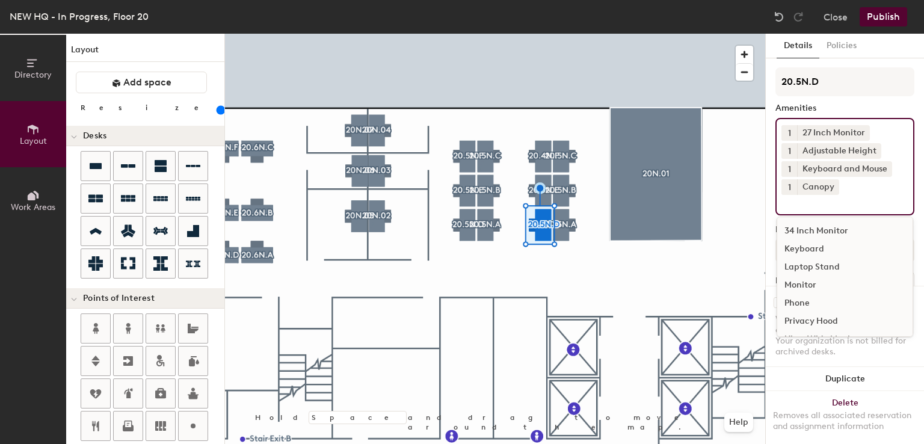
click at [590, 34] on div at bounding box center [495, 34] width 540 height 0
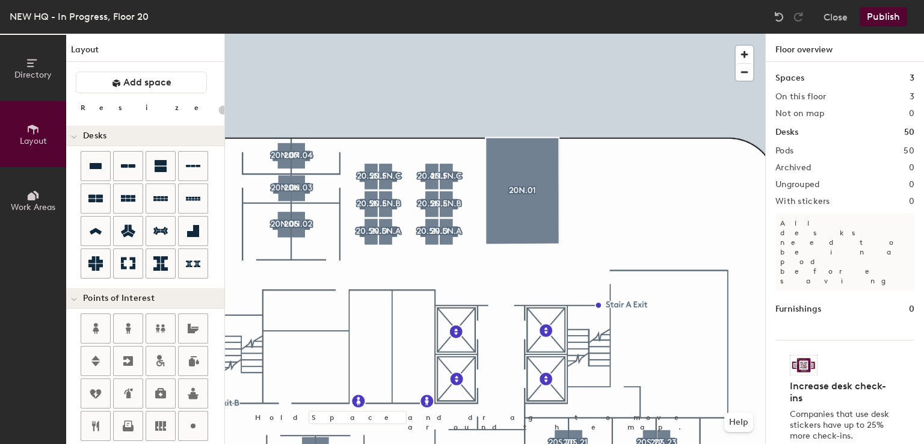
drag, startPoint x: 773, startPoint y: 235, endPoint x: 873, endPoint y: 20, distance: 236.8
click at [873, 20] on button "Publish" at bounding box center [884, 16] width 48 height 19
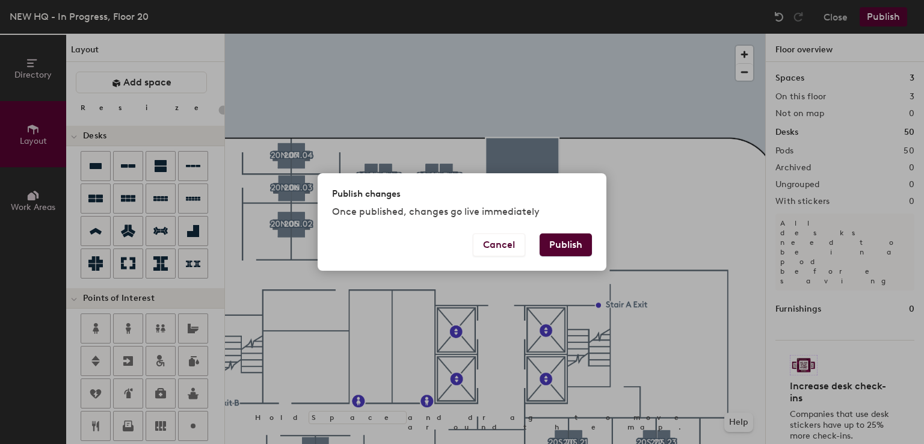
click at [571, 245] on button "Publish" at bounding box center [566, 244] width 52 height 23
type input "20"
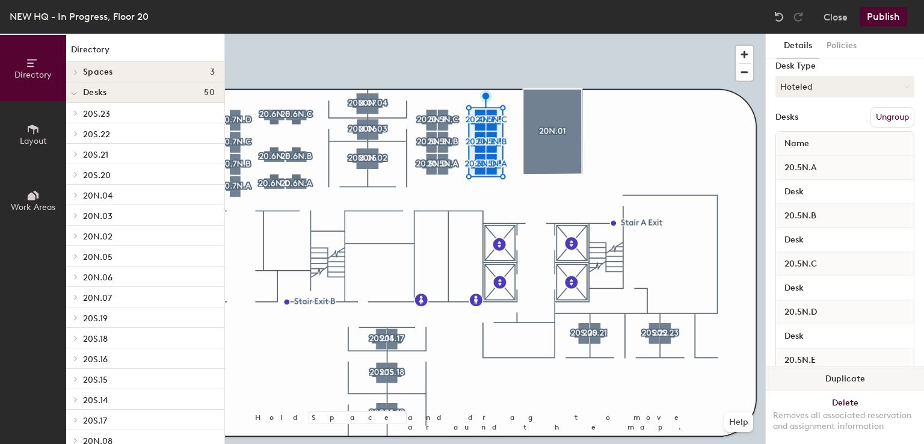
click at [828, 370] on button "Duplicate" at bounding box center [845, 379] width 158 height 24
type input "6 desks"
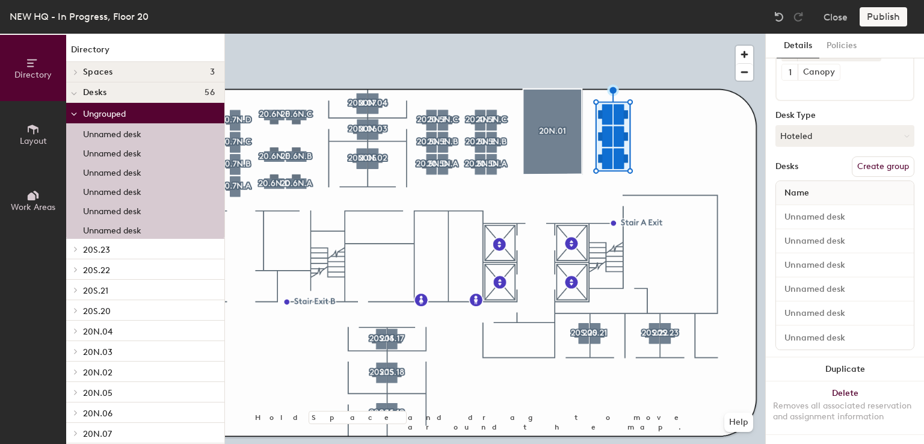
scroll to position [108, 0]
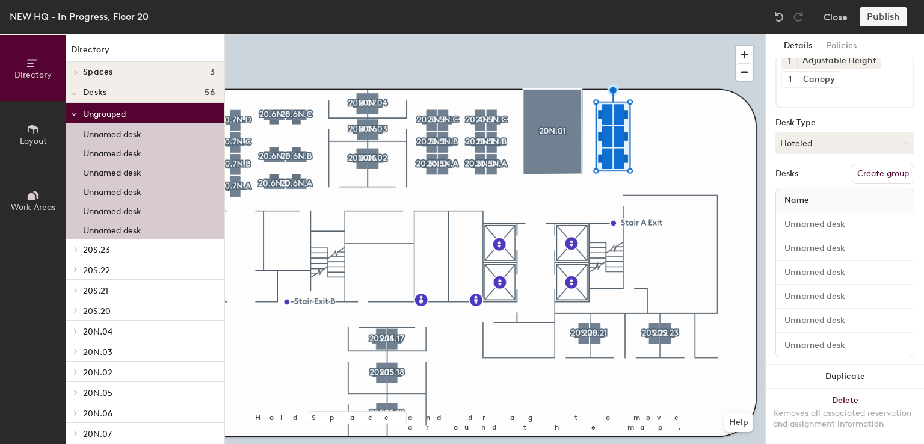
click at [654, 34] on div at bounding box center [495, 34] width 540 height 0
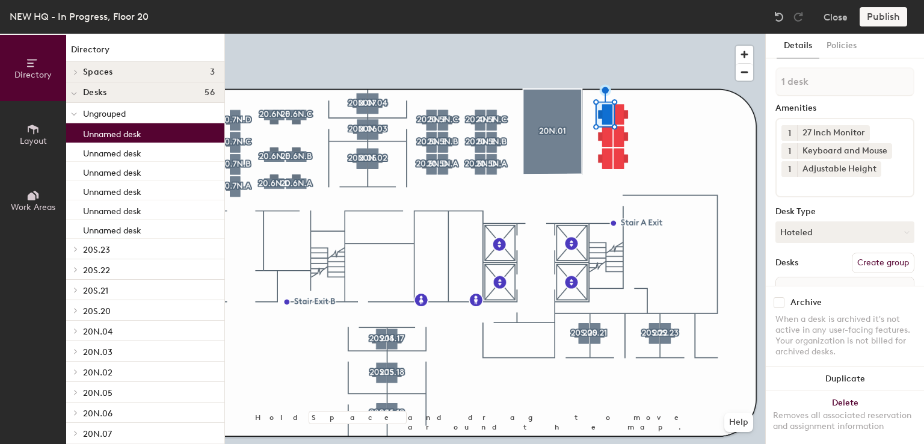
click at [871, 258] on button "Create group" at bounding box center [883, 263] width 63 height 20
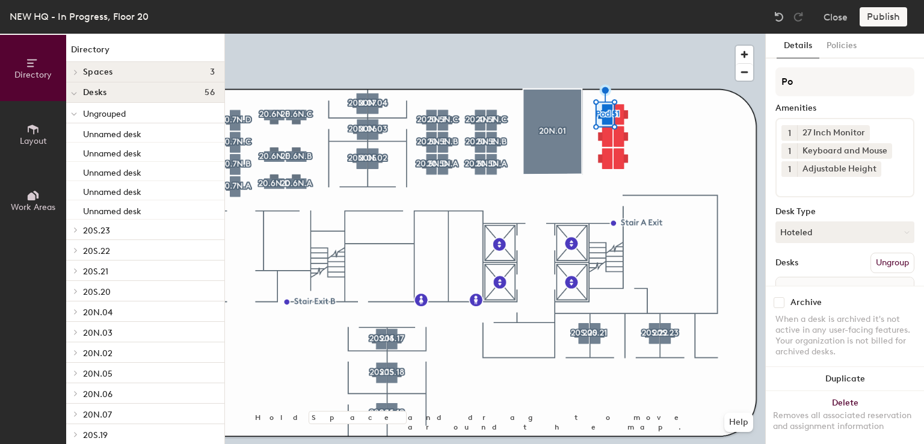
type input "P"
click at [799, 85] on input "20.5N.F" at bounding box center [844, 81] width 139 height 29
click at [762, 80] on div "Directory Layout Work Areas Directory Spaces 3 20N.01 20N.09 20S.13 Desks 56 Un…" at bounding box center [462, 239] width 924 height 410
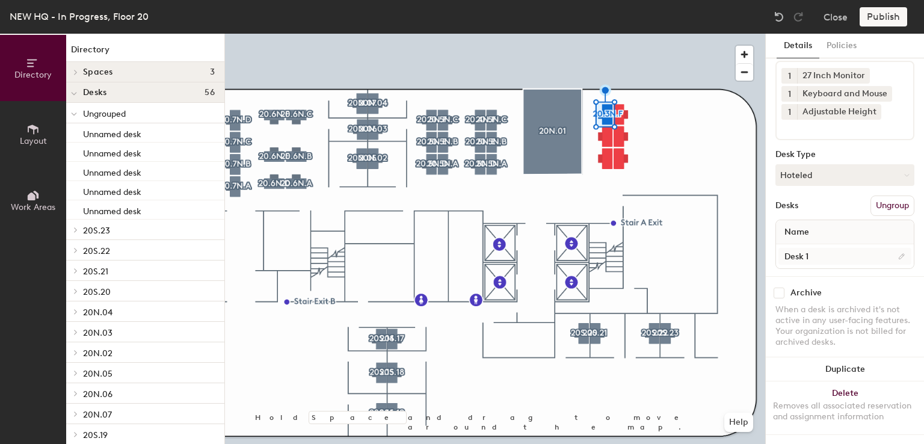
type input "20.3N.F"
click at [812, 248] on input "Desk 1" at bounding box center [844, 256] width 133 height 17
click at [810, 248] on input "Desk 1" at bounding box center [844, 256] width 133 height 17
type input "Desk"
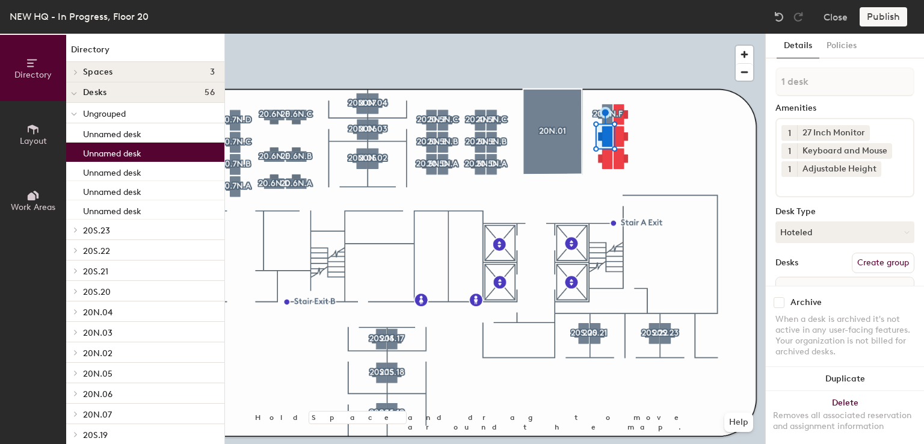
click at [867, 265] on button "Create group" at bounding box center [883, 263] width 63 height 20
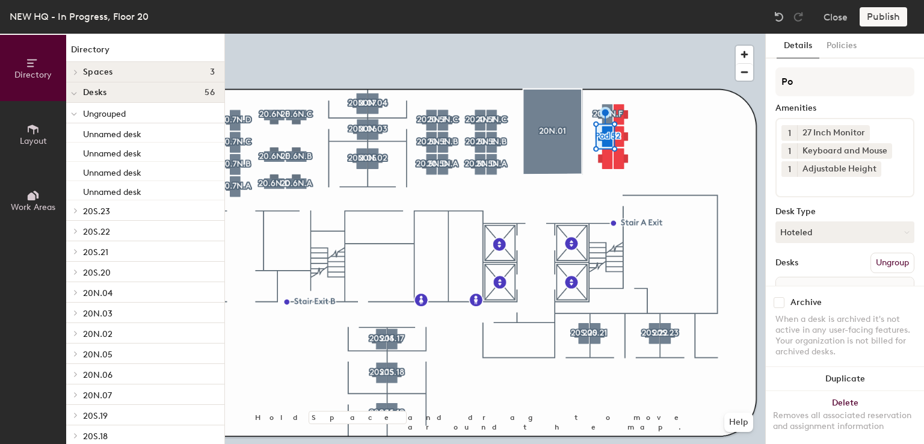
type input "P"
type input "20.3N.E"
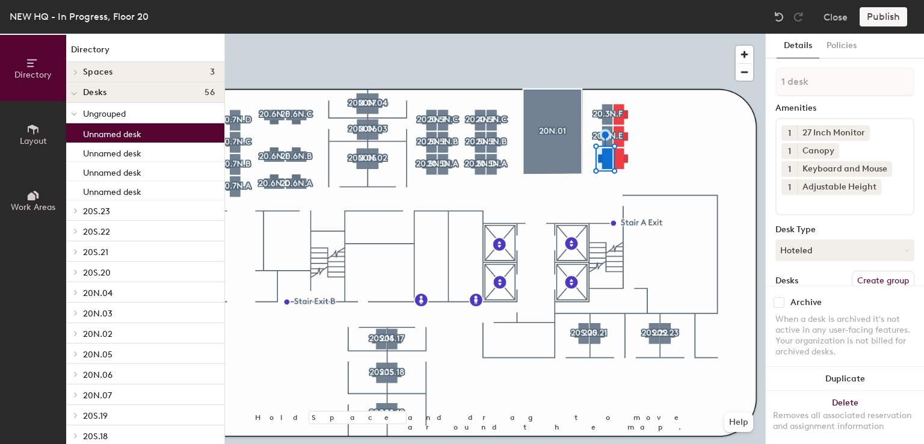
scroll to position [55, 0]
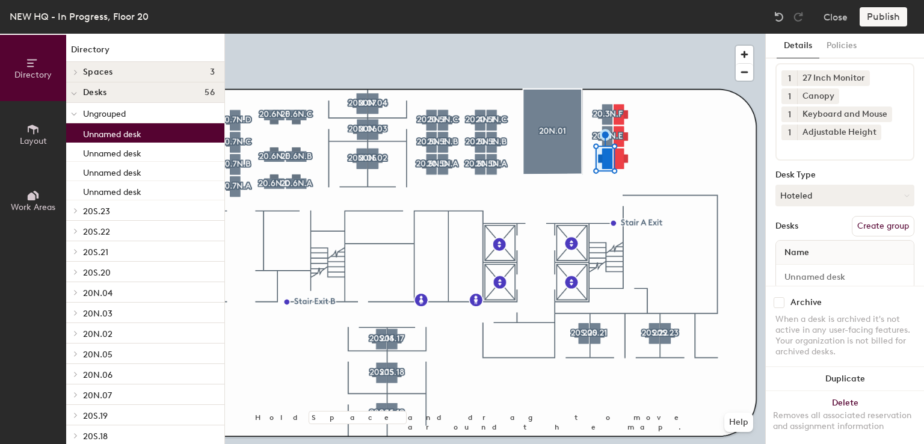
click at [866, 221] on button "Create group" at bounding box center [883, 226] width 63 height 20
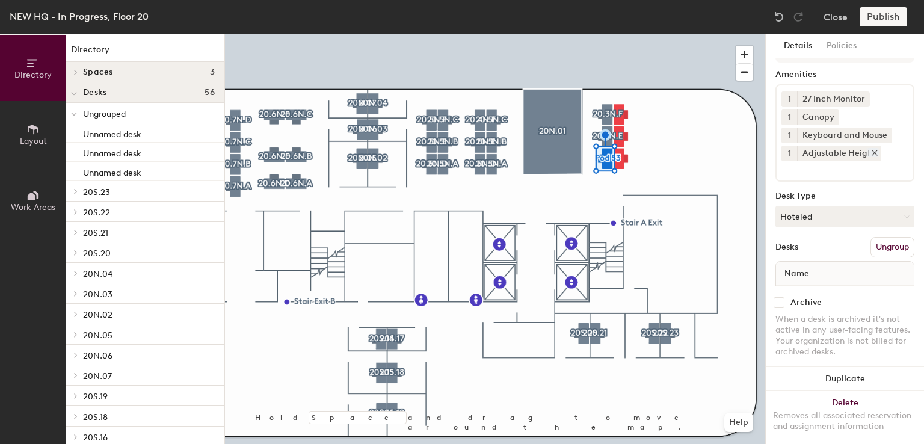
scroll to position [0, 0]
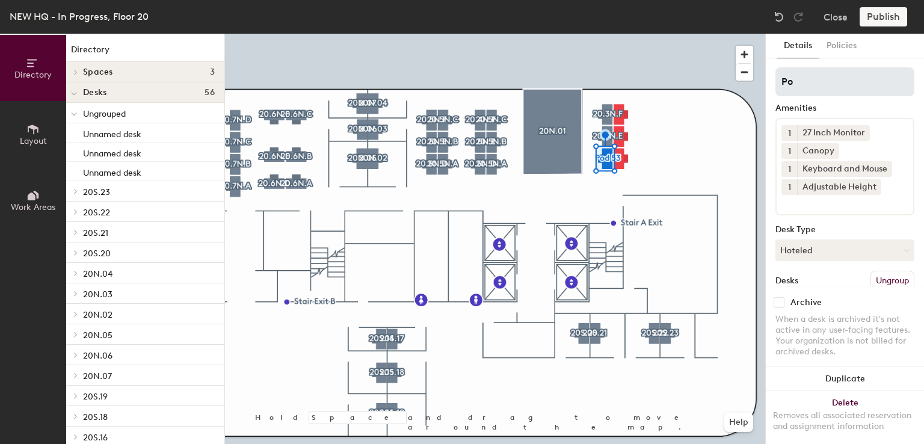
type input "P"
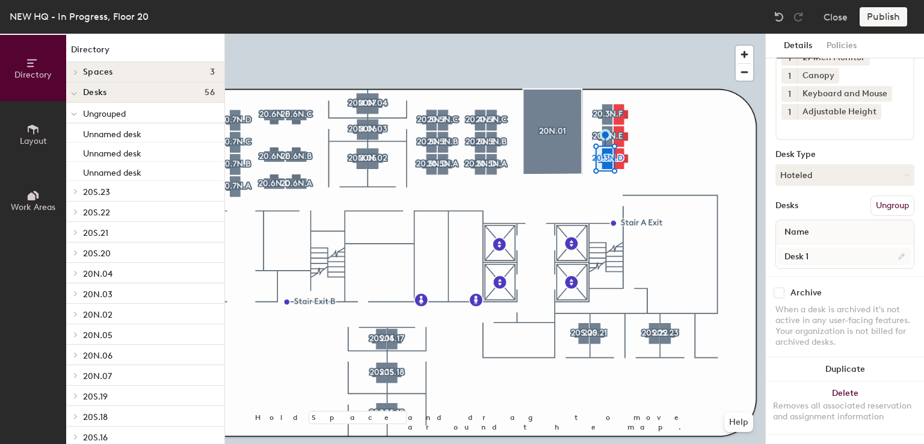
type input "20.3N.D"
click at [825, 248] on input "Desk 1" at bounding box center [844, 256] width 133 height 17
click at [804, 248] on input "Desk 1" at bounding box center [844, 256] width 133 height 17
click at [817, 248] on input "Desk 1" at bounding box center [844, 256] width 133 height 17
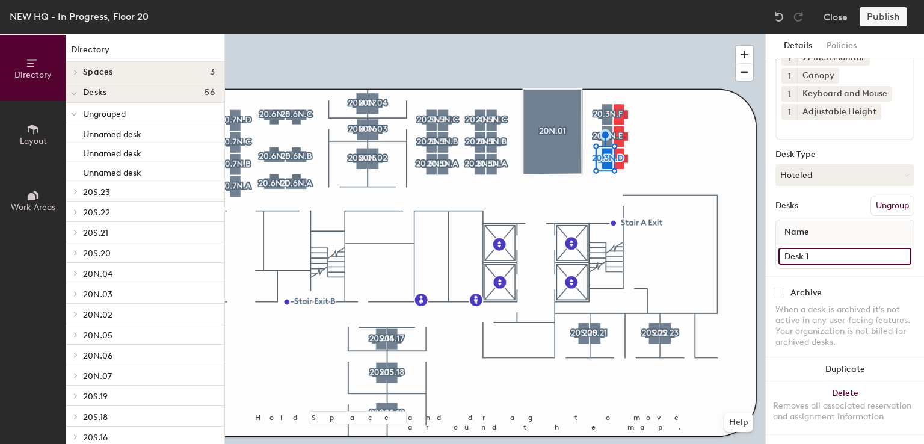
click at [816, 248] on input "Desk 1" at bounding box center [844, 256] width 133 height 17
type input "Desk"
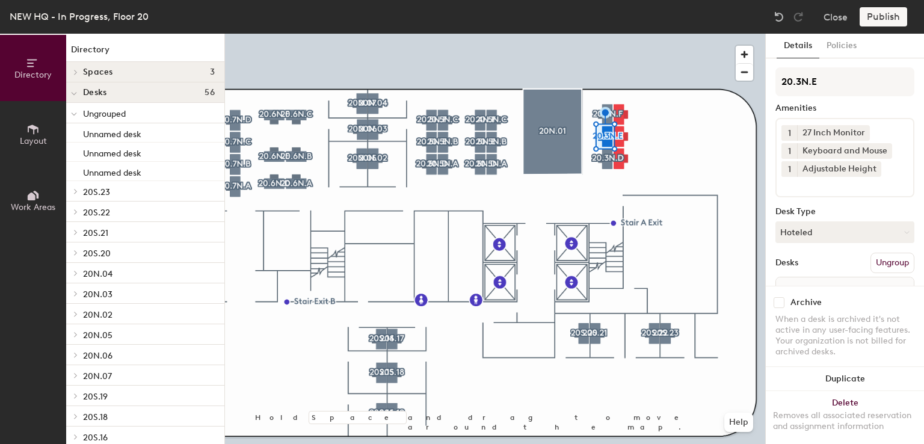
scroll to position [67, 0]
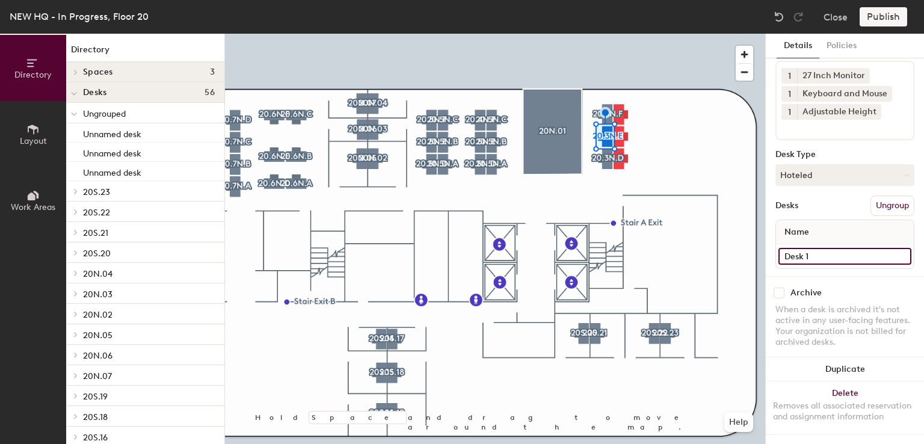
click at [817, 248] on input "Desk 1" at bounding box center [844, 256] width 133 height 17
type input "Desk"
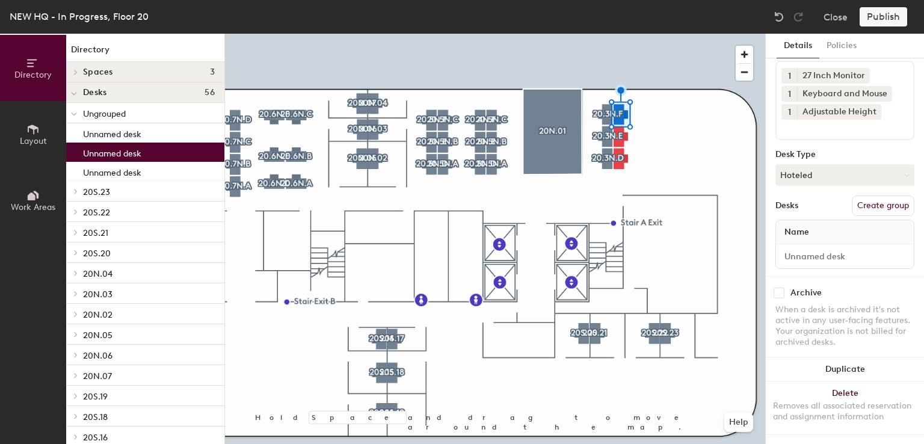
click at [856, 196] on button "Create group" at bounding box center [883, 206] width 63 height 20
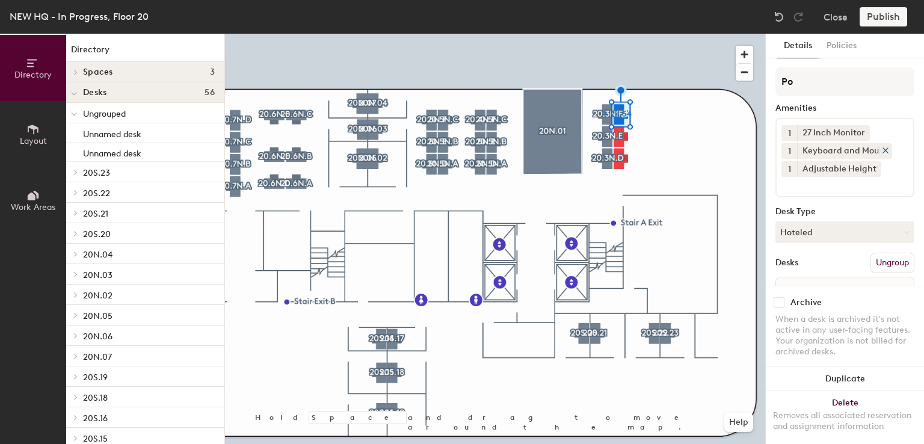
type input "P"
click at [845, 153] on div "Keyboard and Mouse" at bounding box center [844, 151] width 95 height 16
click at [823, 85] on input "20.3N." at bounding box center [844, 81] width 139 height 29
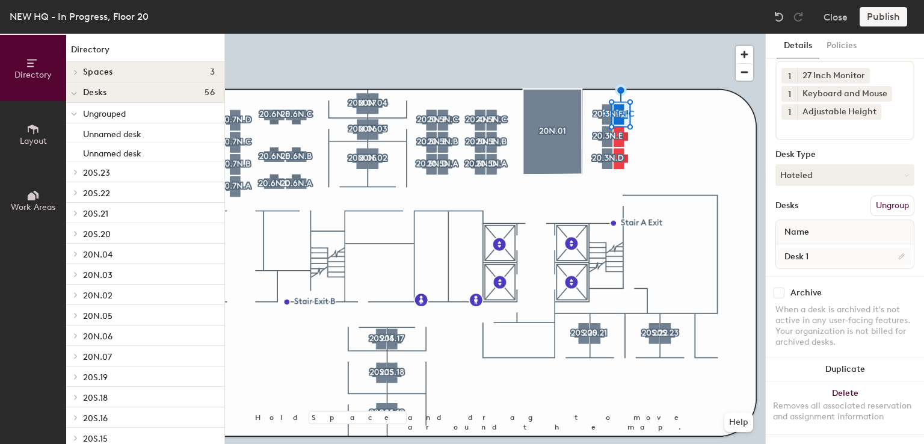
type input "20.3N.C"
click at [833, 248] on input "Desk 1" at bounding box center [844, 256] width 133 height 17
type input "Desk"
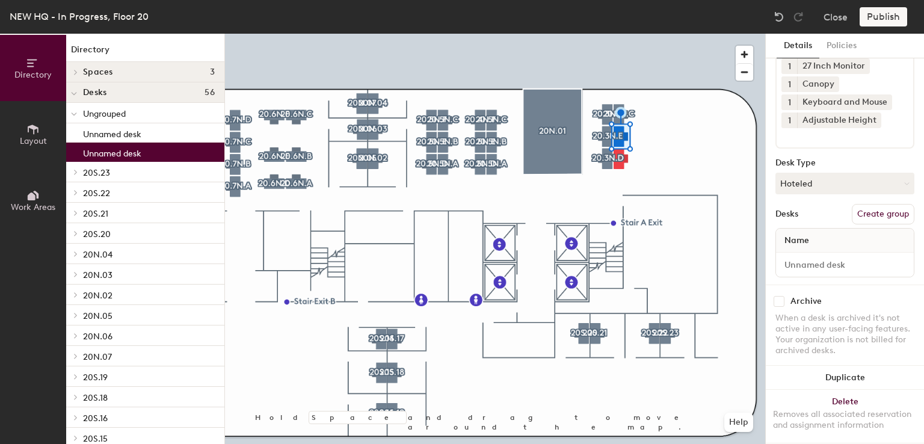
click at [866, 217] on button "Create group" at bounding box center [883, 214] width 63 height 20
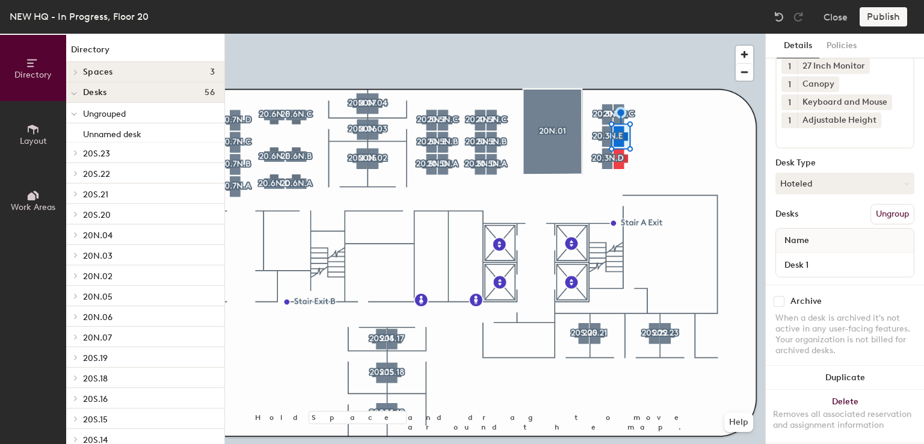
scroll to position [0, 0]
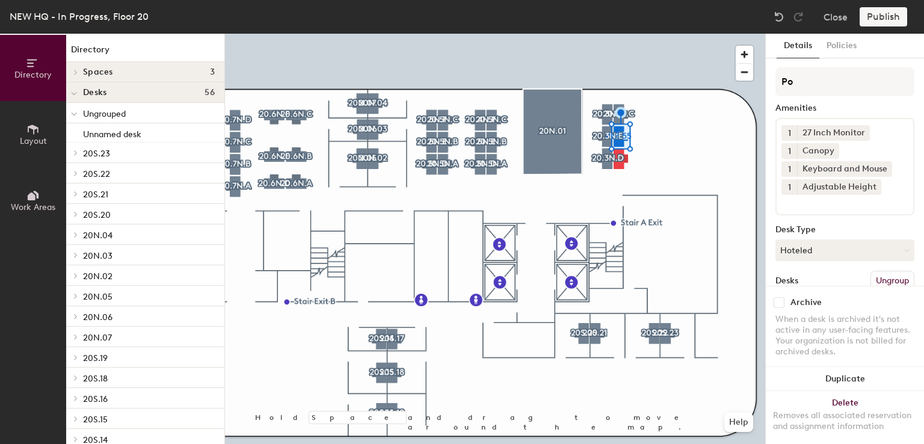
type input "P"
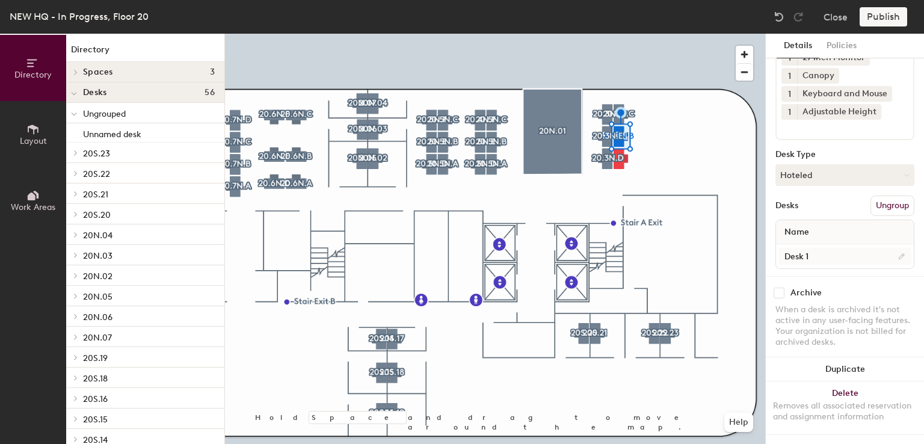
type input "20.3N.B"
click at [828, 248] on input "Desk 1" at bounding box center [844, 256] width 133 height 17
type input "Desk"
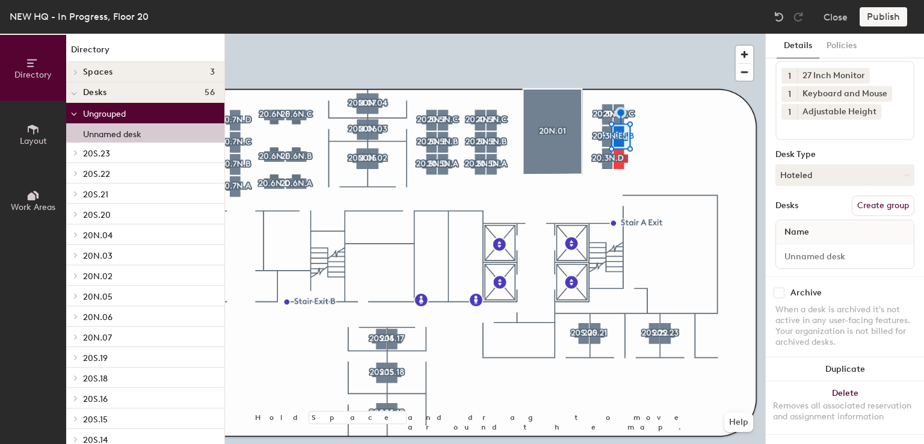
scroll to position [67, 0]
click at [873, 196] on button "Create group" at bounding box center [883, 206] width 63 height 20
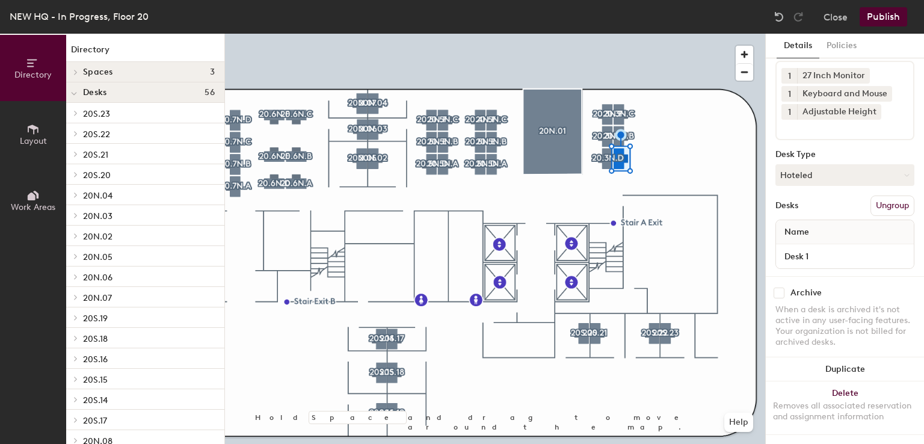
scroll to position [0, 0]
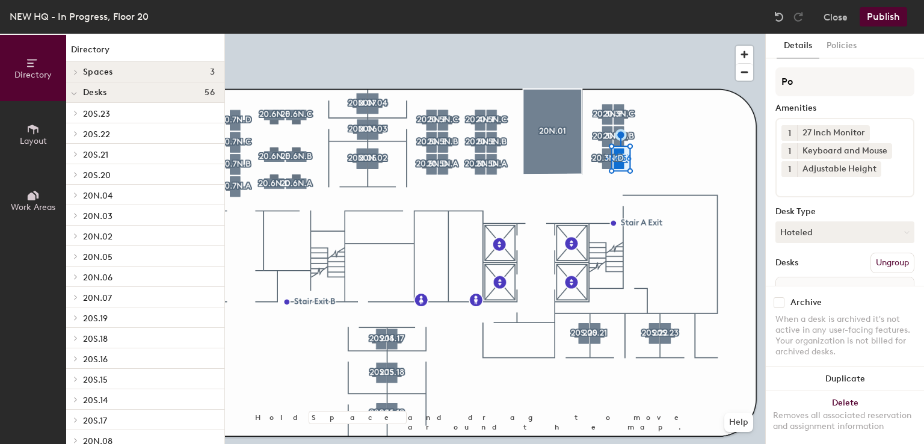
type input "P"
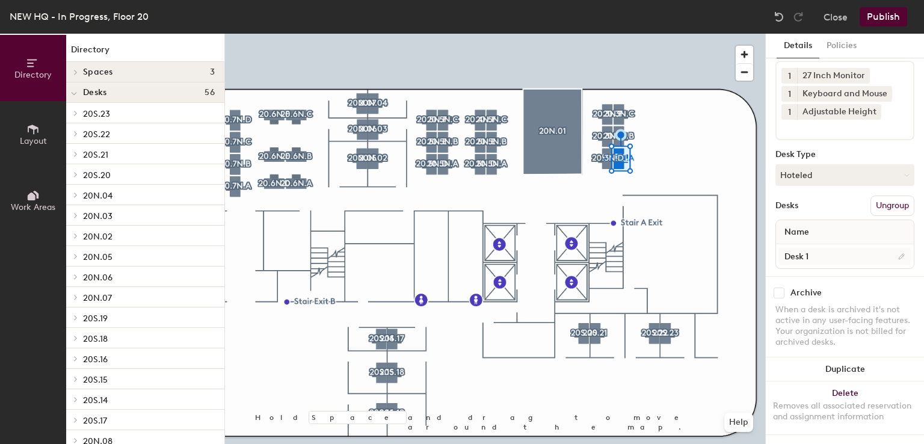
type input "20.3N.A"
click at [821, 248] on input "Desk 1" at bounding box center [844, 256] width 133 height 17
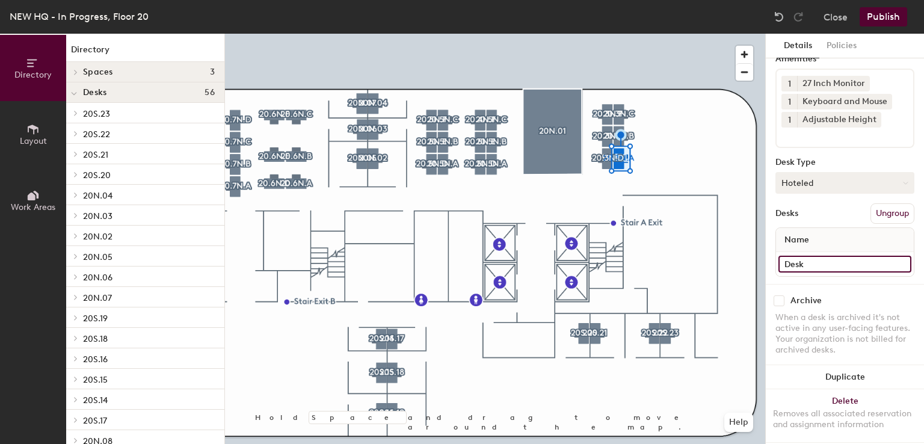
scroll to position [0, 0]
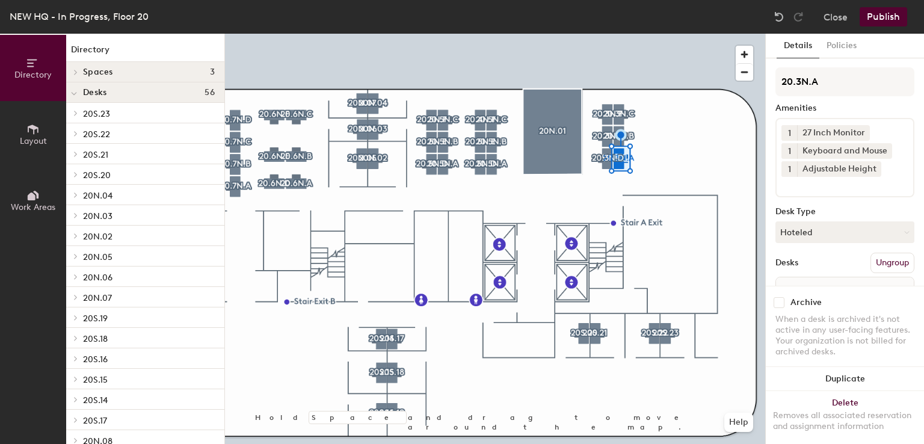
type input "Desk"
click at [804, 179] on input at bounding box center [835, 184] width 108 height 14
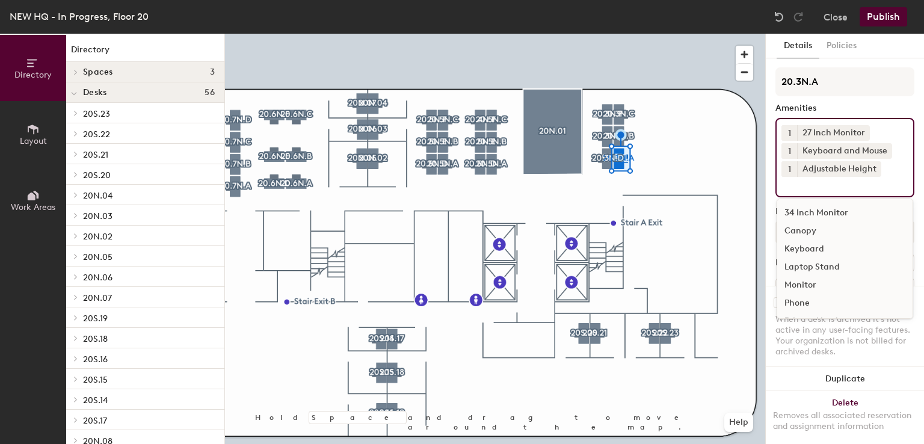
click at [806, 229] on div "Canopy" at bounding box center [844, 231] width 135 height 18
click at [607, 34] on div at bounding box center [495, 34] width 540 height 0
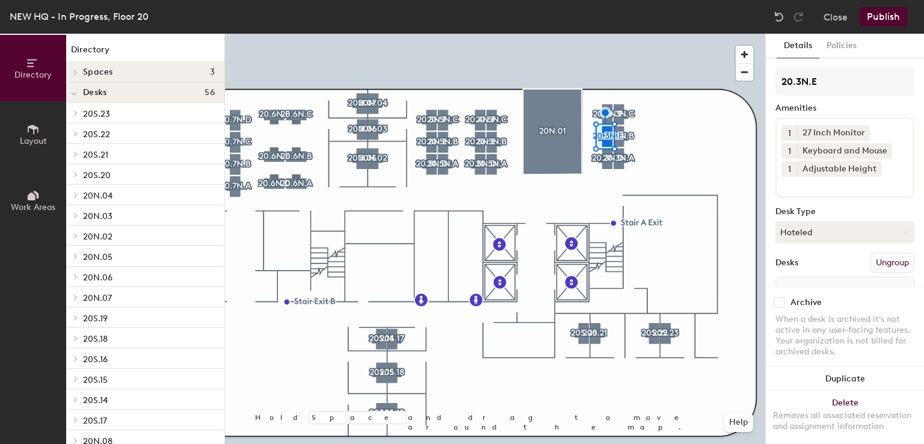
click at [792, 174] on button "1" at bounding box center [789, 169] width 16 height 16
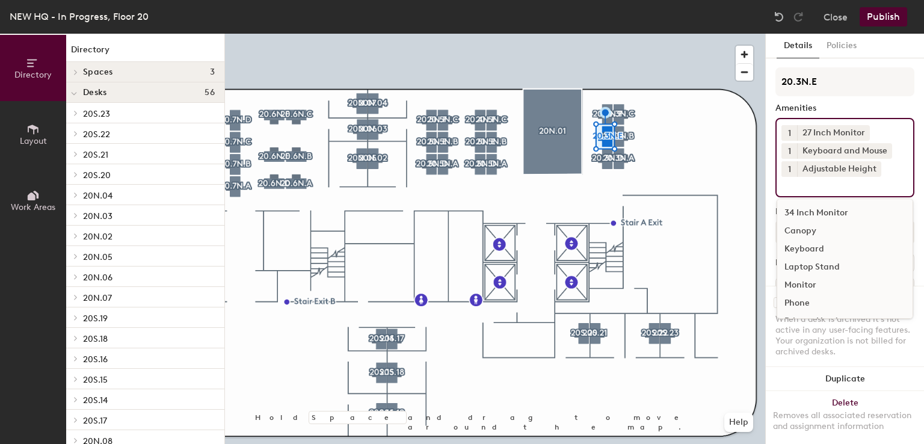
click at [821, 185] on input at bounding box center [835, 184] width 108 height 14
click at [790, 226] on div "Canopy" at bounding box center [844, 231] width 135 height 18
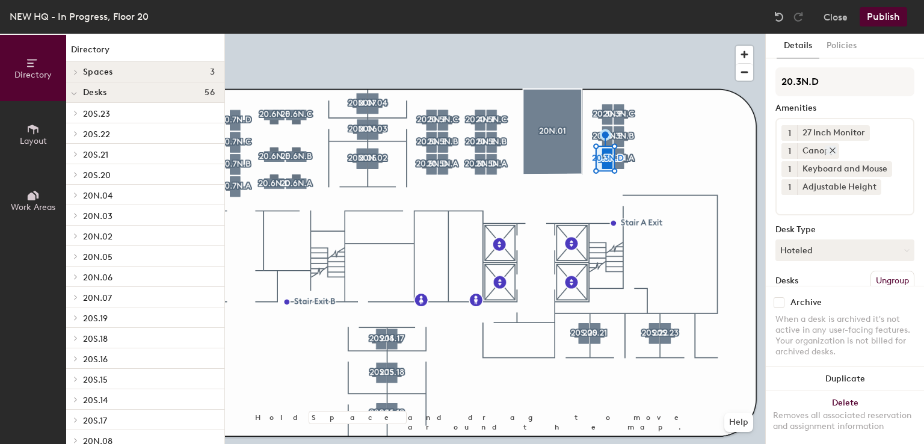
click at [830, 149] on icon at bounding box center [832, 150] width 5 height 5
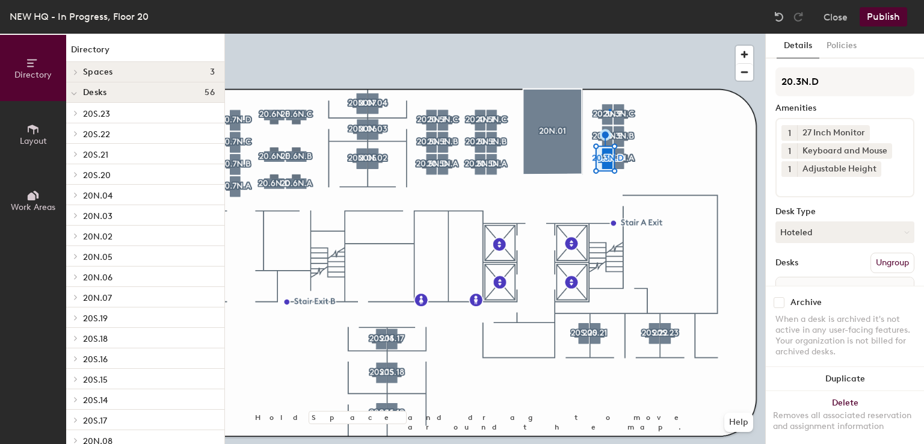
click at [609, 34] on div at bounding box center [495, 34] width 540 height 0
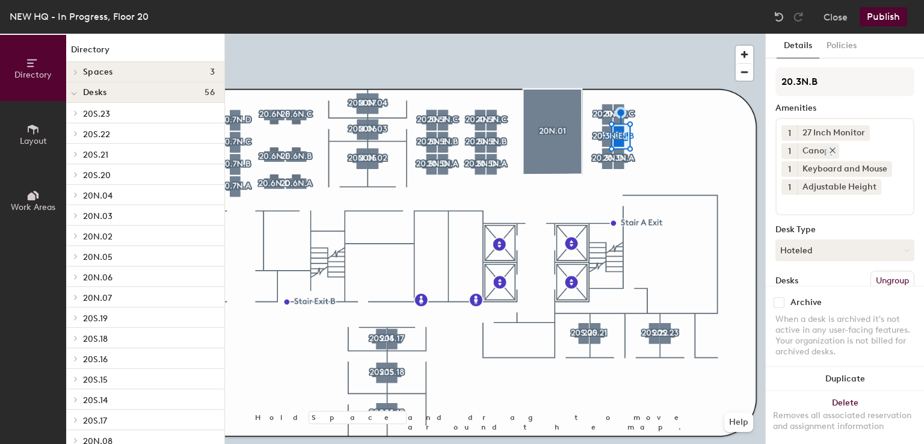
click at [835, 149] on div "Canopy" at bounding box center [818, 151] width 42 height 16
click at [831, 150] on icon at bounding box center [832, 150] width 8 height 8
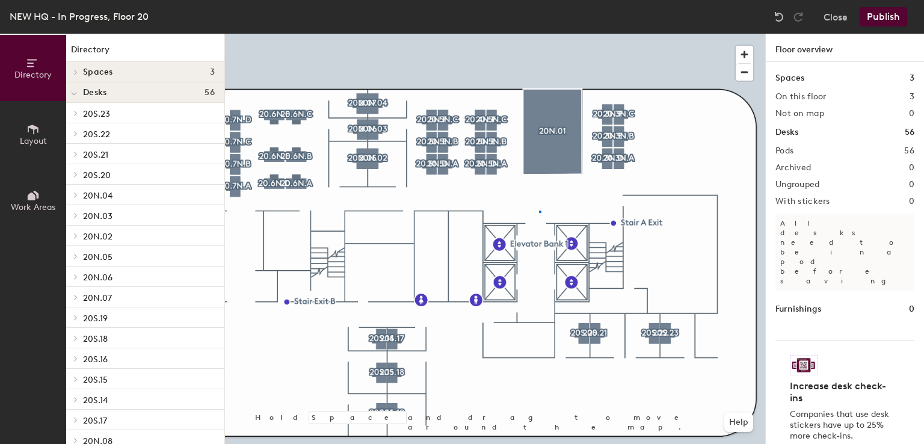
click at [539, 34] on div at bounding box center [495, 34] width 540 height 0
click at [22, 147] on button "Layout" at bounding box center [33, 134] width 66 height 66
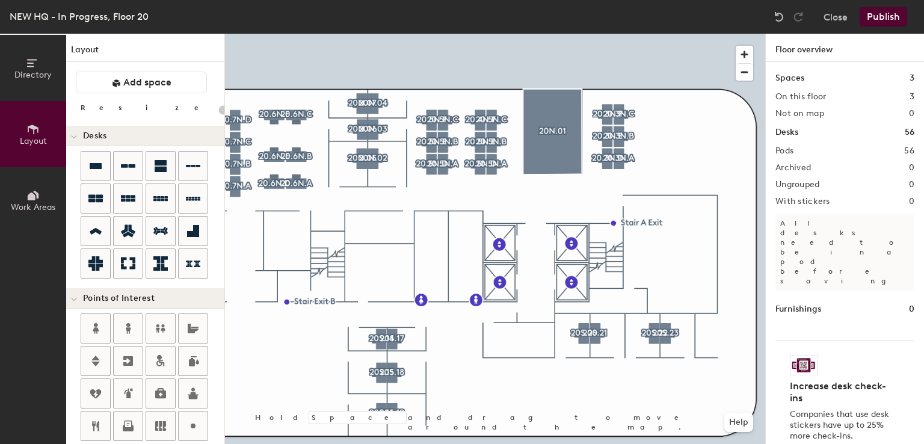
click at [670, 145] on div "Directory Layout Work Areas Layout Add space Resize Desks Points of Interest Fu…" at bounding box center [462, 239] width 924 height 410
type input "160"
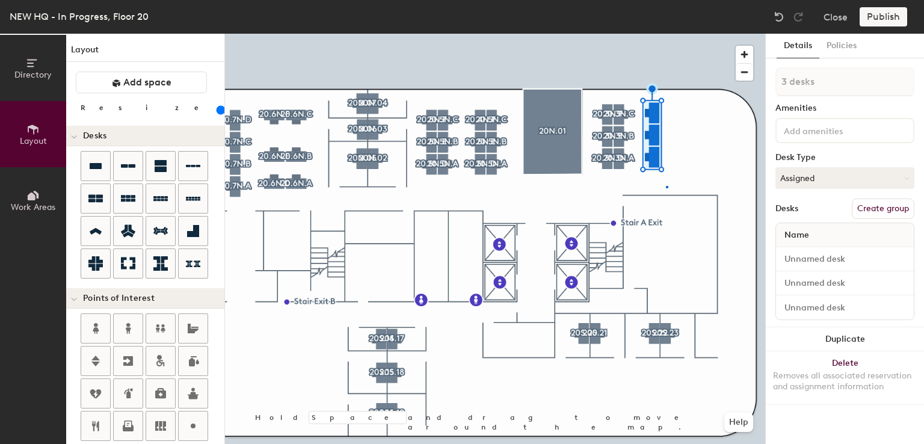
click at [666, 34] on div at bounding box center [495, 34] width 540 height 0
click at [818, 174] on button "Assigned" at bounding box center [844, 178] width 139 height 22
click at [799, 244] on div "Hoteled" at bounding box center [836, 251] width 120 height 18
click at [842, 138] on div at bounding box center [844, 130] width 139 height 25
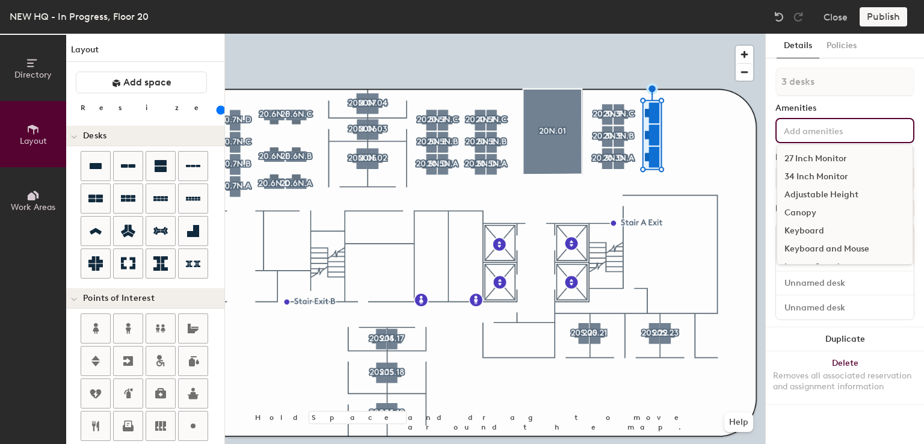
click at [838, 152] on div "27 Inch Monitor" at bounding box center [844, 159] width 135 height 18
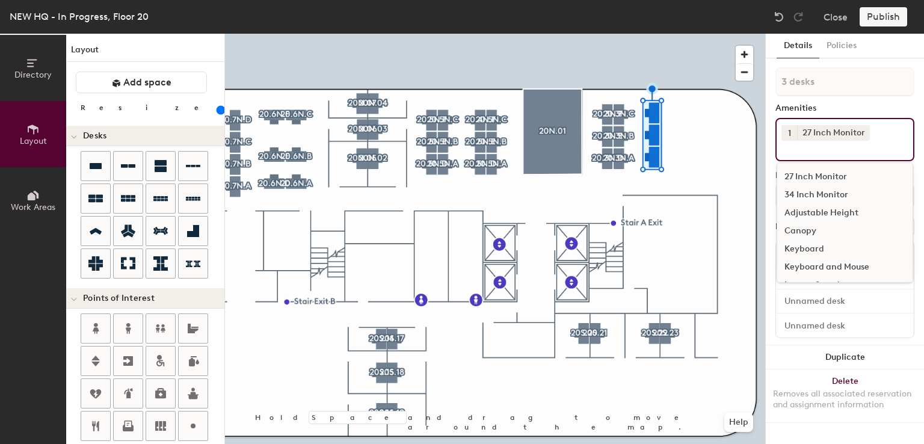
click at [816, 209] on div "Adjustable Height" at bounding box center [844, 213] width 135 height 18
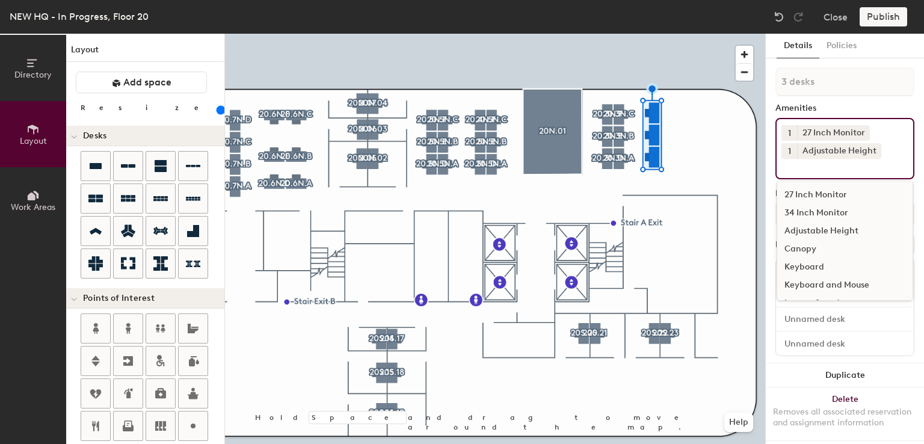
click at [812, 281] on div "Keyboard and Mouse" at bounding box center [844, 285] width 135 height 18
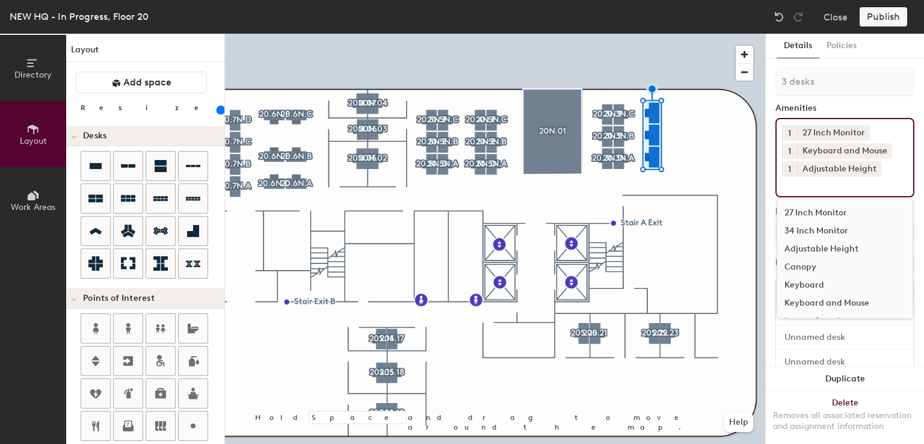
click at [687, 34] on div at bounding box center [495, 34] width 540 height 0
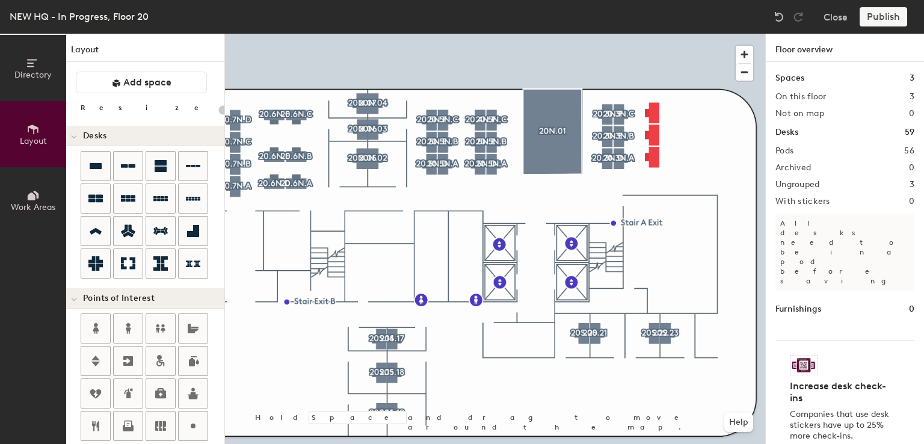
type input "160"
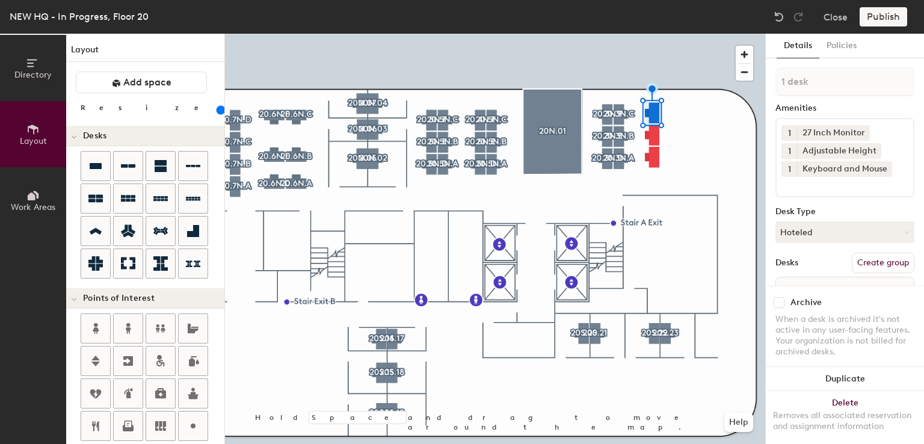
click at [870, 257] on button "Create group" at bounding box center [883, 263] width 63 height 20
type input "P"
click at [799, 80] on input "20.3N.F" at bounding box center [844, 81] width 139 height 29
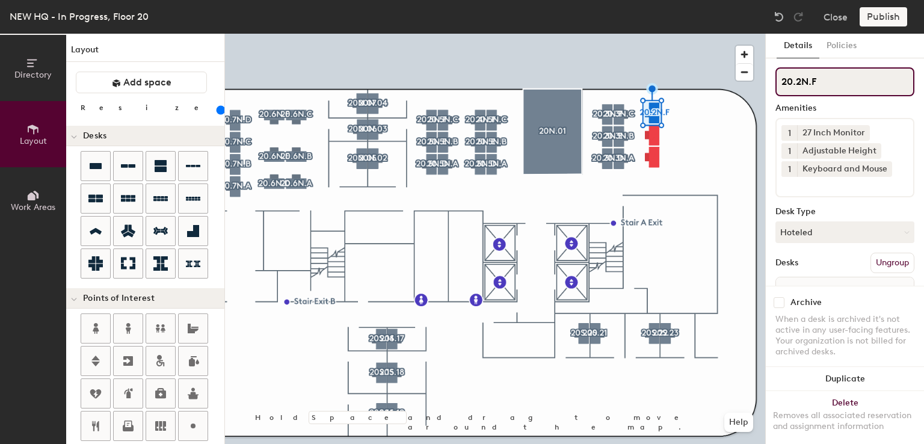
click at [825, 81] on input "20.2N.F" at bounding box center [844, 81] width 139 height 29
click at [764, 83] on div "Directory Layout Work Areas Layout Add space Resize Desks Points of Interest Fu…" at bounding box center [462, 239] width 924 height 410
type input "20.2N.C"
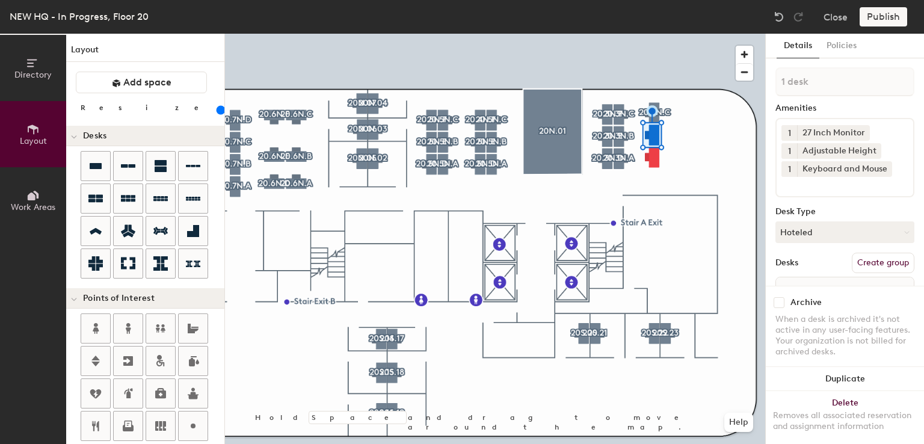
click at [875, 265] on button "Create group" at bounding box center [883, 263] width 63 height 20
type input "P"
type input "20.2N.B"
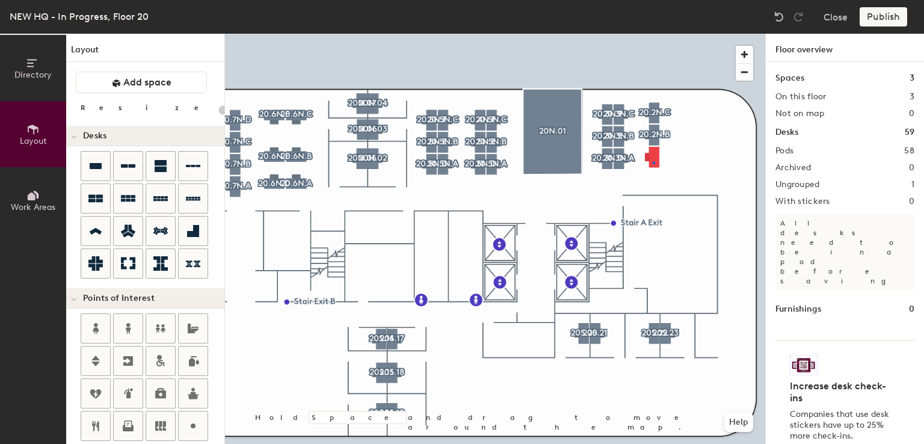
click at [653, 34] on div at bounding box center [495, 34] width 540 height 0
type input "160"
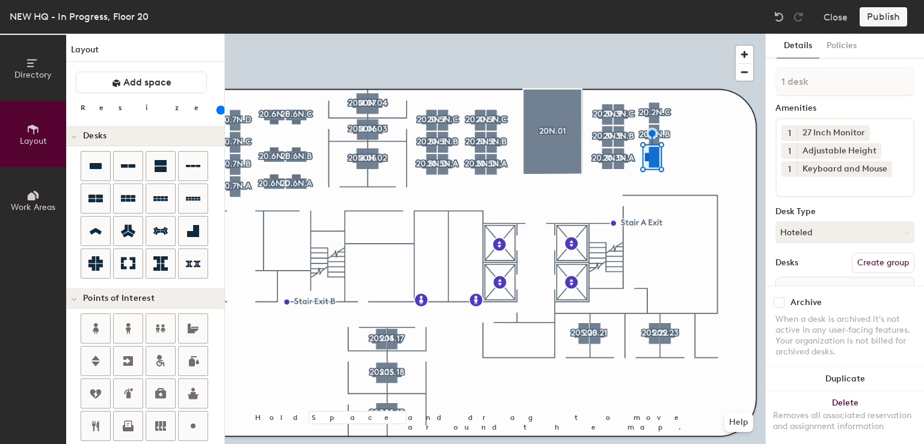
click at [867, 268] on button "Create group" at bounding box center [883, 263] width 63 height 20
type input "P"
type input "20.2N.A"
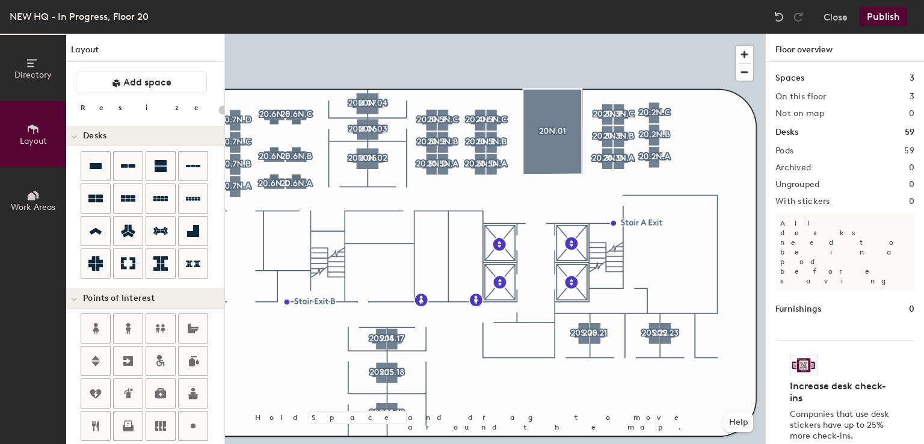
click at [560, 34] on div at bounding box center [495, 34] width 540 height 0
click at [709, 111] on div "Directory Layout Work Areas Layout Add space Resize Desks Points of Interest Fu…" at bounding box center [462, 239] width 924 height 410
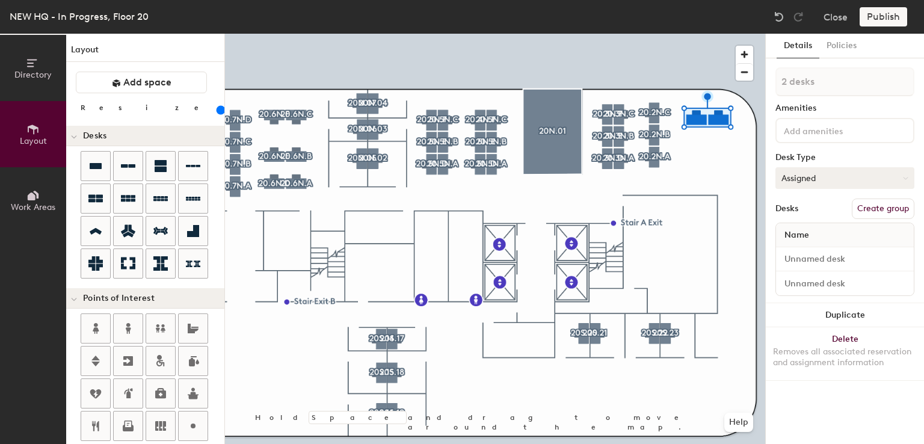
click at [809, 179] on button "Assigned" at bounding box center [844, 178] width 139 height 22
click at [796, 243] on div "Hoteled" at bounding box center [836, 251] width 120 height 18
click at [875, 205] on button "Create group" at bounding box center [883, 209] width 63 height 20
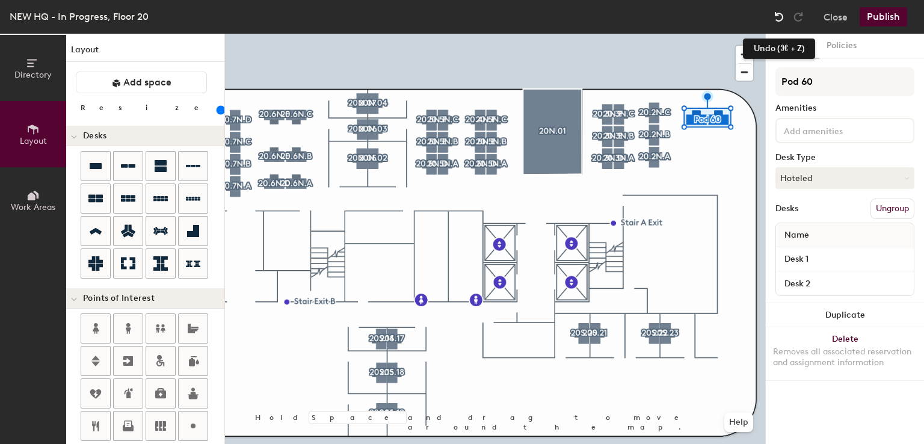
click at [777, 18] on img at bounding box center [779, 17] width 12 height 12
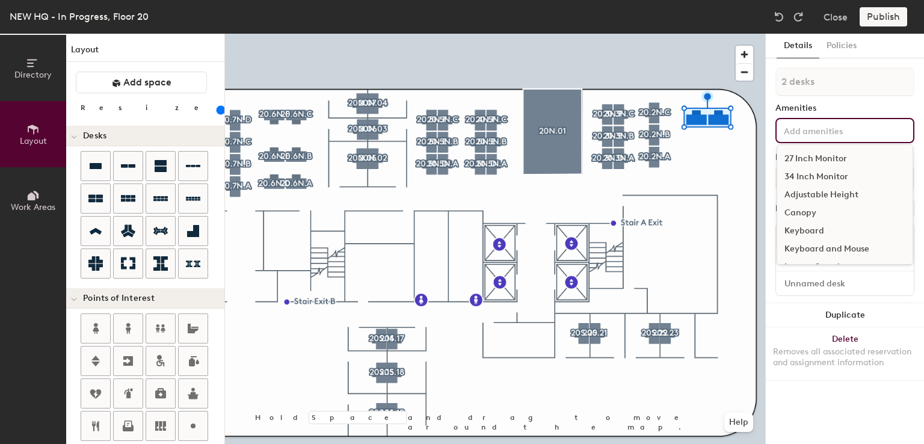
click at [797, 132] on input at bounding box center [835, 130] width 108 height 14
click at [799, 155] on div "27 Inch Monitor" at bounding box center [844, 159] width 135 height 18
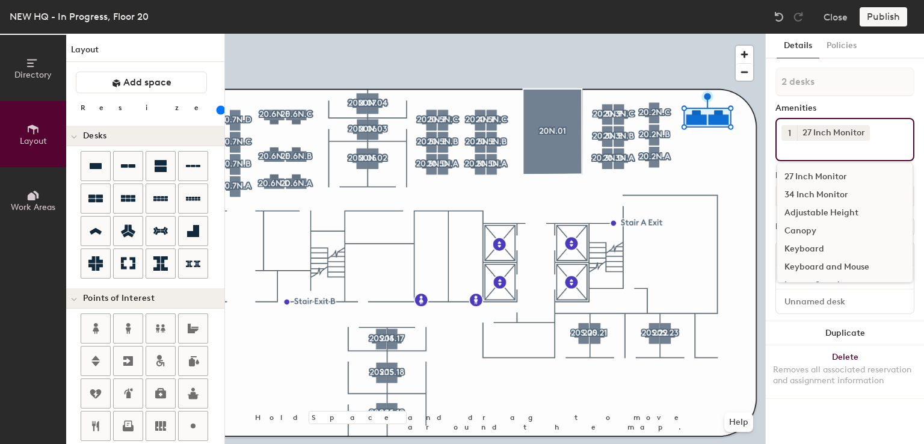
click at [796, 213] on div "Adjustable Height" at bounding box center [844, 213] width 135 height 18
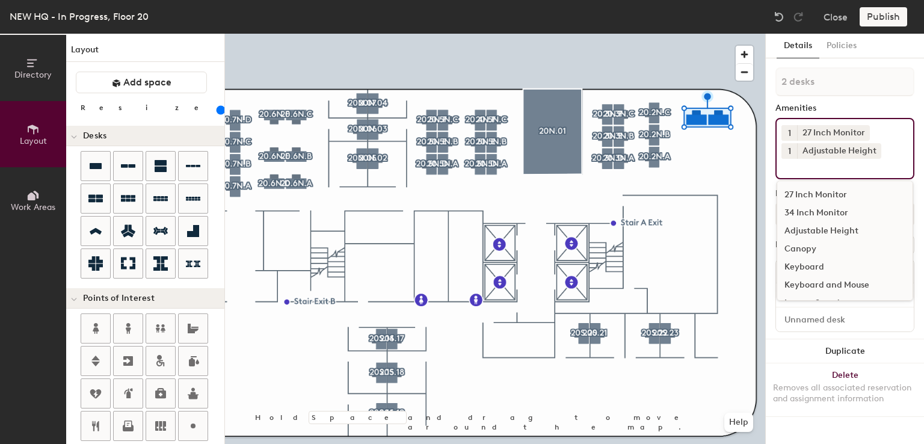
click at [804, 284] on div "Keyboard and Mouse" at bounding box center [844, 285] width 135 height 18
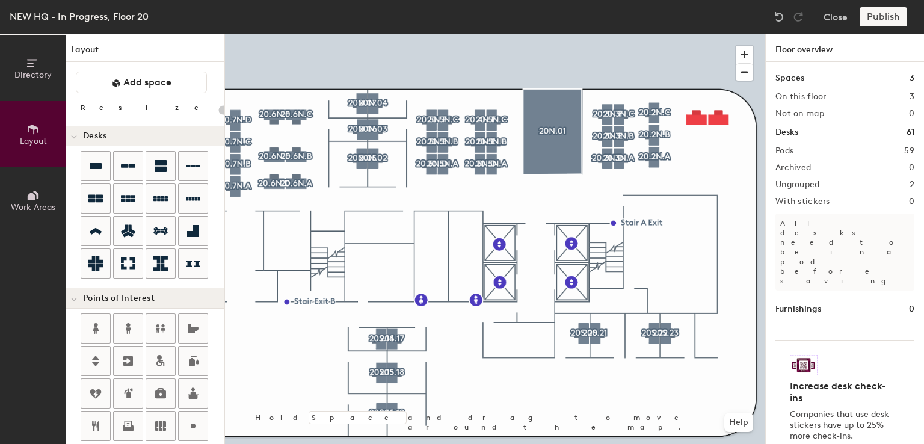
type input "160"
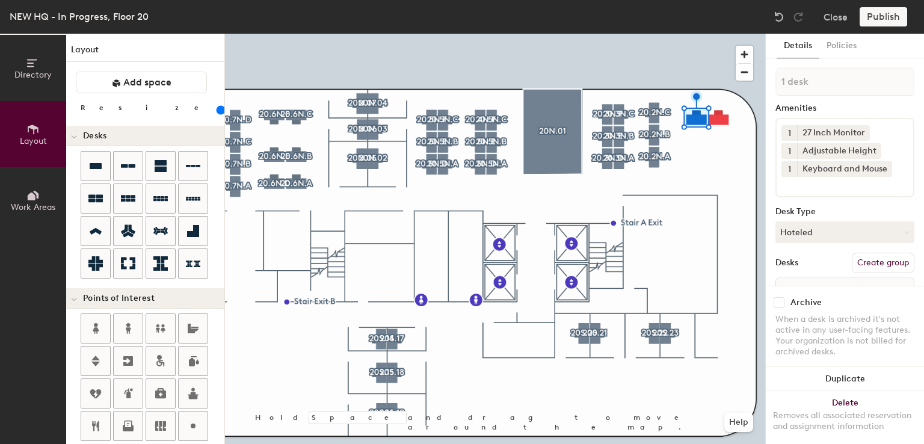
click at [866, 263] on button "Create group" at bounding box center [883, 263] width 63 height 20
type input "P"
click at [799, 82] on input "20.2N.C" at bounding box center [844, 81] width 139 height 29
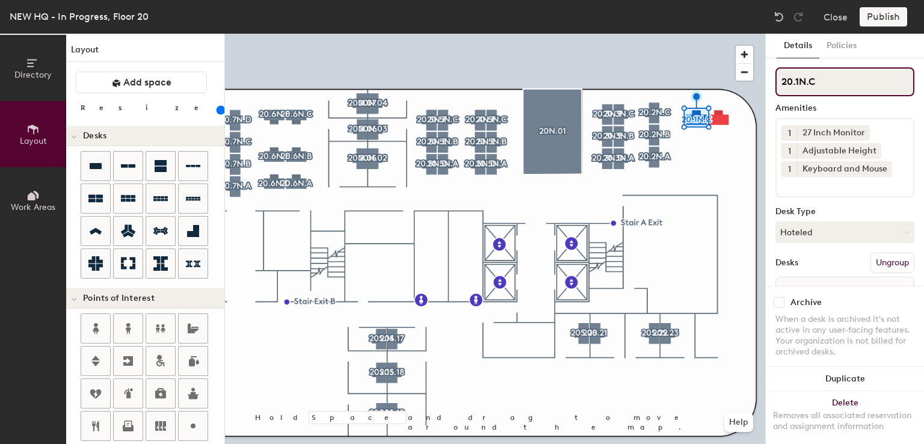
click at [826, 79] on input "20.1N.C" at bounding box center [844, 81] width 139 height 29
click at [748, 81] on div "Directory Layout Work Areas Layout Add space Resize Desks Points of Interest Fu…" at bounding box center [462, 239] width 924 height 410
type input "20.1N.D"
drag, startPoint x: 826, startPoint y: 79, endPoint x: 765, endPoint y: 81, distance: 60.8
click at [715, 34] on div at bounding box center [495, 34] width 540 height 0
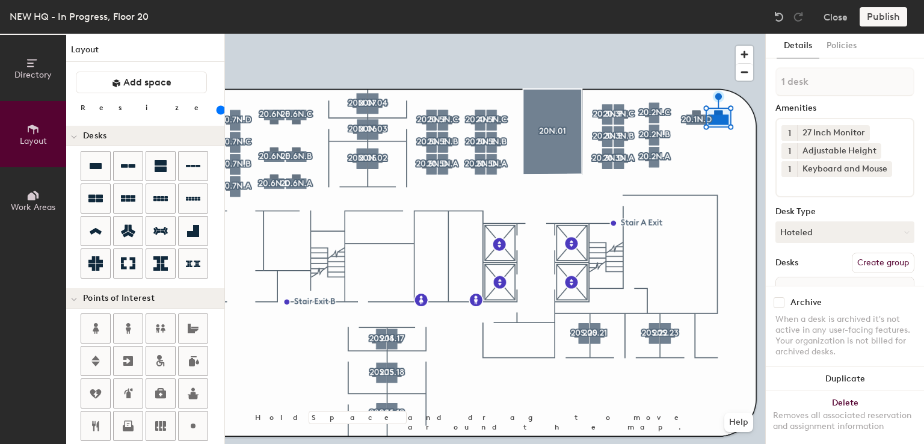
click at [854, 256] on button "Create group" at bounding box center [883, 263] width 63 height 20
type input "P"
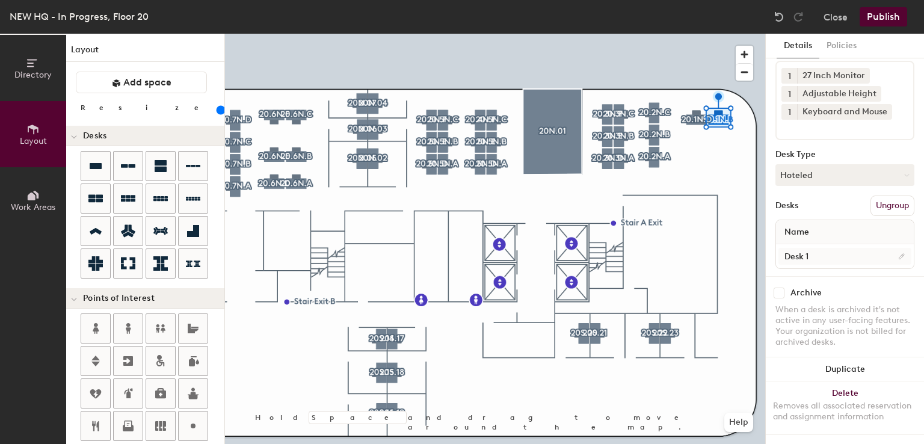
type input "20.1N.B"
click at [819, 249] on input "Desk 1" at bounding box center [844, 256] width 133 height 17
type input "Desk"
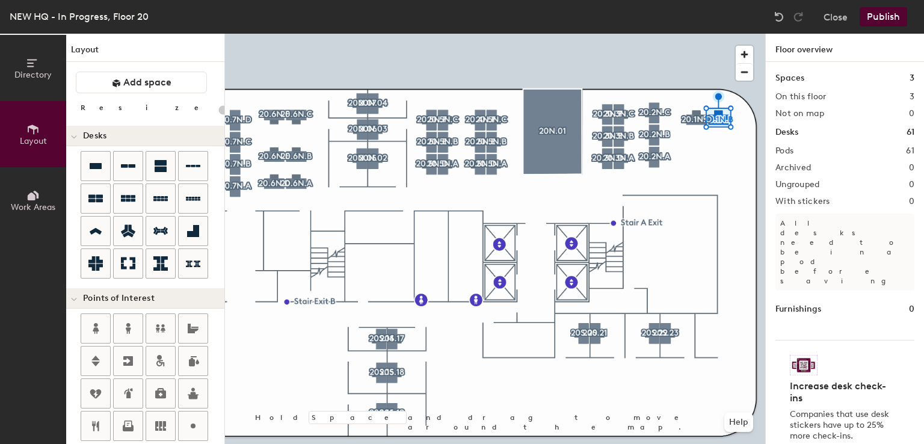
type input "160"
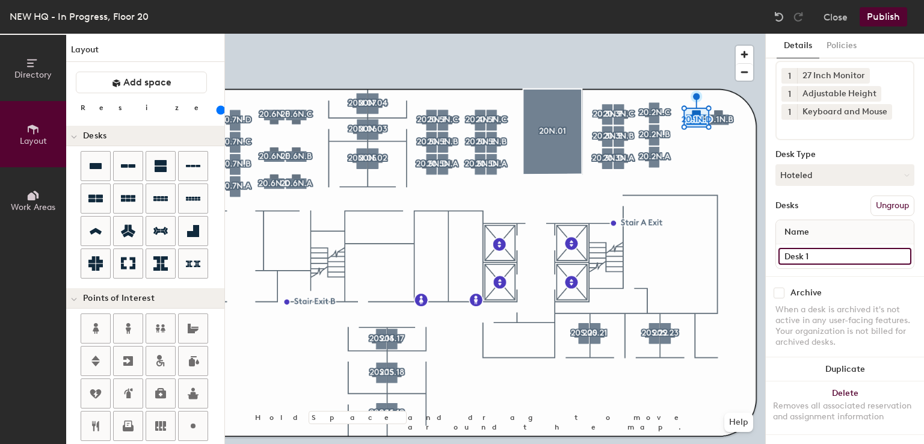
click at [826, 248] on input "Desk 1" at bounding box center [844, 256] width 133 height 17
type input "Desk"
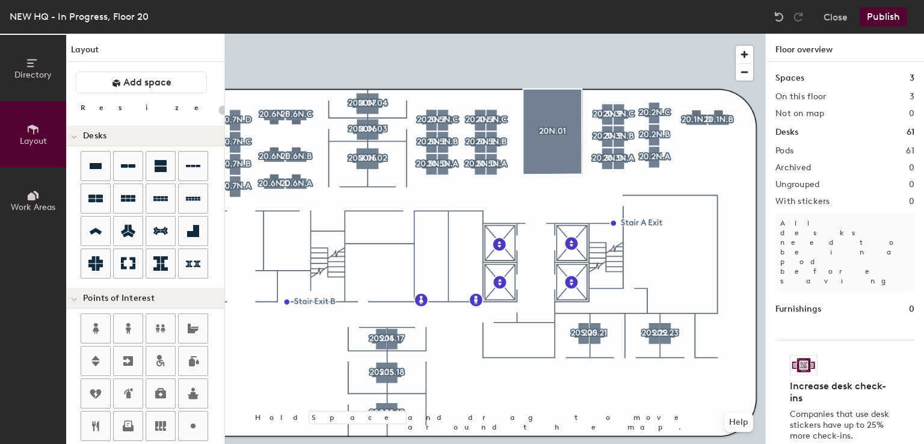
type input "20"
click at [192, 164] on icon at bounding box center [193, 166] width 14 height 14
click at [152, 140] on h4 "Desks" at bounding box center [149, 136] width 132 height 10
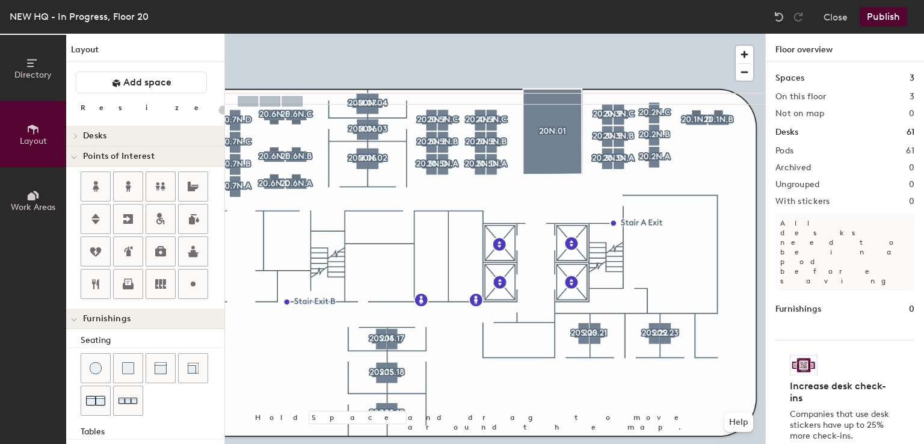
click at [29, 86] on button "Directory" at bounding box center [33, 68] width 66 height 66
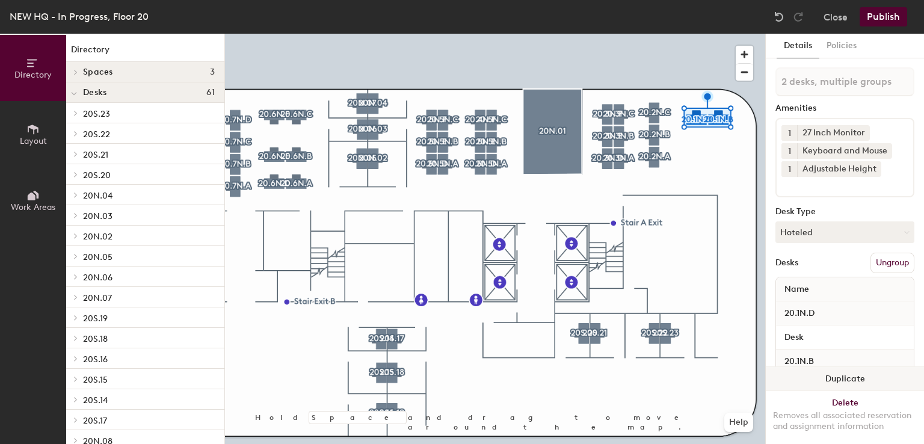
click at [805, 369] on button "Duplicate" at bounding box center [845, 379] width 158 height 24
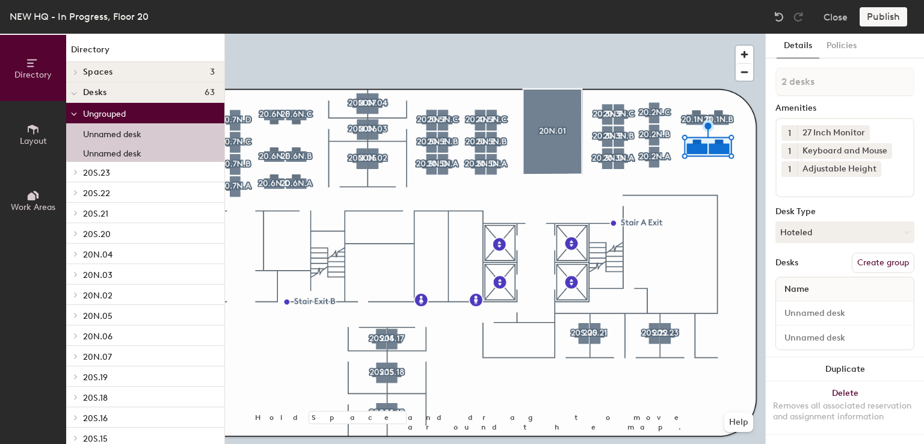
type input "1 desk"
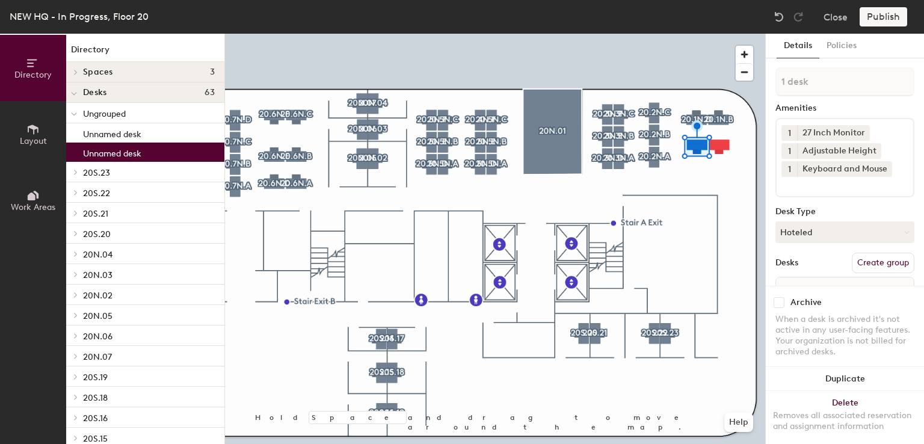
click at [858, 260] on button "Create group" at bounding box center [883, 263] width 63 height 20
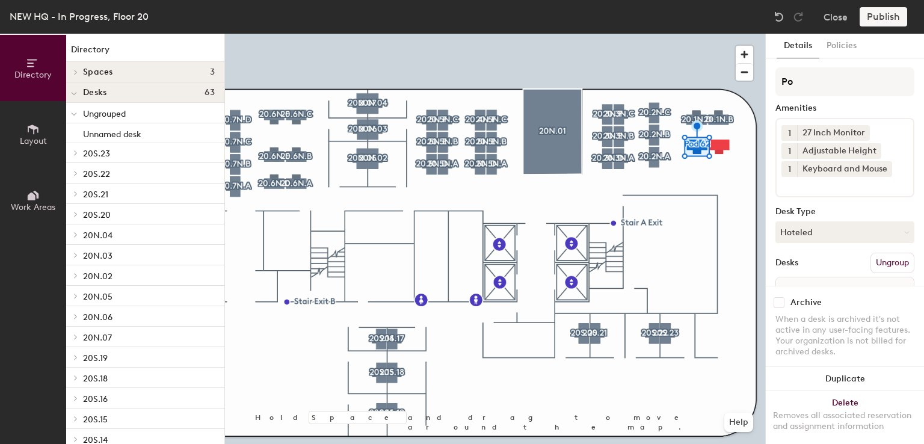
type input "P"
click at [816, 87] on input "20.1N." at bounding box center [844, 81] width 139 height 29
type input "20.1N.C"
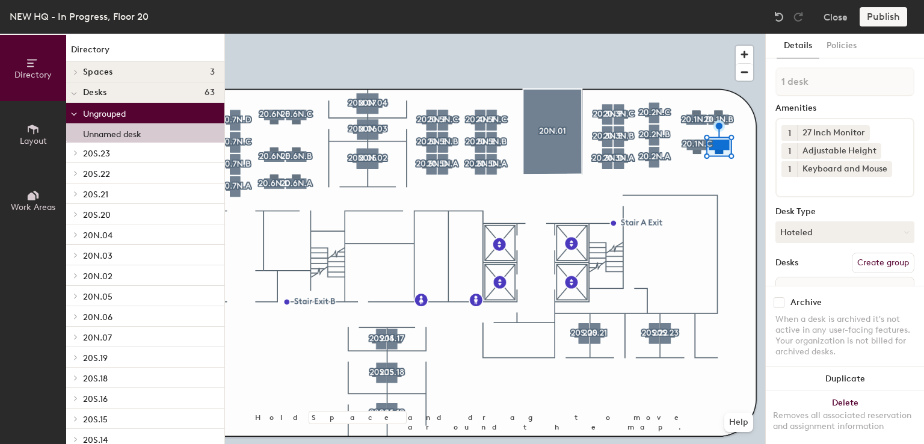
click at [876, 260] on button "Create group" at bounding box center [883, 263] width 63 height 20
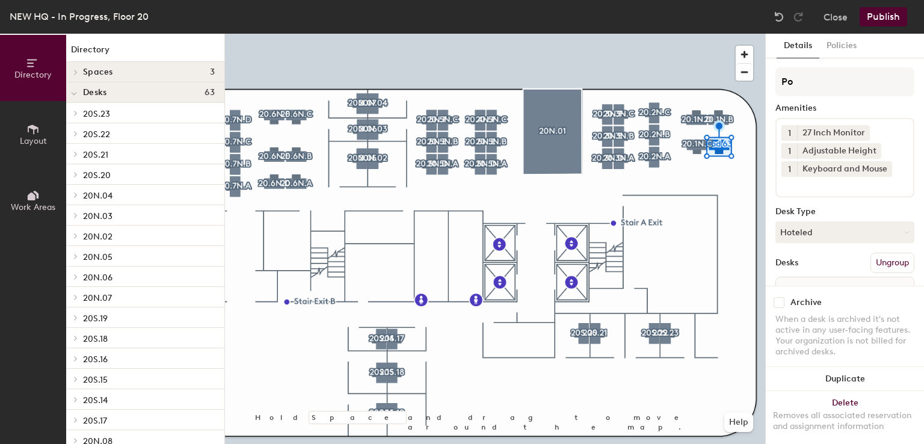
type input "P"
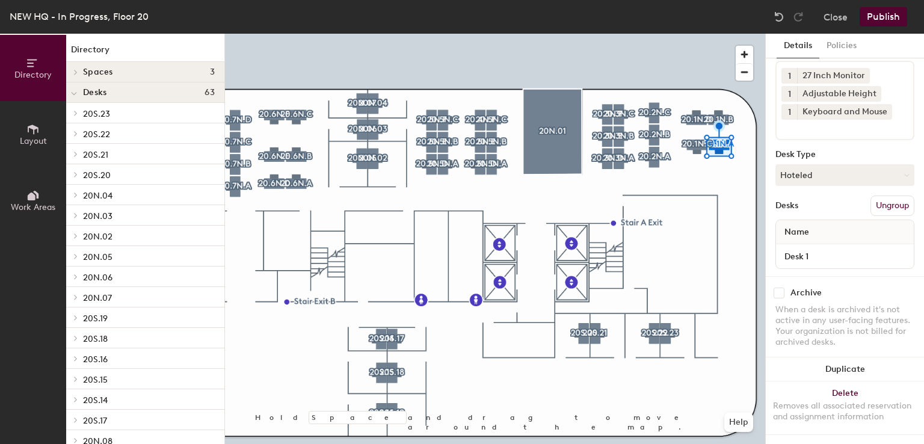
type input "20.1N.A"
click at [816, 254] on div "Desk 1" at bounding box center [845, 256] width 138 height 24
click at [816, 248] on input "Desk 1" at bounding box center [844, 256] width 133 height 17
click at [817, 248] on input "Desk 1" at bounding box center [844, 256] width 133 height 17
type input "Desk"
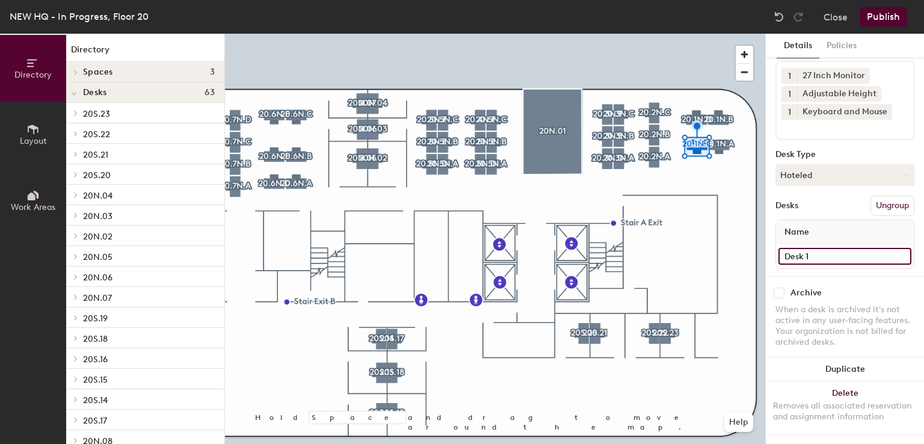
click at [809, 248] on input "Desk 1" at bounding box center [844, 256] width 133 height 17
click at [813, 248] on input "Desk 1" at bounding box center [844, 256] width 133 height 17
type input "Desk"
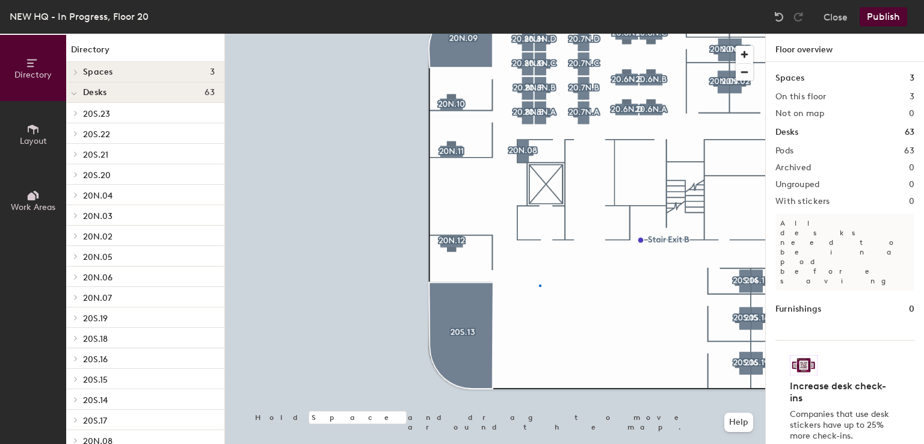
click at [539, 34] on div at bounding box center [495, 34] width 540 height 0
click at [14, 125] on button "Layout" at bounding box center [33, 134] width 66 height 66
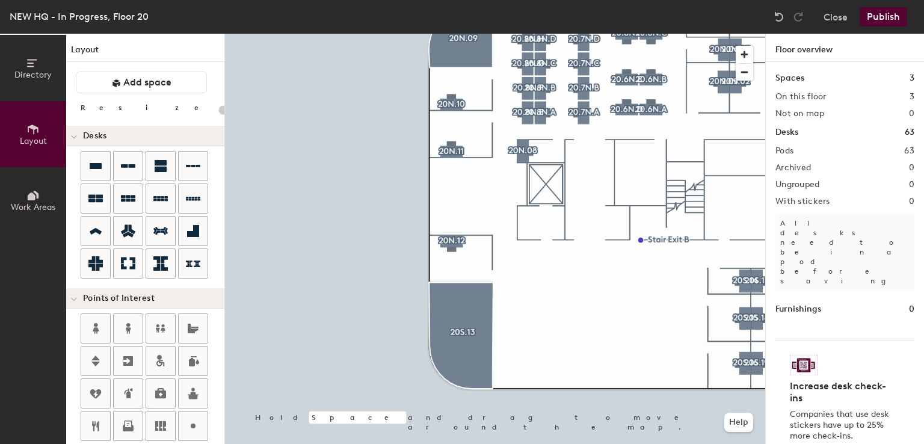
click at [543, 280] on div "Directory Layout Work Areas Layout Add space Resize Desks Points of Interest Fu…" at bounding box center [462, 239] width 924 height 410
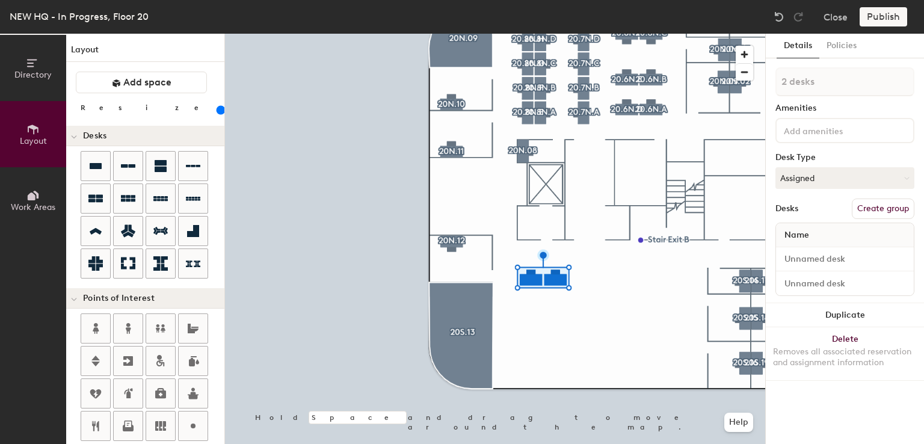
click at [547, 34] on div at bounding box center [495, 34] width 540 height 0
click at [808, 178] on button "Assigned" at bounding box center [844, 178] width 139 height 22
click at [804, 246] on div "Hoteled" at bounding box center [836, 251] width 120 height 18
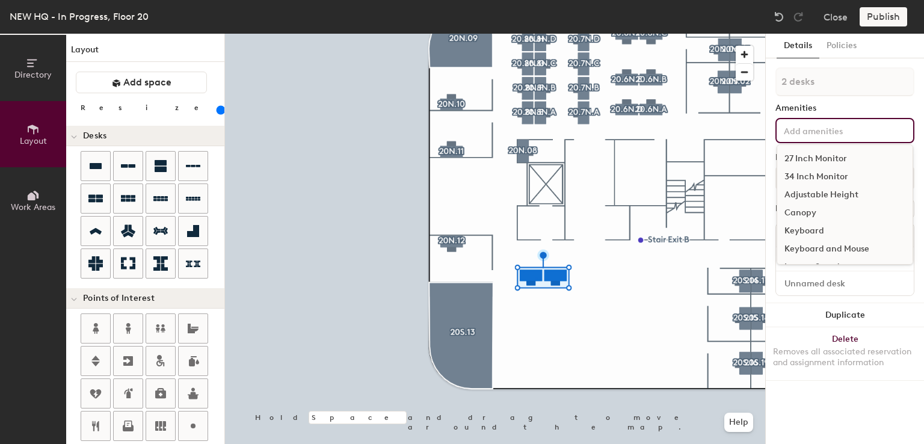
click at [852, 132] on input at bounding box center [835, 130] width 108 height 14
click at [821, 159] on div "27 Inch Monitor" at bounding box center [844, 159] width 135 height 18
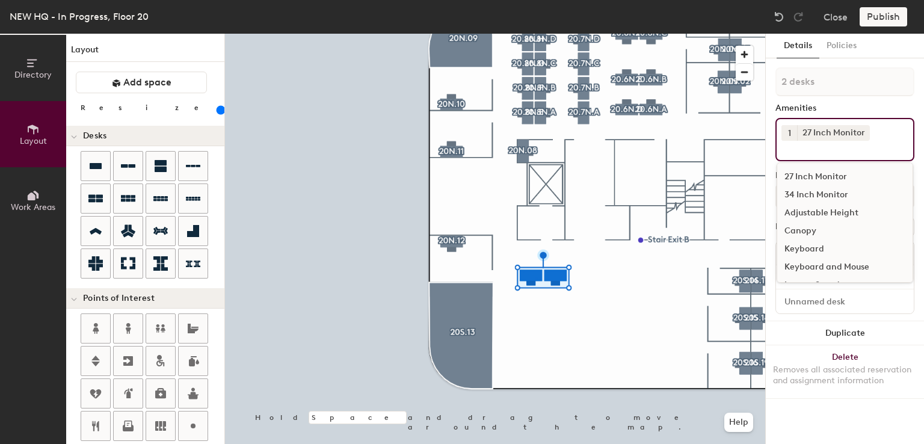
click at [821, 212] on div "Adjustable Height" at bounding box center [844, 213] width 135 height 18
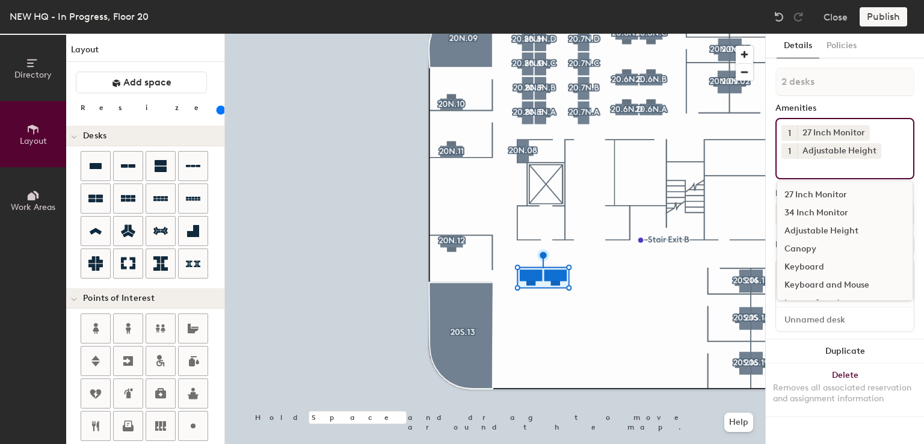
click at [824, 280] on div "Keyboard and Mouse" at bounding box center [844, 285] width 135 height 18
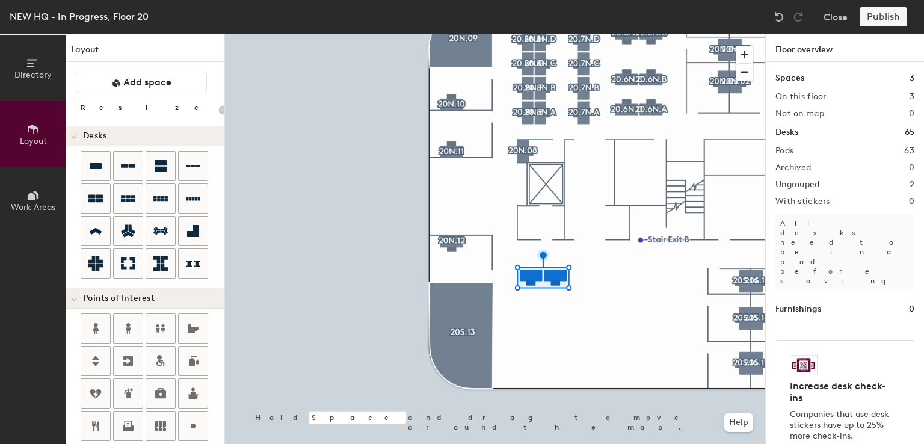
type input "160"
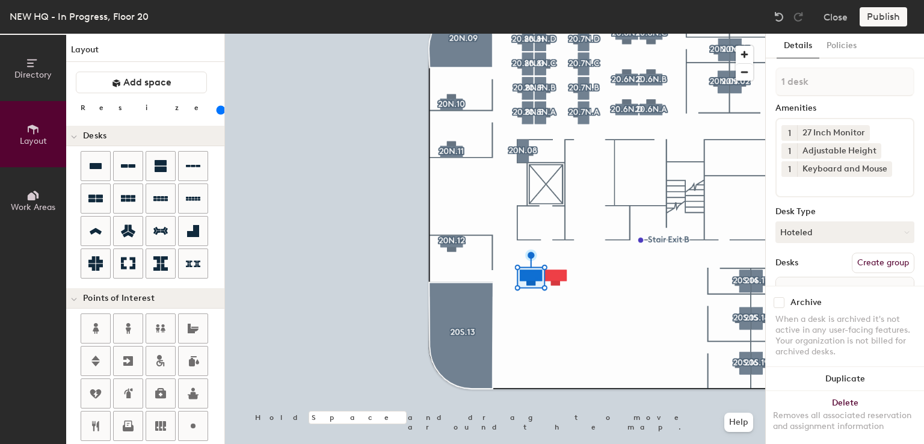
click at [867, 268] on button "Create group" at bounding box center [883, 263] width 63 height 20
type input "P"
click at [798, 84] on input "20.1N.D" at bounding box center [844, 81] width 139 height 29
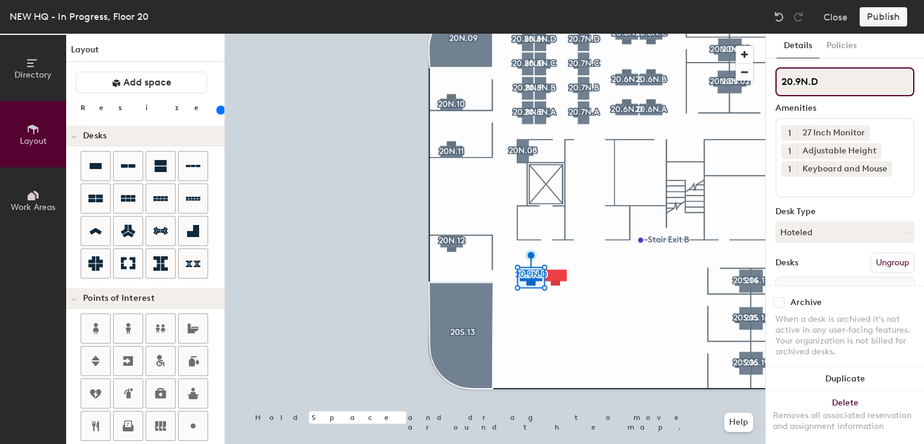
click at [822, 78] on input "20.9N.D" at bounding box center [844, 81] width 139 height 29
type input "20.9N.A"
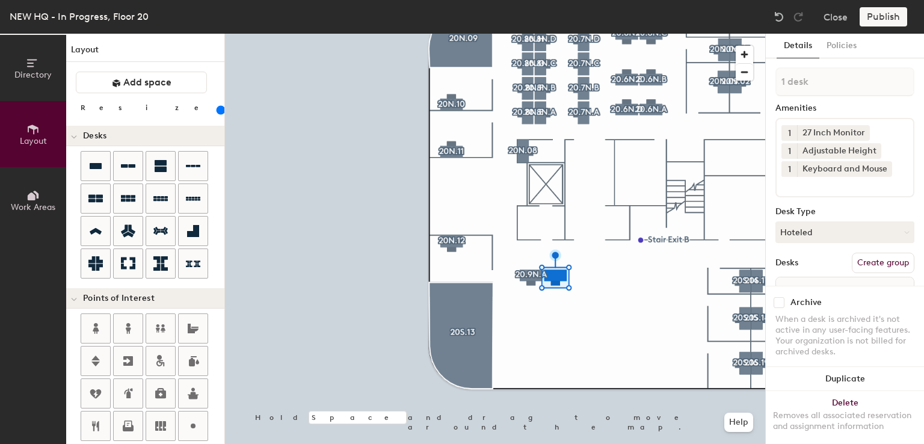
click at [875, 263] on button "Create group" at bounding box center [883, 263] width 63 height 20
type input "P"
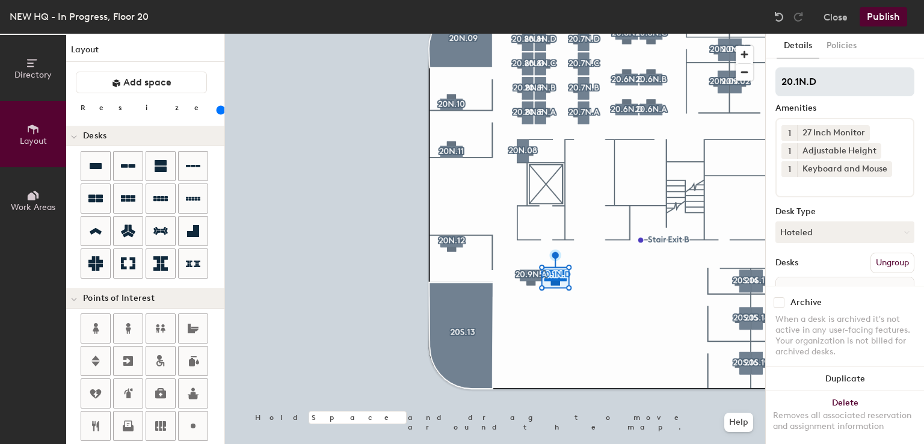
click at [798, 81] on input "20.1N.D" at bounding box center [844, 81] width 139 height 29
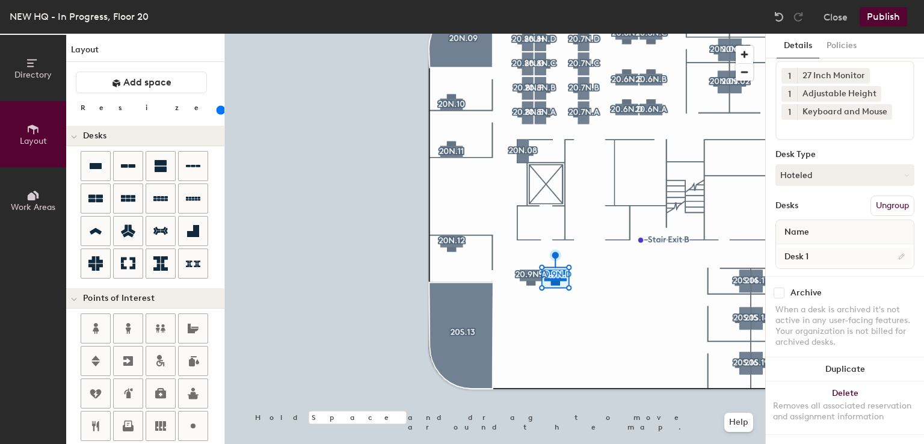
type input "20.9N.D"
click at [825, 248] on input "Desk 1" at bounding box center [844, 256] width 133 height 17
click at [823, 248] on input "Desk 1" at bounding box center [844, 256] width 133 height 17
type input "Desk"
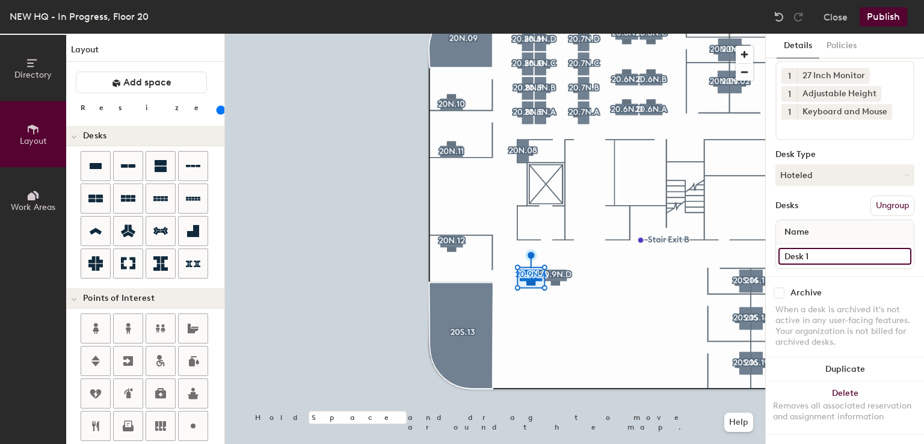
click at [837, 248] on input "Desk 1" at bounding box center [844, 256] width 133 height 17
click at [839, 250] on input "Desk 1" at bounding box center [844, 256] width 133 height 17
type input "Desk"
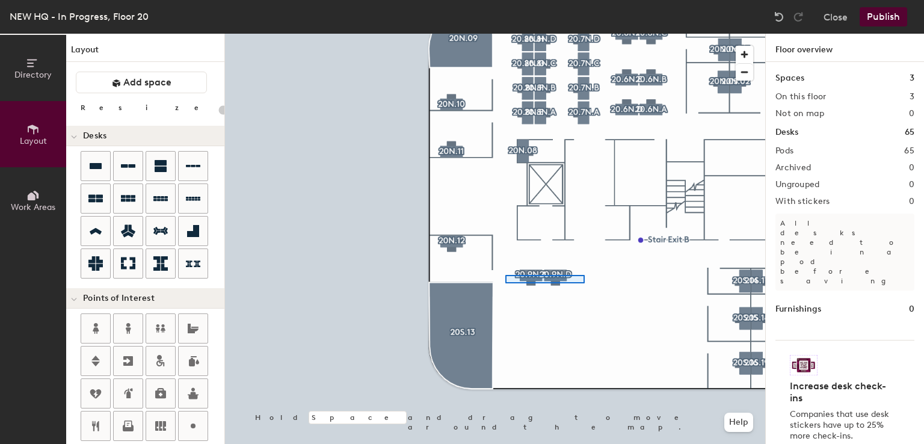
type input "160"
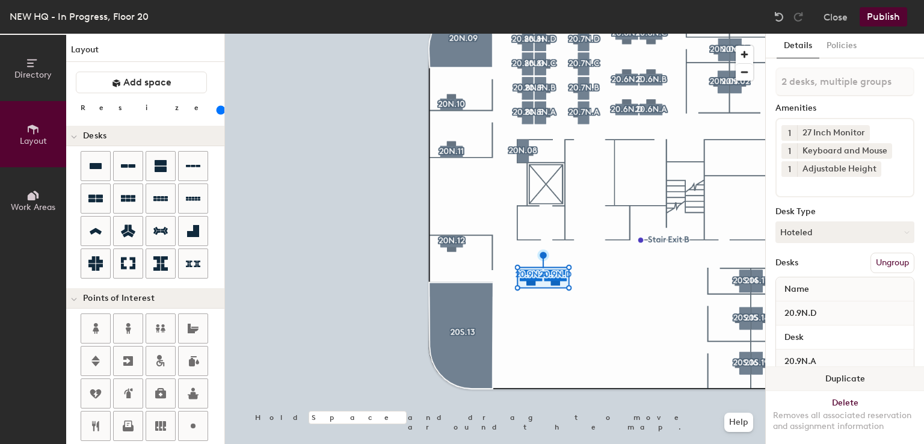
click at [829, 367] on button "Duplicate" at bounding box center [845, 379] width 158 height 24
type input "2 desks"
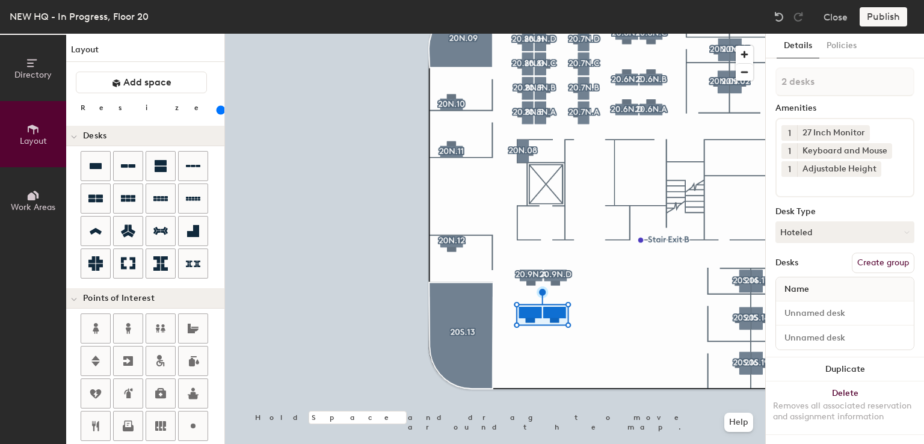
click at [863, 258] on button "Create group" at bounding box center [883, 263] width 63 height 20
type input "Pod 6"
type input "P"
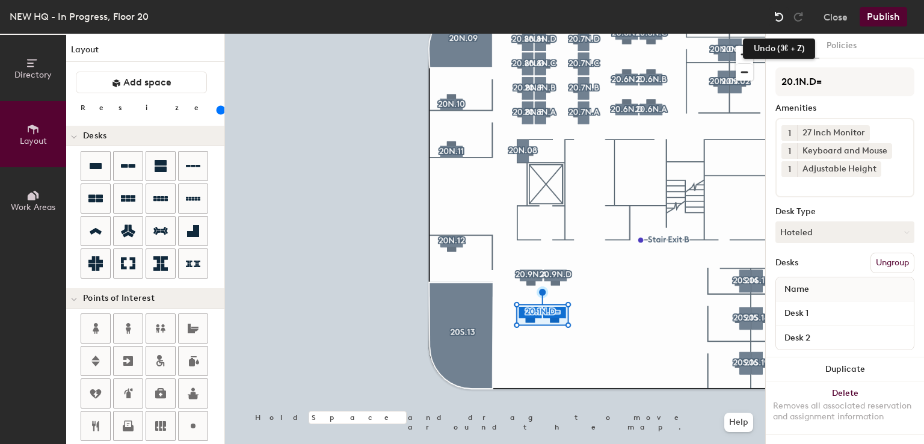
type input "20.1N.D="
click at [781, 22] on img at bounding box center [779, 17] width 12 height 12
click at [780, 22] on img at bounding box center [779, 17] width 12 height 12
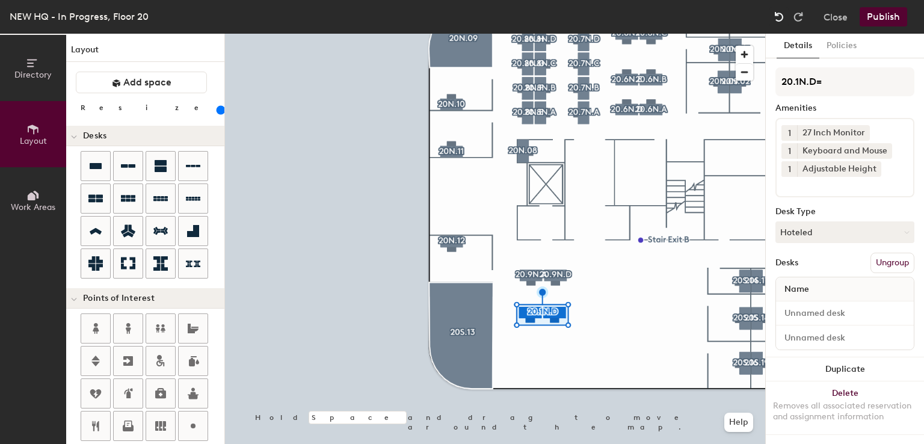
click at [780, 22] on img at bounding box center [779, 17] width 12 height 12
type input "1 desk"
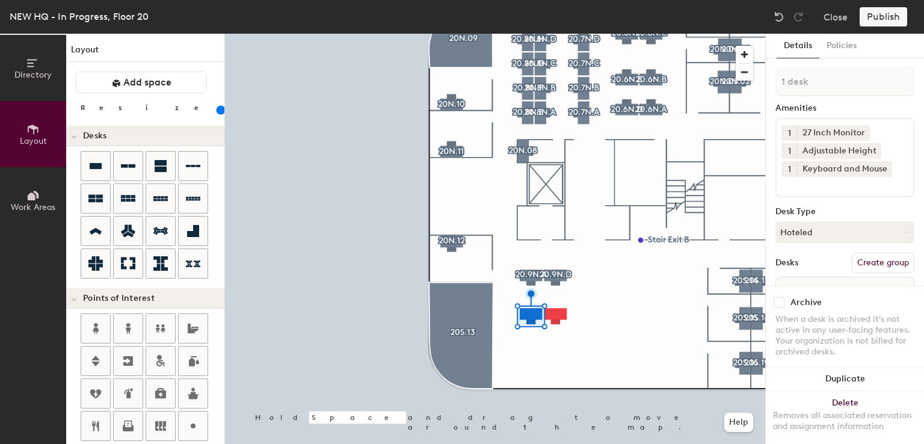
click at [876, 260] on button "Create group" at bounding box center [883, 263] width 63 height 20
type input "P"
click at [799, 84] on input "20.1N.D" at bounding box center [844, 81] width 139 height 29
click at [799, 84] on input "20.N.D" at bounding box center [844, 81] width 139 height 29
click at [827, 84] on input "20.9N.D" at bounding box center [844, 81] width 139 height 29
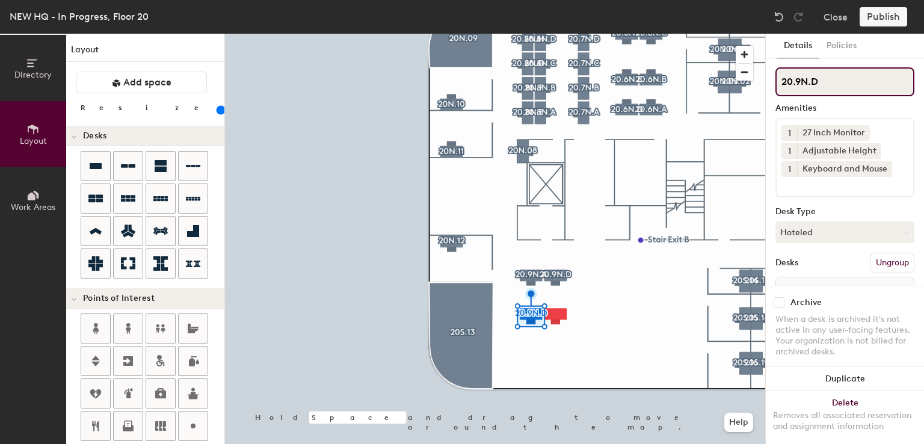
click at [833, 87] on input "20.9N.D" at bounding box center [844, 81] width 139 height 29
drag, startPoint x: 833, startPoint y: 87, endPoint x: 773, endPoint y: 82, distance: 59.7
click at [773, 82] on div "Details Policies 20.9N.B Amenities 1 27 Inch Monitor 1 Adjustable Height 1 Keyb…" at bounding box center [845, 239] width 158 height 410
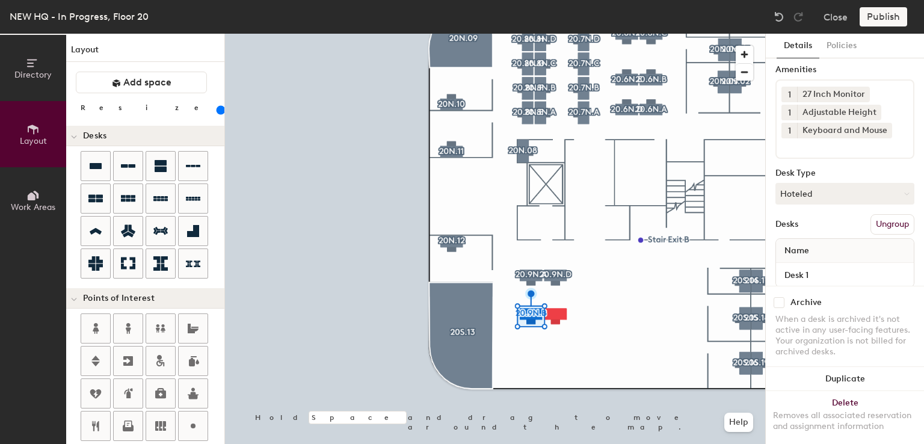
scroll to position [67, 0]
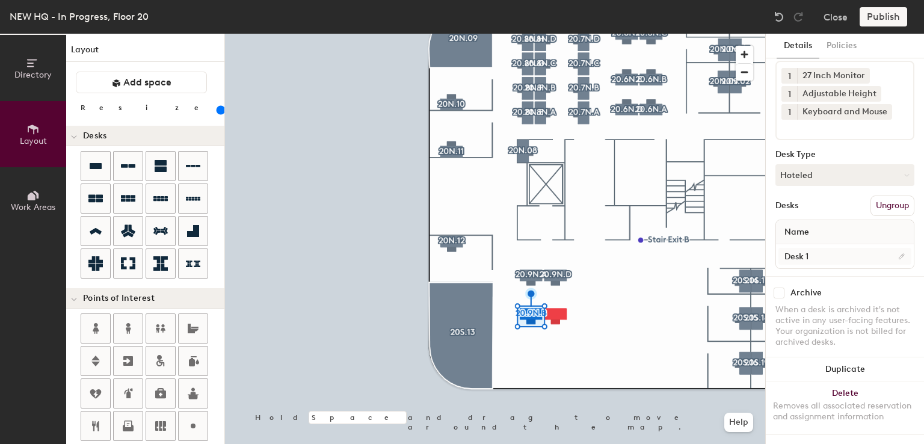
type input "20.9N.B"
click at [830, 248] on input "Desk 1" at bounding box center [844, 256] width 133 height 17
click at [828, 248] on input "Desk 1" at bounding box center [844, 256] width 133 height 17
click at [815, 248] on input "Desk 1" at bounding box center [844, 256] width 133 height 17
type input "Desk"
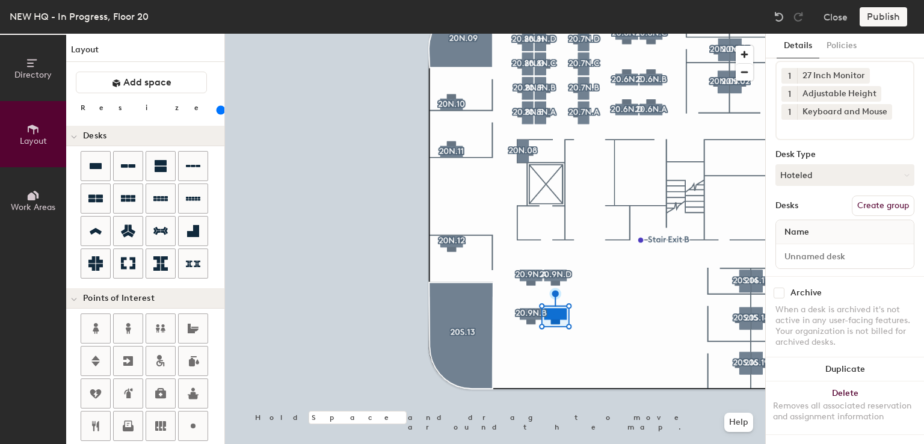
click at [873, 196] on button "Create group" at bounding box center [883, 206] width 63 height 20
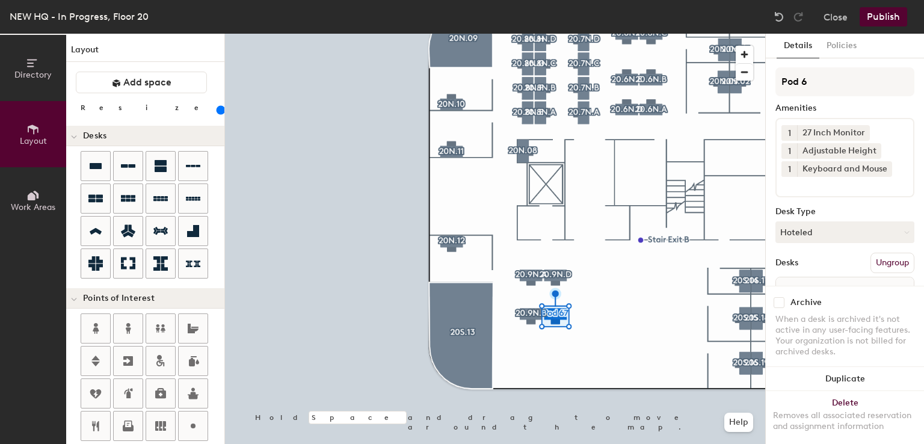
type input "Pod 6"
click at [792, 115] on div "Pod 6 Amenities 1 27 Inch Monitor 1 Adjustable Height 1 Keyboard and Mouse Desk…" at bounding box center [844, 200] width 139 height 266
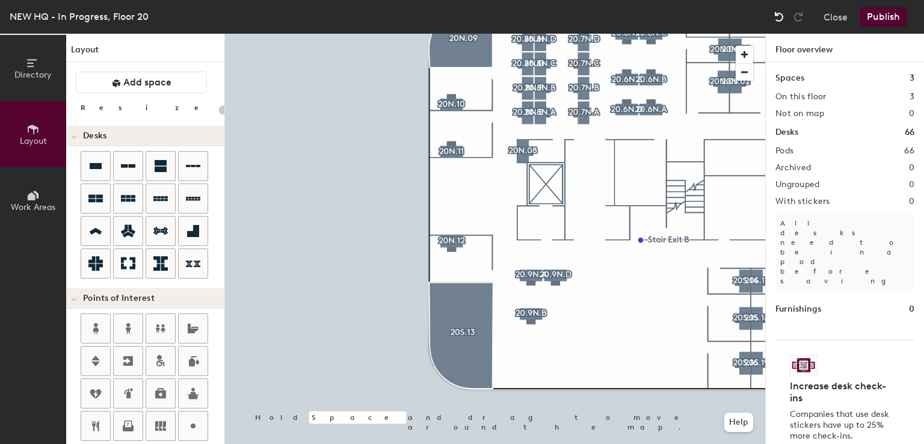
click at [780, 21] on img at bounding box center [779, 17] width 12 height 12
type input "160"
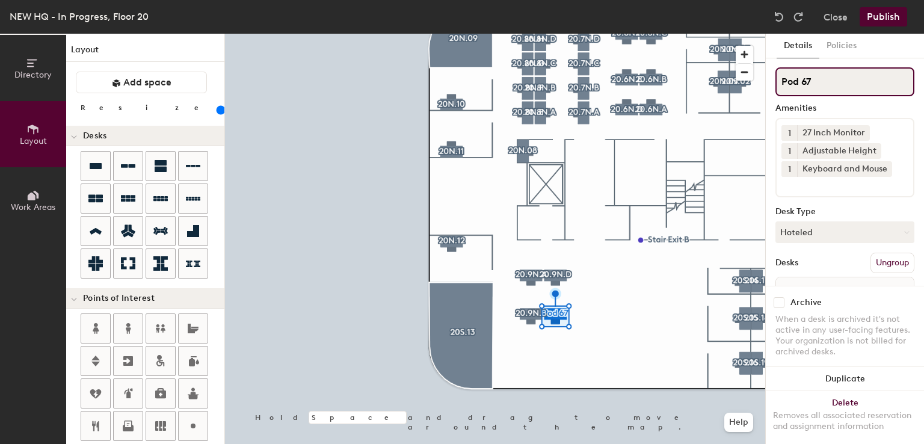
click at [829, 75] on input "Pod 67" at bounding box center [844, 81] width 139 height 29
type input "P"
paste input "20.9N.B"
click at [829, 75] on input "20.9N." at bounding box center [844, 81] width 139 height 29
click at [822, 86] on input "20.9N." at bounding box center [844, 81] width 139 height 29
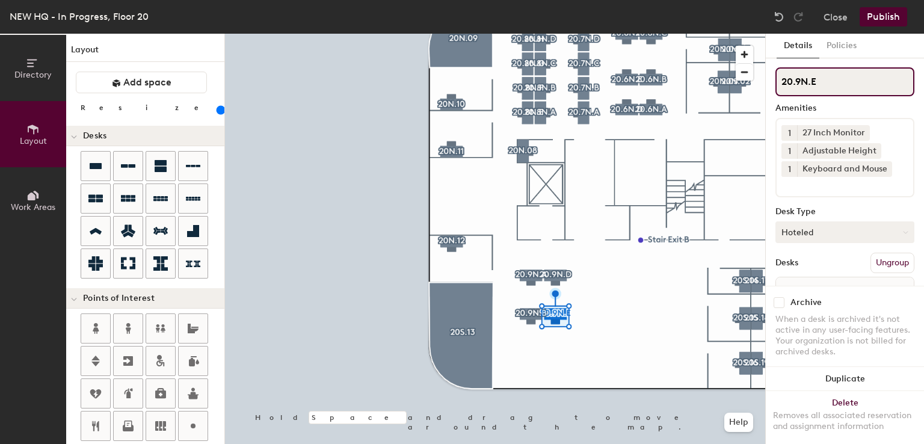
scroll to position [67, 0]
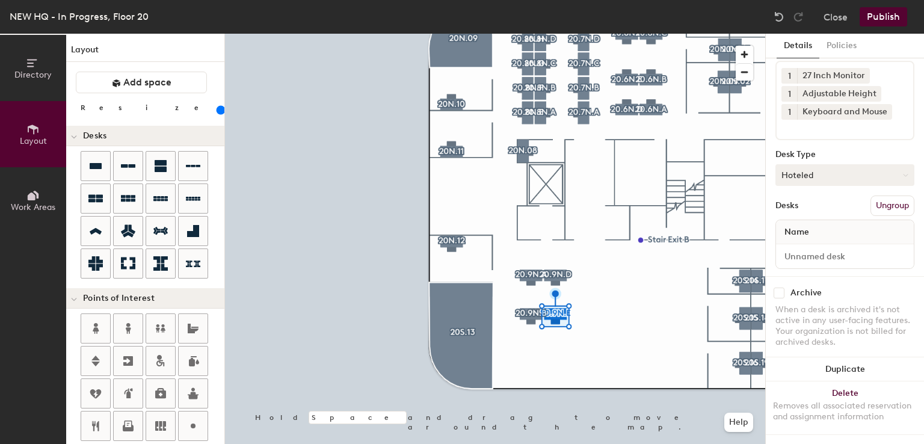
type input "20.9N.E"
drag, startPoint x: 832, startPoint y: 227, endPoint x: 830, endPoint y: 241, distance: 14.6
click at [830, 248] on input at bounding box center [844, 256] width 133 height 17
type input "Desk"
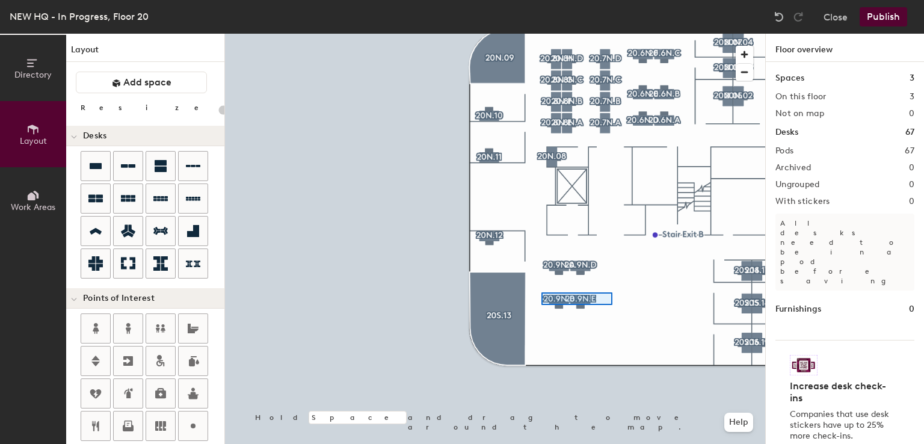
type input "160"
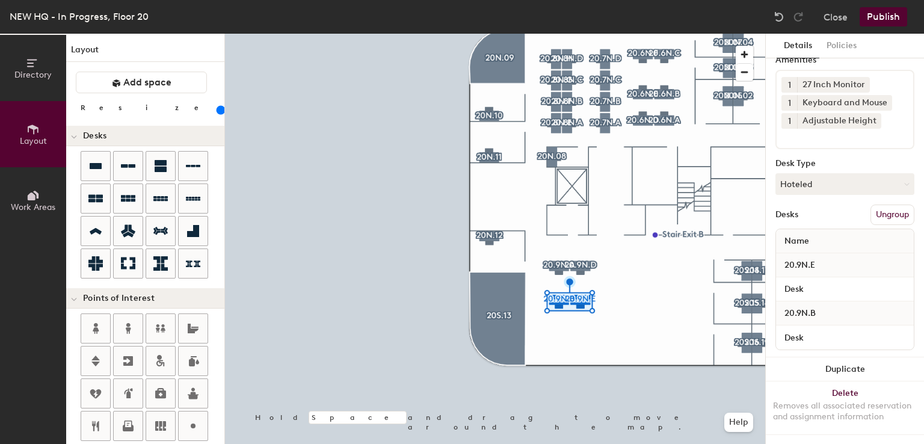
scroll to position [51, 0]
click at [831, 368] on button "Duplicate" at bounding box center [845, 369] width 158 height 24
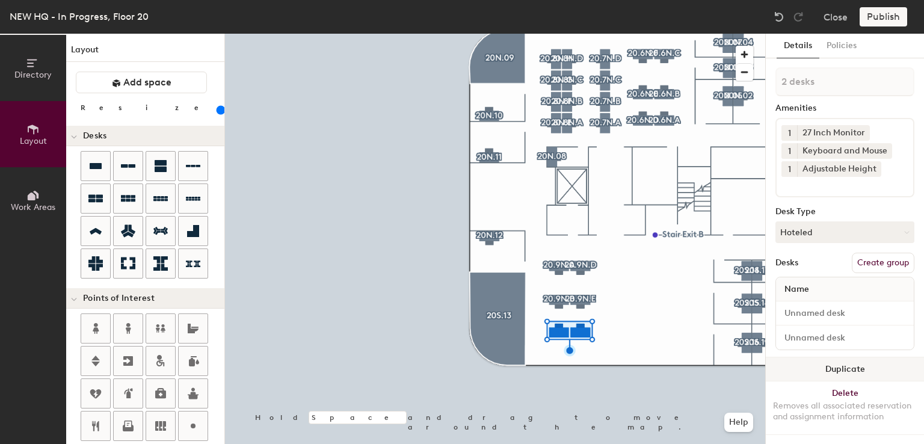
type input "1 desk"
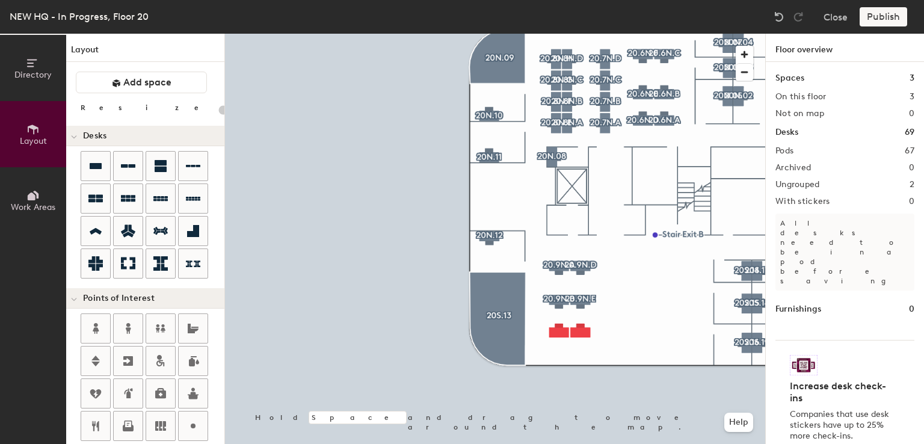
type input "160"
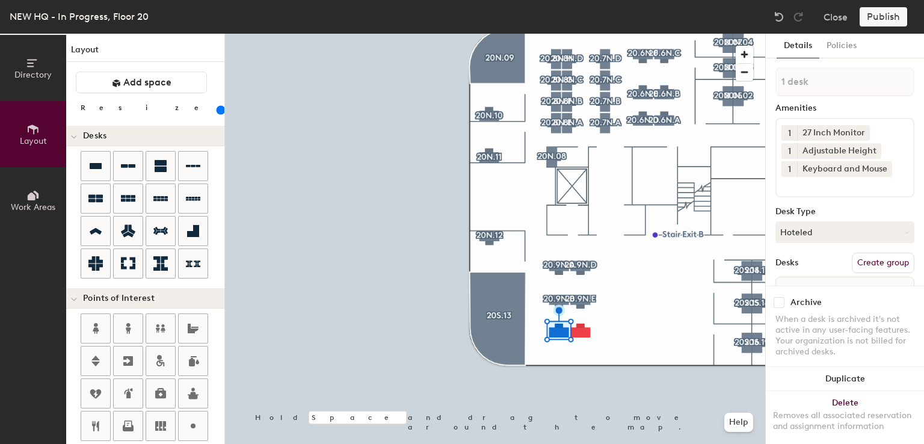
click at [869, 256] on button "Create group" at bounding box center [883, 263] width 63 height 20
click at [870, 256] on button "Ungroup" at bounding box center [892, 263] width 44 height 20
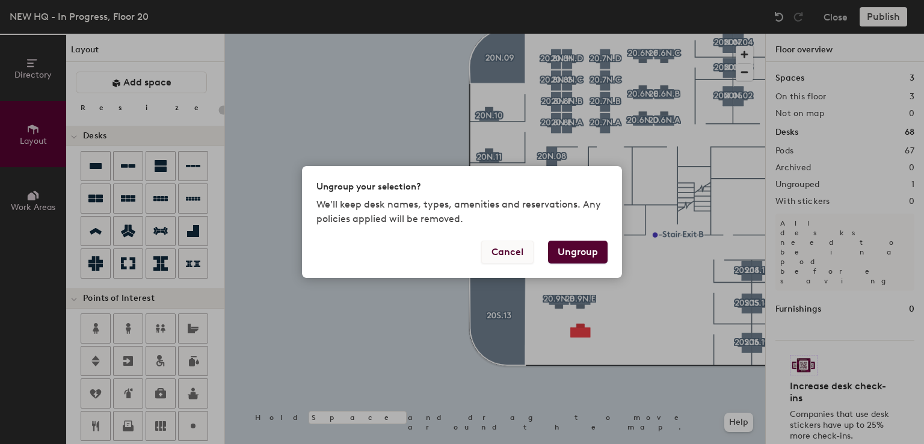
click at [510, 246] on button "Cancel" at bounding box center [507, 252] width 52 height 23
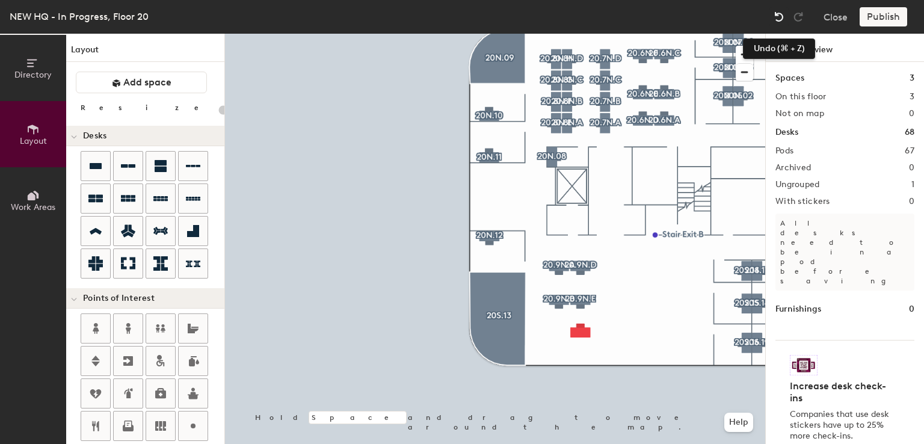
click at [780, 16] on img at bounding box center [779, 17] width 12 height 12
type input "160"
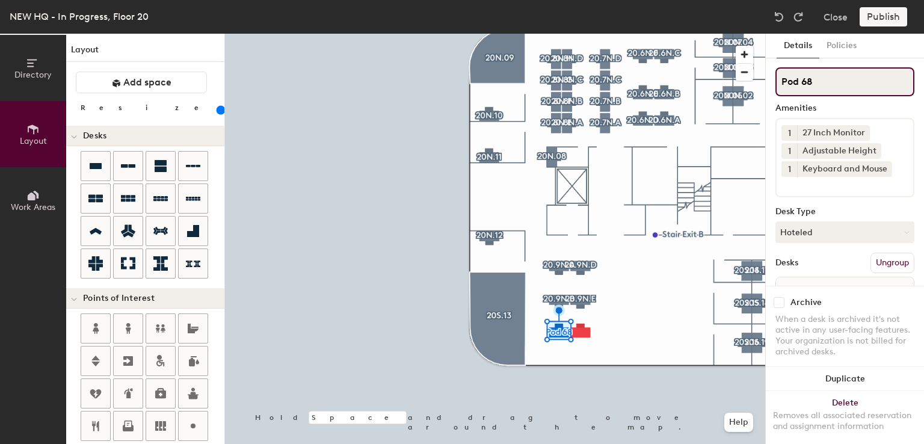
click at [840, 94] on input "Pod 68" at bounding box center [844, 81] width 139 height 29
type input "P"
paste input "20.9N.B"
click at [842, 82] on input "20.9N.B" at bounding box center [844, 81] width 139 height 29
type input "20.9N.C"
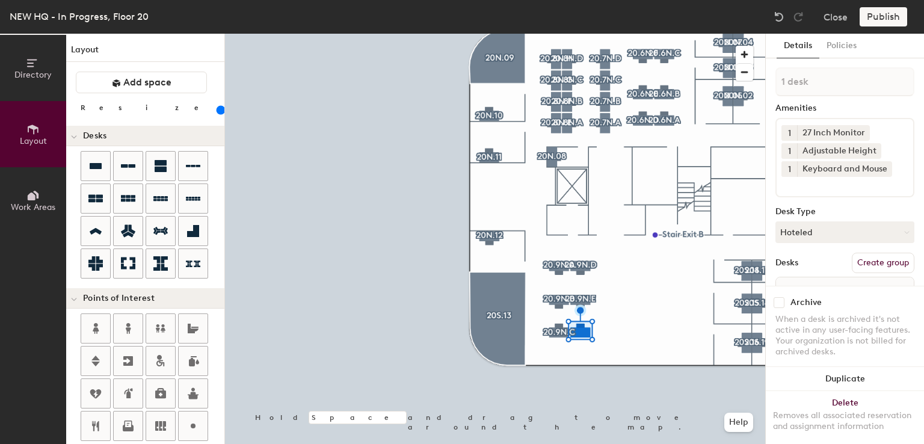
click at [872, 258] on button "Create group" at bounding box center [883, 263] width 63 height 20
type input "P"
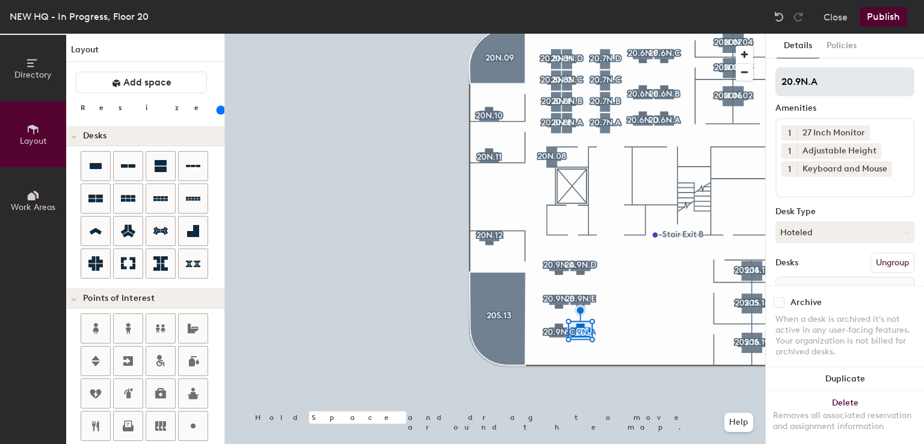
scroll to position [67, 0]
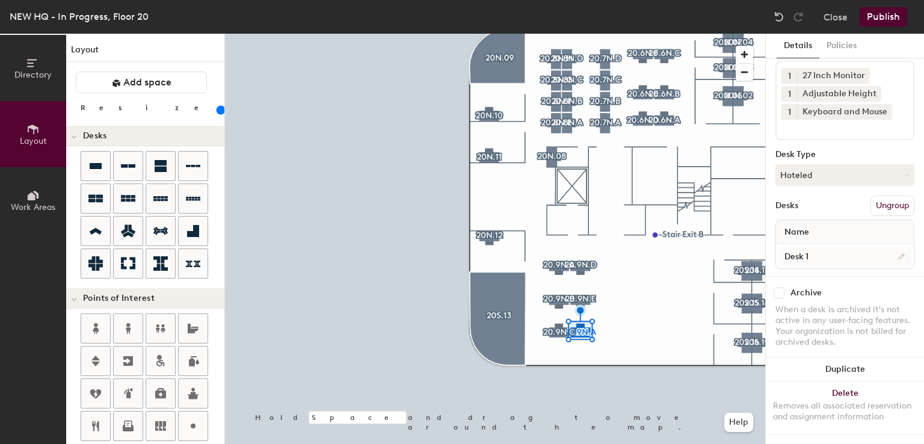
type input "20.9N.A"
click at [813, 248] on input "Desk 1" at bounding box center [844, 256] width 133 height 17
type input "Desk"
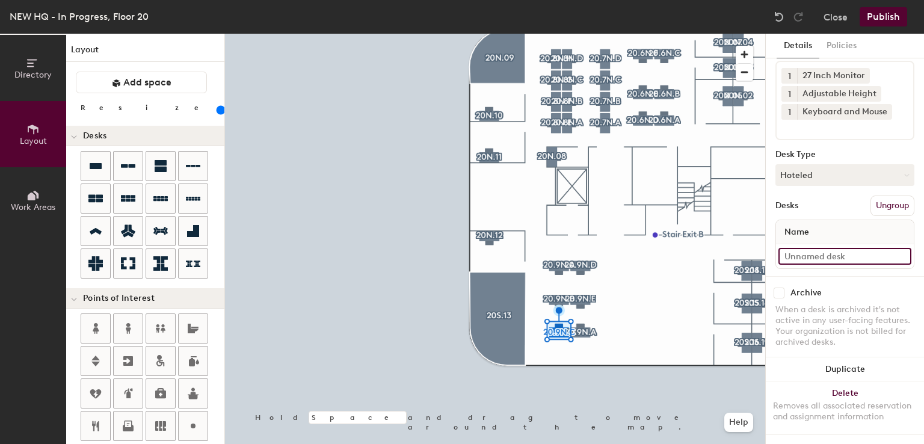
click at [806, 248] on input at bounding box center [844, 256] width 133 height 17
type input "Desk"
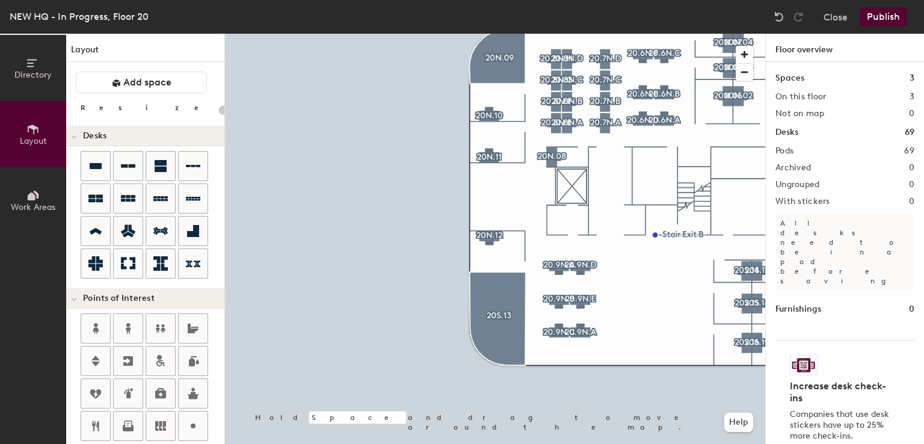
click at [622, 34] on div at bounding box center [495, 34] width 540 height 0
click at [643, 288] on div "Directory Layout Work Areas Layout Add space Resize Desks Points of Interest Fu…" at bounding box center [462, 239] width 924 height 410
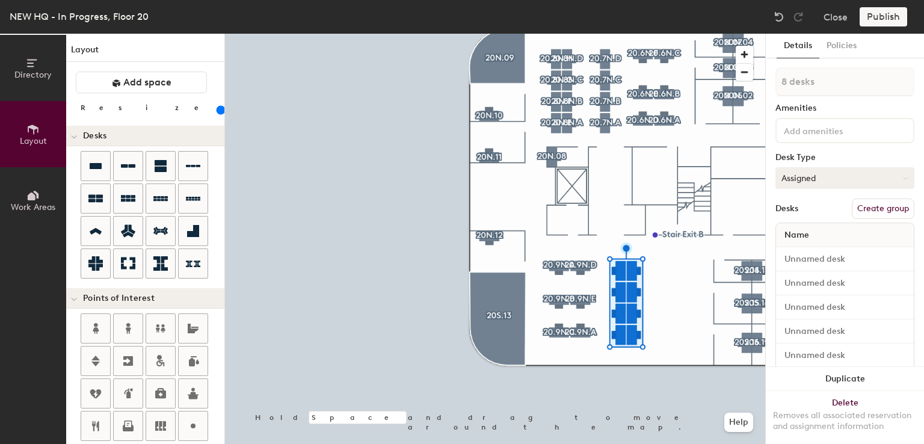
click at [866, 177] on button "Assigned" at bounding box center [844, 178] width 139 height 22
click at [806, 251] on div "Hoteled" at bounding box center [836, 251] width 120 height 18
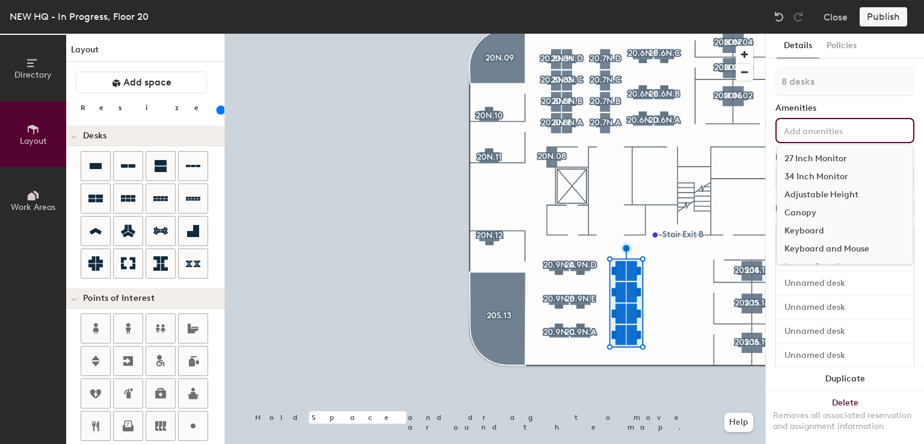
click at [818, 125] on input at bounding box center [835, 130] width 108 height 14
click at [814, 160] on div "27 Inch Monitor" at bounding box center [844, 159] width 135 height 18
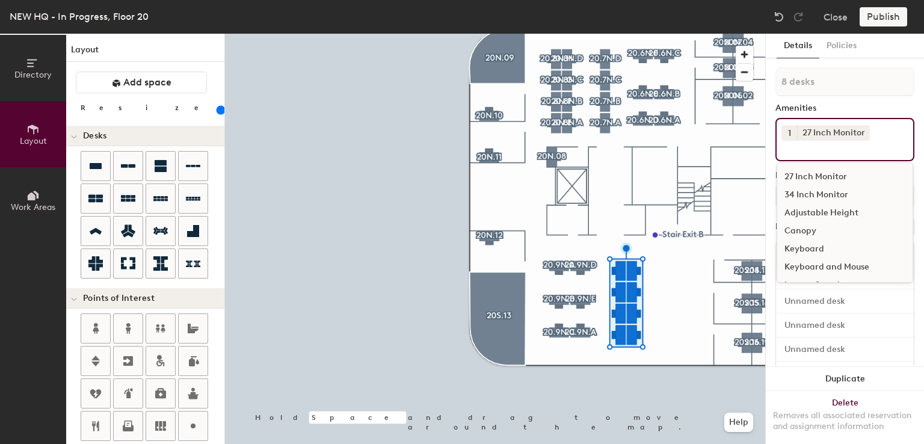
click at [806, 211] on div "Adjustable Height" at bounding box center [844, 213] width 135 height 18
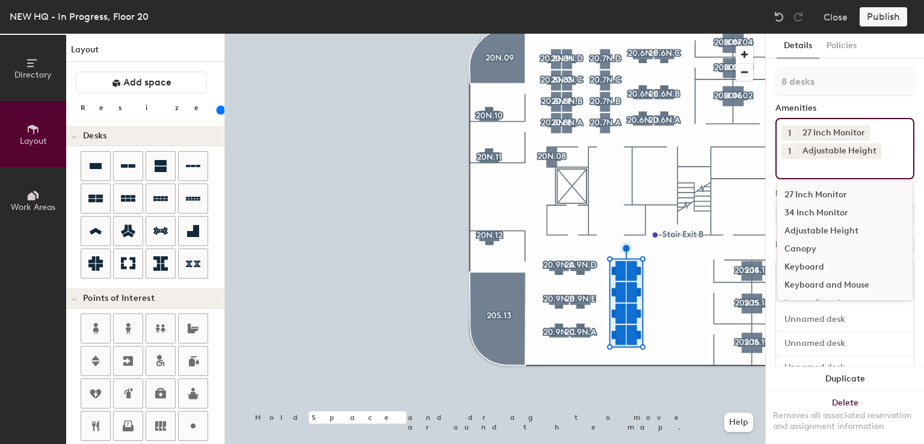
drag, startPoint x: 812, startPoint y: 282, endPoint x: 833, endPoint y: 286, distance: 22.0
click at [833, 286] on div "Keyboard and Mouse" at bounding box center [844, 285] width 135 height 18
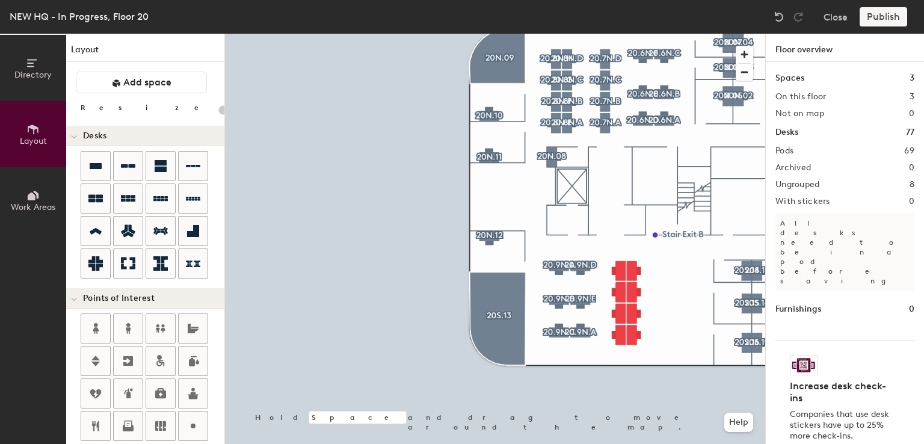
type input "160"
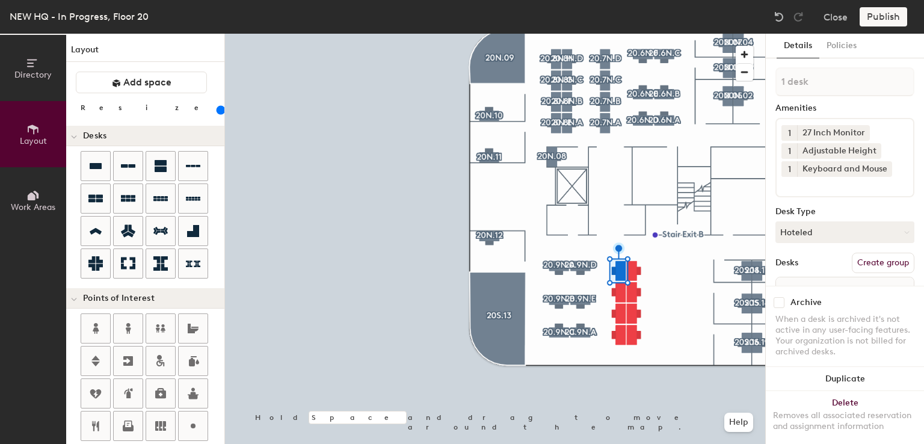
click at [860, 262] on button "Create group" at bounding box center [883, 263] width 63 height 20
type input "P"
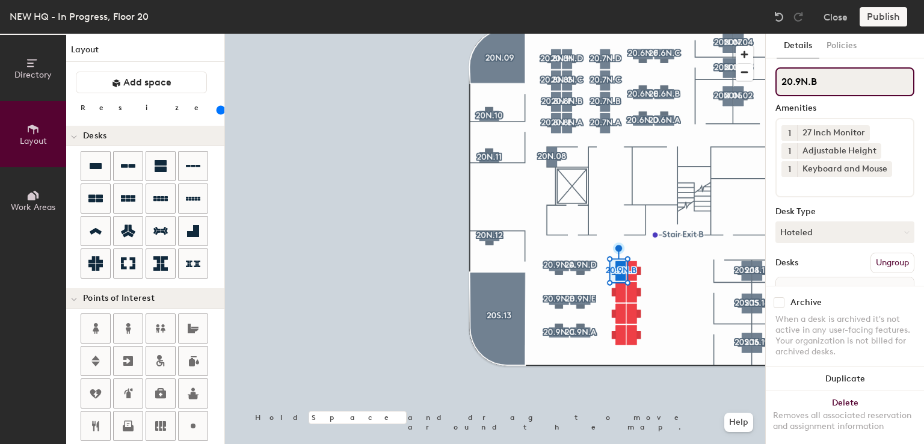
click at [796, 85] on input "20.9N.B" at bounding box center [844, 81] width 139 height 29
click at [799, 84] on input "20.9N.B" at bounding box center [844, 81] width 139 height 29
click at [823, 82] on input "20.10N.B" at bounding box center [844, 81] width 139 height 29
click at [830, 84] on input "20.10N.B" at bounding box center [844, 81] width 139 height 29
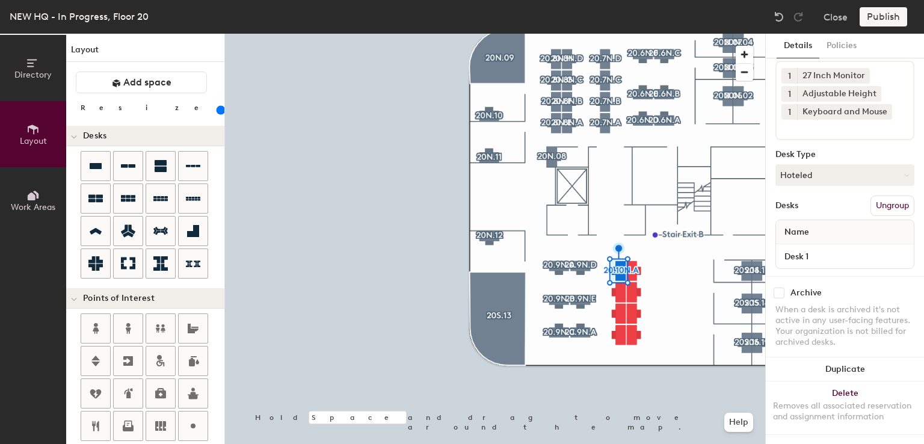
scroll to position [0, 0]
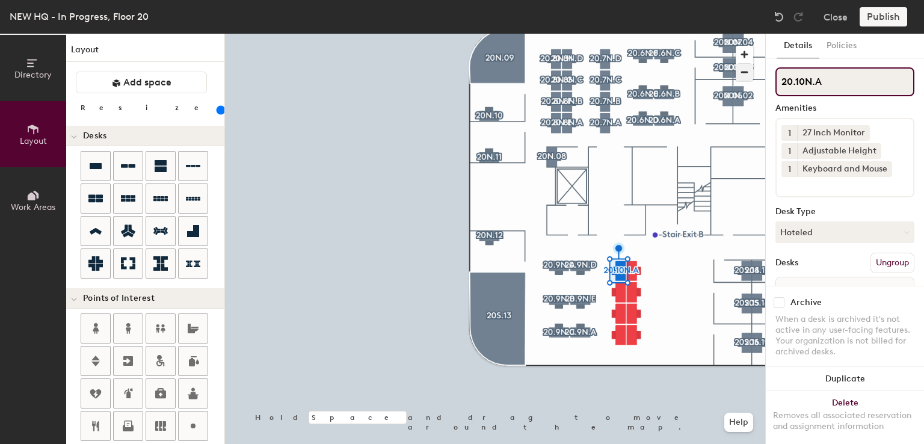
drag, startPoint x: 832, startPoint y: 84, endPoint x: 745, endPoint y: 78, distance: 87.4
click at [745, 78] on div "Directory Layout Work Areas Layout Add space Resize Desks Points of Interest Fu…" at bounding box center [462, 239] width 924 height 410
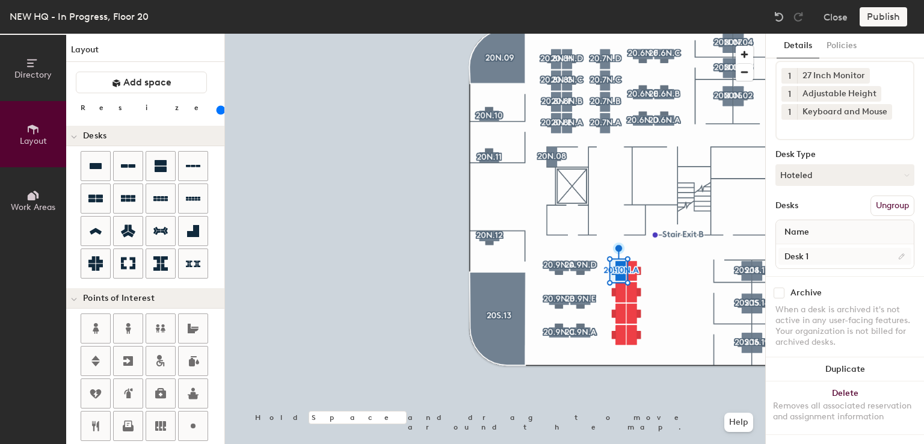
type input "20.10N.A"
click at [834, 248] on input "Desk 1" at bounding box center [844, 256] width 133 height 17
type input "Desk"
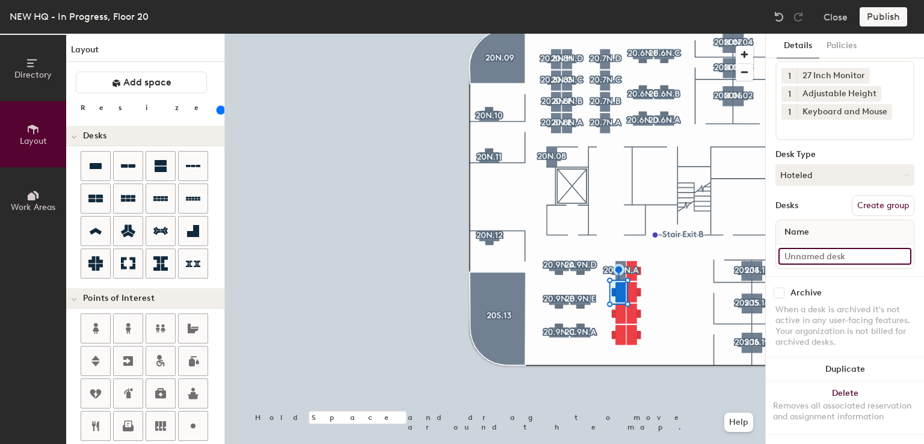
click at [821, 248] on input at bounding box center [844, 256] width 133 height 17
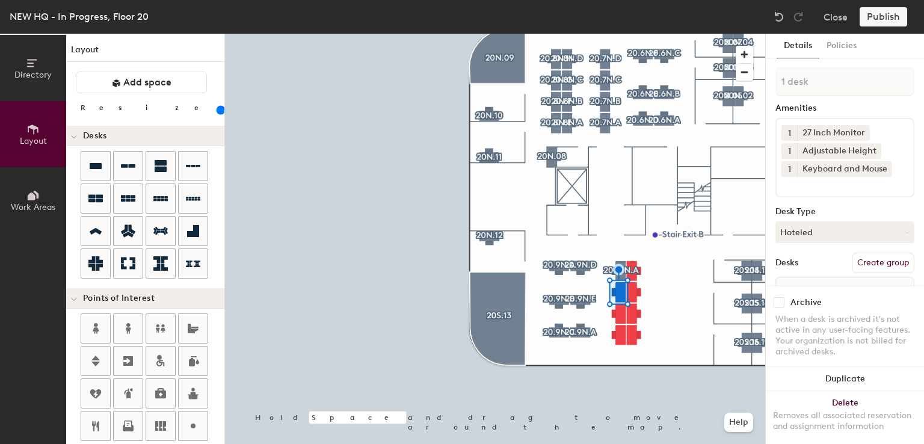
click at [861, 255] on button "Create group" at bounding box center [883, 263] width 63 height 20
type input "P"
type input "20.10N.B"
click at [870, 256] on button "Create group" at bounding box center [883, 263] width 63 height 20
type input "P"
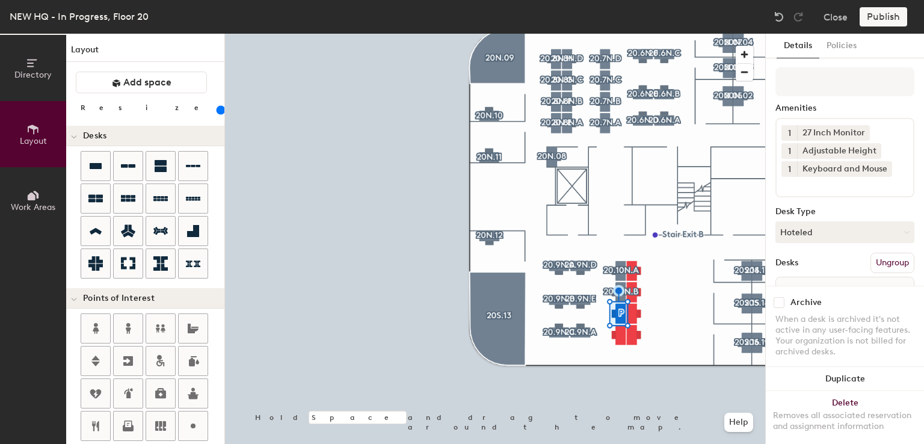
click at [870, 256] on button "Ungroup" at bounding box center [892, 263] width 44 height 20
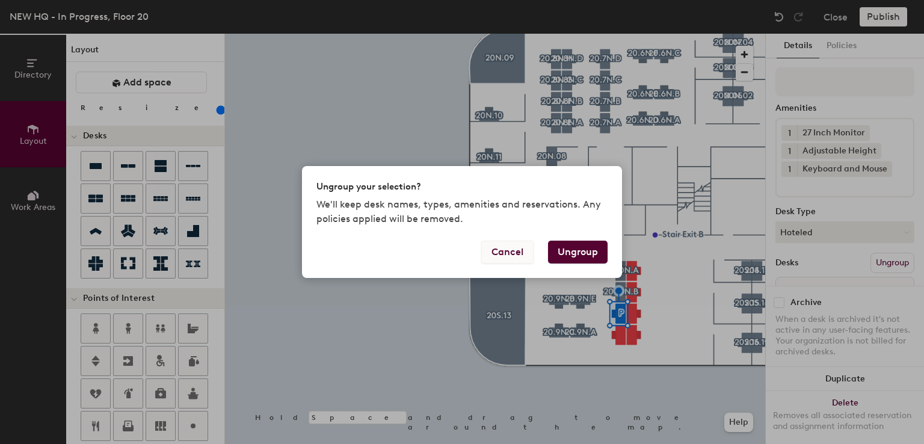
click at [508, 248] on button "Cancel" at bounding box center [507, 252] width 52 height 23
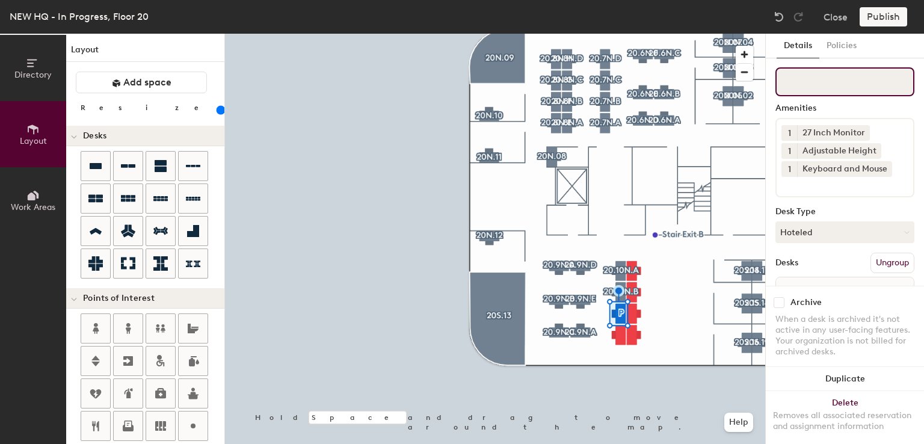
click at [814, 80] on input at bounding box center [844, 81] width 139 height 29
paste input "20.10N.A"
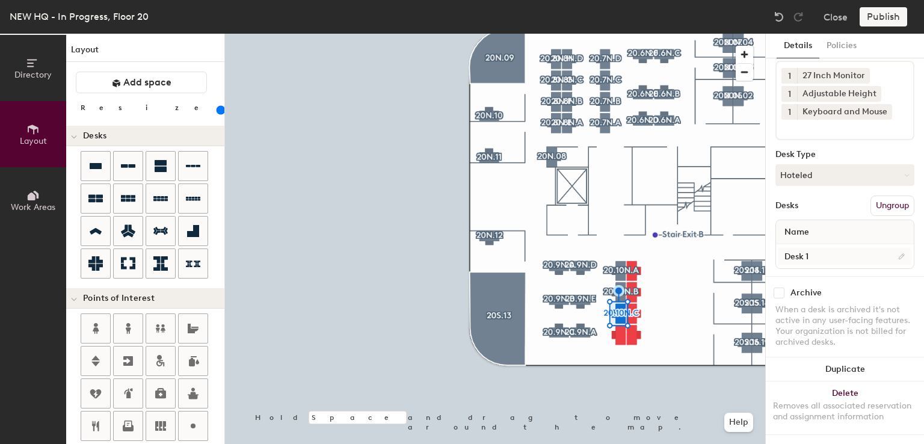
type input "20.10N.C"
click at [816, 248] on input "Desk 1" at bounding box center [844, 256] width 133 height 17
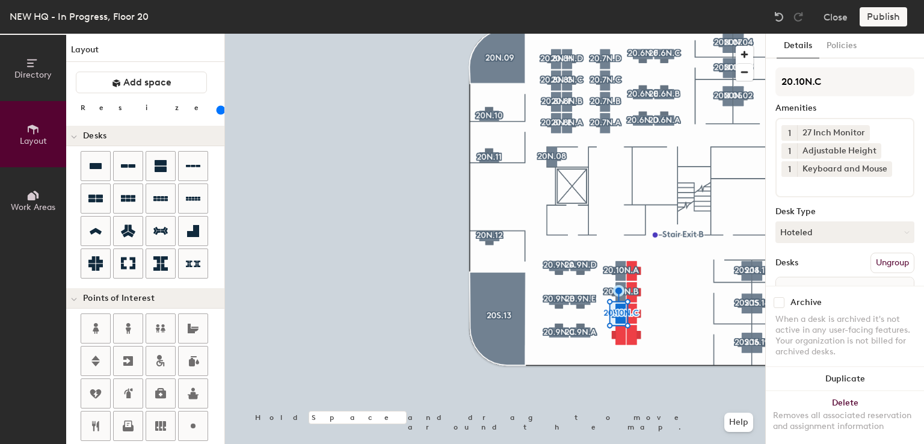
scroll to position [67, 0]
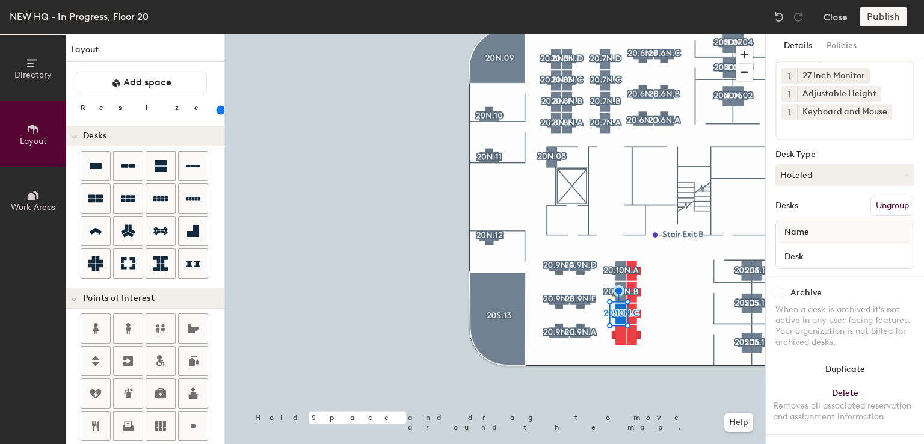
type input "Desk"
click at [725, 34] on div at bounding box center [495, 34] width 540 height 0
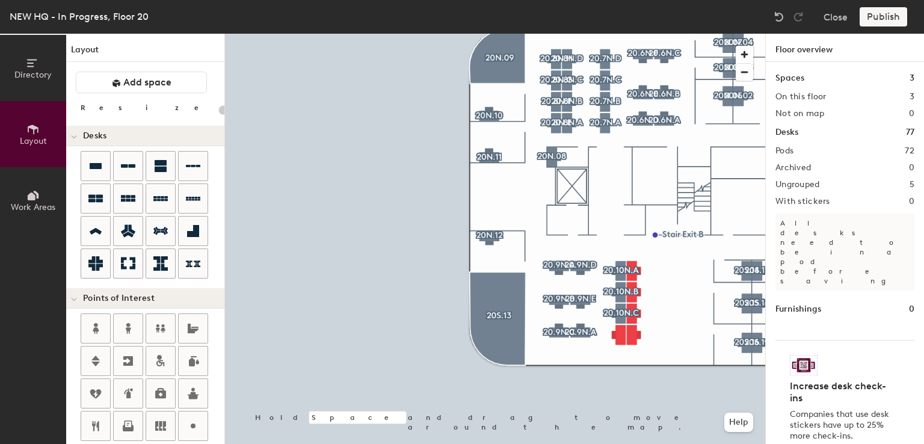
type input "160"
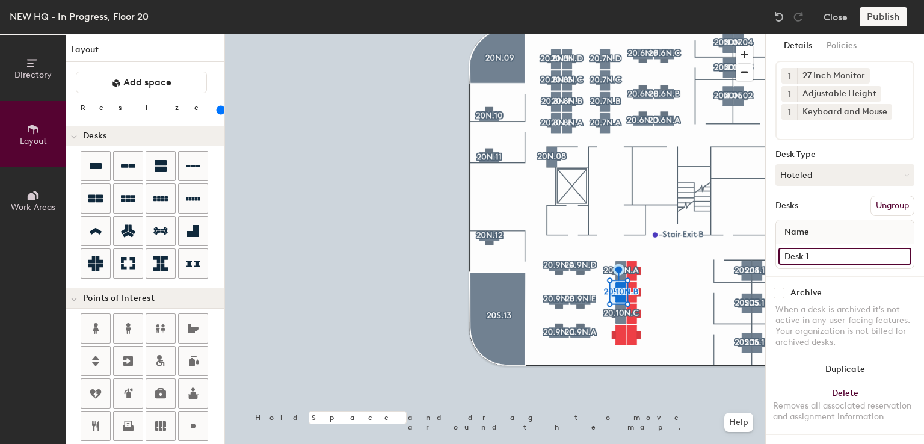
click at [821, 250] on input "Desk 1" at bounding box center [844, 256] width 133 height 17
click at [820, 248] on input "Desk 1" at bounding box center [844, 256] width 133 height 17
type input "Desk"
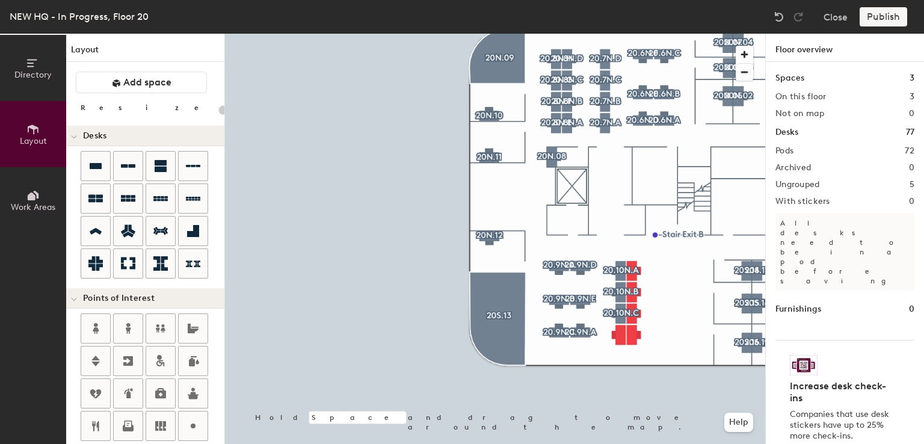
type input "160"
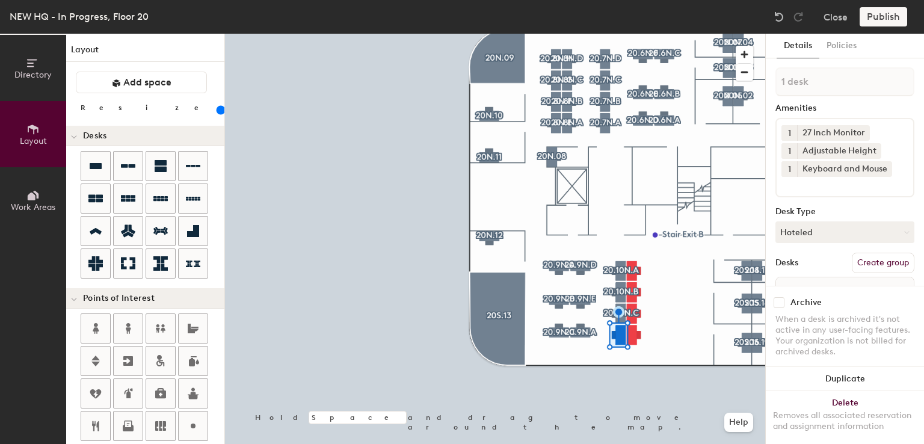
click at [867, 257] on button "Create group" at bounding box center [883, 263] width 63 height 20
type input "P"
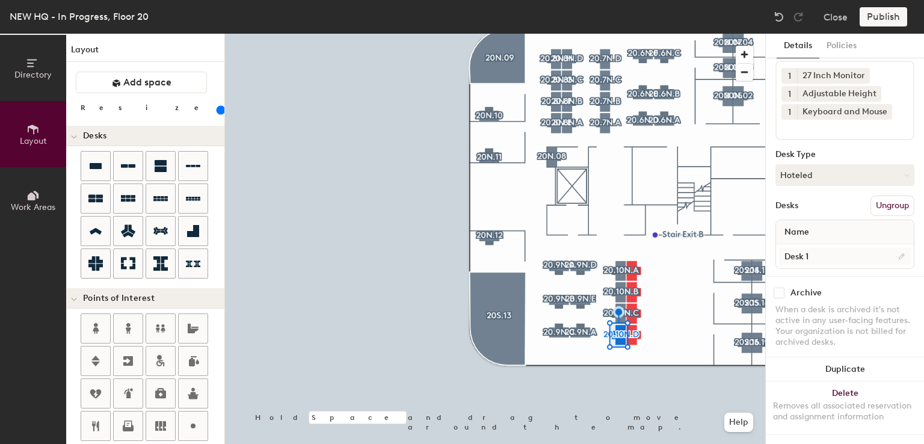
type input "20.10N.D"
click at [827, 248] on input "Desk 1" at bounding box center [844, 256] width 133 height 17
type input "Desk"
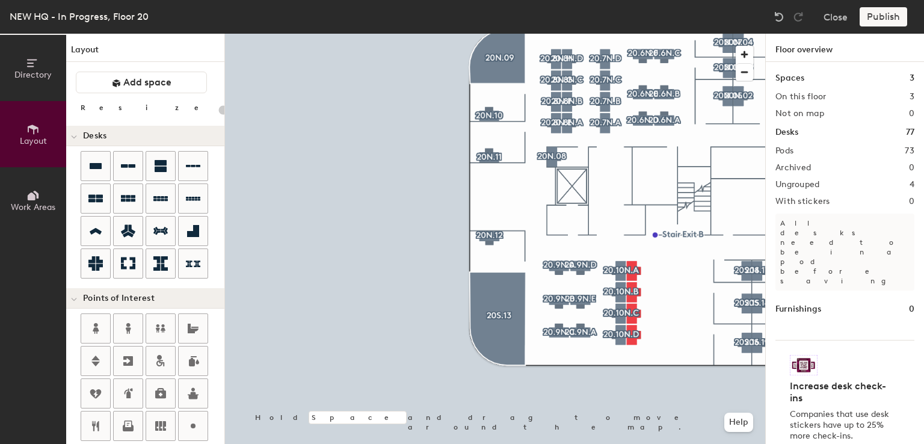
type input "160"
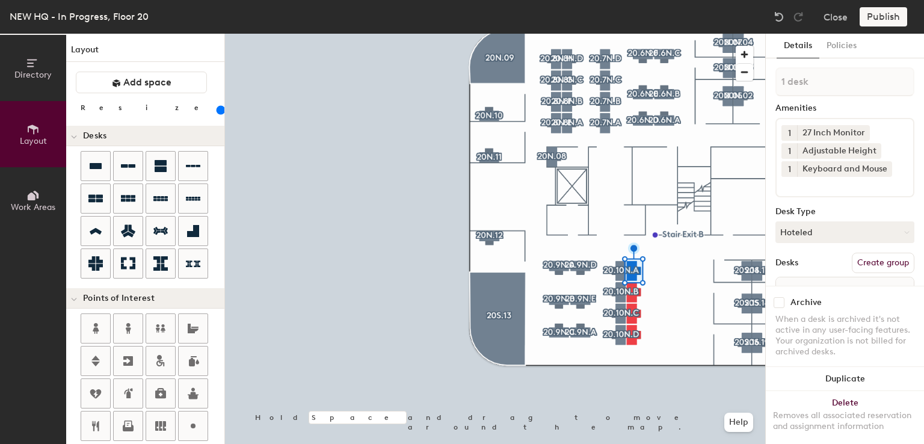
click at [880, 260] on button "Create group" at bounding box center [883, 263] width 63 height 20
type input "P"
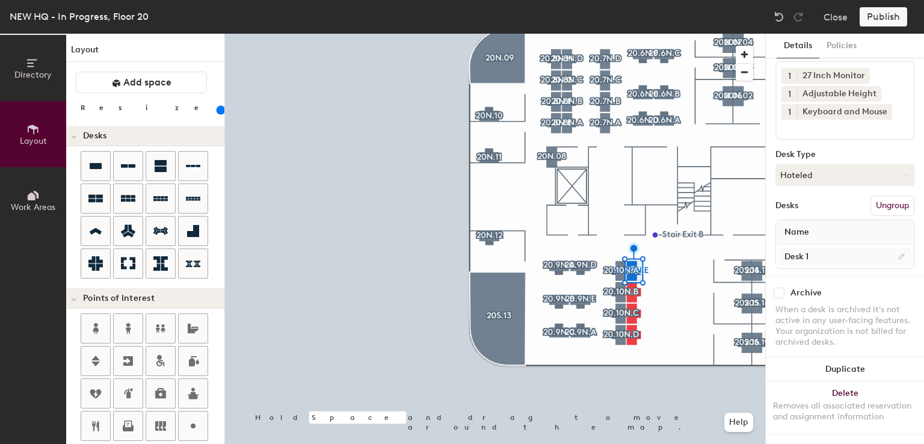
type input "20.10N.E"
click at [813, 248] on input "Desk 1" at bounding box center [844, 256] width 133 height 17
click at [815, 248] on input "Desk 1" at bounding box center [844, 256] width 133 height 17
type input "Desk"
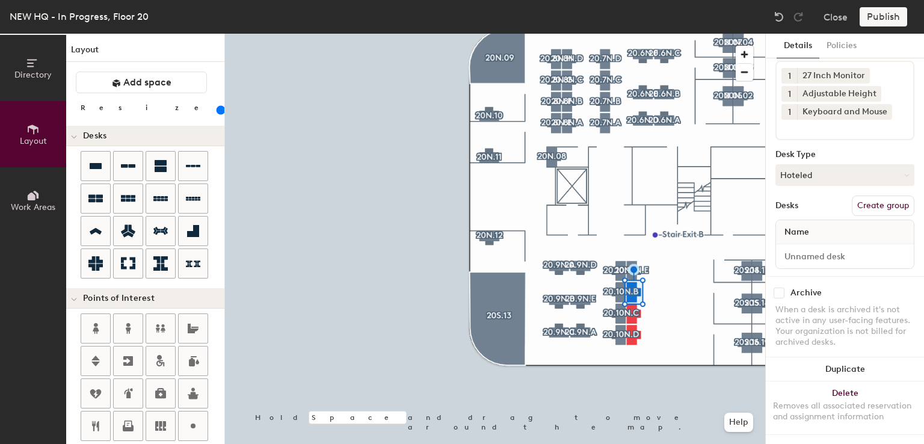
click at [882, 200] on button "Create group" at bounding box center [883, 206] width 63 height 20
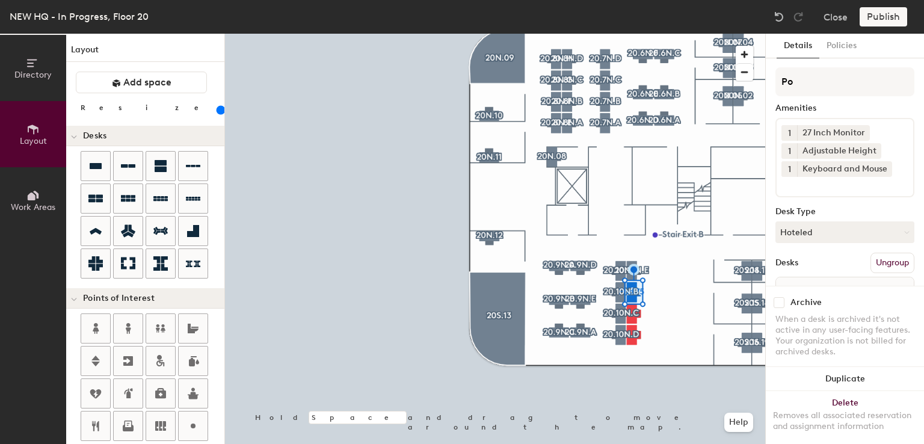
type input "P"
drag, startPoint x: 882, startPoint y: 200, endPoint x: 876, endPoint y: 224, distance: 24.4
click at [876, 224] on div "20.10N. Amenities 1 27 Inch Monitor 1 Adjustable Height 1 Keyboard and Mouse De…" at bounding box center [844, 200] width 139 height 266
click at [830, 95] on input "20.10N." at bounding box center [844, 81] width 139 height 29
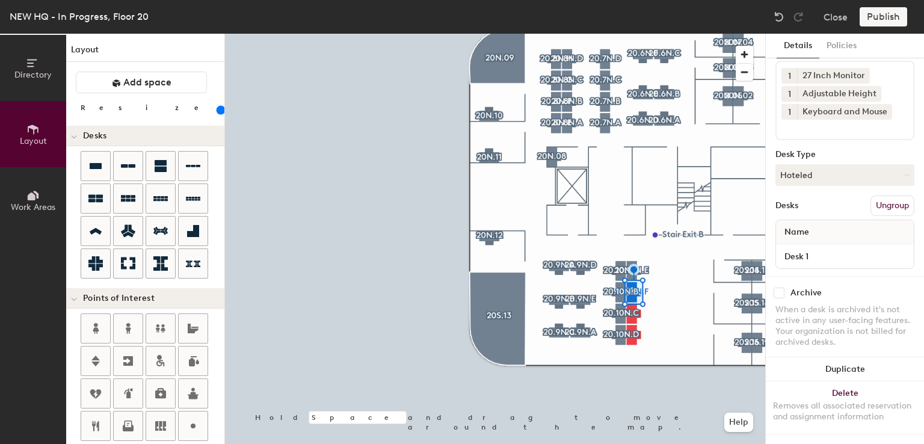
type input "20.10N.F"
click at [820, 253] on div "Desk 1" at bounding box center [845, 256] width 138 height 24
click at [818, 248] on input "Desk 1" at bounding box center [844, 256] width 133 height 17
type input "Desk"
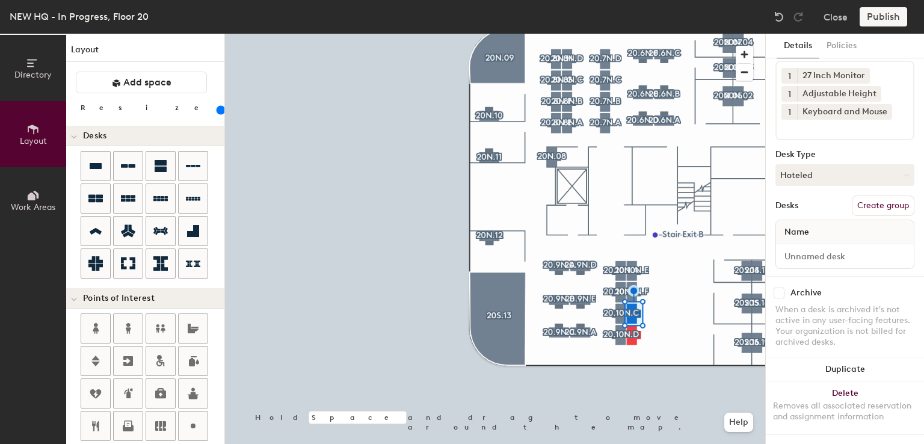
click at [861, 196] on button "Create group" at bounding box center [883, 206] width 63 height 20
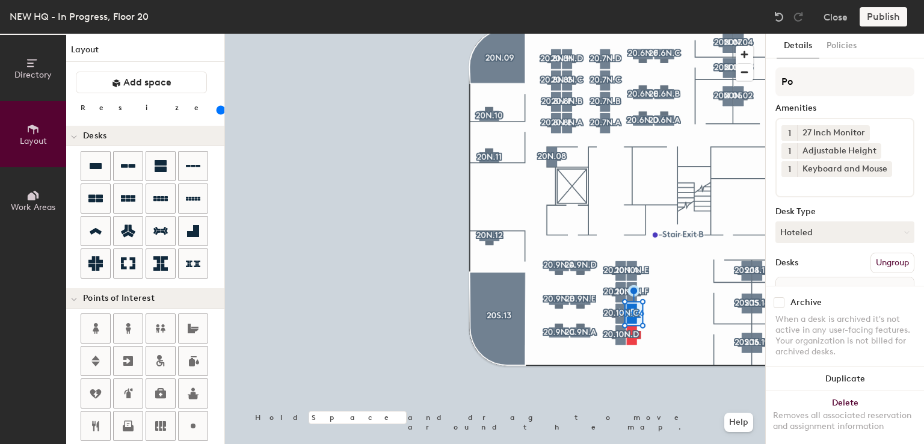
type input "P"
click at [794, 162] on button "1" at bounding box center [789, 169] width 16 height 16
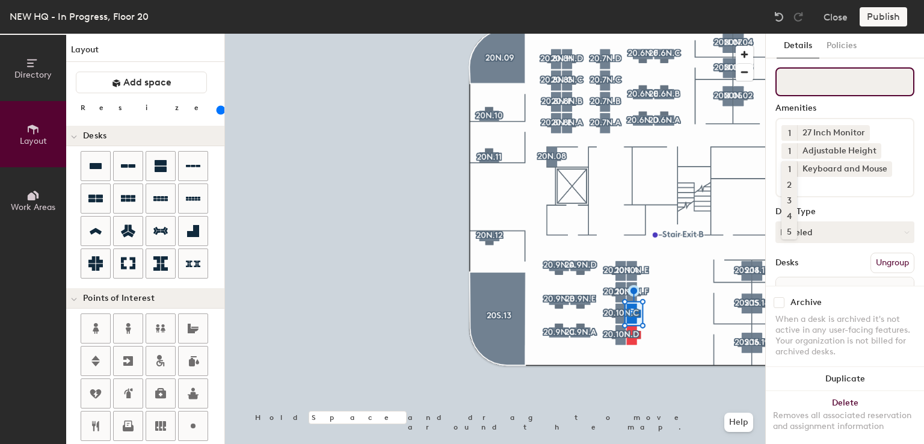
click at [807, 74] on input at bounding box center [844, 81] width 139 height 29
type input "V"
paste input "20.10N.A"
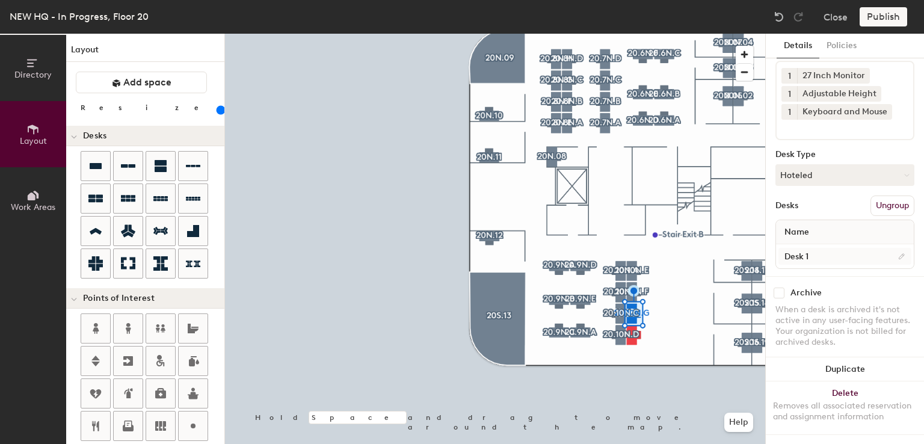
type input "20.10N.G"
click at [825, 248] on input "Desk 1" at bounding box center [844, 256] width 133 height 17
click at [827, 248] on input "Desk 1" at bounding box center [844, 256] width 133 height 17
type input "Desk"
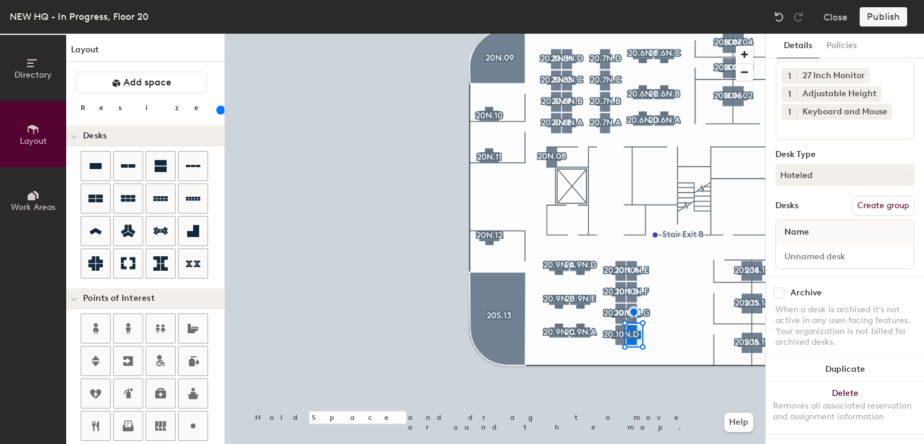
click at [873, 196] on button "Create group" at bounding box center [883, 206] width 63 height 20
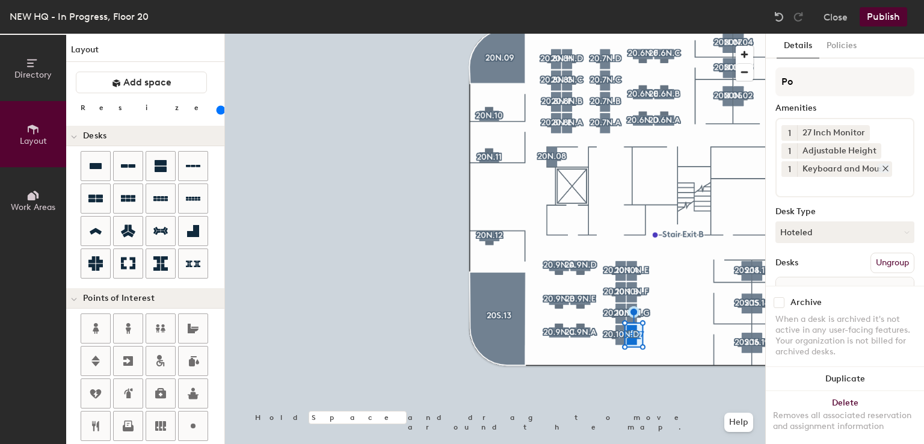
type input "P"
type input "20.10N.A"
click at [810, 170] on div "Keyboard and Mouse" at bounding box center [844, 169] width 95 height 16
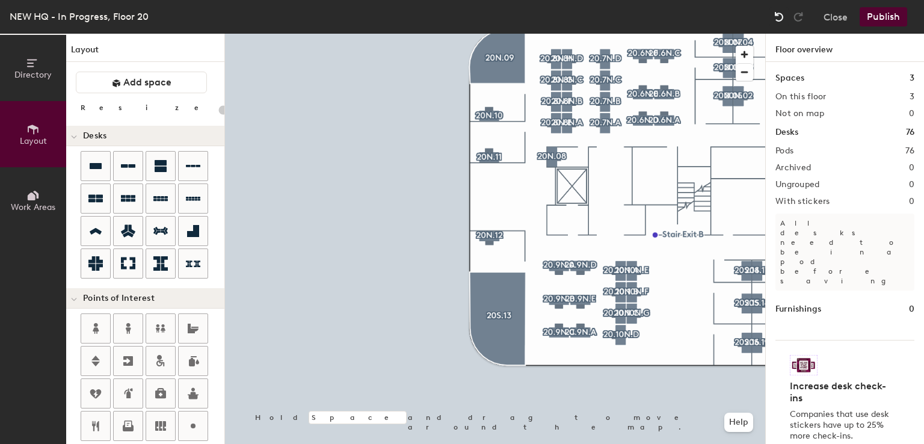
click at [781, 17] on img at bounding box center [779, 17] width 12 height 12
type input "160"
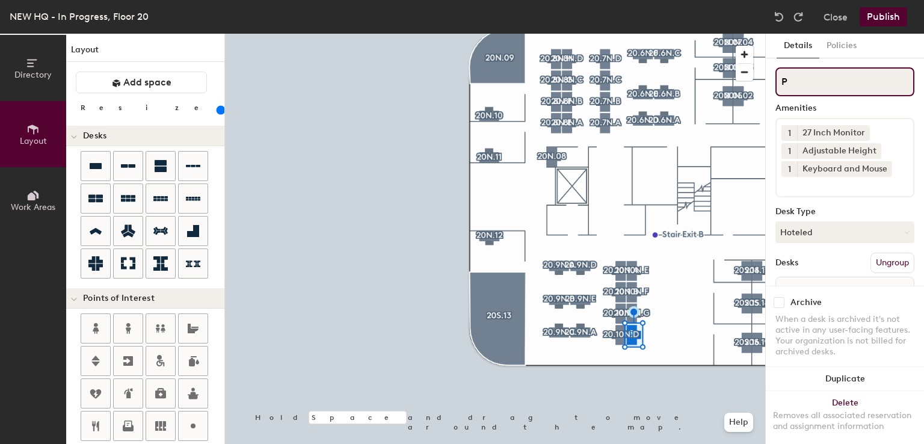
click at [825, 82] on input "P" at bounding box center [844, 81] width 139 height 29
paste input "20.10N.A"
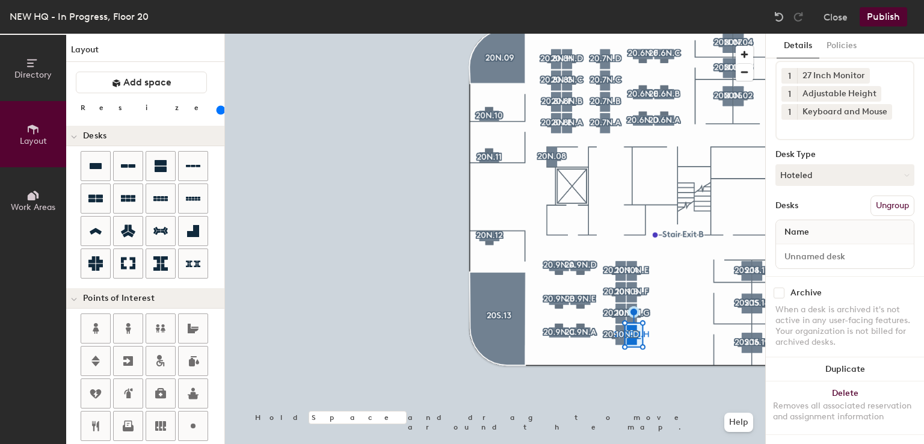
scroll to position [66, 0]
type input "20.10N.H"
click at [798, 248] on input at bounding box center [844, 256] width 133 height 17
type input "Desk"
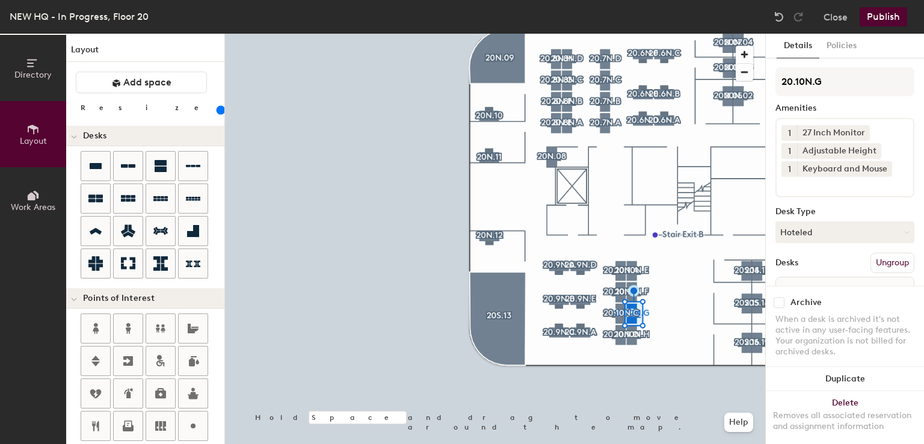
scroll to position [67, 0]
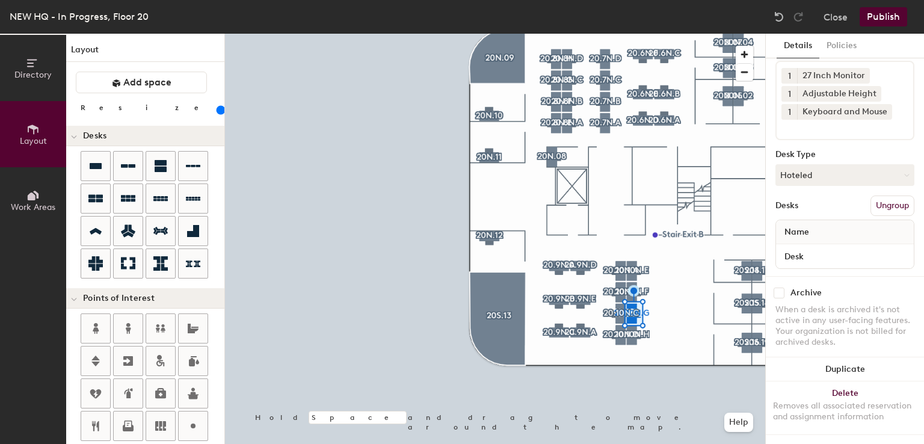
click at [657, 34] on div at bounding box center [495, 34] width 540 height 0
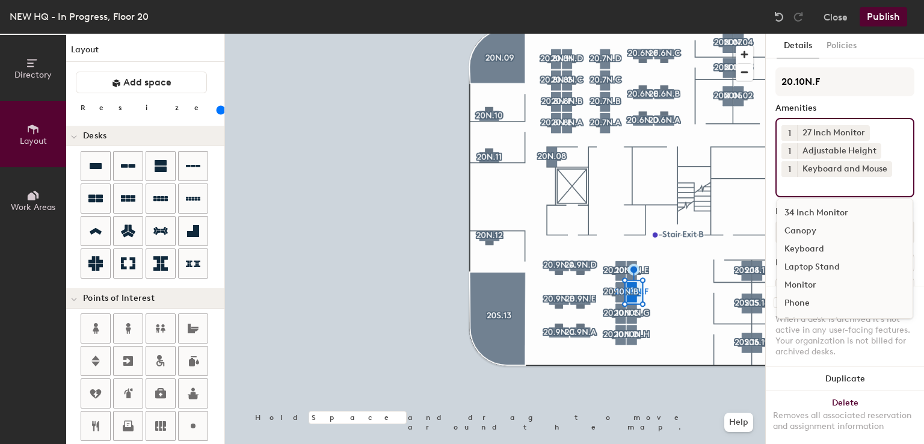
click at [801, 179] on input at bounding box center [835, 184] width 108 height 14
click at [793, 233] on div "Canopy" at bounding box center [844, 231] width 135 height 18
click at [618, 34] on div at bounding box center [495, 34] width 540 height 0
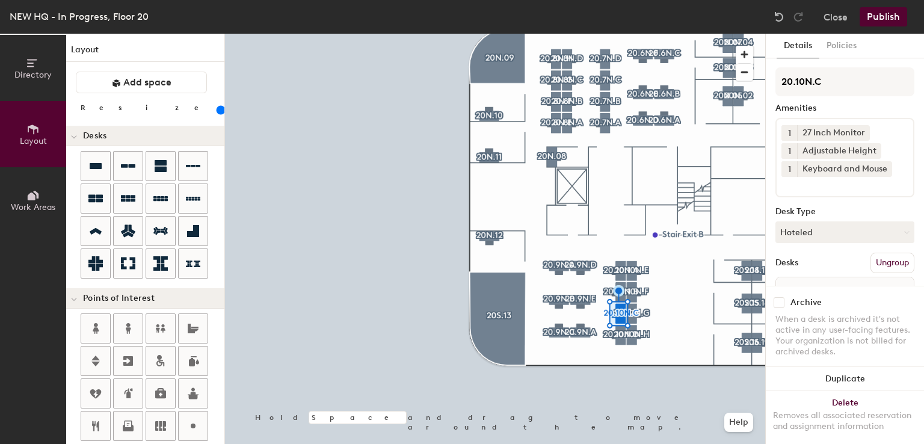
click at [809, 188] on input at bounding box center [835, 184] width 108 height 14
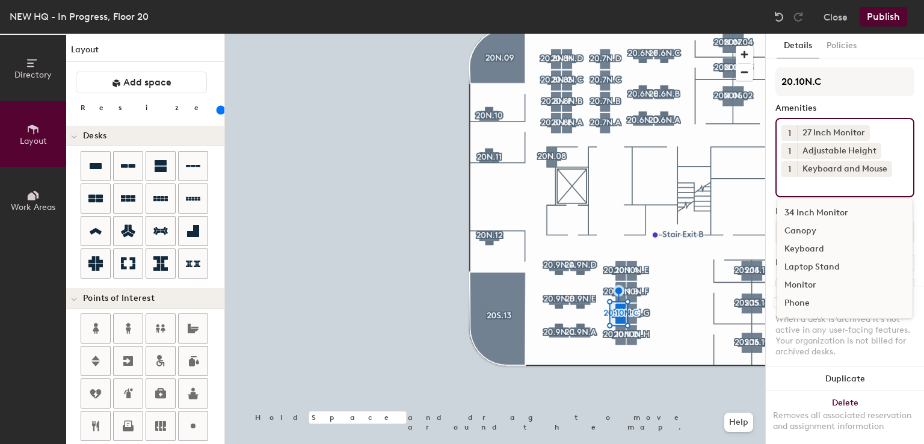
click at [799, 229] on div "Canopy" at bounding box center [844, 231] width 135 height 18
click at [660, 34] on div at bounding box center [495, 34] width 540 height 0
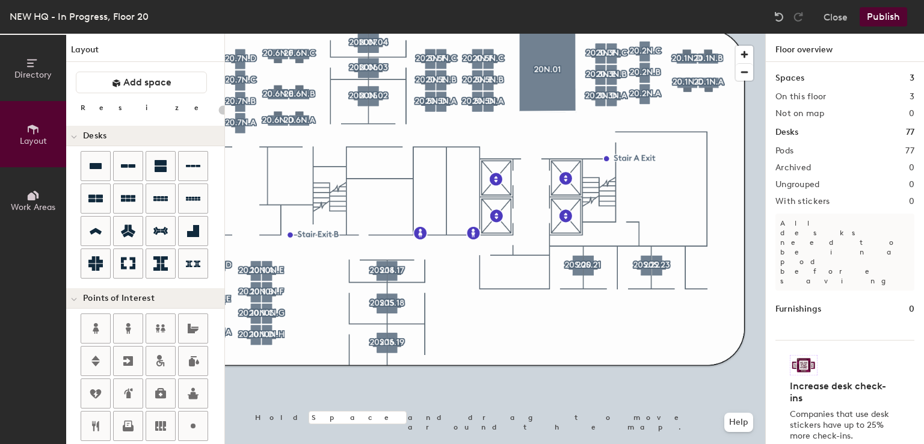
click at [876, 19] on button "Publish" at bounding box center [884, 16] width 48 height 19
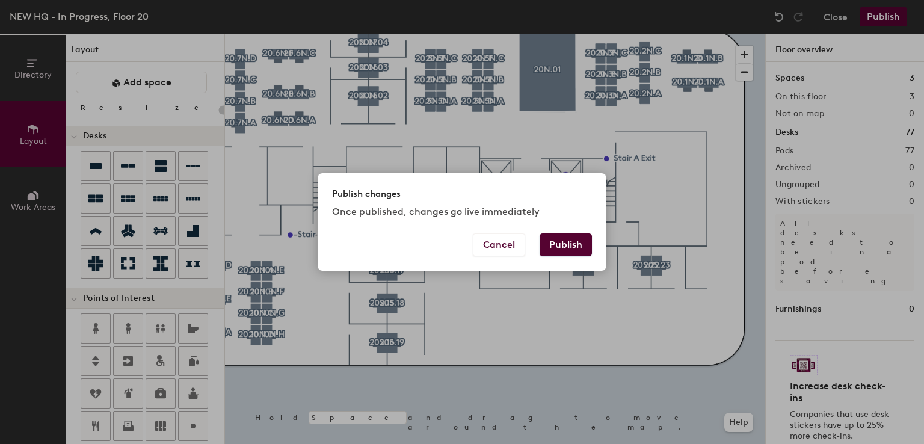
click at [570, 242] on button "Publish" at bounding box center [566, 244] width 52 height 23
type input "20"
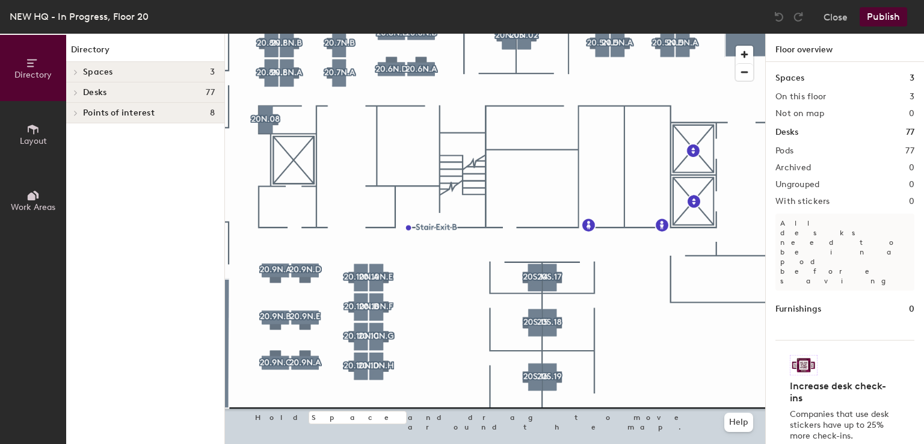
click at [14, 133] on button "Layout" at bounding box center [33, 134] width 66 height 66
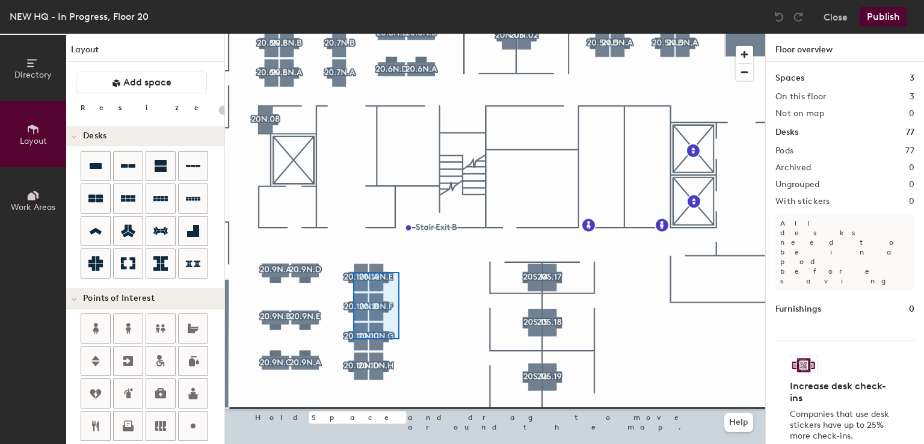
type input "160"
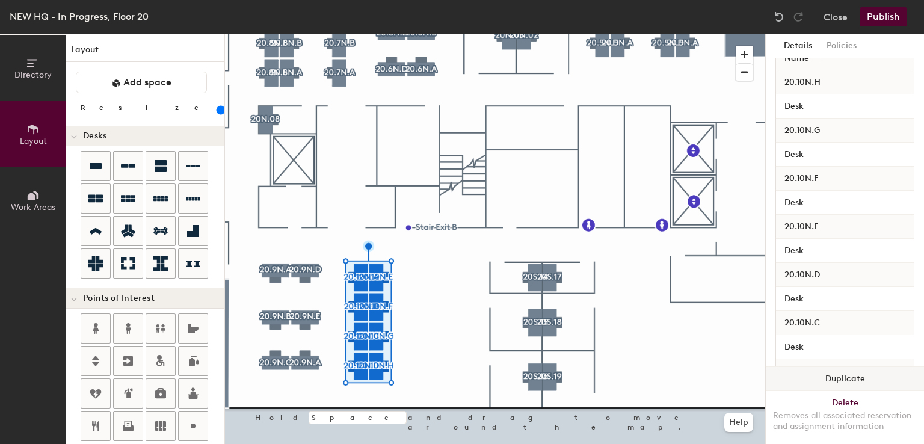
click at [830, 369] on button "Duplicate" at bounding box center [845, 379] width 158 height 24
type input "8 desks"
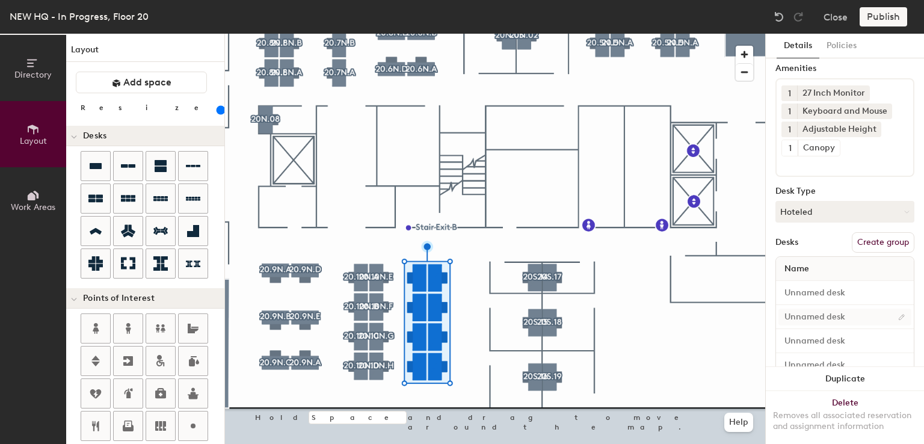
scroll to position [39, 0]
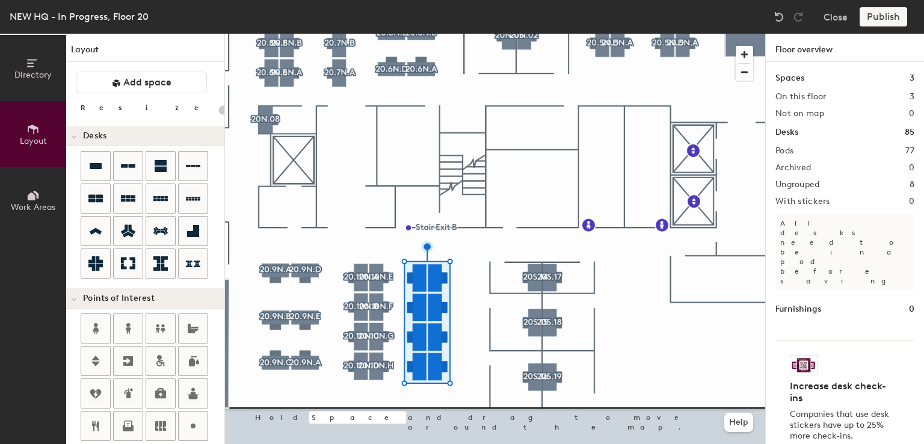
type input "160"
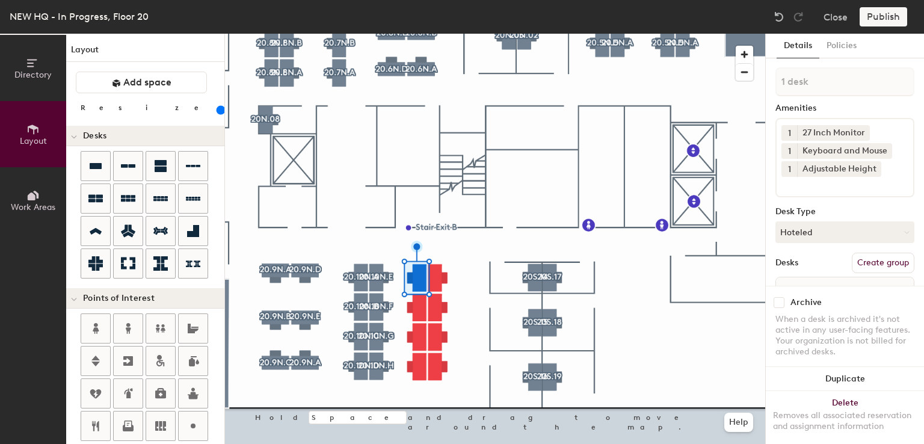
click at [868, 265] on button "Create group" at bounding box center [883, 263] width 63 height 20
type input "P"
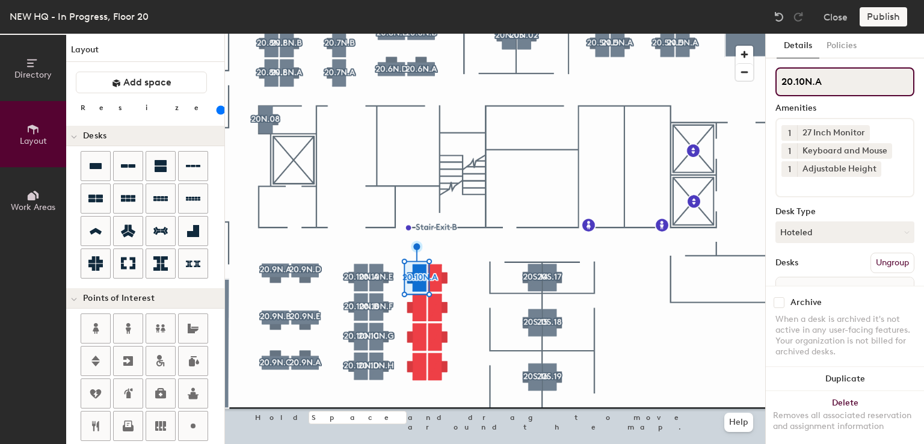
click at [802, 80] on input "20.10N.A" at bounding box center [844, 81] width 139 height 29
drag, startPoint x: 825, startPoint y: 84, endPoint x: 772, endPoint y: 83, distance: 53.5
click at [772, 83] on div "Details Policies 20.11N.A Amenities 1 27 Inch Monitor 1 Keyboard and Mouse 1 Ad…" at bounding box center [845, 239] width 158 height 410
type input "20.11N.A"
click at [426, 34] on div at bounding box center [495, 34] width 540 height 0
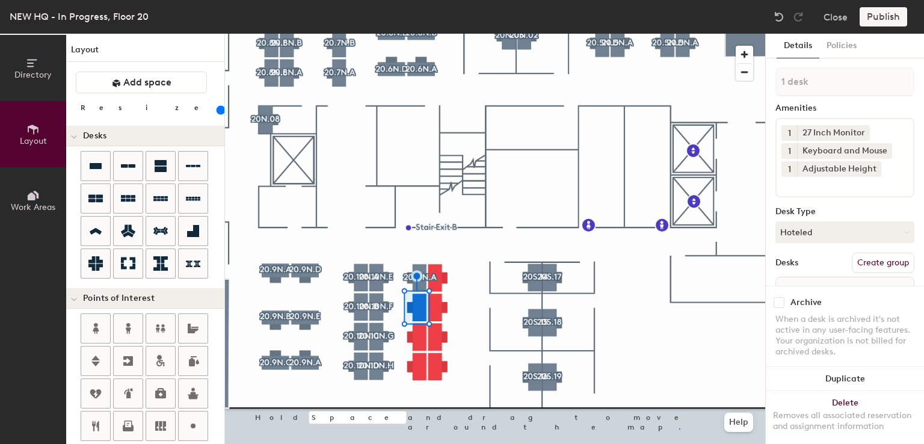
click at [874, 258] on button "Create group" at bounding box center [883, 263] width 63 height 20
type input "P"
type input "20.11N.B"
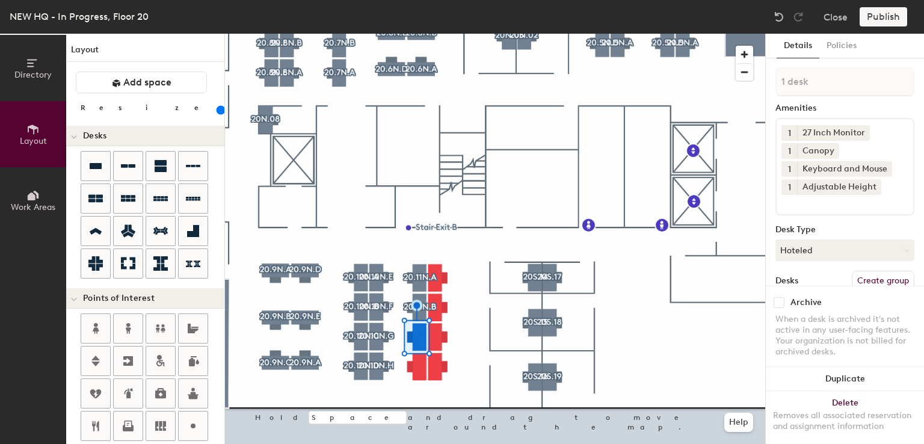
scroll to position [84, 0]
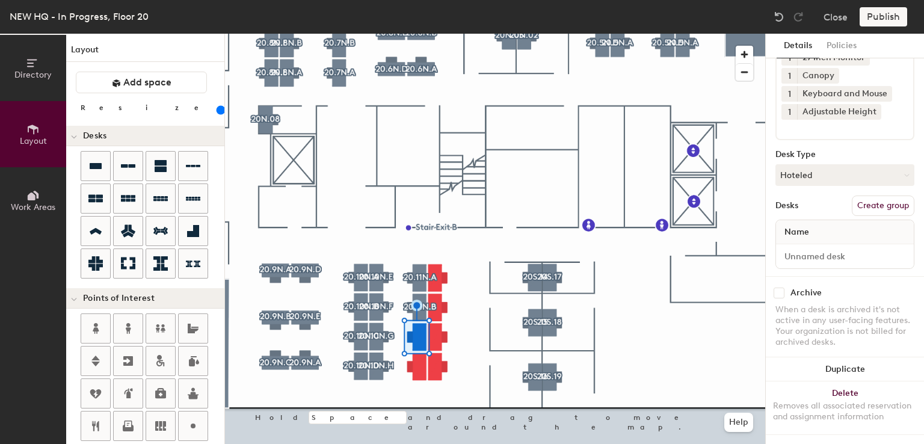
click at [873, 200] on button "Create group" at bounding box center [883, 206] width 63 height 20
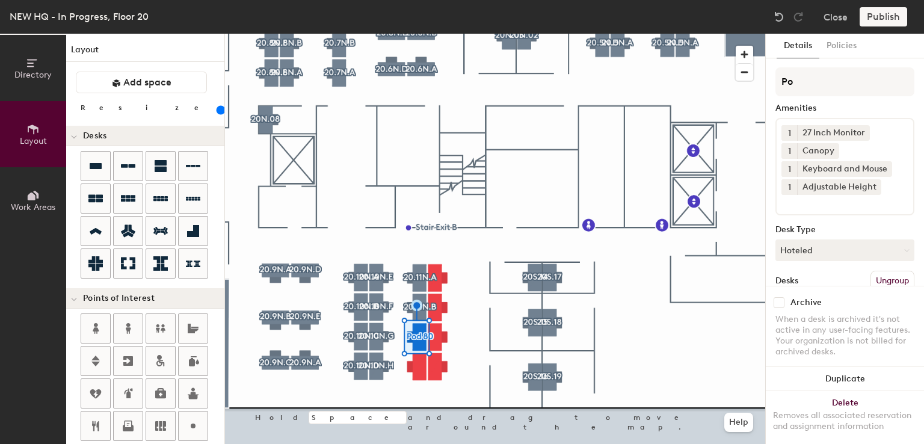
type input "P"
type input "20.11N.C"
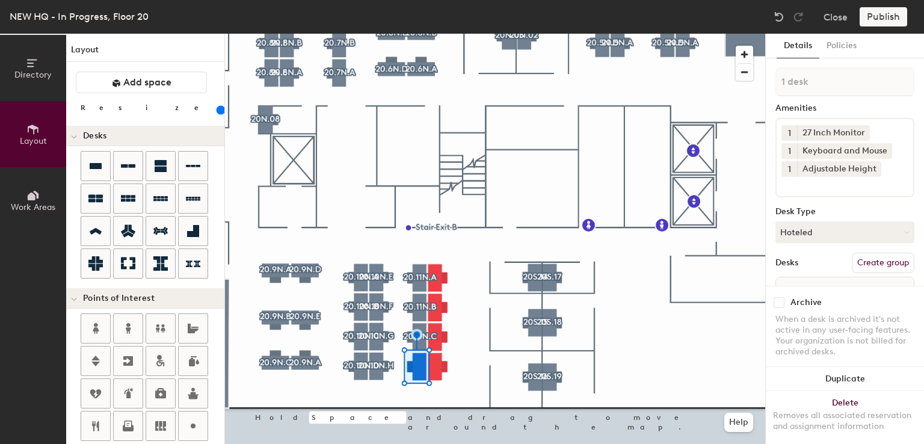
click at [863, 263] on button "Create group" at bounding box center [883, 263] width 63 height 20
type input "P"
type input "20.11N."
click at [870, 263] on button "Ungroup" at bounding box center [892, 263] width 44 height 20
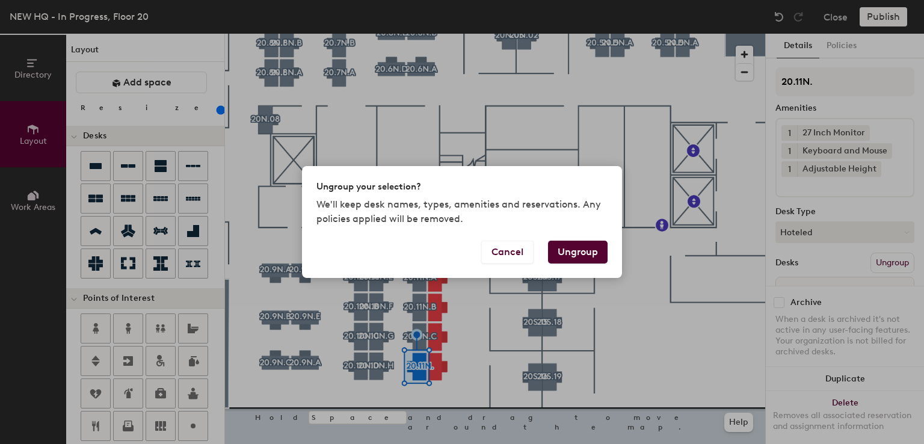
click at [863, 263] on body "Skip navigation Schedule Office People Analytics Visits Deliveries Services Man…" at bounding box center [462, 222] width 924 height 444
click at [501, 252] on button "Cancel" at bounding box center [507, 252] width 52 height 23
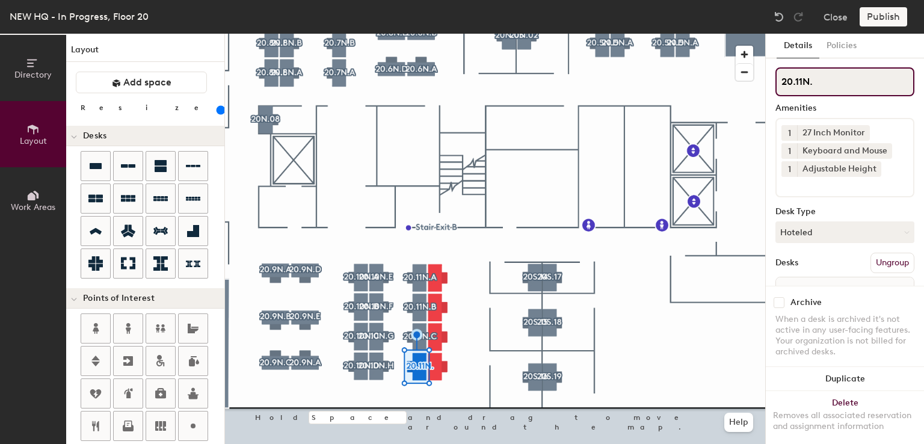
click at [830, 87] on input "20.11N." at bounding box center [844, 81] width 139 height 29
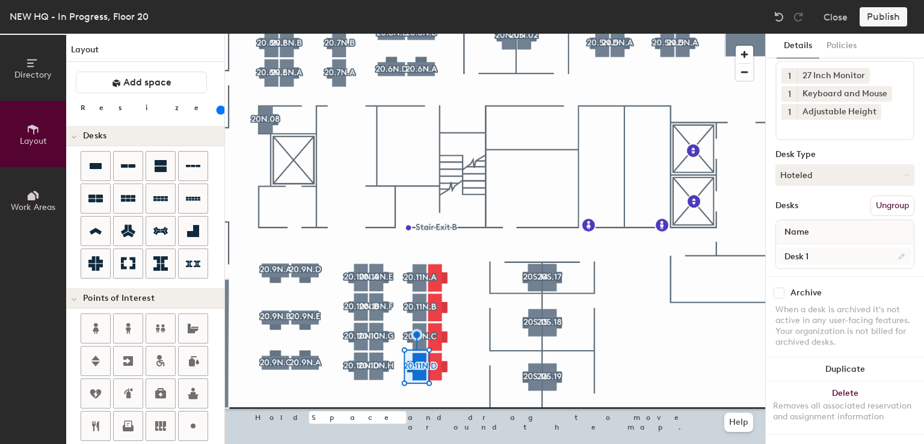
type input "20.11N.D"
click at [825, 248] on input "Desk 1" at bounding box center [844, 256] width 133 height 17
type input "Desk"
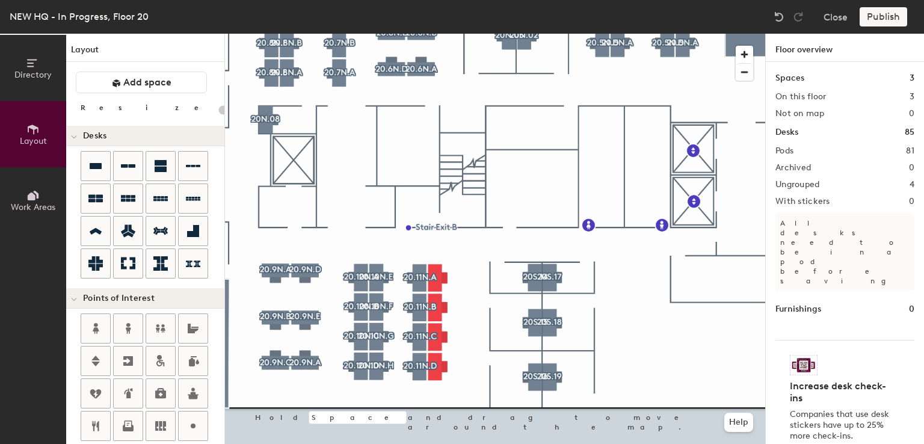
type input "160"
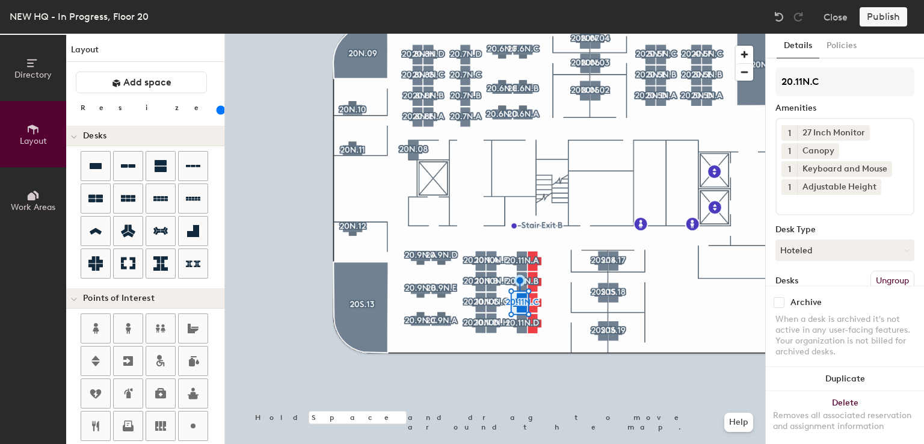
scroll to position [84, 0]
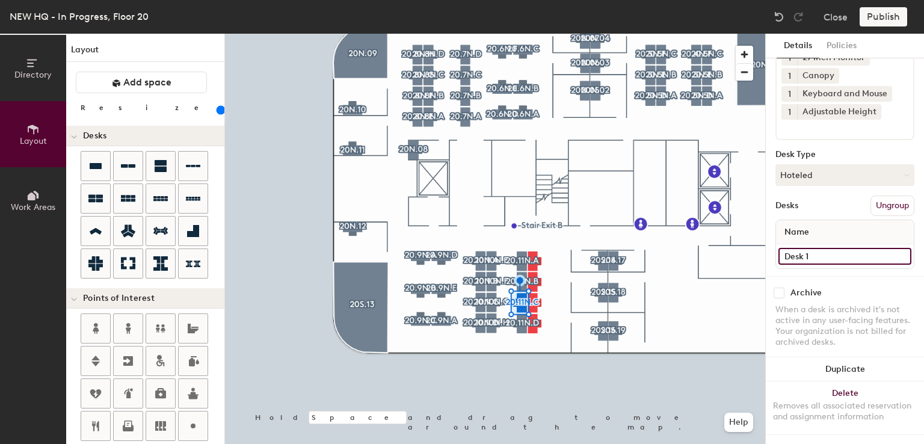
click at [813, 248] on input "Desk 1" at bounding box center [844, 256] width 133 height 17
type input "Desk"
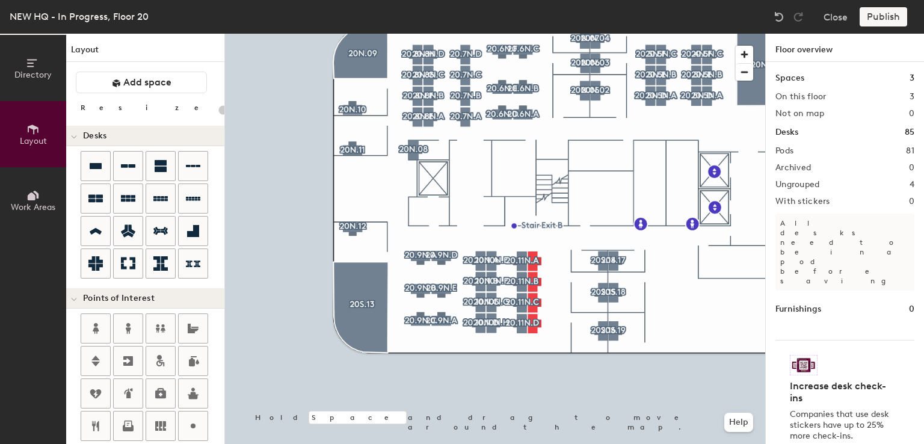
type input "160"
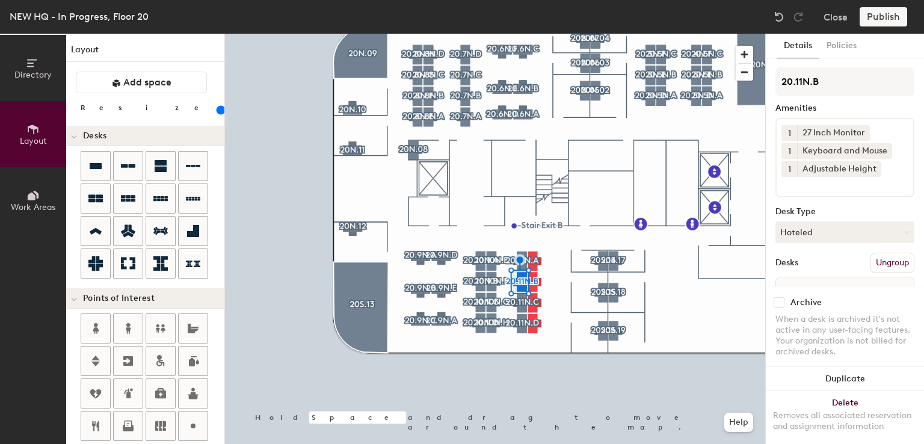
scroll to position [67, 0]
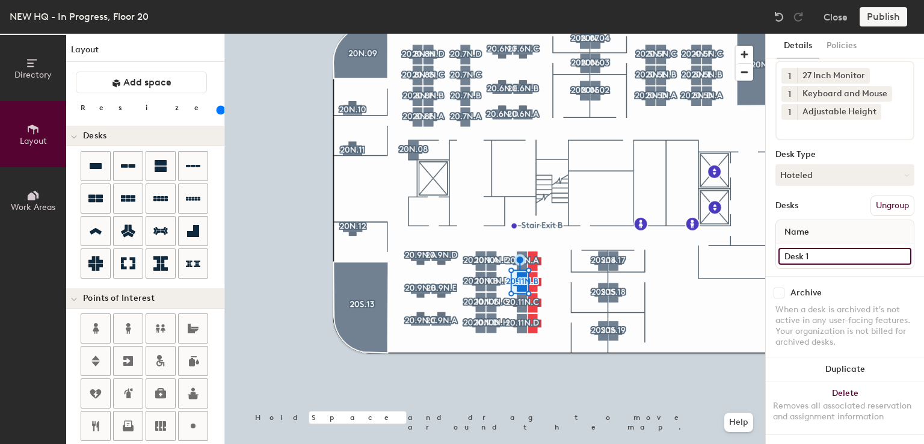
click at [818, 248] on input "Desk 1" at bounding box center [844, 256] width 133 height 17
type input "Desk"
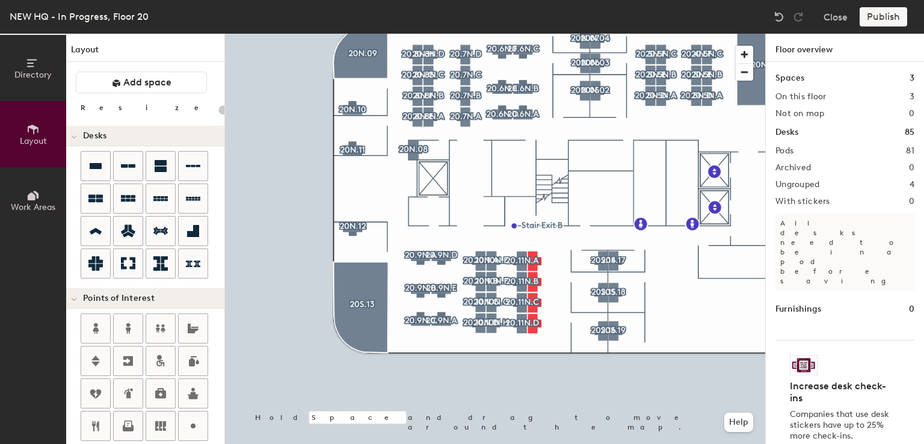
type input "160"
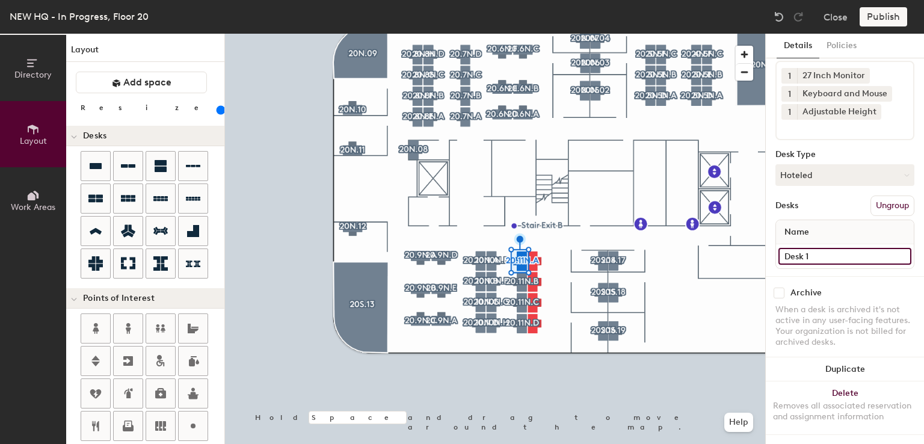
click at [818, 248] on input "Desk 1" at bounding box center [844, 256] width 133 height 17
click at [821, 248] on input "Desk 1" at bounding box center [844, 256] width 133 height 17
type input "Desk"
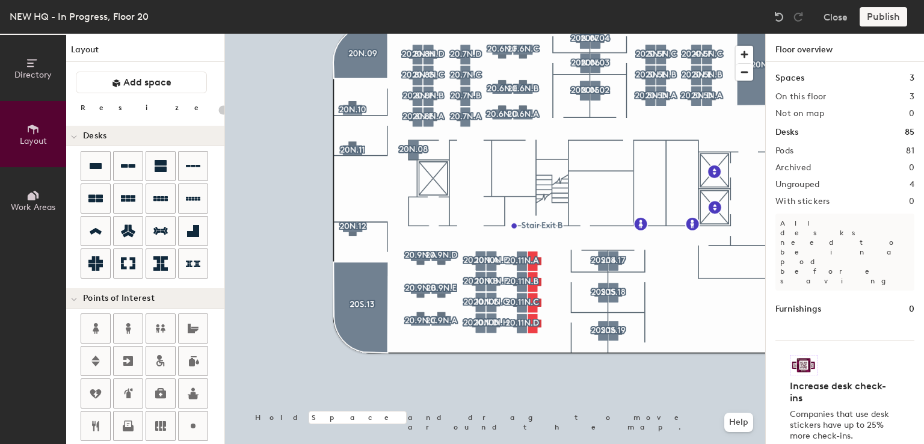
type input "160"
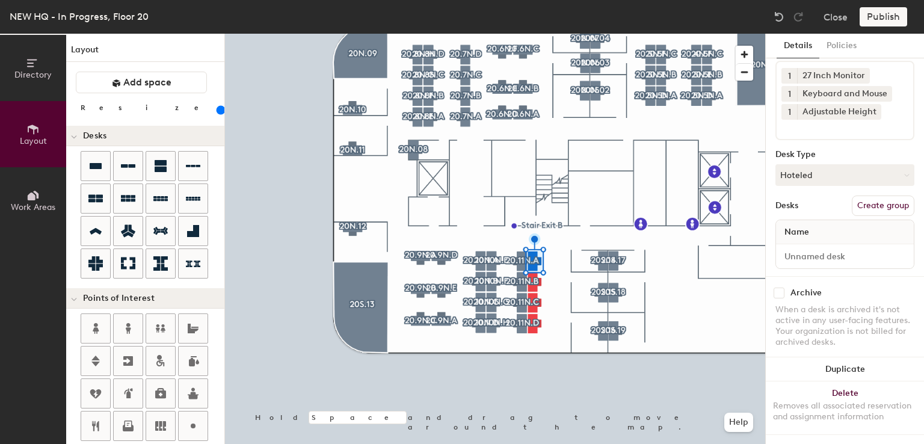
click at [881, 196] on button "Create group" at bounding box center [883, 206] width 63 height 20
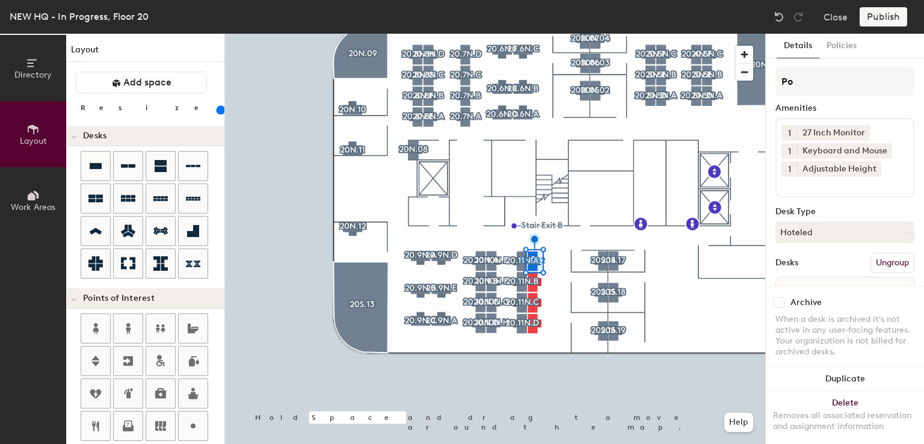
type input "P"
type input "20.11N."
click at [828, 89] on input "20.11N." at bounding box center [844, 81] width 139 height 29
type input "20.11N.E"
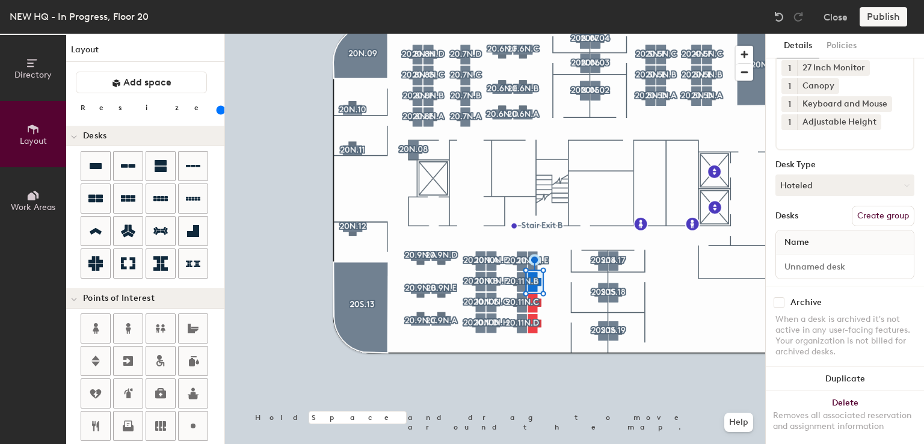
scroll to position [65, 0]
click at [875, 214] on button "Create group" at bounding box center [883, 216] width 63 height 20
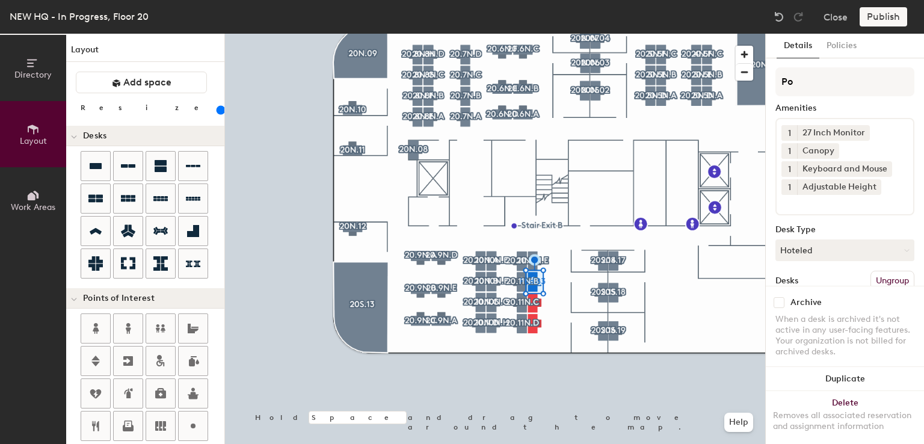
type input "P"
type input "20.11N."
click at [845, 83] on input "20.11N." at bounding box center [844, 81] width 139 height 29
type input "20.11N.F"
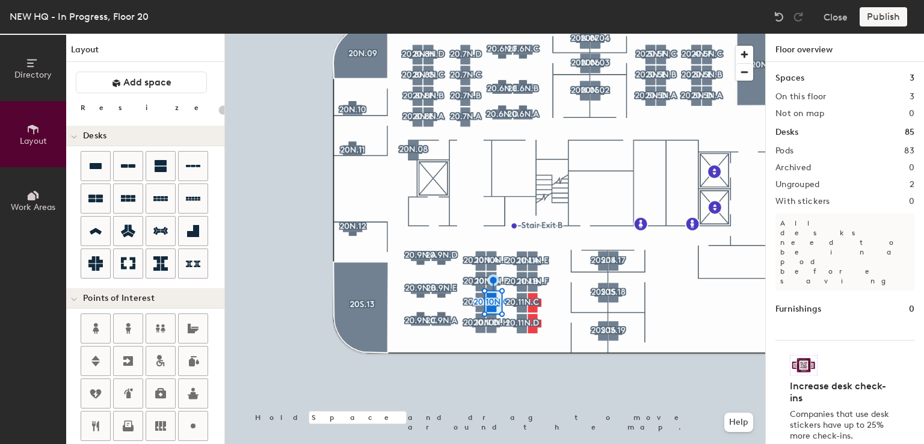
type input "160"
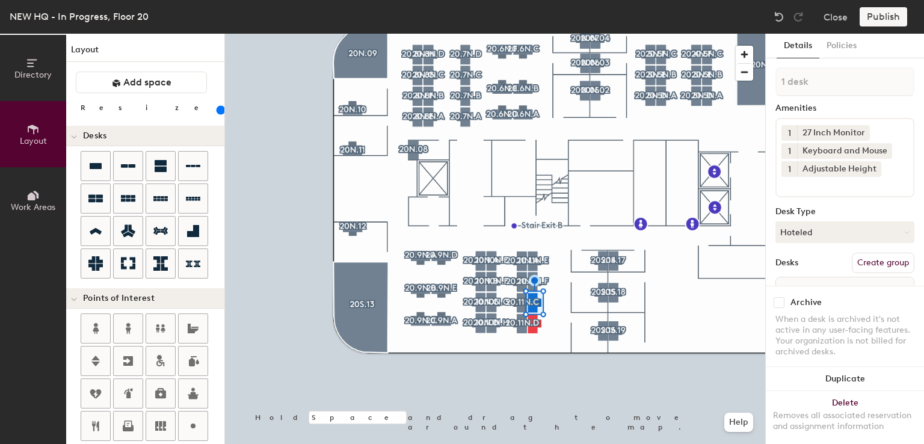
click at [887, 260] on button "Create group" at bounding box center [883, 263] width 63 height 20
type input "P"
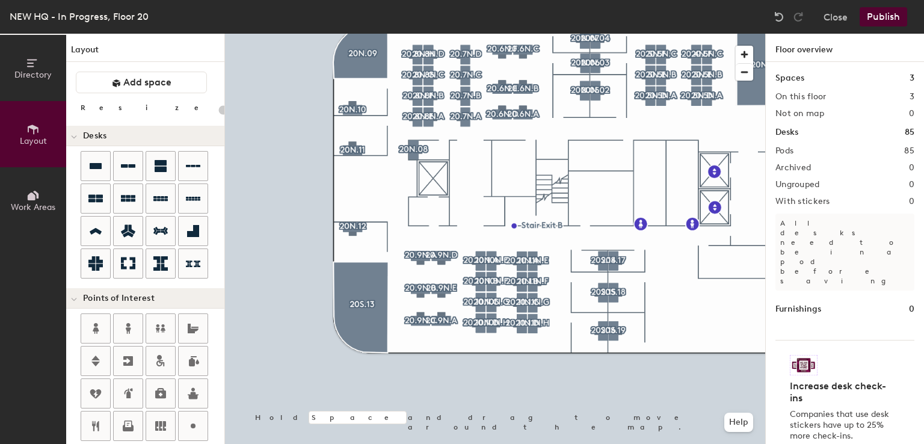
click at [522, 34] on div at bounding box center [495, 34] width 540 height 0
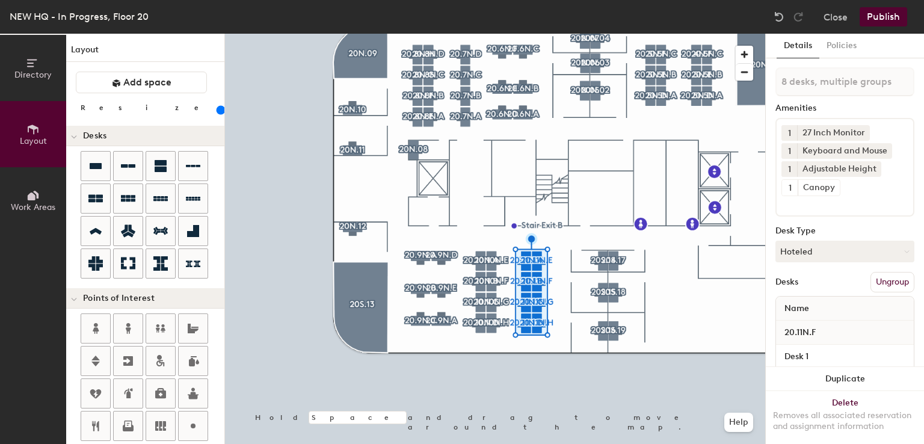
click at [552, 34] on div at bounding box center [495, 34] width 540 height 0
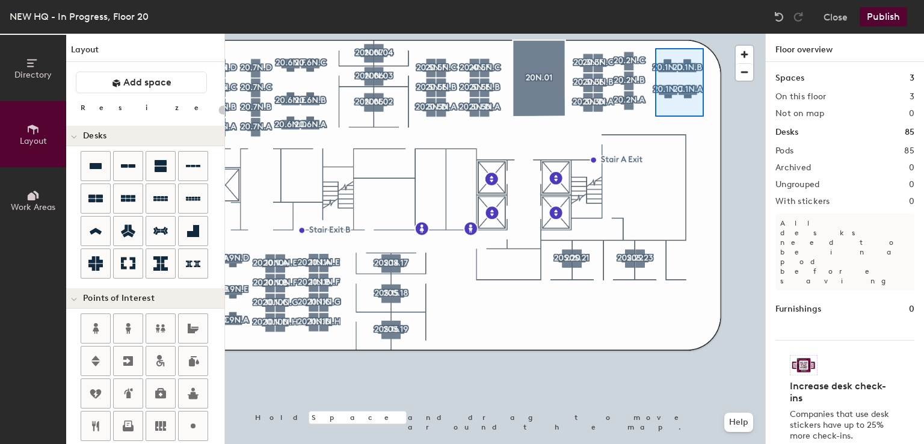
type input "160"
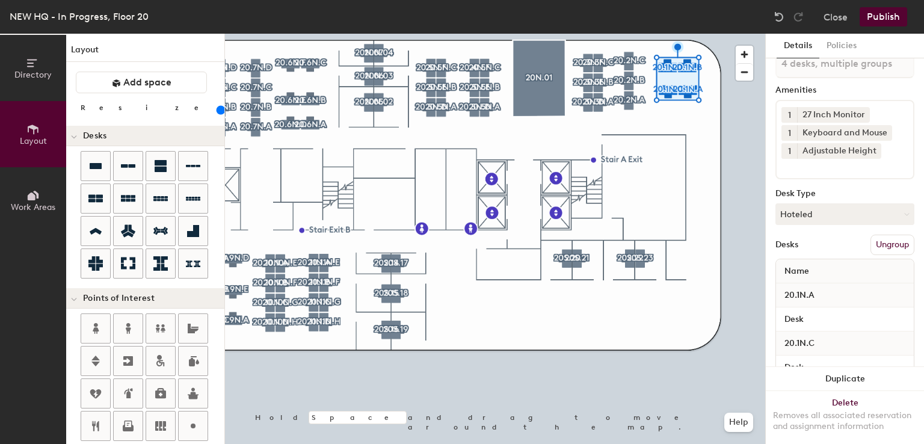
scroll to position [19, 0]
click at [830, 367] on button "Duplicate" at bounding box center [845, 379] width 158 height 24
type input "4 desks"
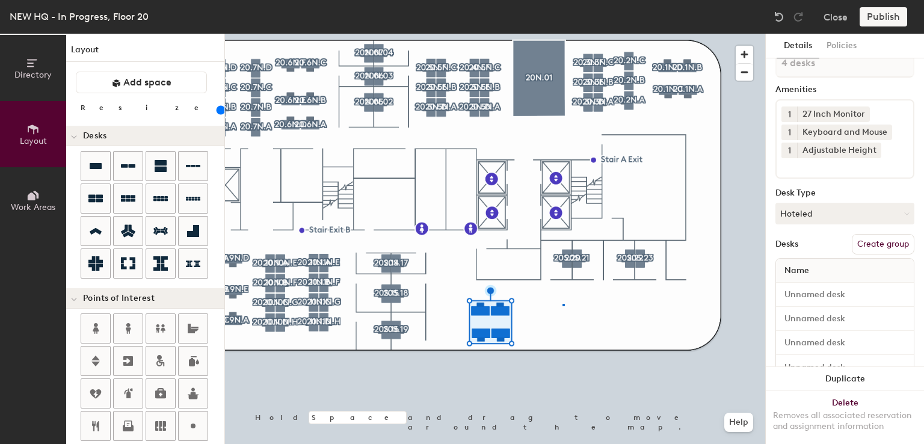
click at [562, 34] on div at bounding box center [495, 34] width 540 height 0
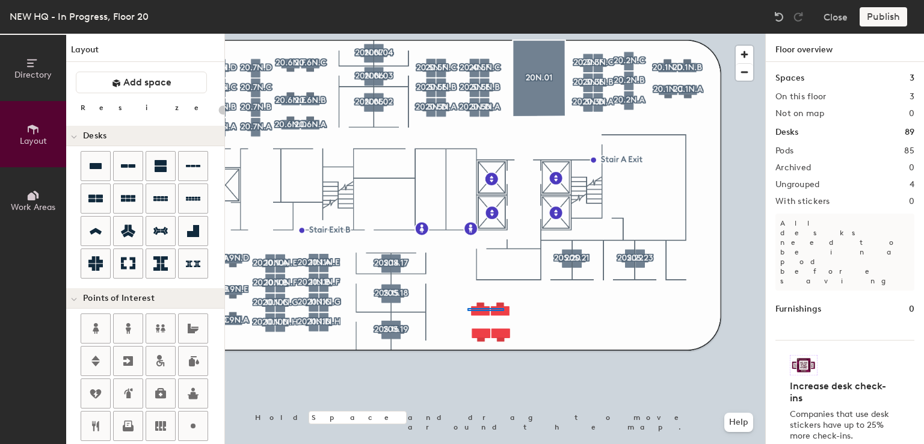
type input "160"
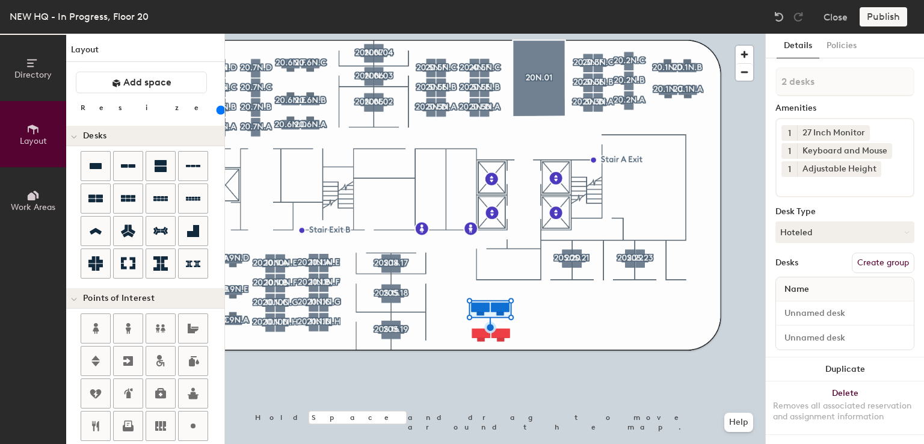
type input "1 desk"
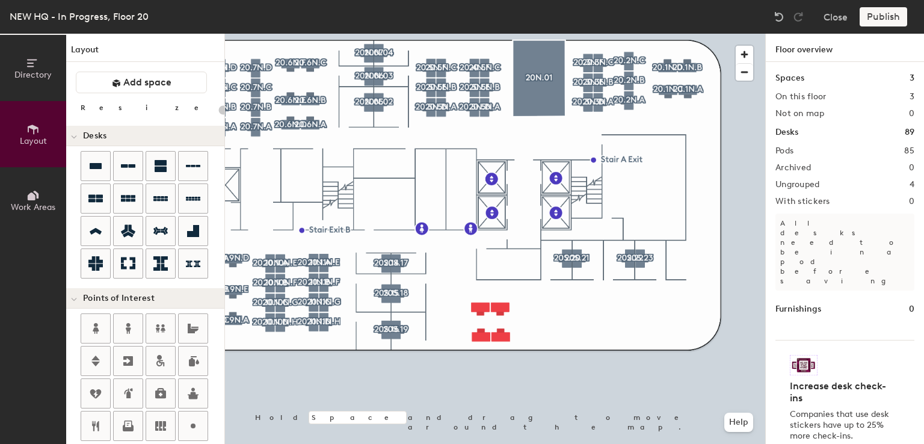
click at [477, 34] on div at bounding box center [495, 34] width 540 height 0
type input "160"
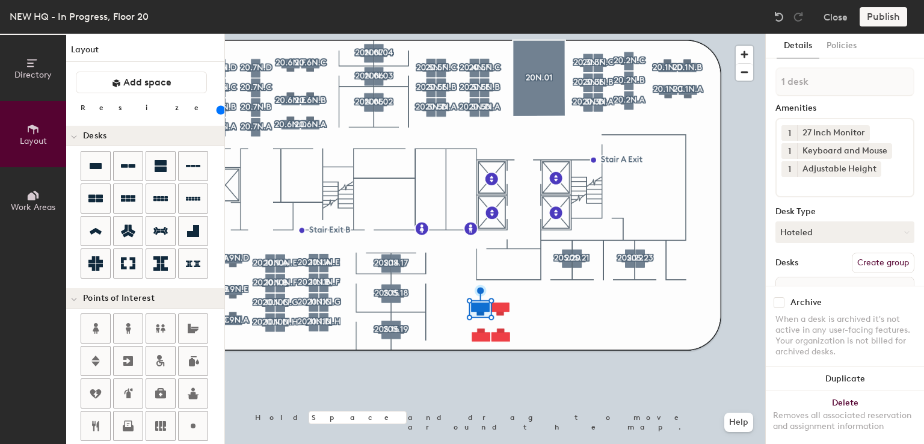
click at [868, 264] on button "Create group" at bounding box center [883, 263] width 63 height 20
type input "P"
click at [801, 87] on input "20.11N.A" at bounding box center [844, 81] width 139 height 29
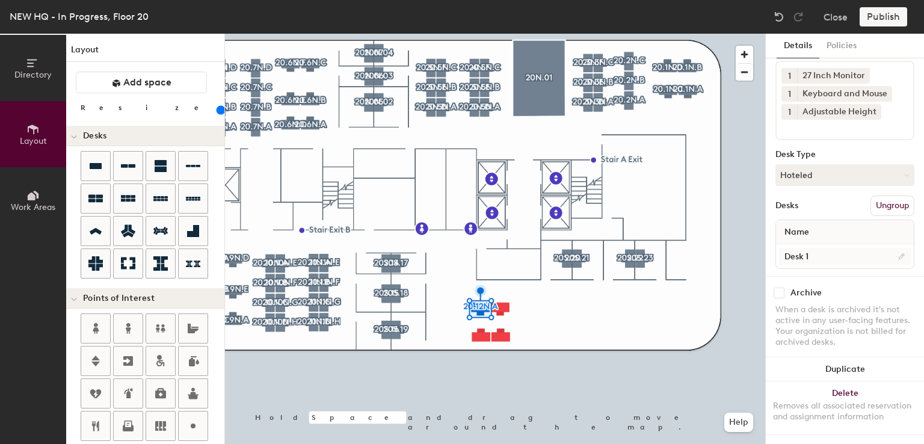
type input "20.12N.A"
click at [811, 248] on input "Desk 1" at bounding box center [844, 256] width 133 height 17
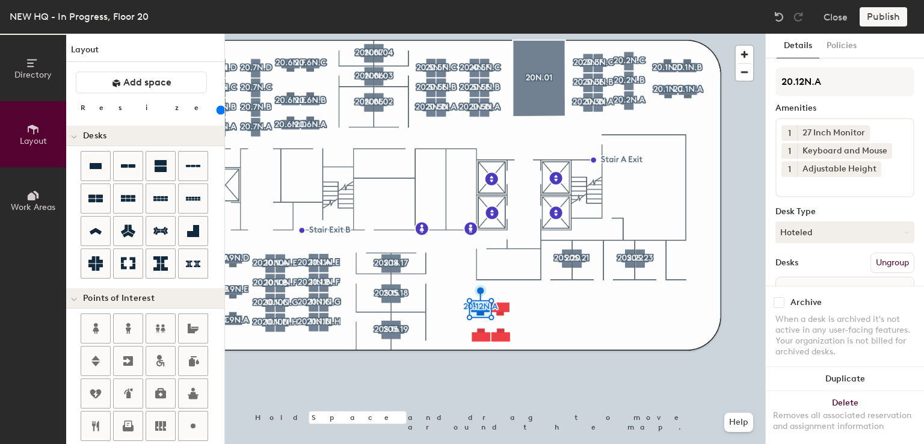
type input "Desk"
click at [484, 34] on div at bounding box center [495, 34] width 540 height 0
click at [875, 263] on button "Create group" at bounding box center [883, 263] width 63 height 20
type input "P"
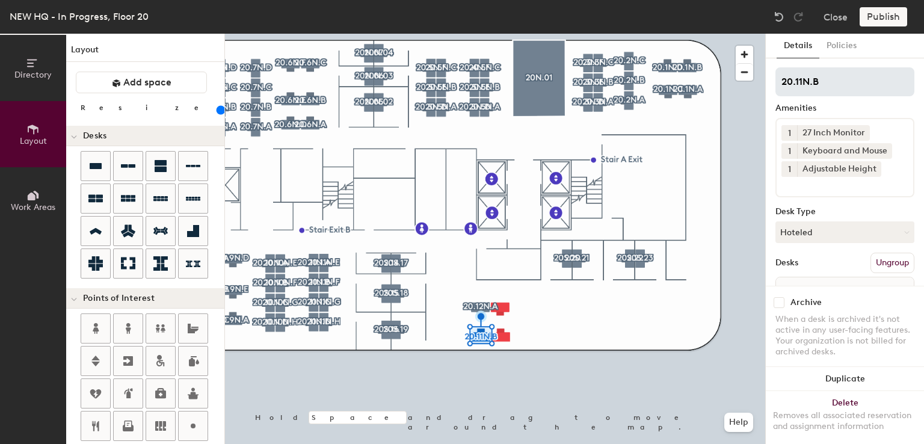
click at [801, 84] on input "20.11N.B" at bounding box center [844, 81] width 139 height 29
drag, startPoint x: 834, startPoint y: 76, endPoint x: 765, endPoint y: 75, distance: 68.6
click at [765, 75] on div "Details Policies 20.12N.B Amenities 1 27 Inch Monitor 1 Keyboard and Mouse 1 Ad…" at bounding box center [844, 239] width 159 height 410
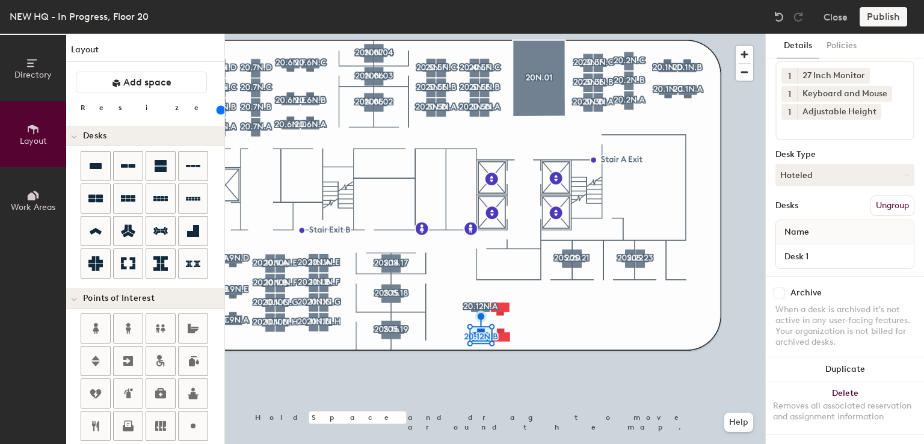
scroll to position [66, 0]
type input "20.12N.B"
click at [818, 248] on input "Desk 1" at bounding box center [844, 256] width 133 height 17
type input "Desk"
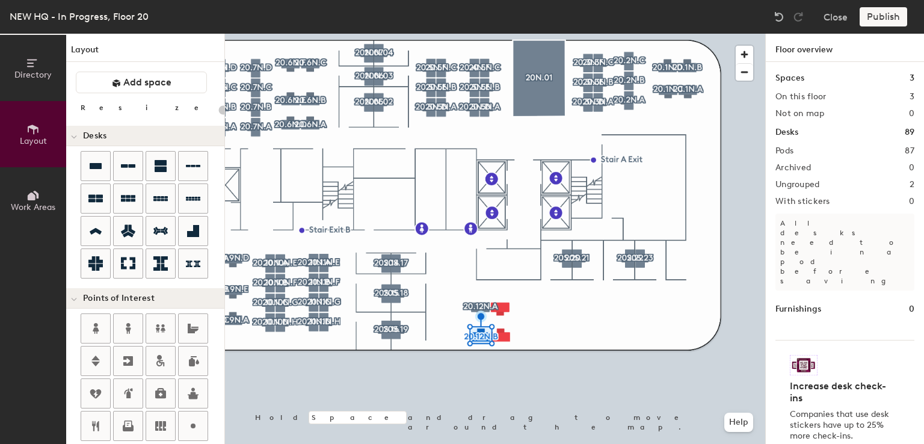
type input "160"
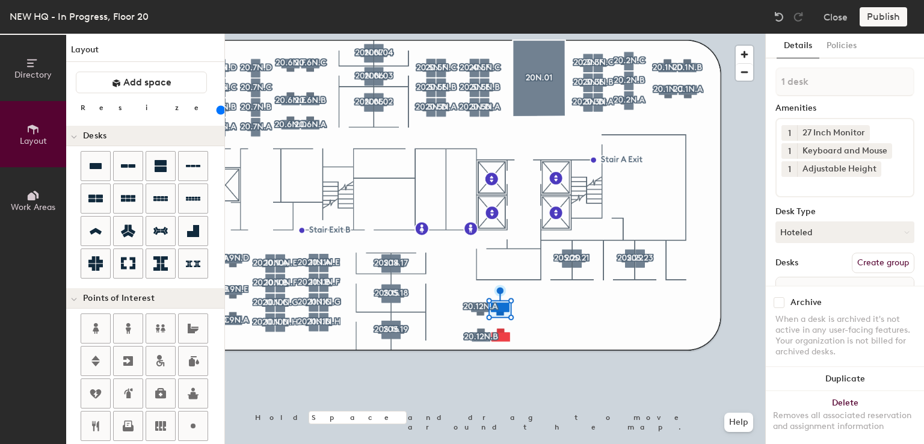
click at [854, 259] on button "Create group" at bounding box center [883, 263] width 63 height 20
type input "Pod 8"
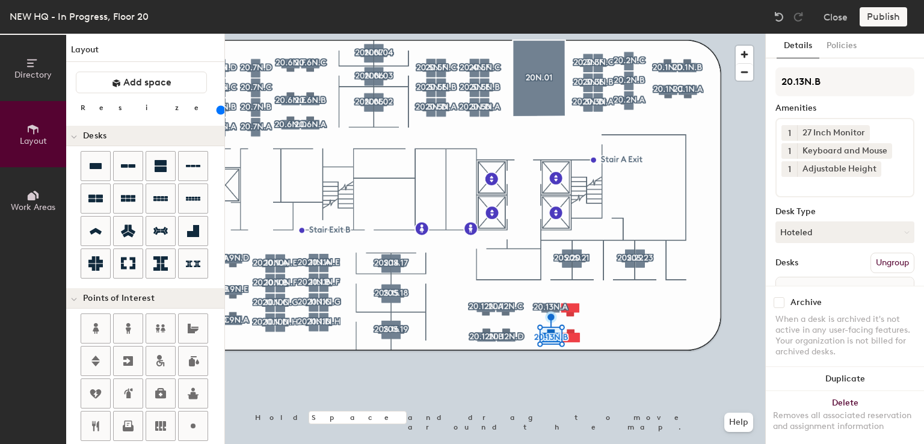
click at [748, 82] on div "Directory Layout Work Areas Layout Add space Resize Desks Points of Interest Fu…" at bounding box center [462, 239] width 924 height 410
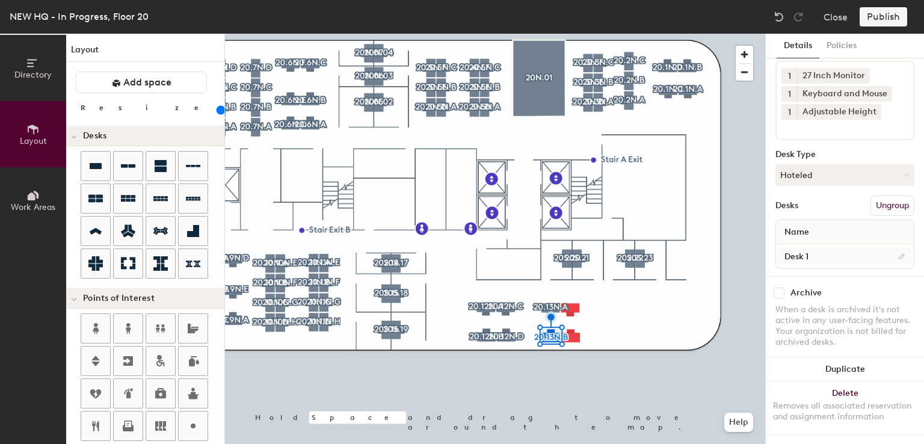
type input "20.13N.B"
click at [813, 248] on input "Desk 1" at bounding box center [844, 256] width 133 height 17
type input "Desk"
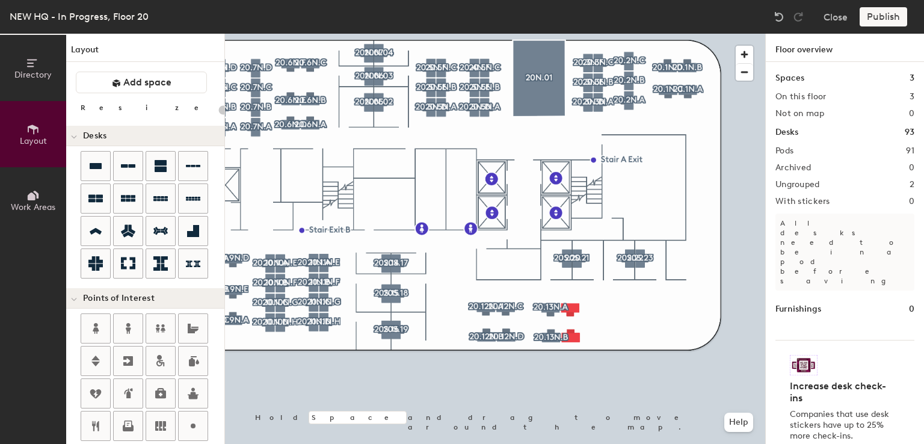
type input "160"
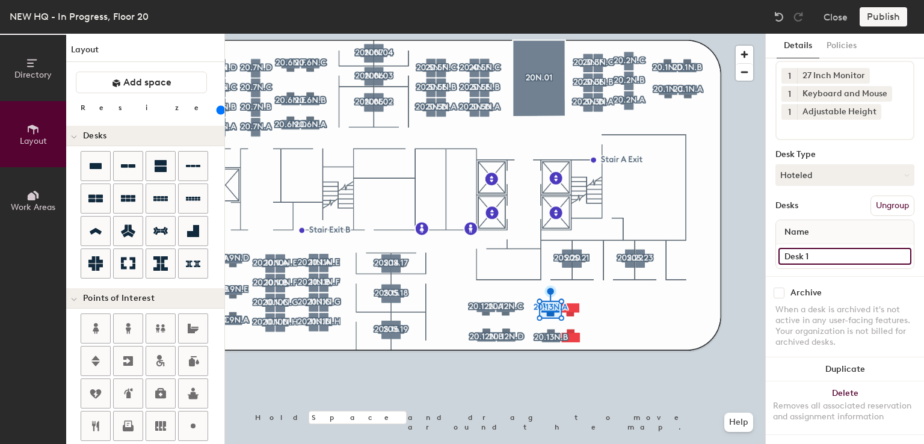
click at [820, 248] on input "Desk 1" at bounding box center [844, 256] width 133 height 17
type input "Desk"
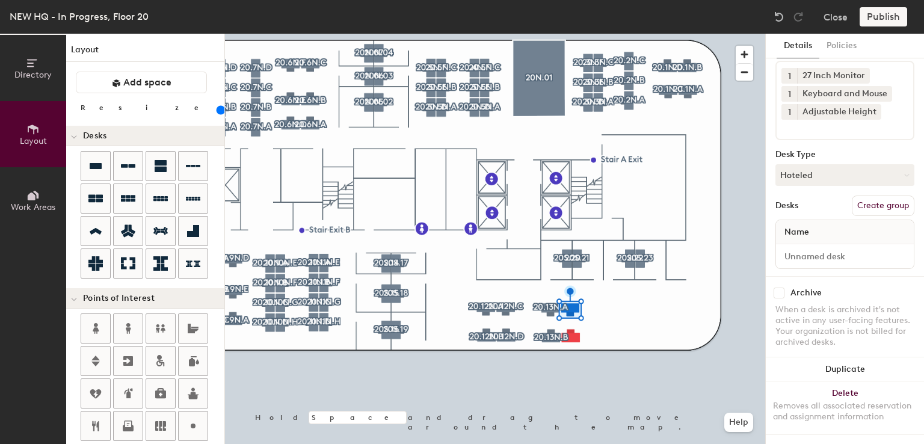
click at [874, 196] on button "Create group" at bounding box center [883, 206] width 63 height 20
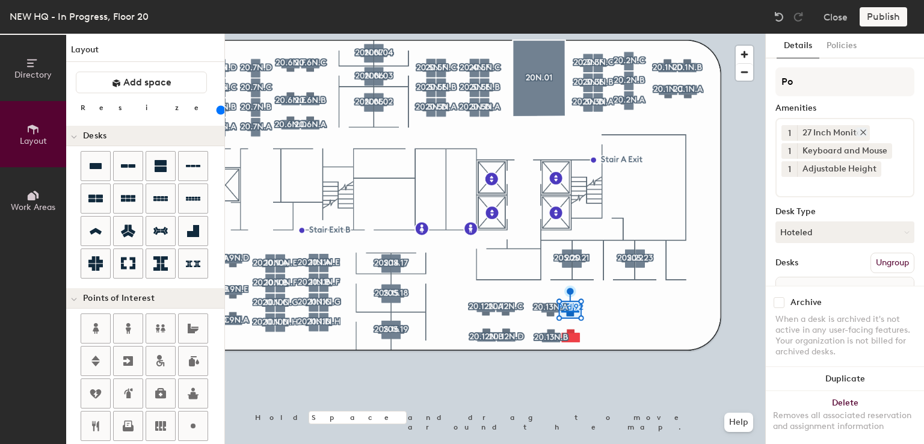
type input "P"
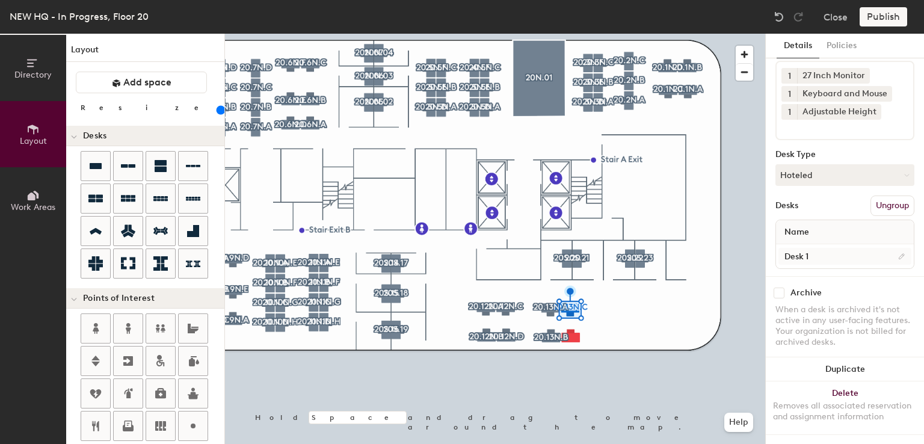
type input "20.13N.C"
click at [831, 248] on input "Desk 1" at bounding box center [844, 256] width 133 height 17
click at [833, 248] on input "Desk 1" at bounding box center [844, 256] width 133 height 17
type input "Desk"
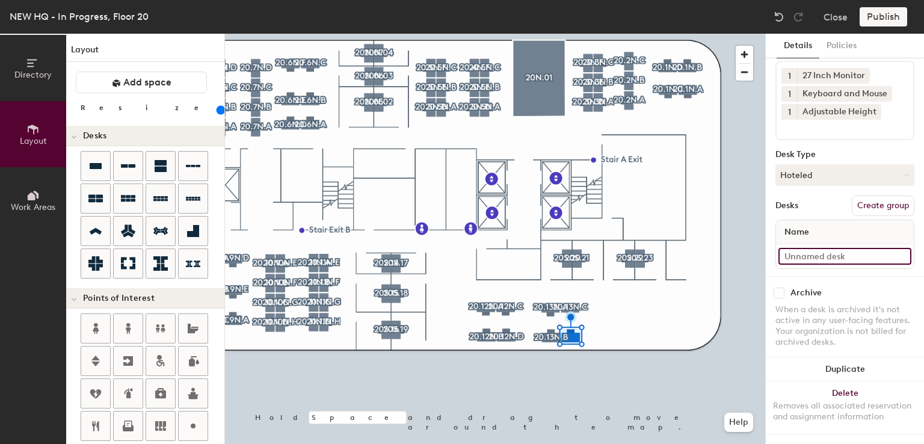
click at [818, 248] on input at bounding box center [844, 256] width 133 height 17
paste input "20.13N.B"
type input "2"
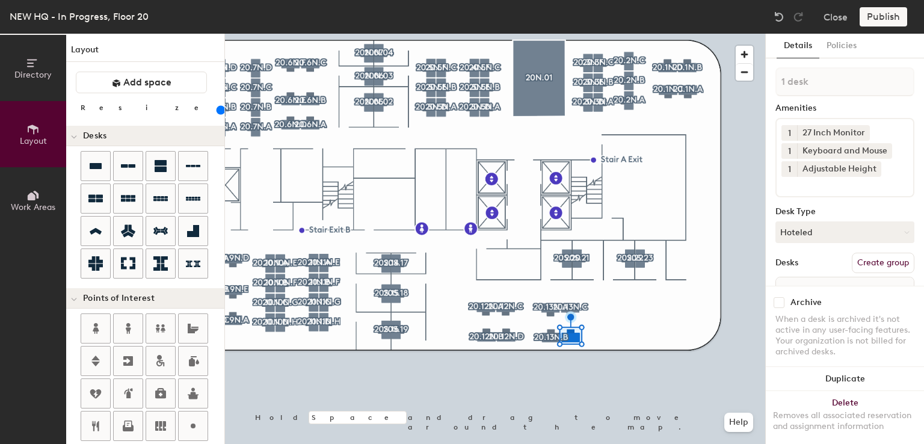
type input "Desk"
click at [875, 265] on button "Create group" at bounding box center [883, 263] width 63 height 20
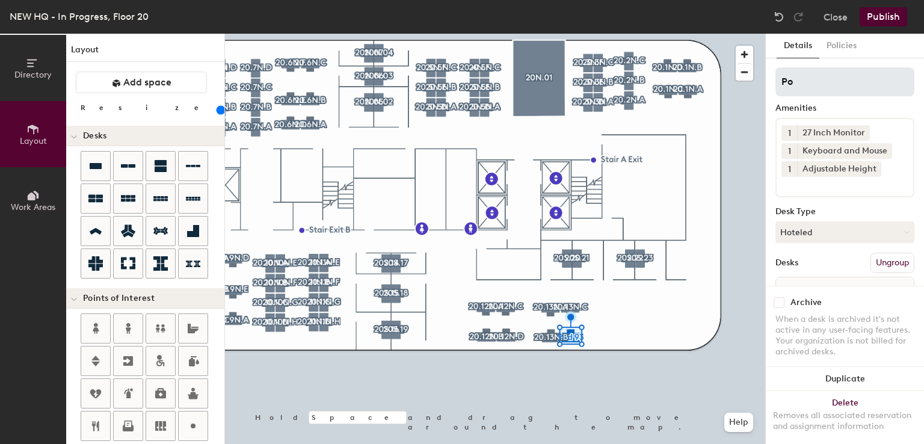
type input "P"
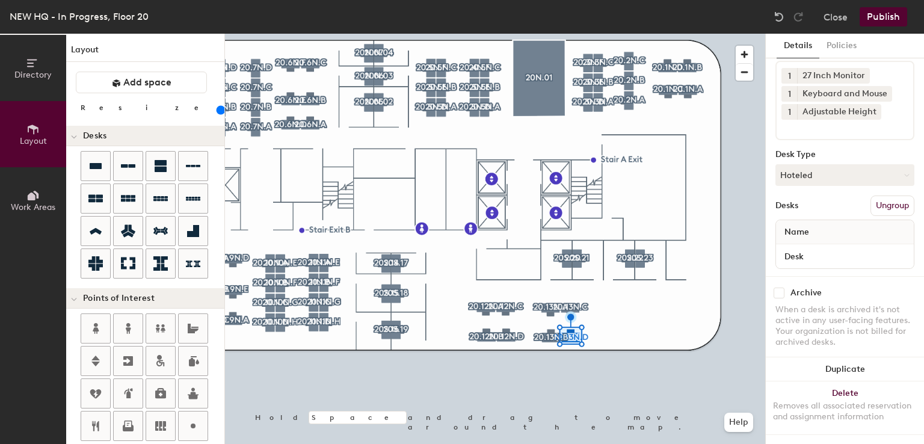
type input "20.13N.D"
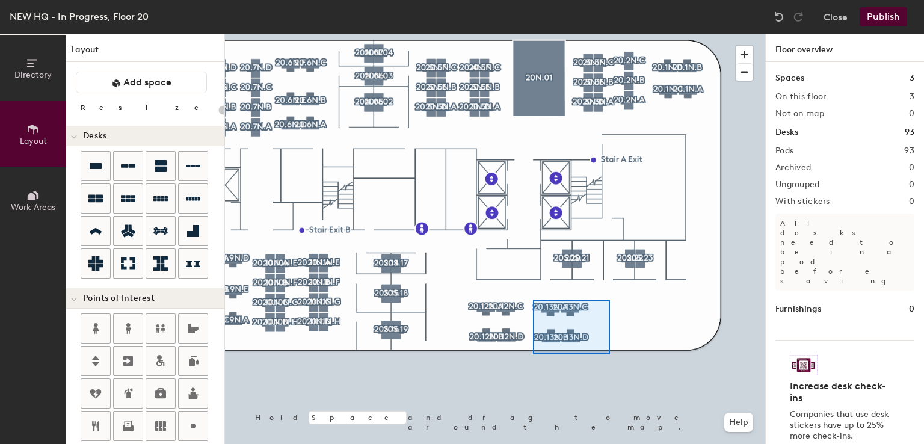
type input "160"
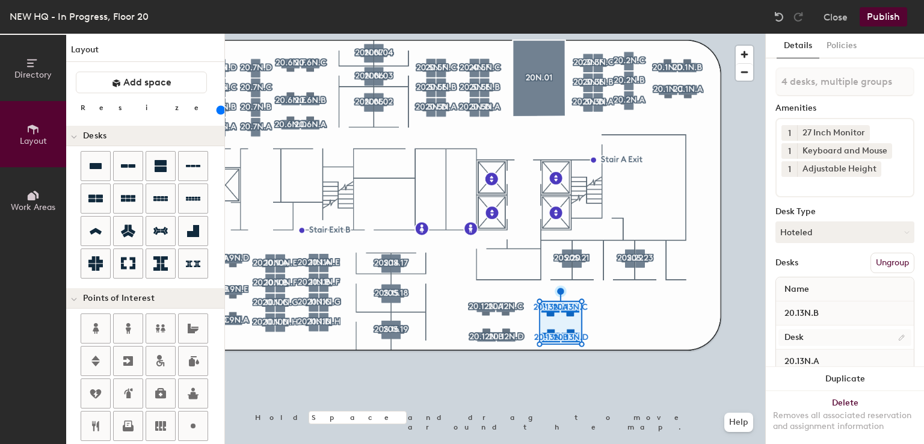
scroll to position [5, 0]
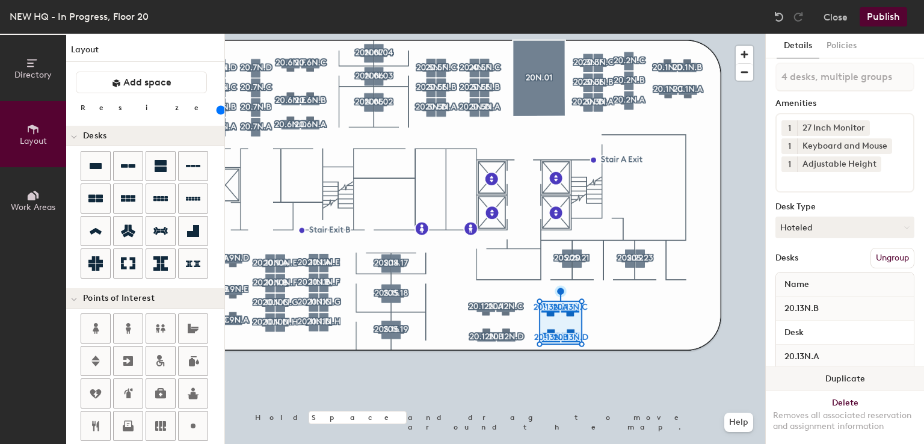
click at [840, 367] on button "Duplicate" at bounding box center [845, 379] width 158 height 24
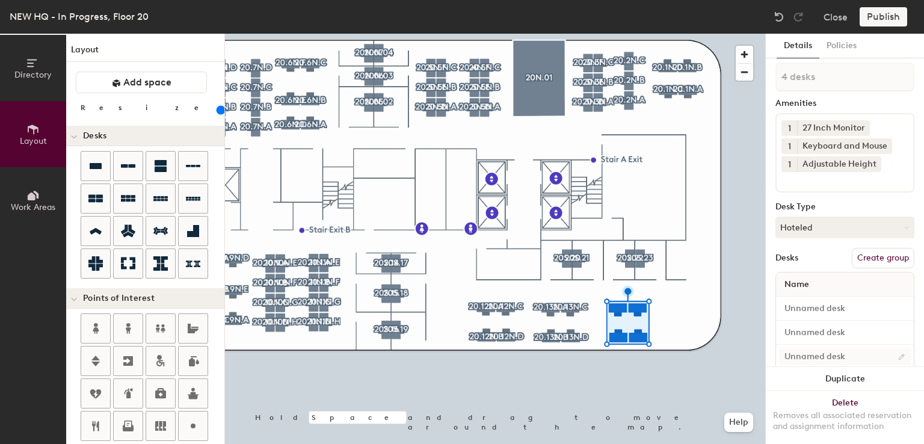
type input "1 desk"
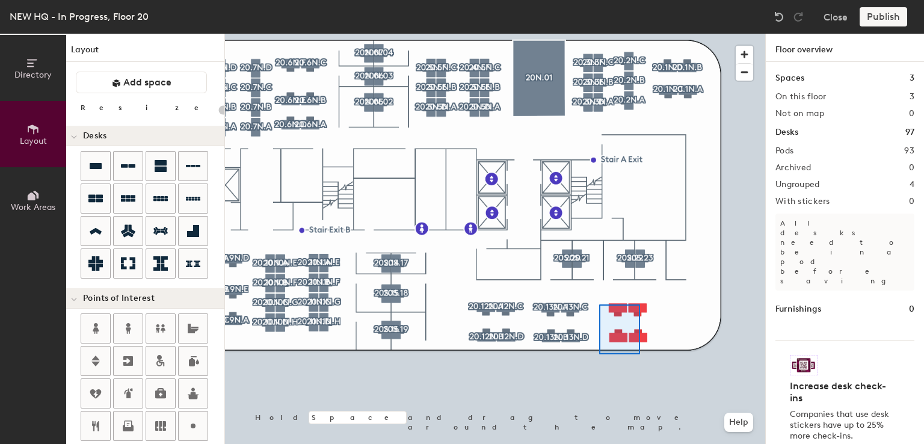
type input "160"
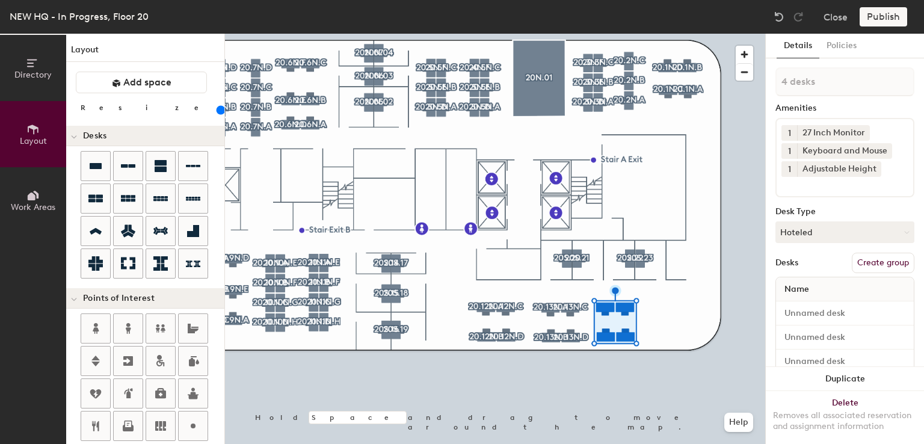
type input "1 desk"
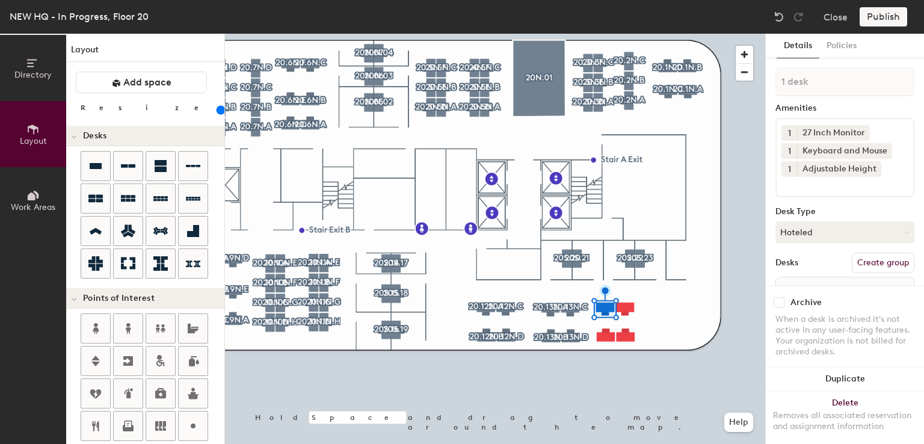
click at [861, 261] on button "Create group" at bounding box center [883, 263] width 63 height 20
type input "P"
click at [805, 82] on input "20.13N.B" at bounding box center [844, 81] width 139 height 29
click at [822, 81] on input "20.14N.B" at bounding box center [844, 81] width 139 height 29
drag, startPoint x: 823, startPoint y: 81, endPoint x: 768, endPoint y: 80, distance: 55.4
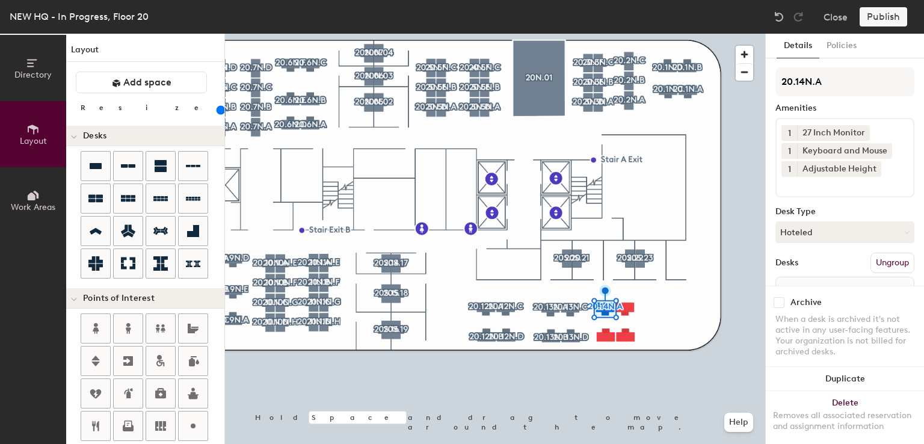
click at [768, 80] on div "Details Policies 20.14N.A Amenities 1 27 Inch Monitor 1 Keyboard and Mouse 1 Ad…" at bounding box center [845, 239] width 158 height 410
type input "20.14N.A"
click at [608, 34] on div at bounding box center [495, 34] width 540 height 0
click at [873, 254] on button "Create group" at bounding box center [883, 263] width 63 height 20
type input "P"
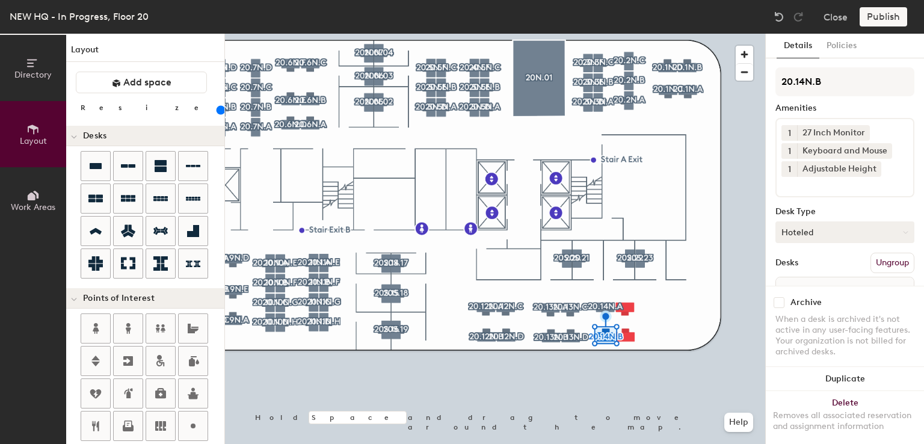
scroll to position [67, 0]
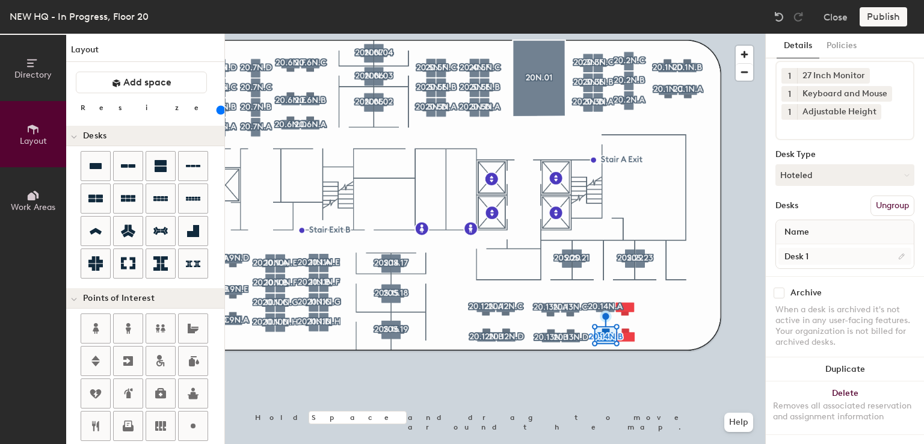
type input "20.14N.B"
click at [828, 248] on input "Desk 1" at bounding box center [844, 256] width 133 height 17
type input "Desk"
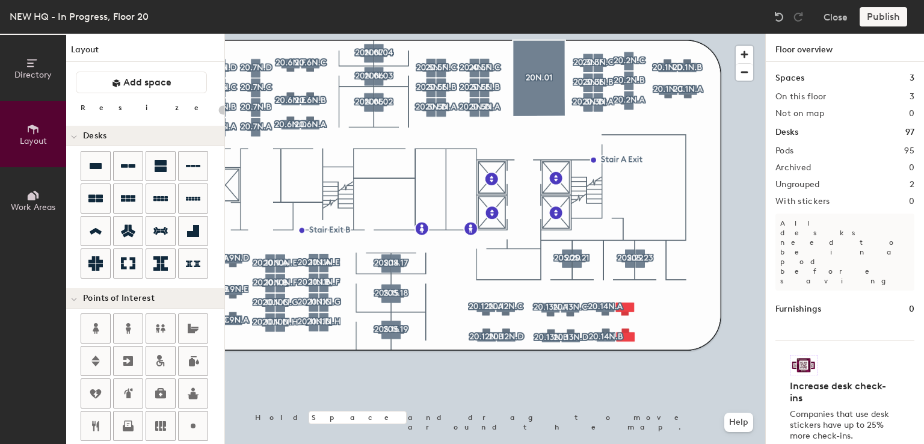
type input "160"
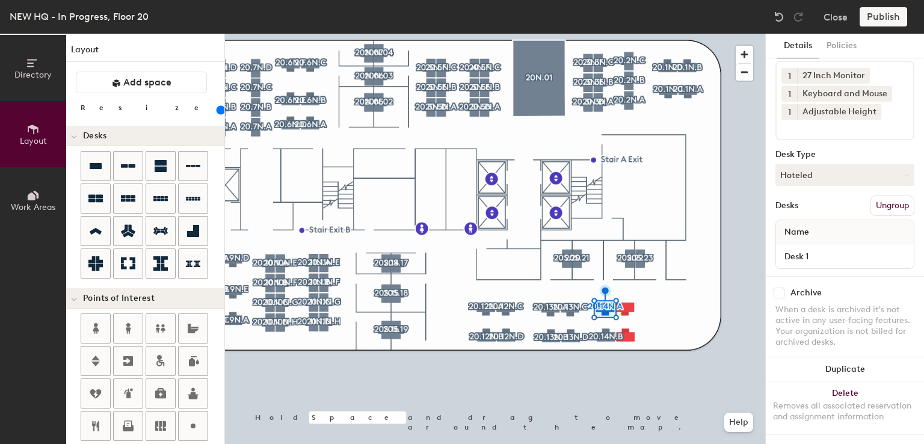
drag, startPoint x: 833, startPoint y: 239, endPoint x: 834, endPoint y: 232, distance: 7.2
click at [834, 232] on div "Name" at bounding box center [845, 232] width 138 height 24
click at [834, 248] on input "Desk 1" at bounding box center [844, 256] width 133 height 17
click at [832, 248] on input "Desk 1" at bounding box center [844, 256] width 133 height 17
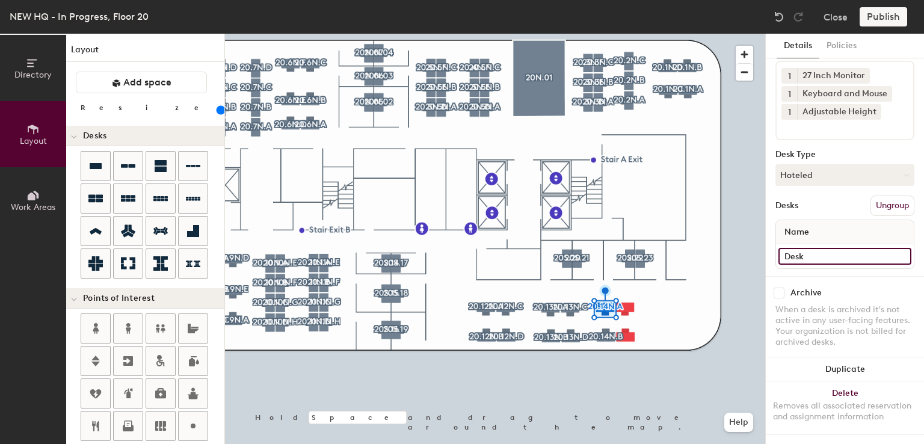
type input "Desk"
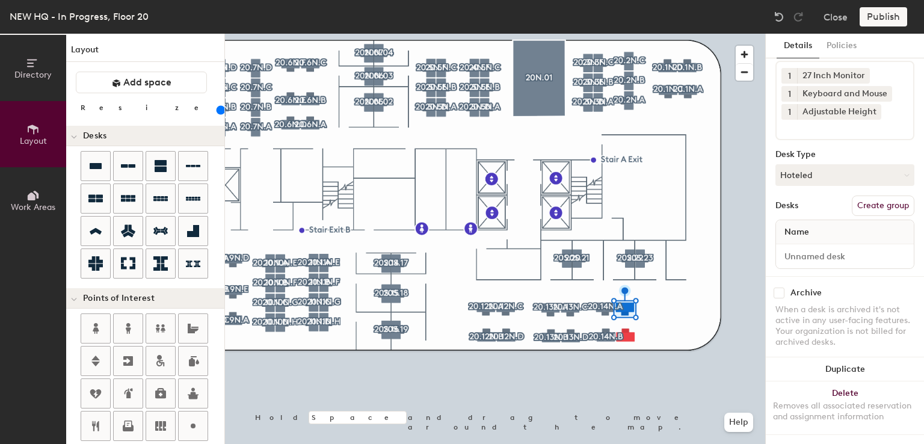
click at [869, 196] on button "Create group" at bounding box center [883, 206] width 63 height 20
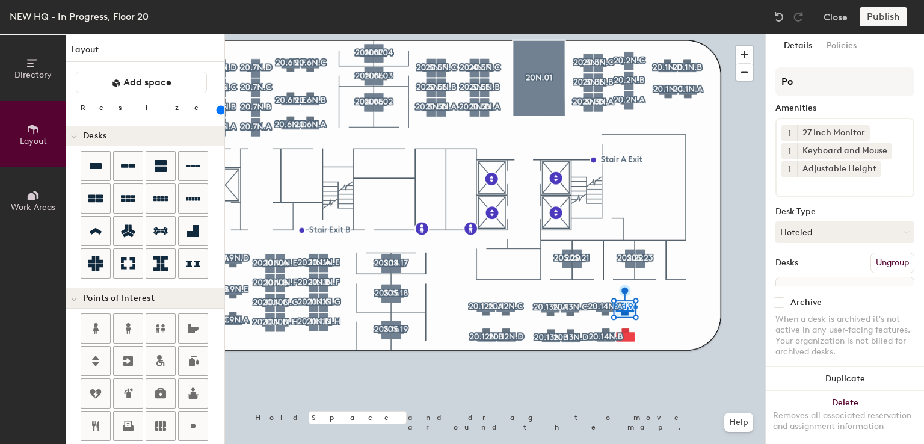
type input "P"
type input "20.14N.C"
type input "20.15S.B"
click at [883, 256] on button "Create group" at bounding box center [883, 263] width 63 height 20
type input "P"
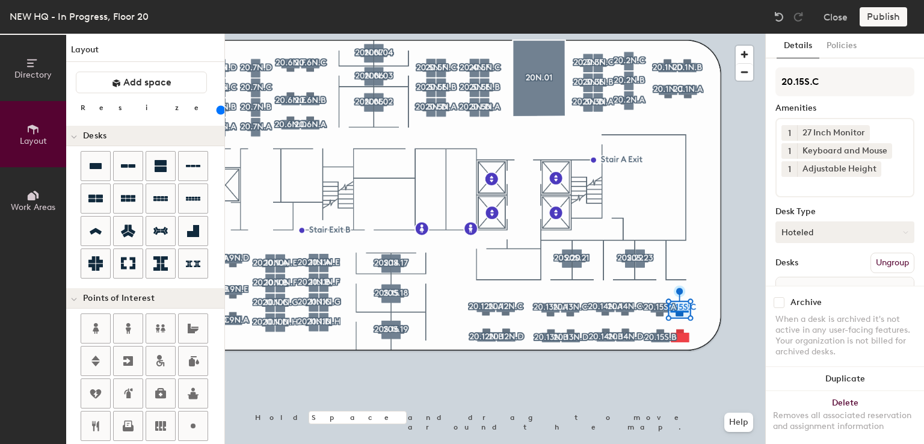
scroll to position [67, 0]
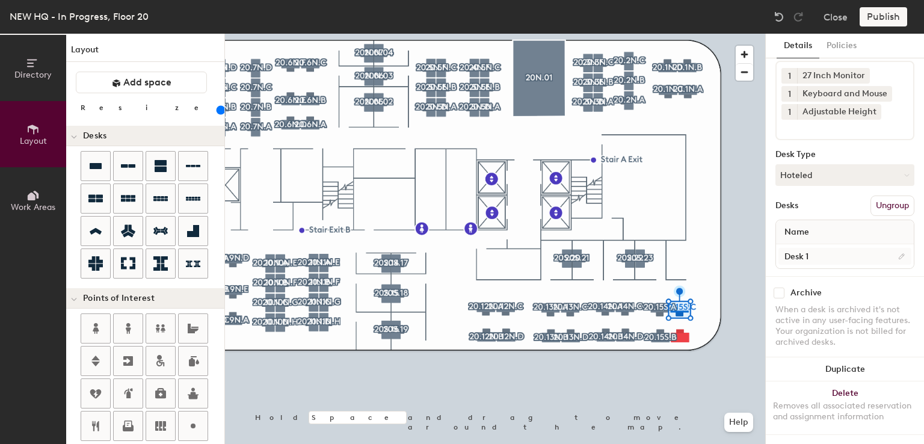
type input "20.15S.C"
click at [816, 248] on input "Desk 1" at bounding box center [844, 256] width 133 height 17
type input "Desk"
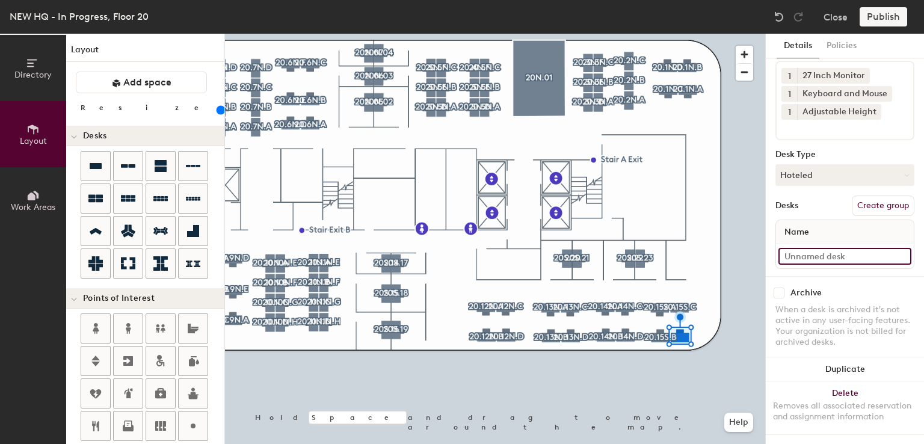
click at [842, 248] on input at bounding box center [844, 256] width 133 height 17
click at [863, 196] on button "Create group" at bounding box center [883, 206] width 63 height 20
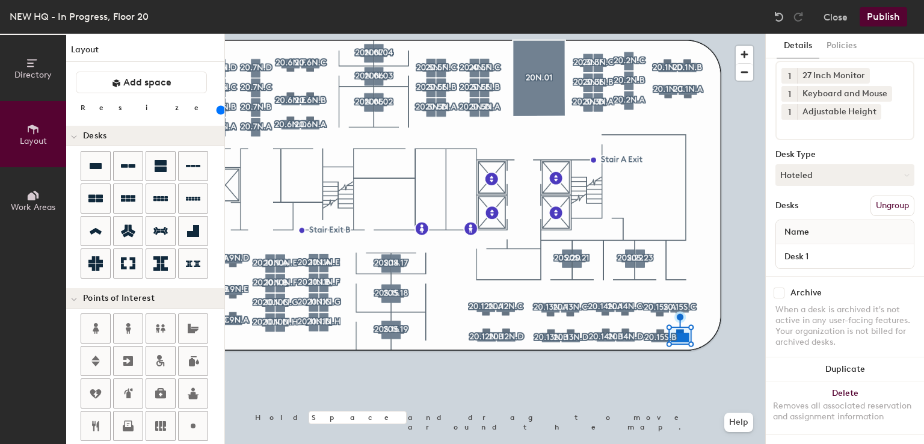
scroll to position [0, 0]
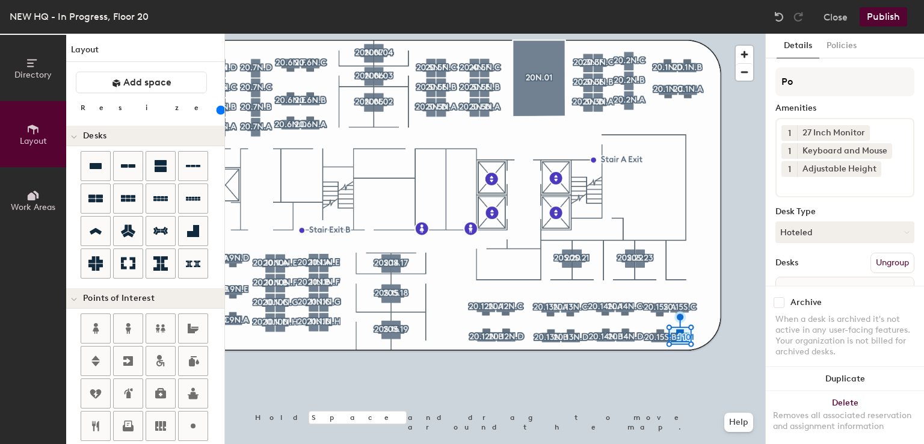
type input "P"
click at [863, 114] on div "20.15S. Amenities 1 27 Inch Monitor 1 Keyboard and Mouse 1 Adjustable Height De…" at bounding box center [844, 200] width 139 height 266
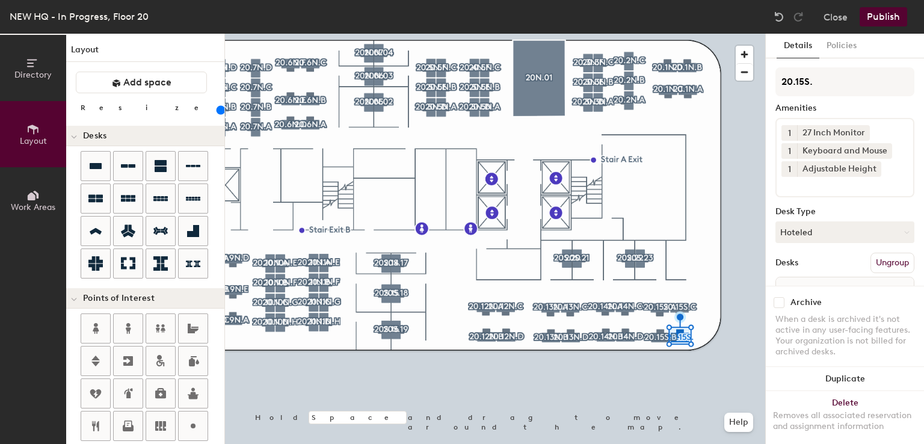
click at [863, 114] on div "20.15S. Amenities 1 27 Inch Monitor 1 Keyboard and Mouse 1 Adjustable Height De…" at bounding box center [844, 200] width 139 height 266
click at [840, 88] on input "20.15S." at bounding box center [844, 81] width 139 height 29
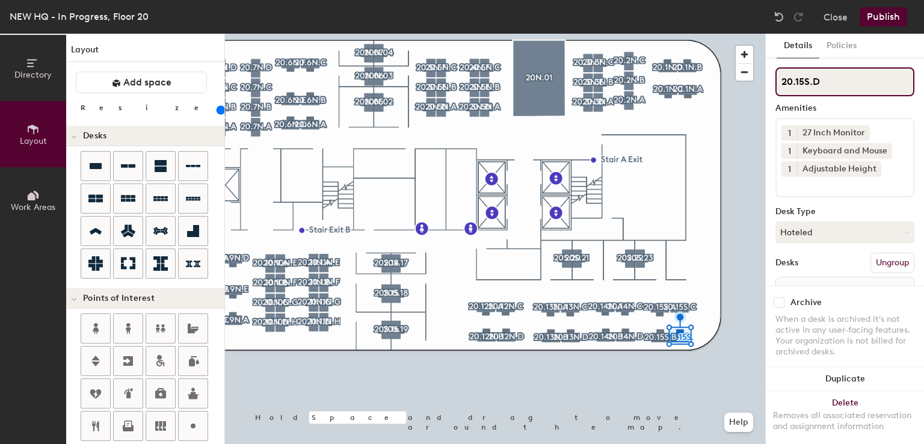
scroll to position [67, 0]
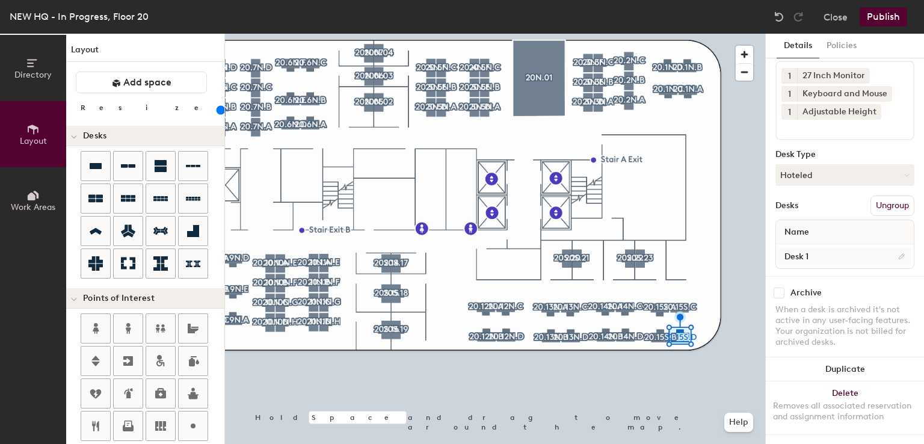
type input "20.15S.D"
click at [815, 248] on input "Desk 1" at bounding box center [844, 256] width 133 height 17
type input "Desk"
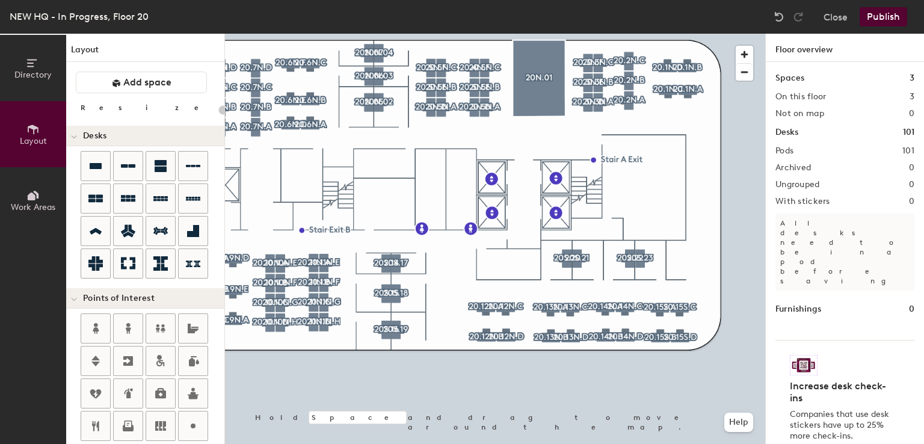
type input "160"
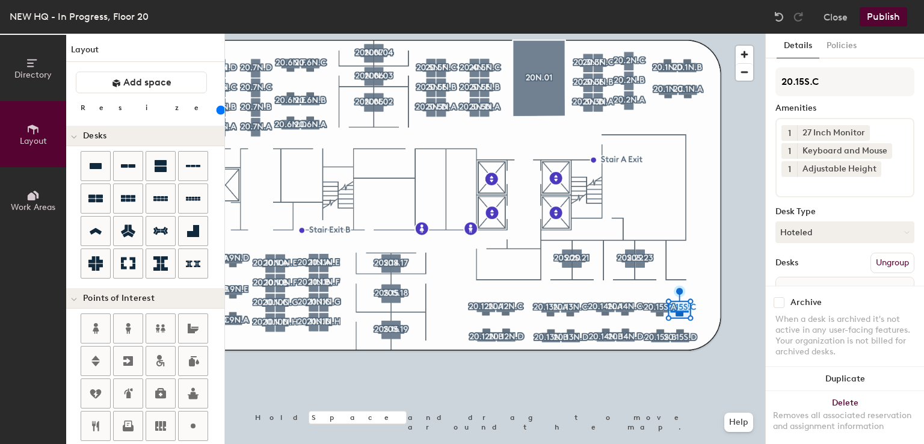
click at [478, 34] on div at bounding box center [495, 34] width 540 height 0
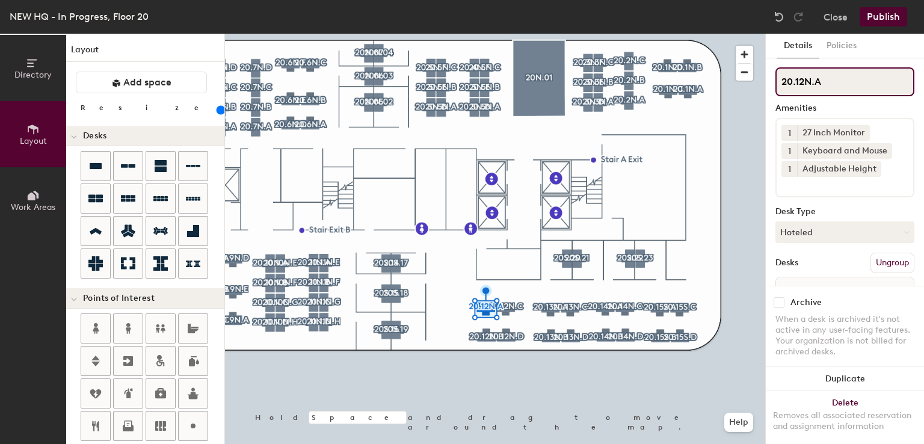
click at [810, 84] on input "20.12N.A" at bounding box center [844, 81] width 139 height 29
type input "20.12S.A"
click at [809, 79] on input "20.12N.B" at bounding box center [844, 81] width 139 height 29
type input "20.12S.B"
click at [809, 81] on input "20.12N.D" at bounding box center [844, 81] width 139 height 29
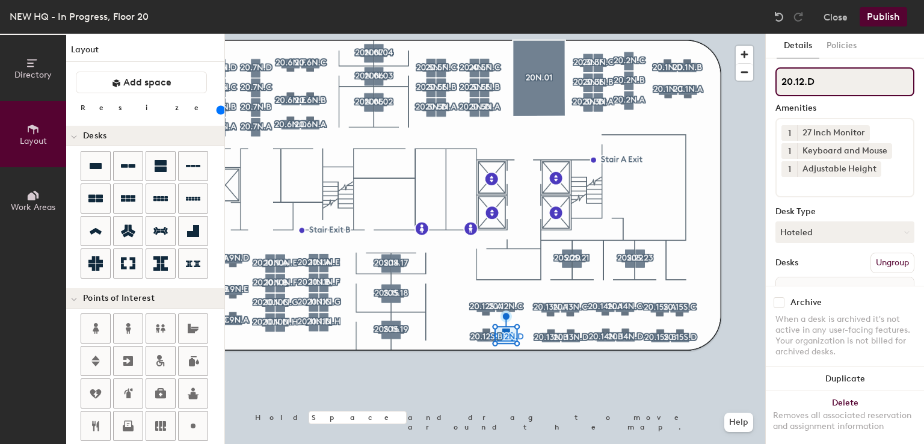
type input "20.12S.D"
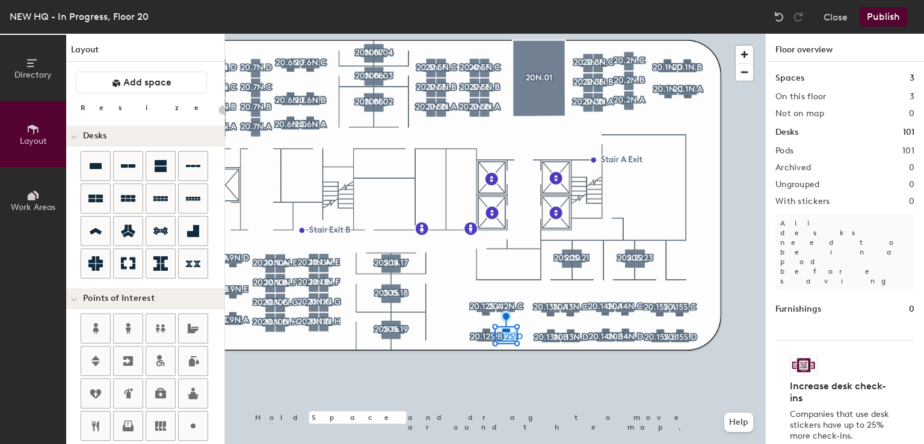
type input "160"
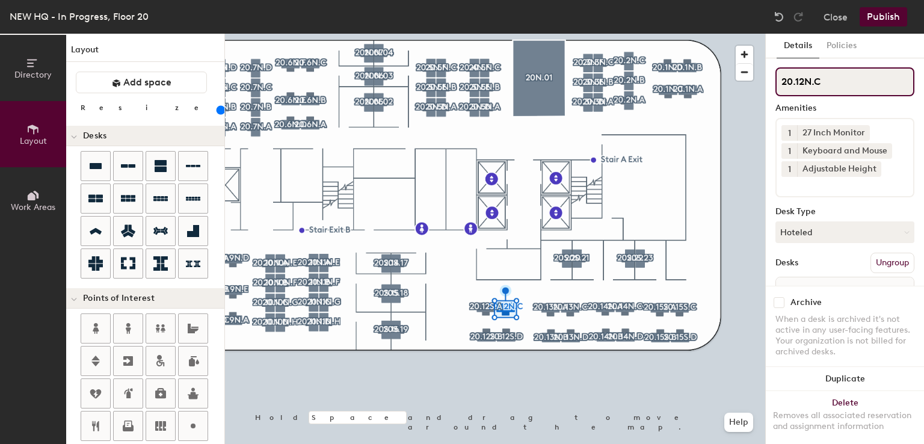
click at [809, 85] on input "20.12N.C" at bounding box center [844, 81] width 139 height 29
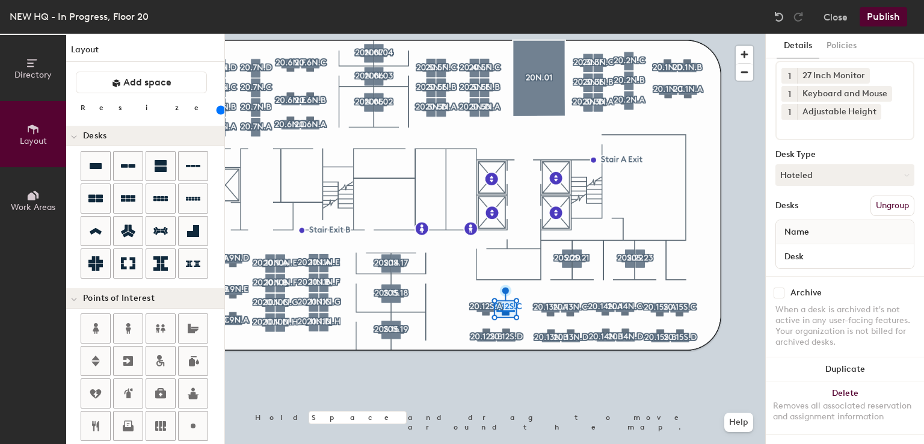
type input "20.12S.C"
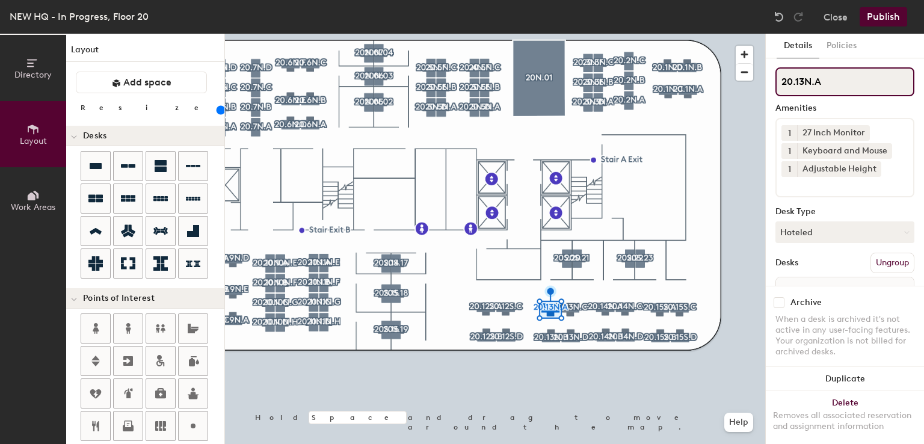
click at [809, 80] on input "20.13N.A" at bounding box center [844, 81] width 139 height 29
type input "20.13S.A"
click at [811, 84] on input "20.13N.B" at bounding box center [844, 81] width 139 height 29
type input "20.13S.B"
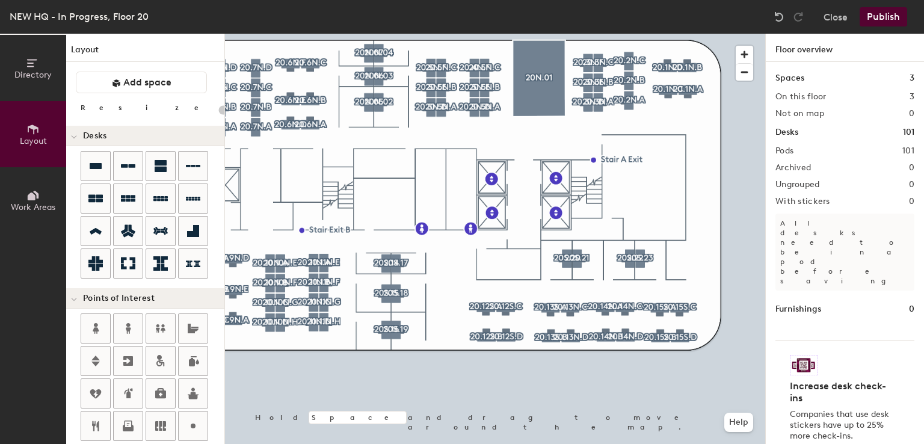
type input "160"
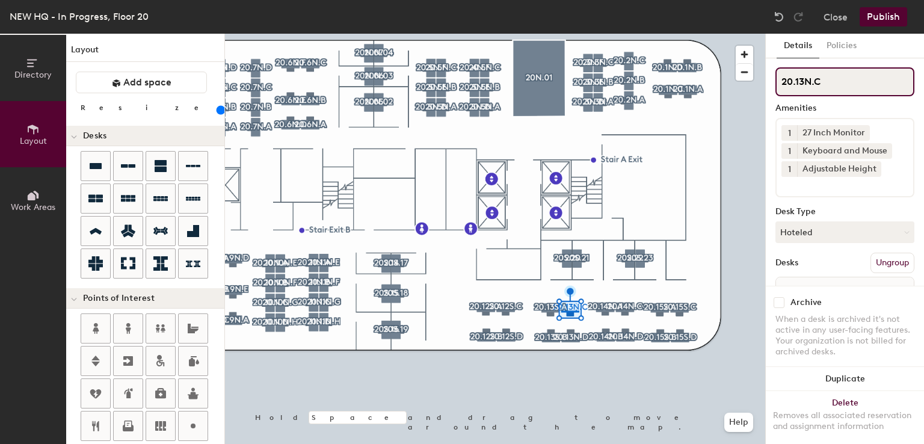
click at [809, 82] on input "20.13N.C" at bounding box center [844, 81] width 139 height 29
type input "20.13S.C"
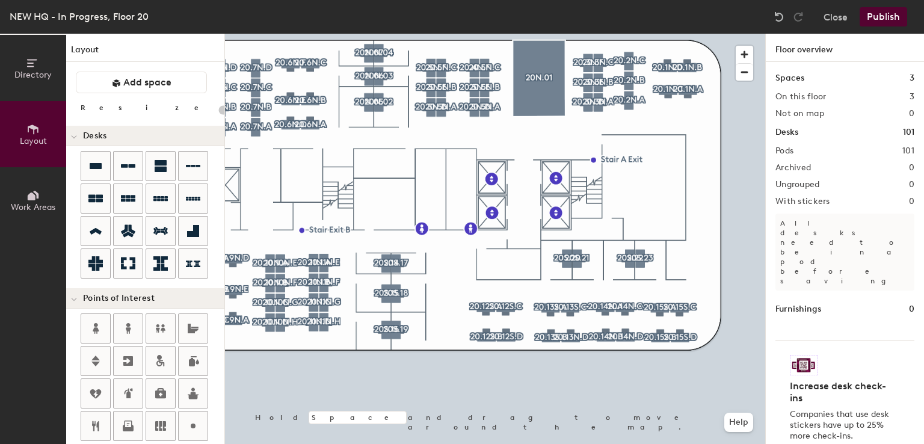
type input "160"
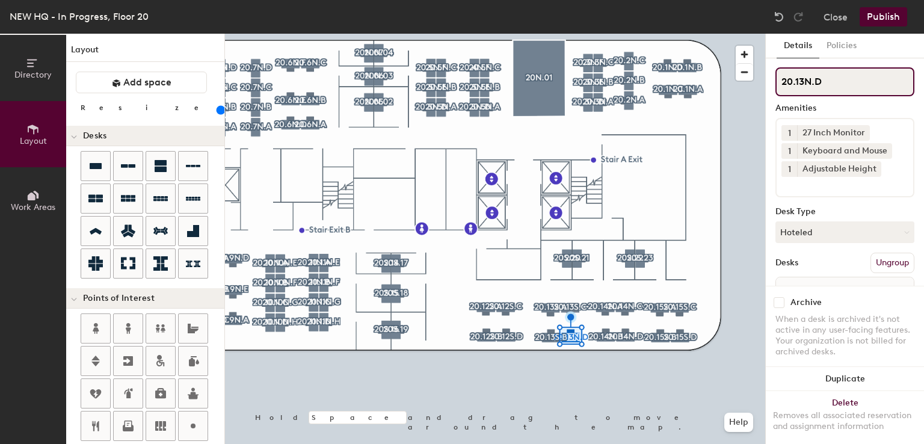
click at [812, 82] on input "20.13N.D" at bounding box center [844, 81] width 139 height 29
type input "20.13S.D"
click at [811, 82] on input "20.14N.A" at bounding box center [844, 81] width 139 height 29
type input "20.14S.A"
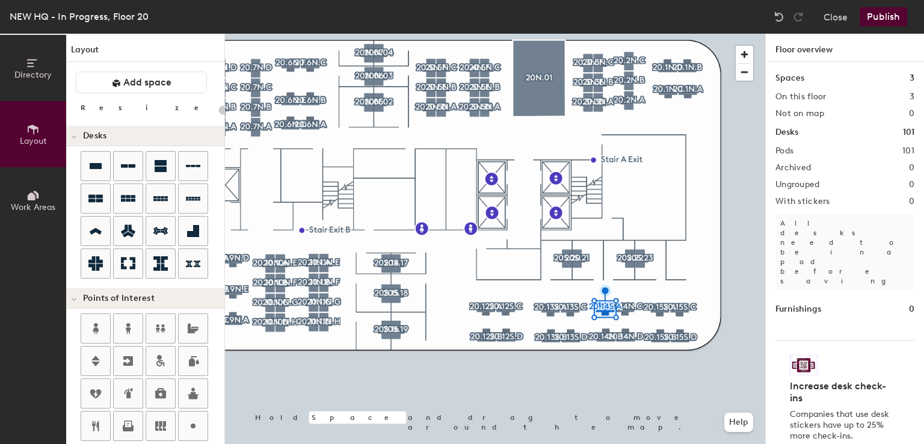
type input "20"
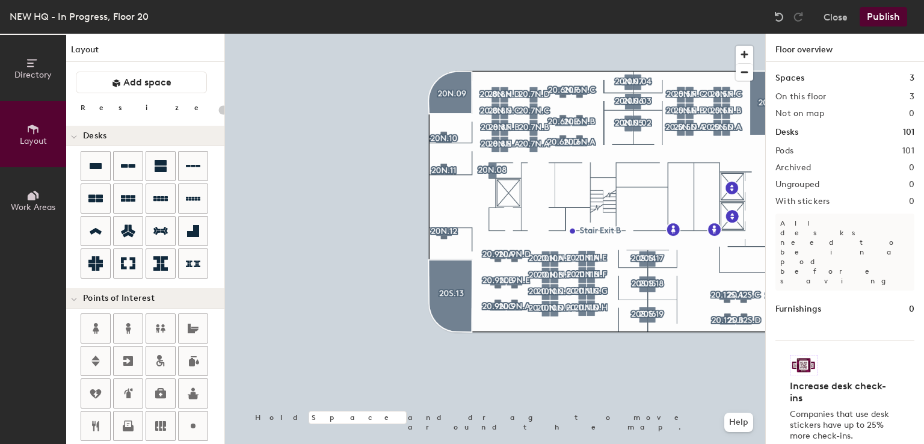
click at [510, 34] on div at bounding box center [495, 34] width 540 height 0
click at [509, 193] on div "Directory Layout Work Areas Layout Add space Resize Desks Points of Interest Fu…" at bounding box center [462, 239] width 924 height 410
click at [522, 191] on input "Elevator" at bounding box center [537, 192] width 43 height 17
type input "20"
click at [515, 192] on img at bounding box center [509, 193] width 14 height 14
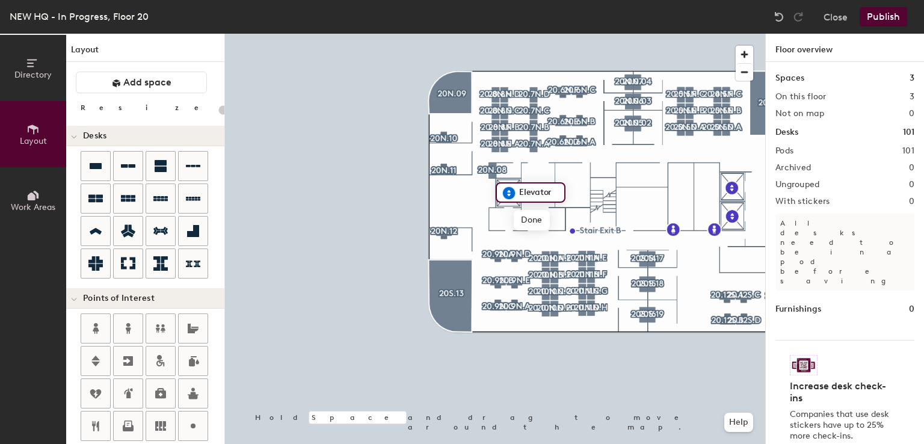
click at [519, 190] on input "Elevator" at bounding box center [537, 192] width 43 height 17
click at [522, 191] on input "Serive Elevator" at bounding box center [556, 192] width 81 height 17
click at [530, 192] on input "Serive Elevator" at bounding box center [556, 192] width 81 height 17
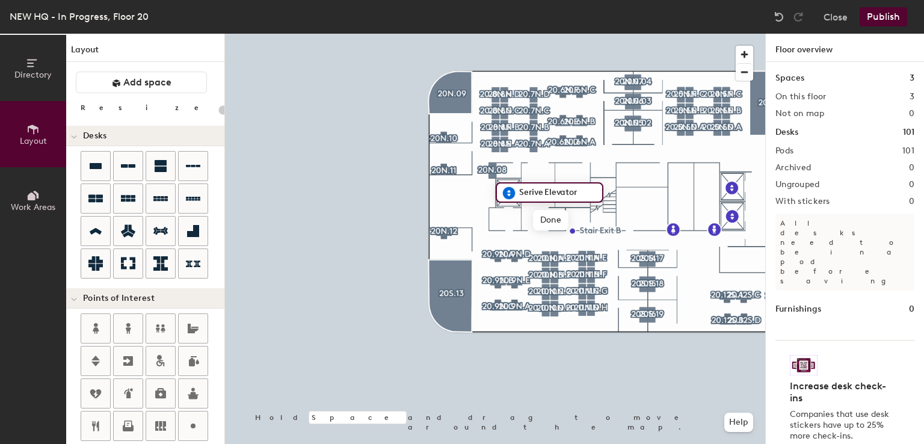
drag, startPoint x: 530, startPoint y: 192, endPoint x: 517, endPoint y: 192, distance: 12.6
click at [517, 192] on input "Serive Elevator" at bounding box center [556, 192] width 81 height 17
click at [524, 193] on input "S Elevator" at bounding box center [543, 192] width 54 height 17
type input "Service Elevator"
click at [558, 218] on span "Done" at bounding box center [552, 220] width 35 height 20
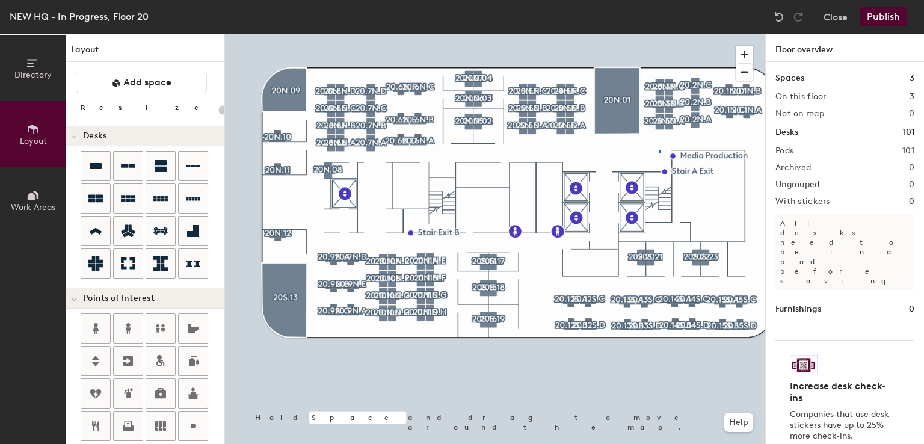
click at [659, 34] on div at bounding box center [495, 34] width 540 height 0
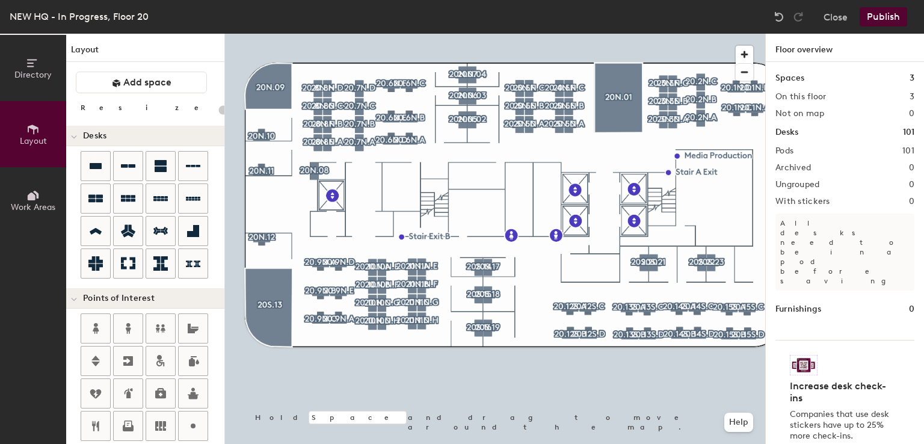
click at [894, 14] on button "Publish" at bounding box center [884, 16] width 48 height 19
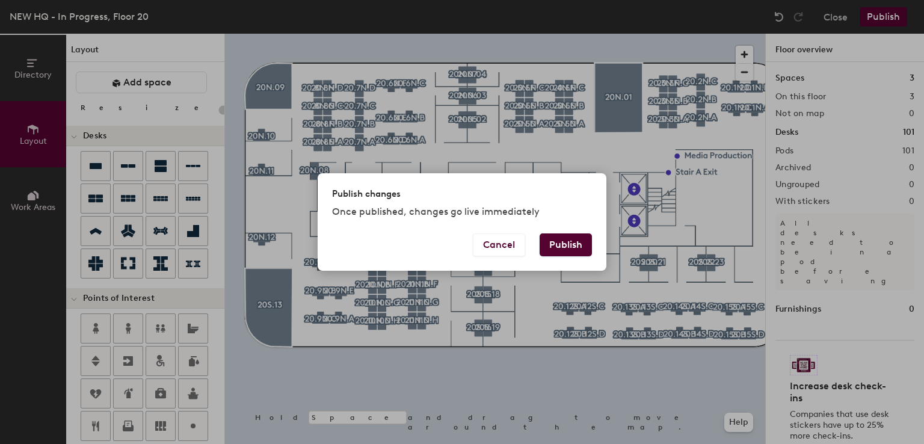
click at [567, 248] on button "Publish" at bounding box center [566, 244] width 52 height 23
type input "20"
